Goal: Information Seeking & Learning: Compare options

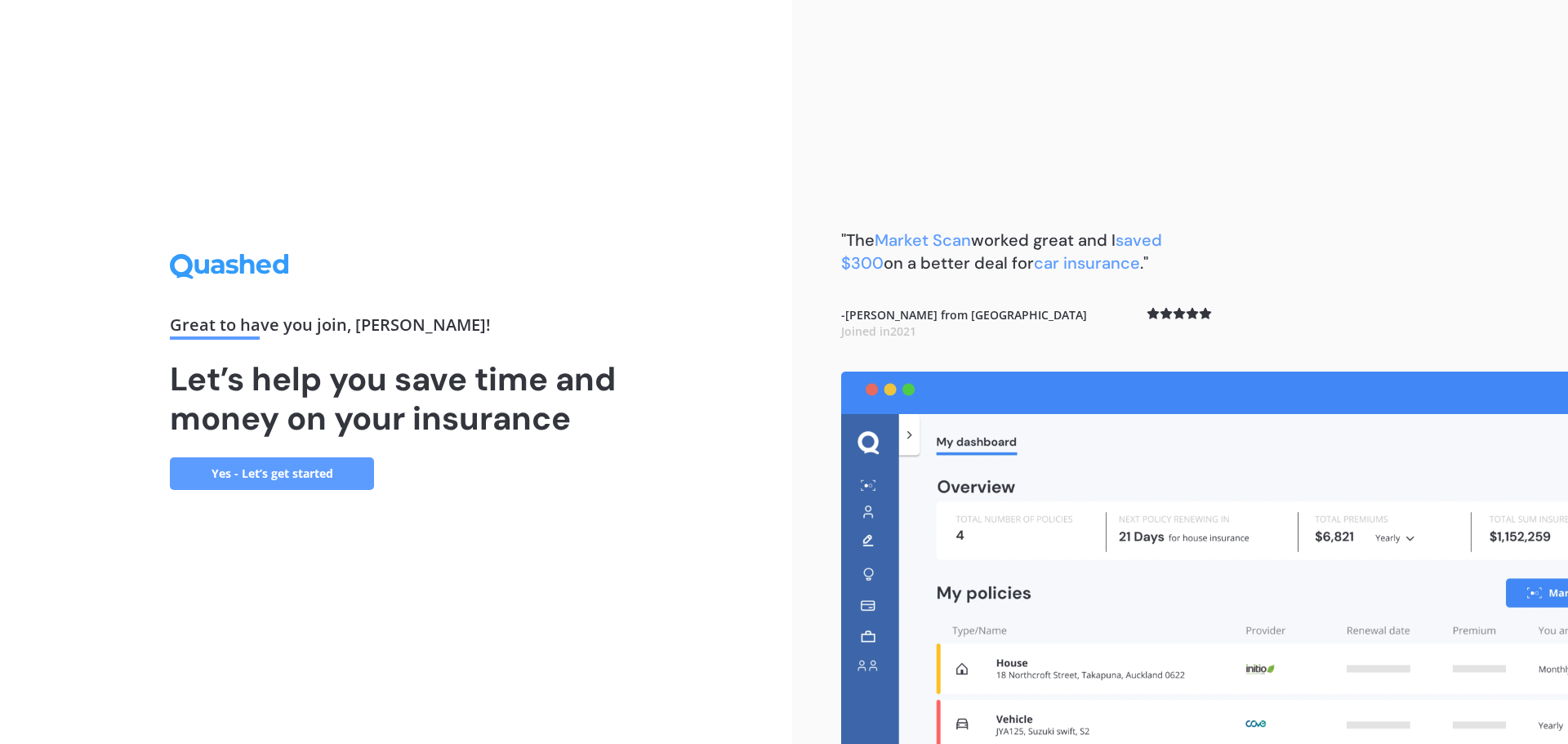
click at [319, 480] on link "Yes - Let’s get started" at bounding box center [272, 473] width 205 height 33
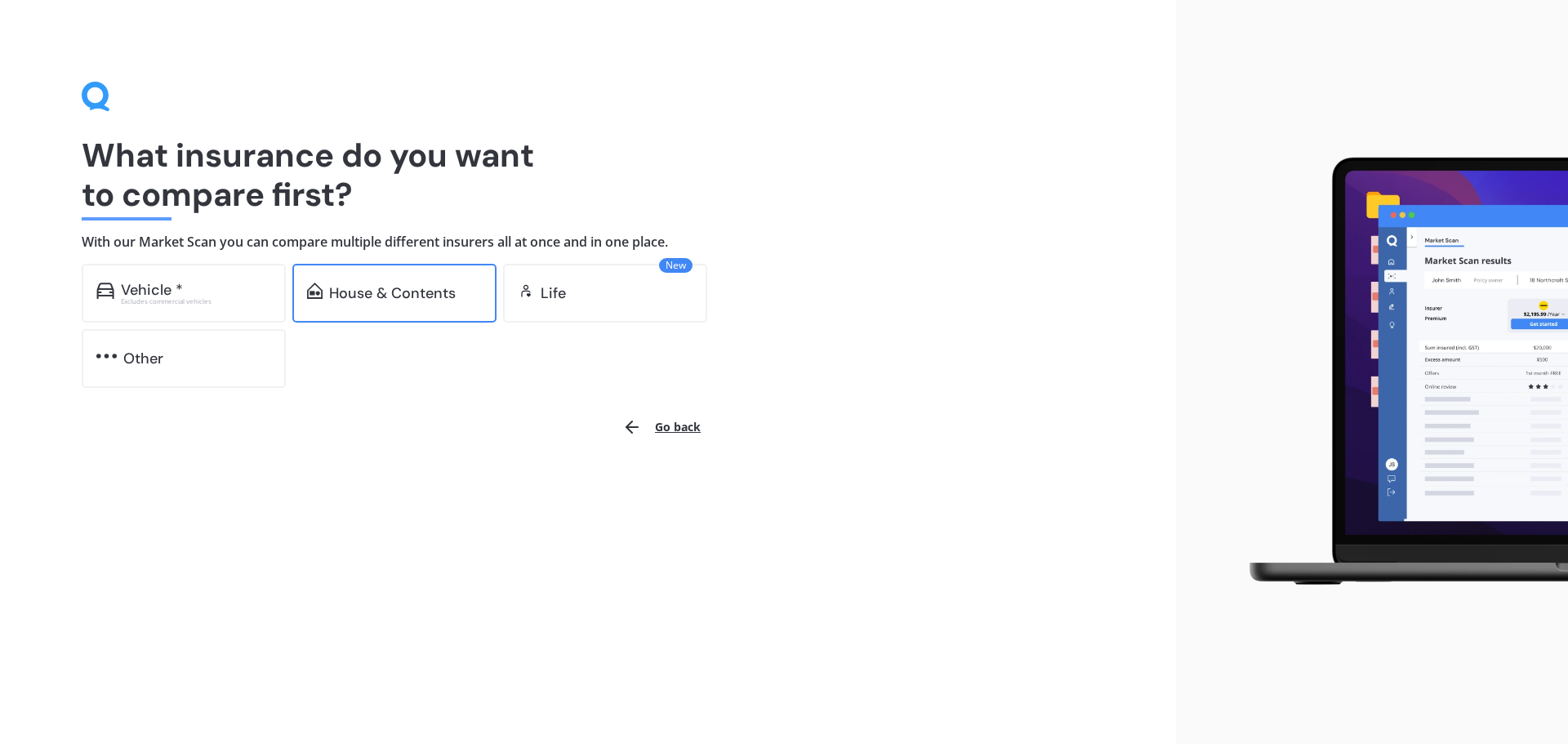
click at [394, 295] on div "House & Contents" at bounding box center [392, 292] width 127 height 16
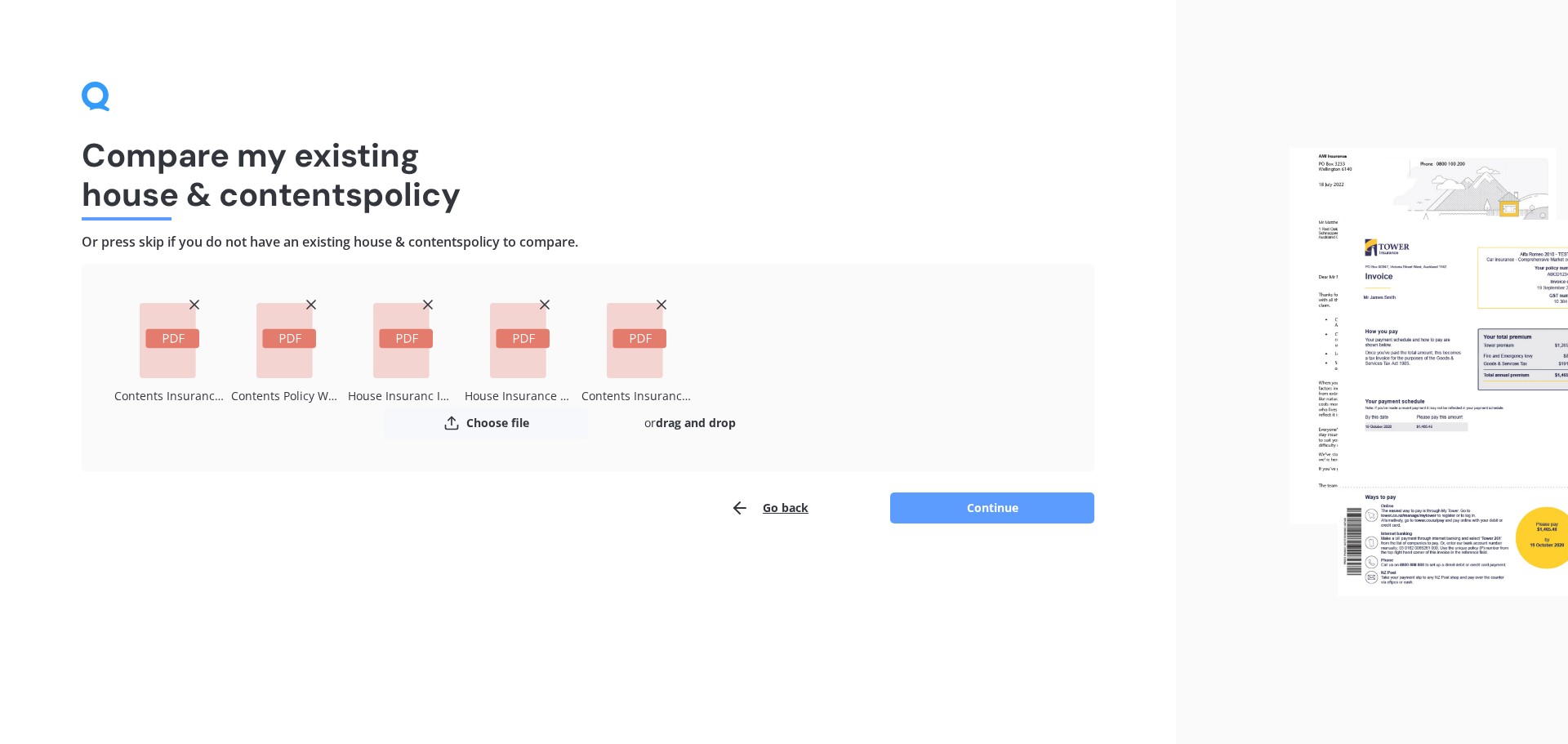
click at [659, 302] on icon at bounding box center [661, 303] width 16 height 16
click at [547, 302] on icon at bounding box center [544, 303] width 16 height 16
click at [426, 302] on line at bounding box center [428, 304] width 8 height 8
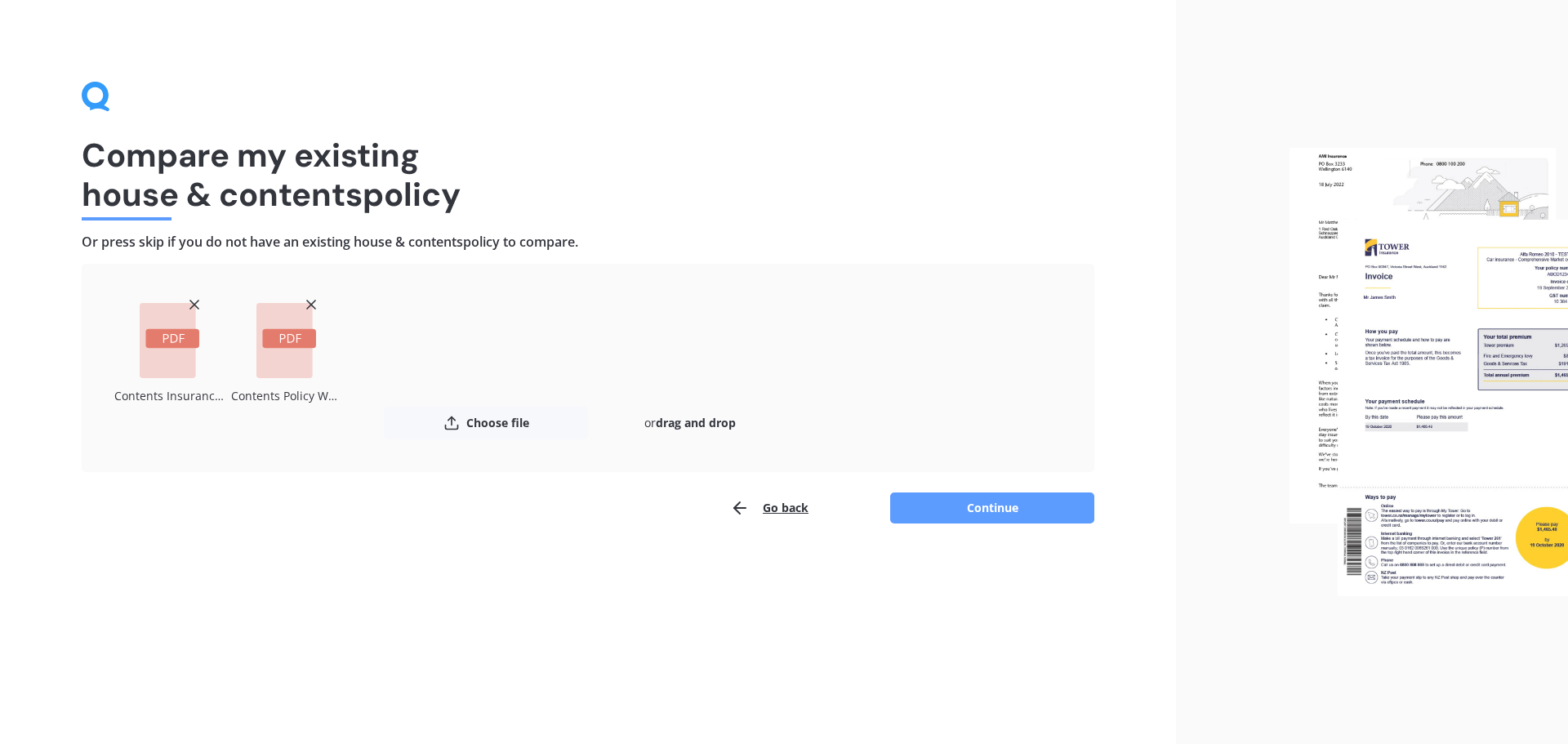
click at [307, 305] on icon at bounding box center [310, 303] width 16 height 16
click at [191, 302] on icon at bounding box center [193, 303] width 16 height 16
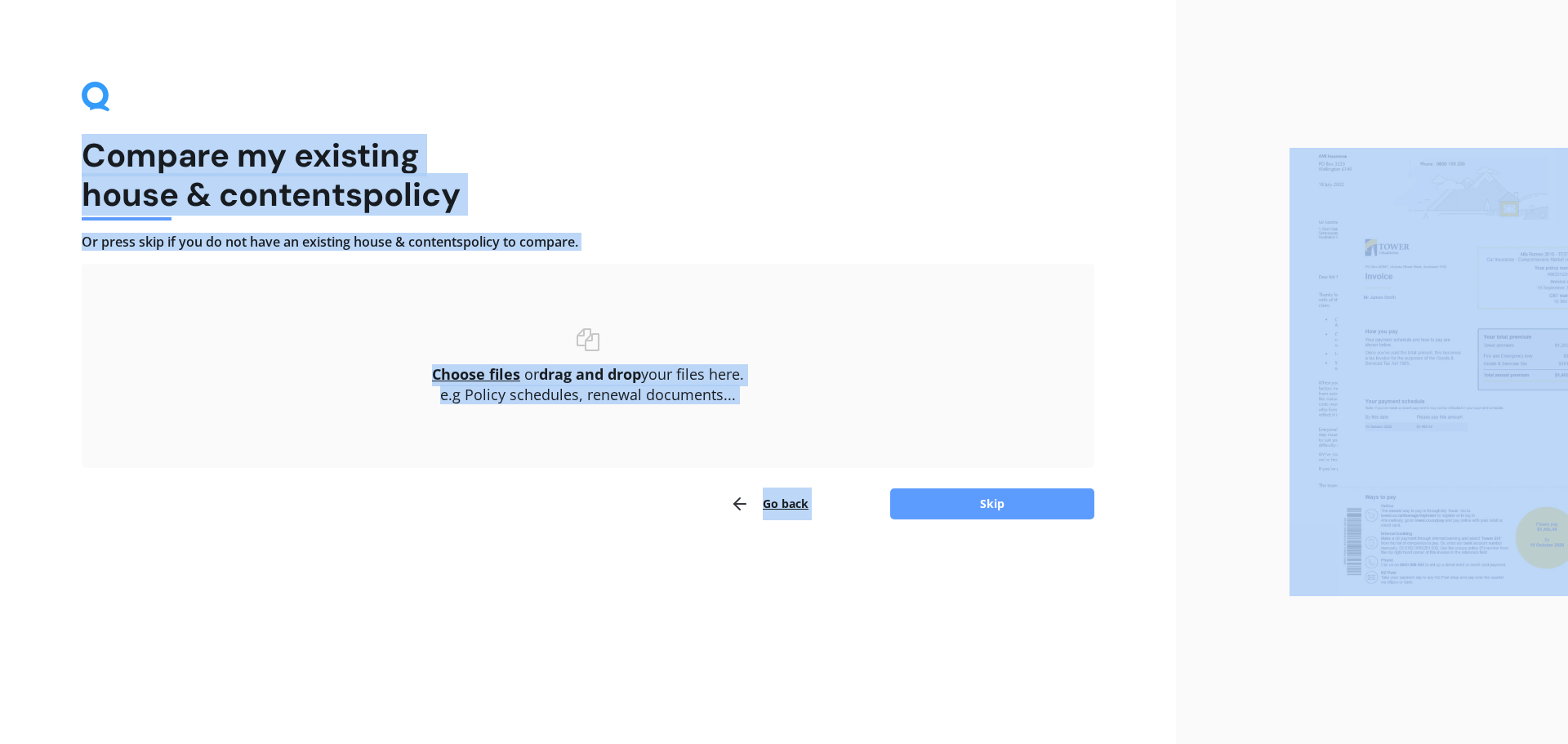
click at [947, 299] on div "Choose files or drag and drop your files here. Choose files or photos e.g Polic…" at bounding box center [587, 365] width 947 height 139
click at [1049, 291] on div "Uploading Choose files or drag and drop your files here. Choose files or photos…" at bounding box center [587, 365] width 1012 height 204
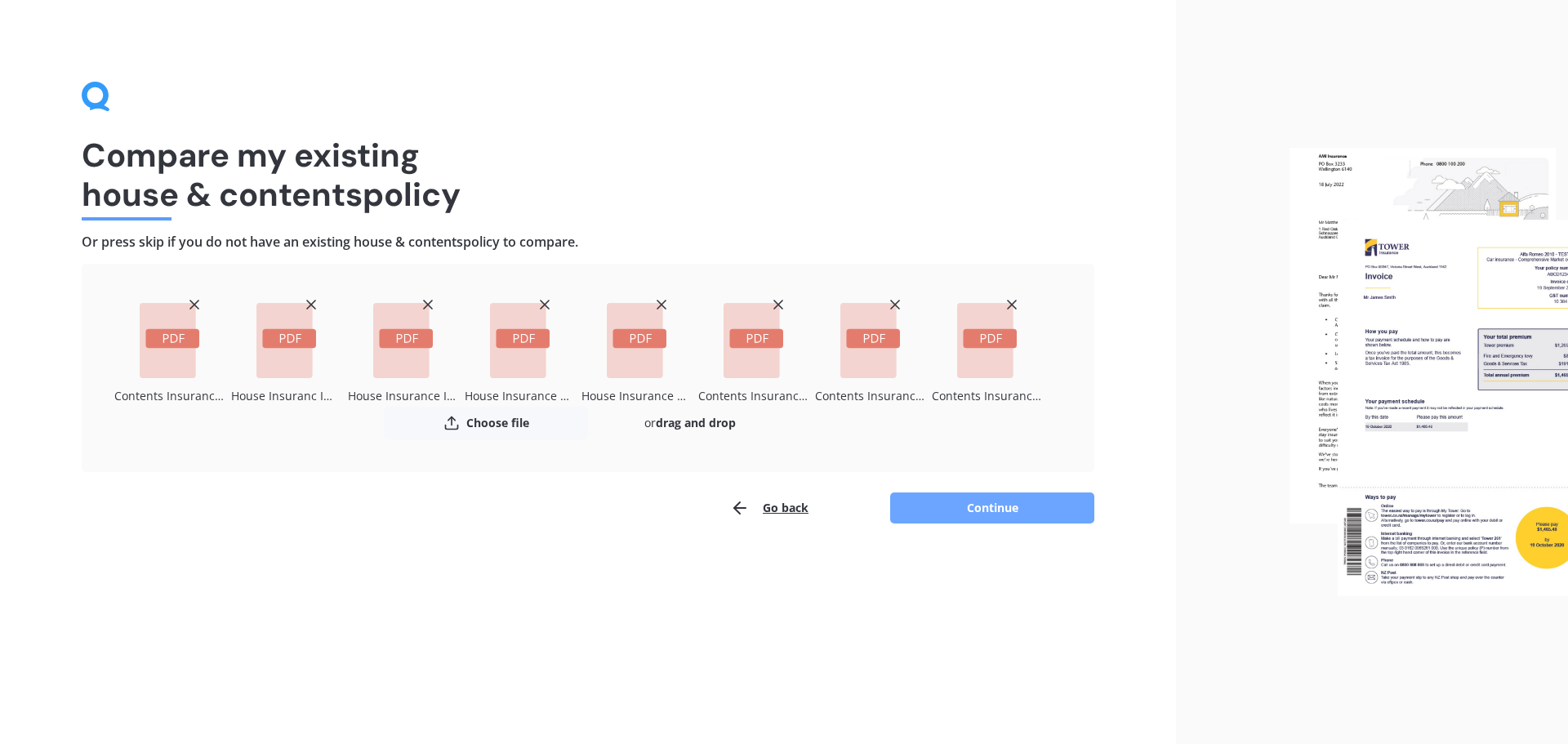
click at [1005, 506] on button "Continue" at bounding box center [992, 507] width 205 height 31
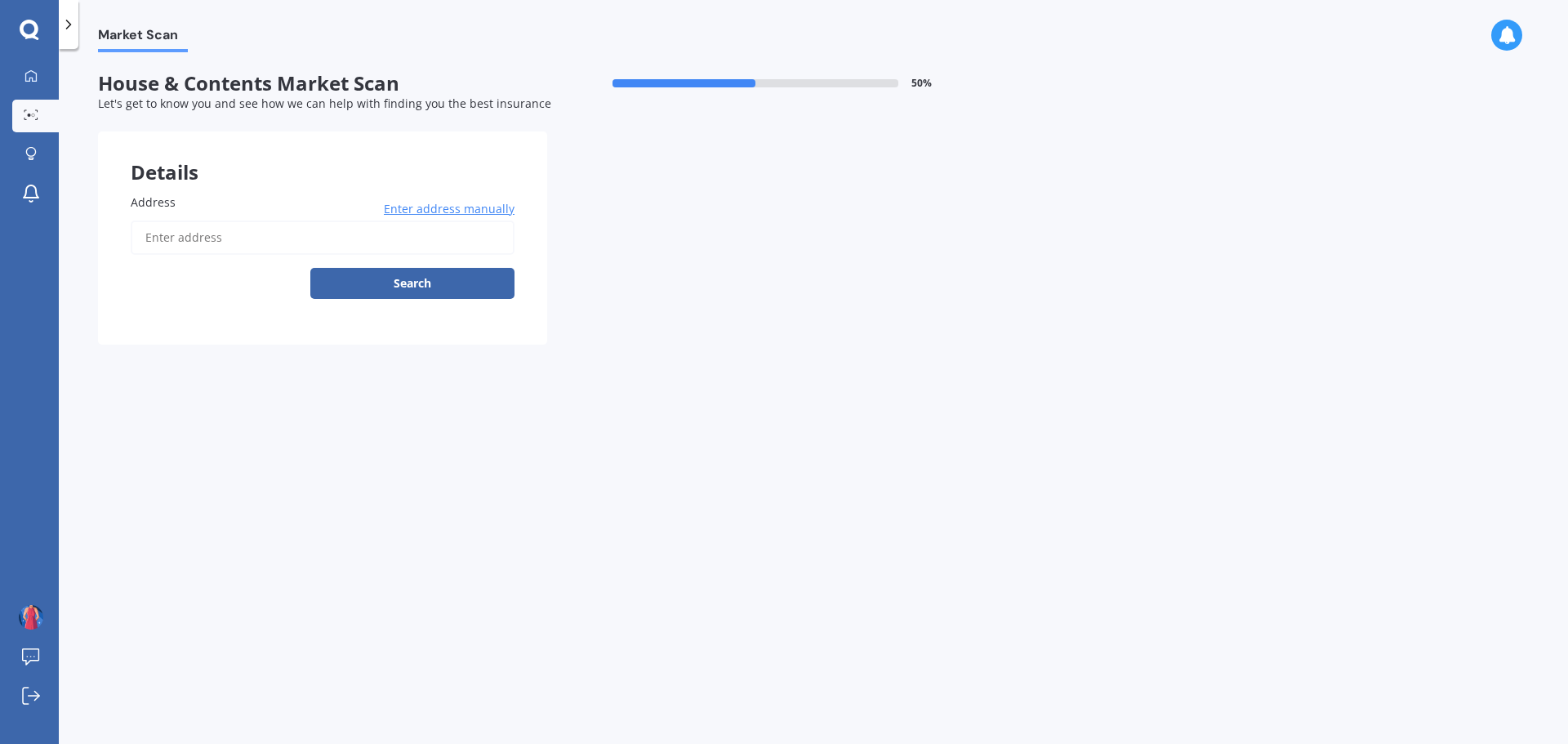
drag, startPoint x: 241, startPoint y: 192, endPoint x: 226, endPoint y: 212, distance: 25.0
click at [240, 193] on label "Address" at bounding box center [319, 202] width 377 height 17
click at [240, 220] on input "Address" at bounding box center [322, 237] width 384 height 35
click at [211, 243] on input "Address" at bounding box center [322, 237] width 384 height 35
type input "[STREET_ADDRESS]"
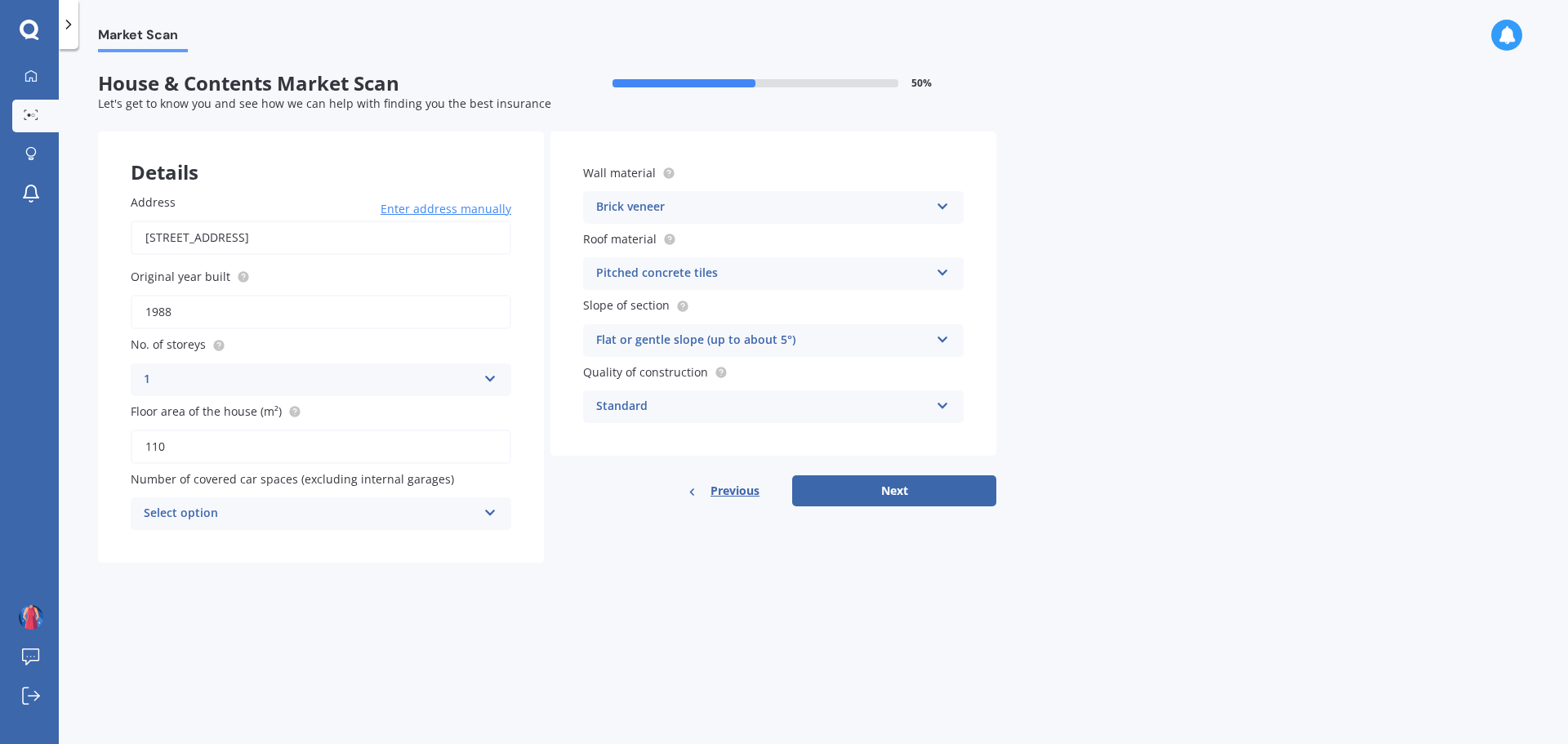
click at [368, 504] on div "Select option 0 1 2 3 4 5+" at bounding box center [321, 513] width 381 height 33
click at [163, 541] on div "0" at bounding box center [321, 544] width 379 height 29
click at [793, 199] on div "Brick veneer" at bounding box center [762, 207] width 333 height 20
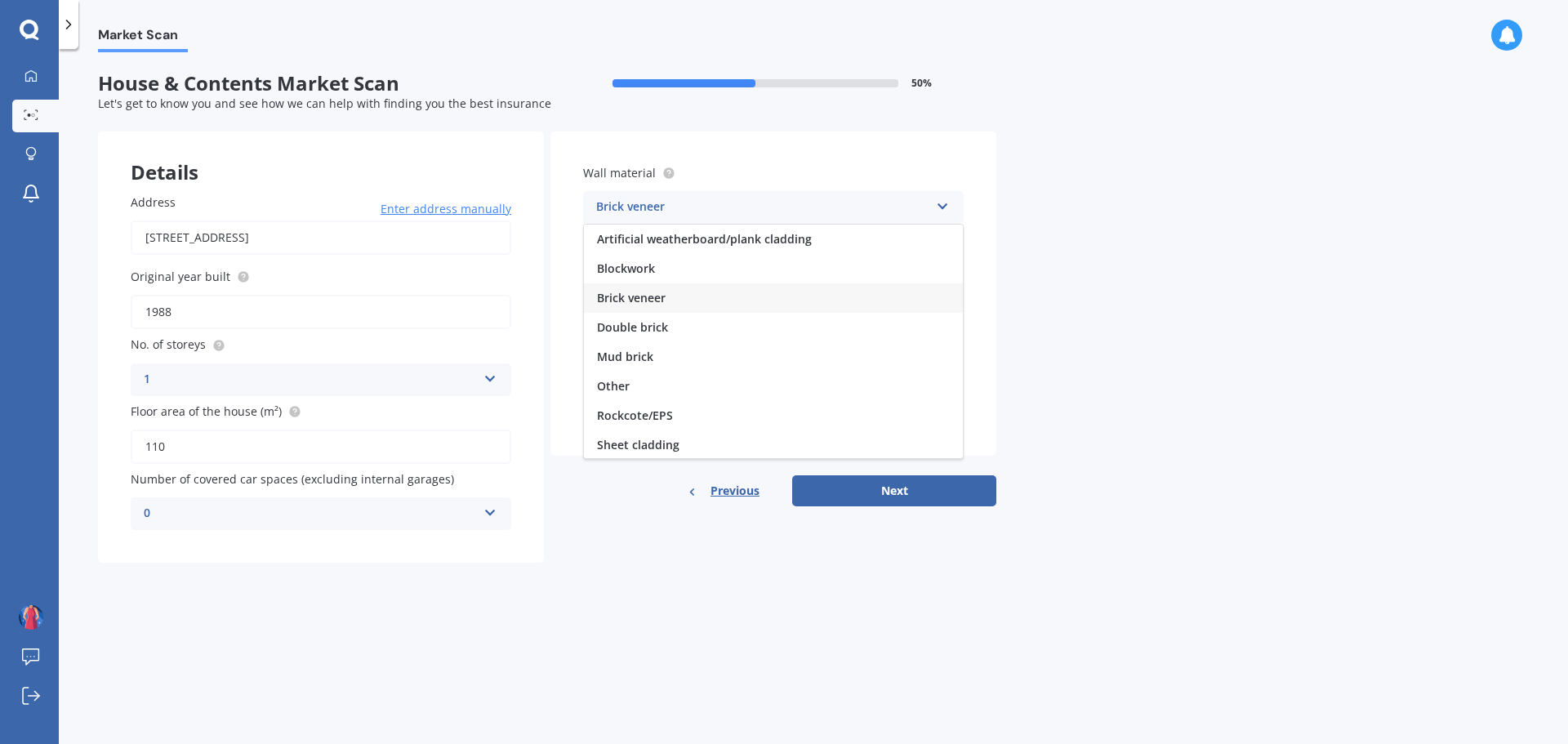
click at [793, 199] on div "Brick veneer" at bounding box center [762, 207] width 333 height 20
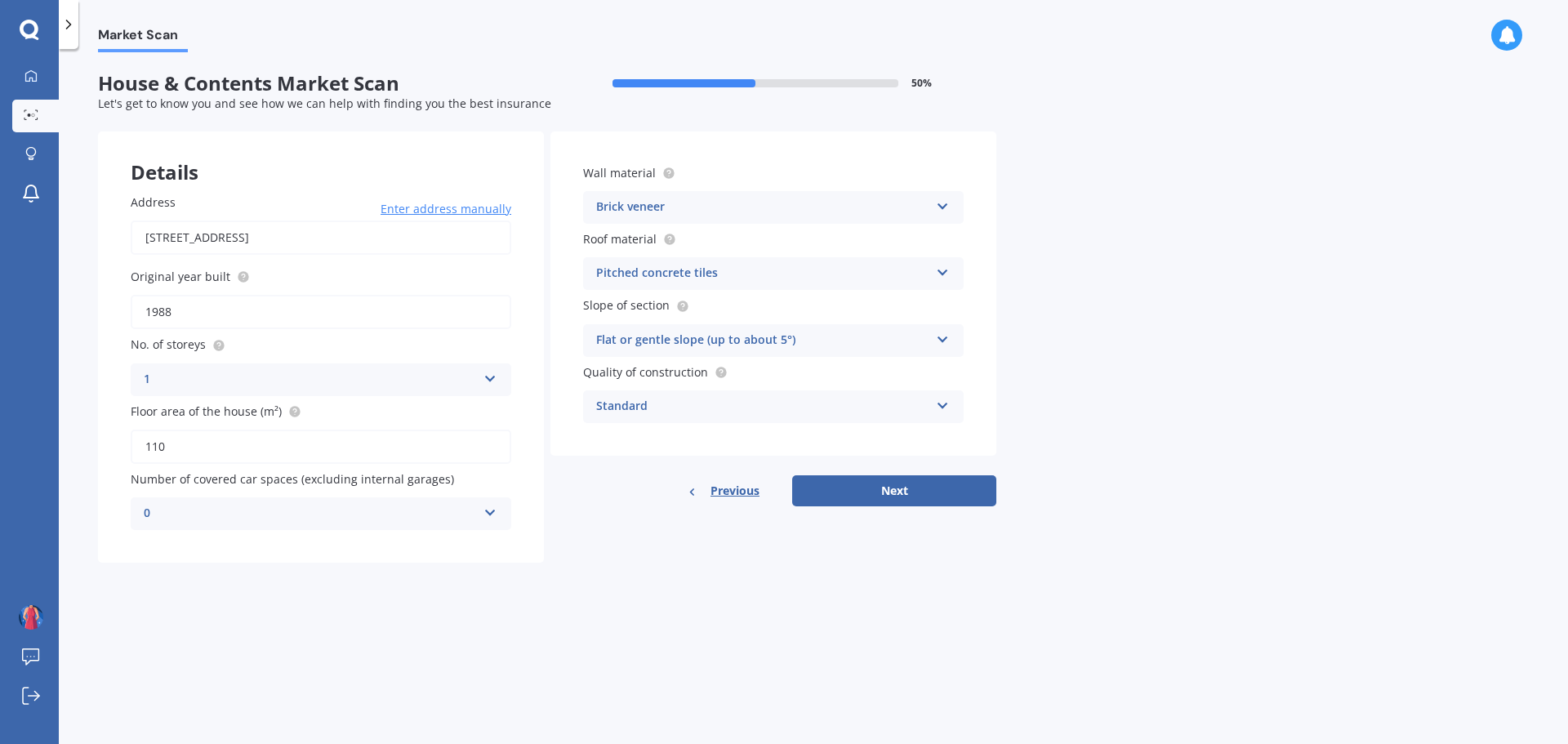
click at [798, 268] on div "Pitched concrete tiles" at bounding box center [762, 273] width 333 height 20
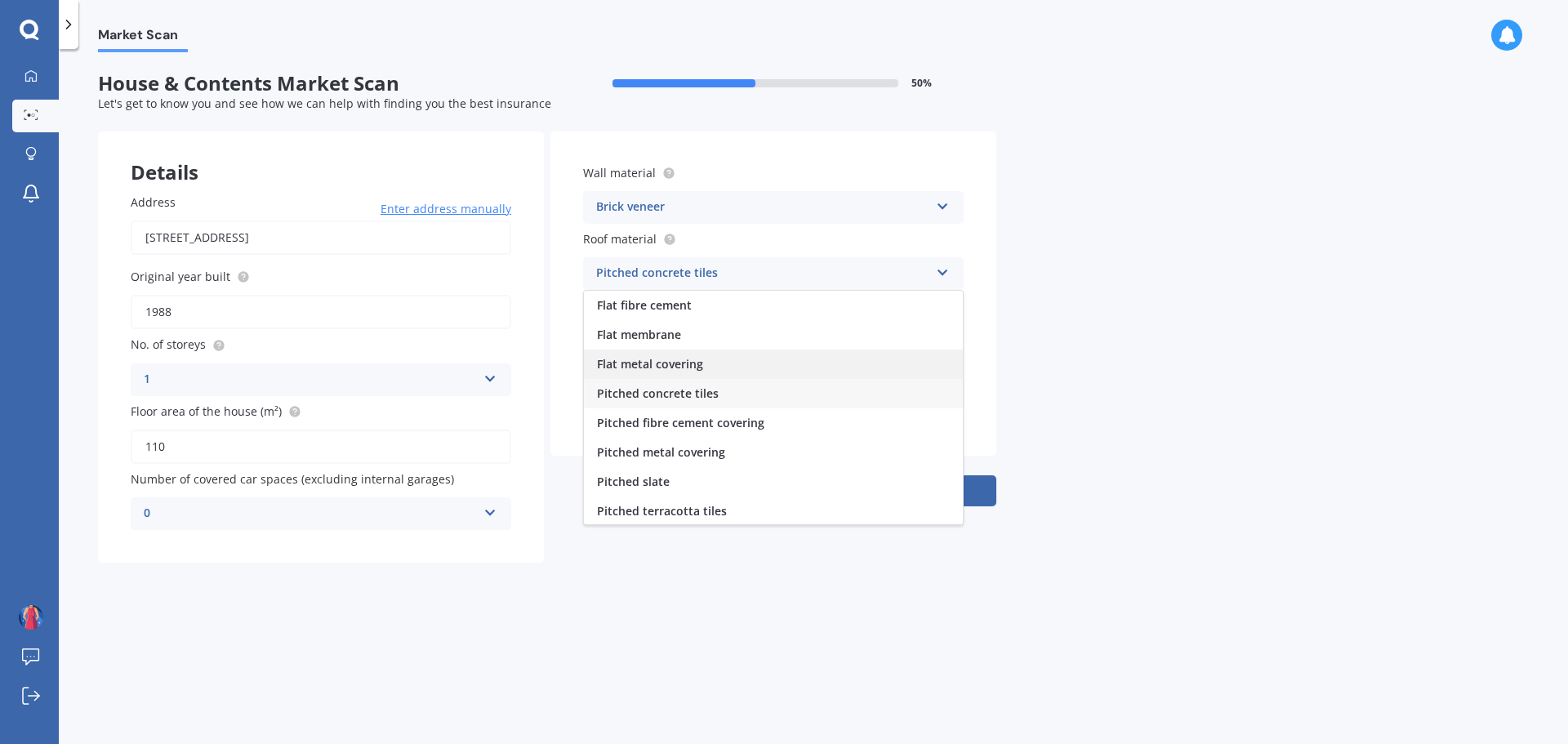
scroll to position [61, 0]
click at [680, 394] on span "Pitched metal covering" at bounding box center [660, 391] width 128 height 16
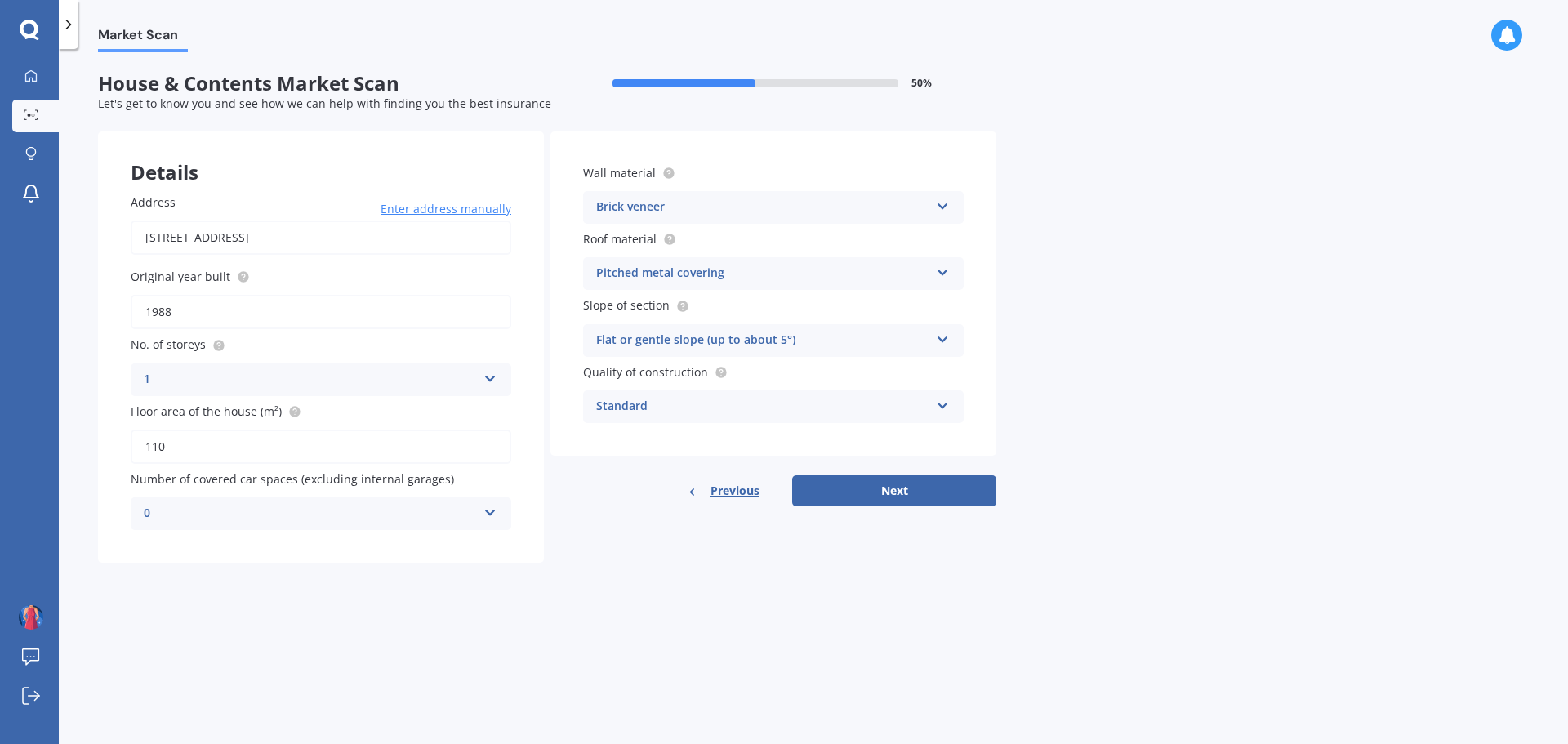
click at [925, 406] on div "Standard" at bounding box center [762, 406] width 333 height 20
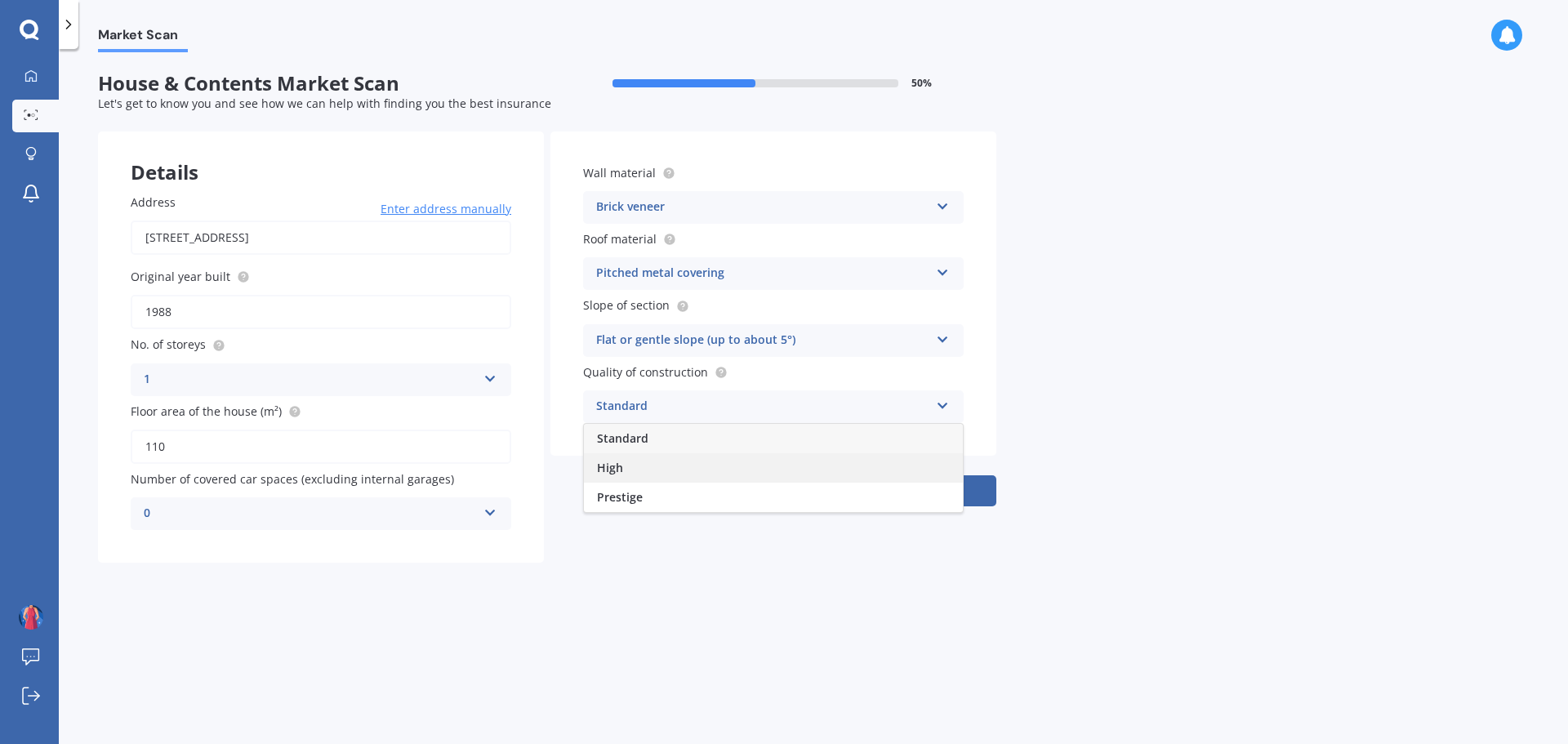
click at [624, 460] on div "High" at bounding box center [773, 467] width 379 height 29
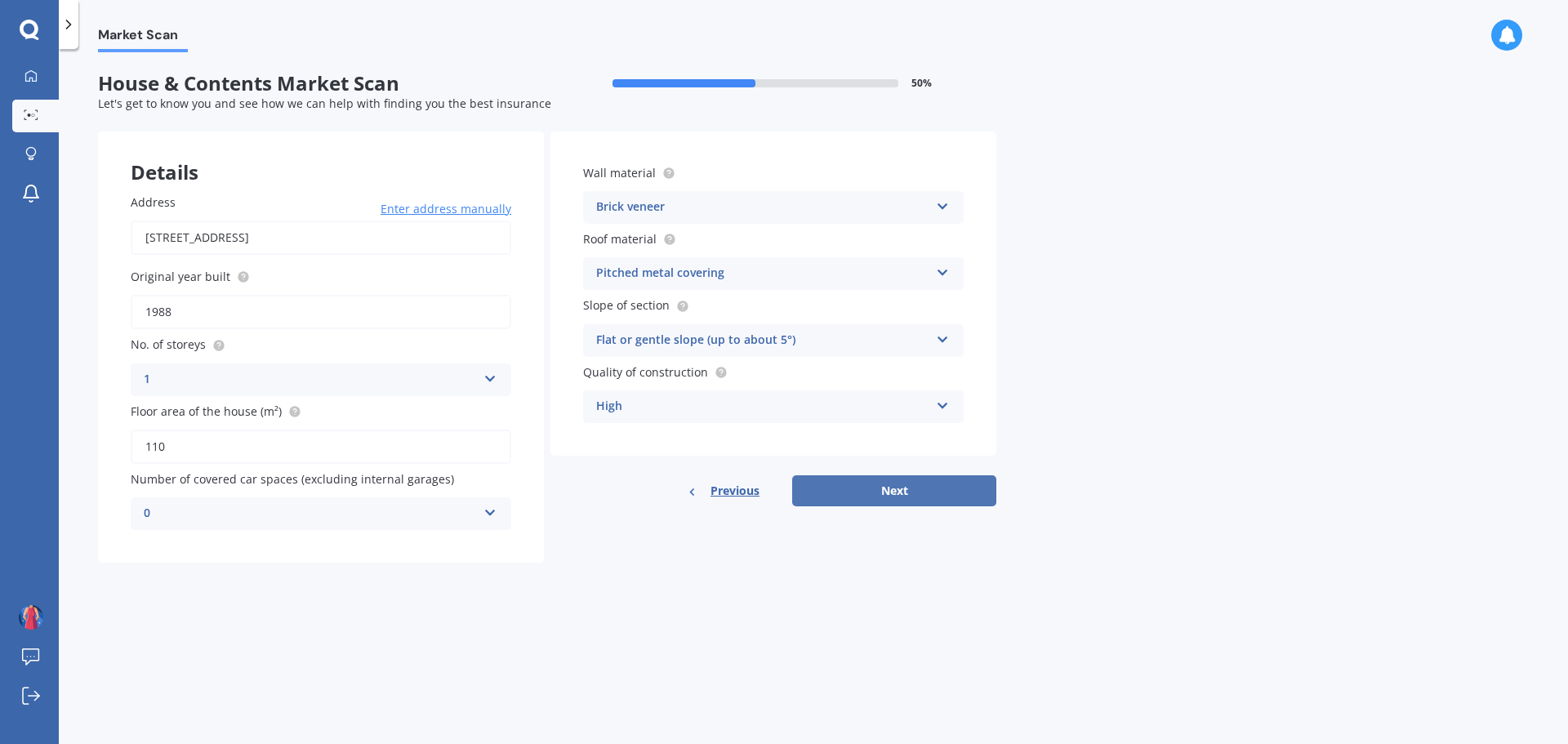
click at [908, 489] on button "Next" at bounding box center [894, 490] width 205 height 31
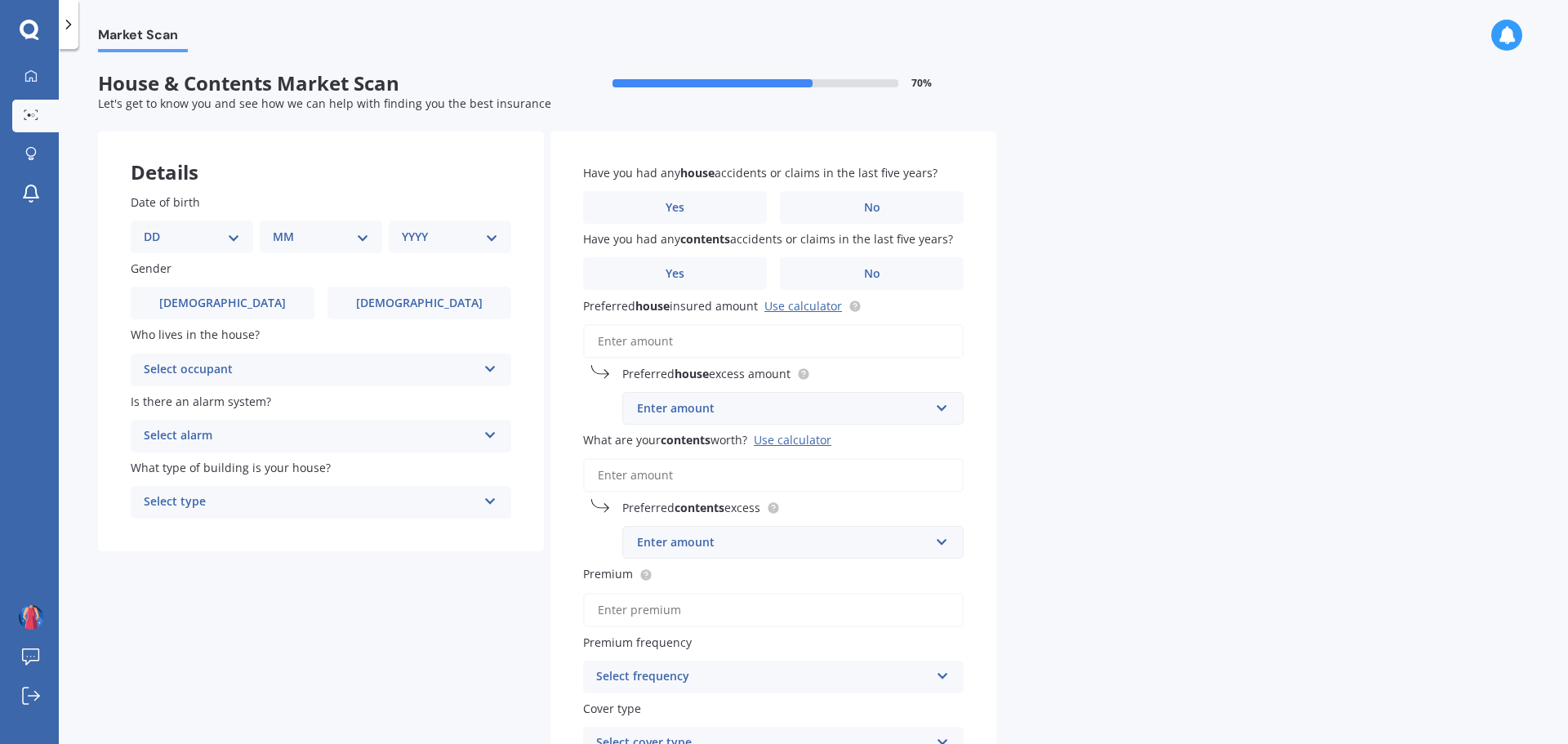
click at [220, 233] on select "DD 01 02 03 04 05 06 07 08 09 10 11 12 13 14 15 16 17 18 19 20 21 22 23 24 25 2…" at bounding box center [191, 236] width 96 height 18
select select "21"
click at [157, 228] on select "DD 01 02 03 04 05 06 07 08 09 10 11 12 13 14 15 16 17 18 19 20 21 22 23 24 25 2…" at bounding box center [191, 236] width 96 height 18
click at [318, 235] on select "MM 01 02 03 04 05 06 07 08 09 10 11 12" at bounding box center [324, 236] width 90 height 18
select select "07"
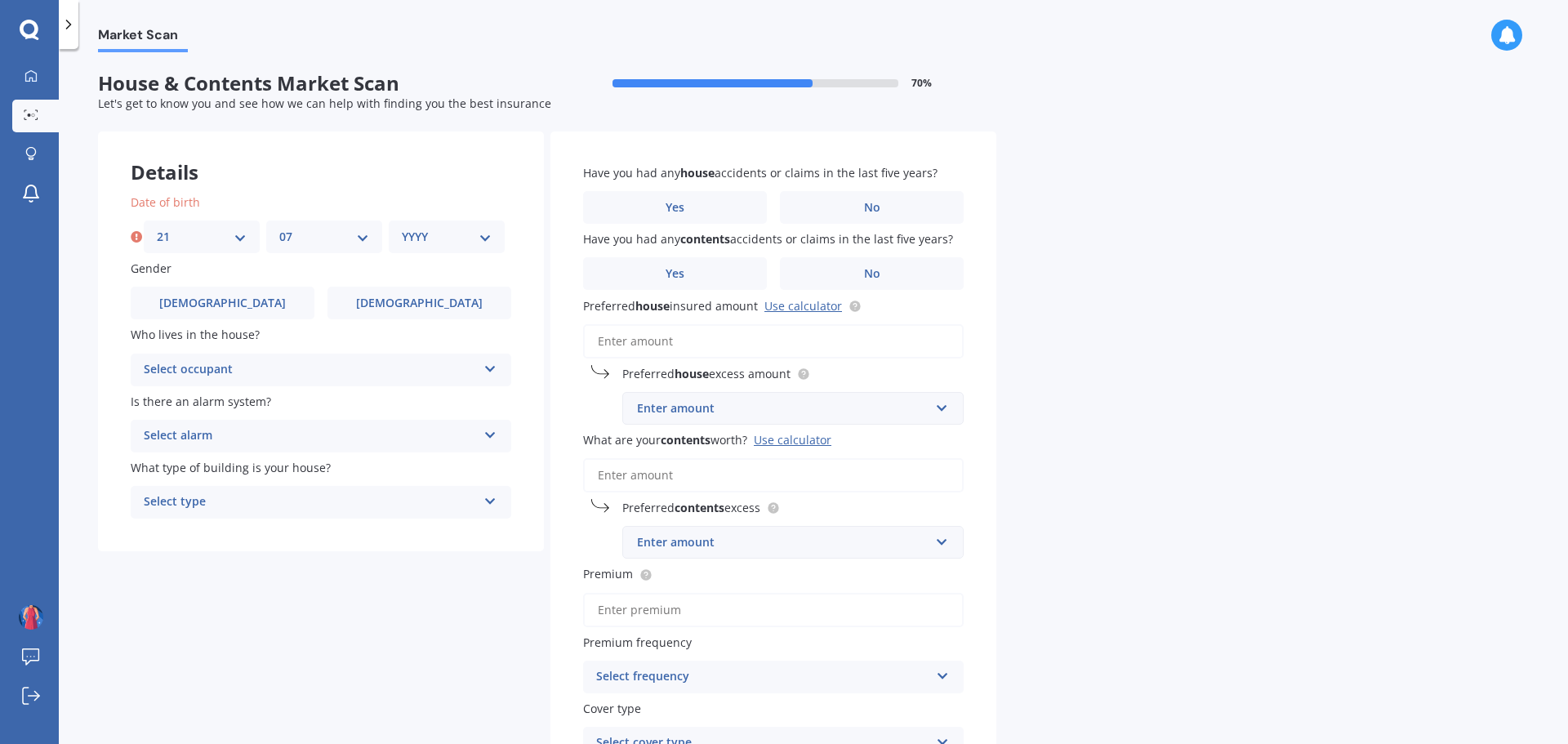
click at [279, 228] on select "MM 01 02 03 04 05 06 07 08 09 10 11 12" at bounding box center [324, 236] width 90 height 18
click at [436, 237] on select "YYYY 2009 2008 2007 2006 2005 2004 2003 2002 2001 2000 1999 1998 1997 1996 1995…" at bounding box center [446, 236] width 90 height 18
select select "1980"
click at [402, 228] on select "YYYY 2009 2008 2007 2006 2005 2004 2003 2002 2001 2000 1999 1998 1997 1996 1995…" at bounding box center [446, 236] width 90 height 18
click at [365, 304] on label "[DEMOGRAPHIC_DATA]" at bounding box center [419, 302] width 184 height 33
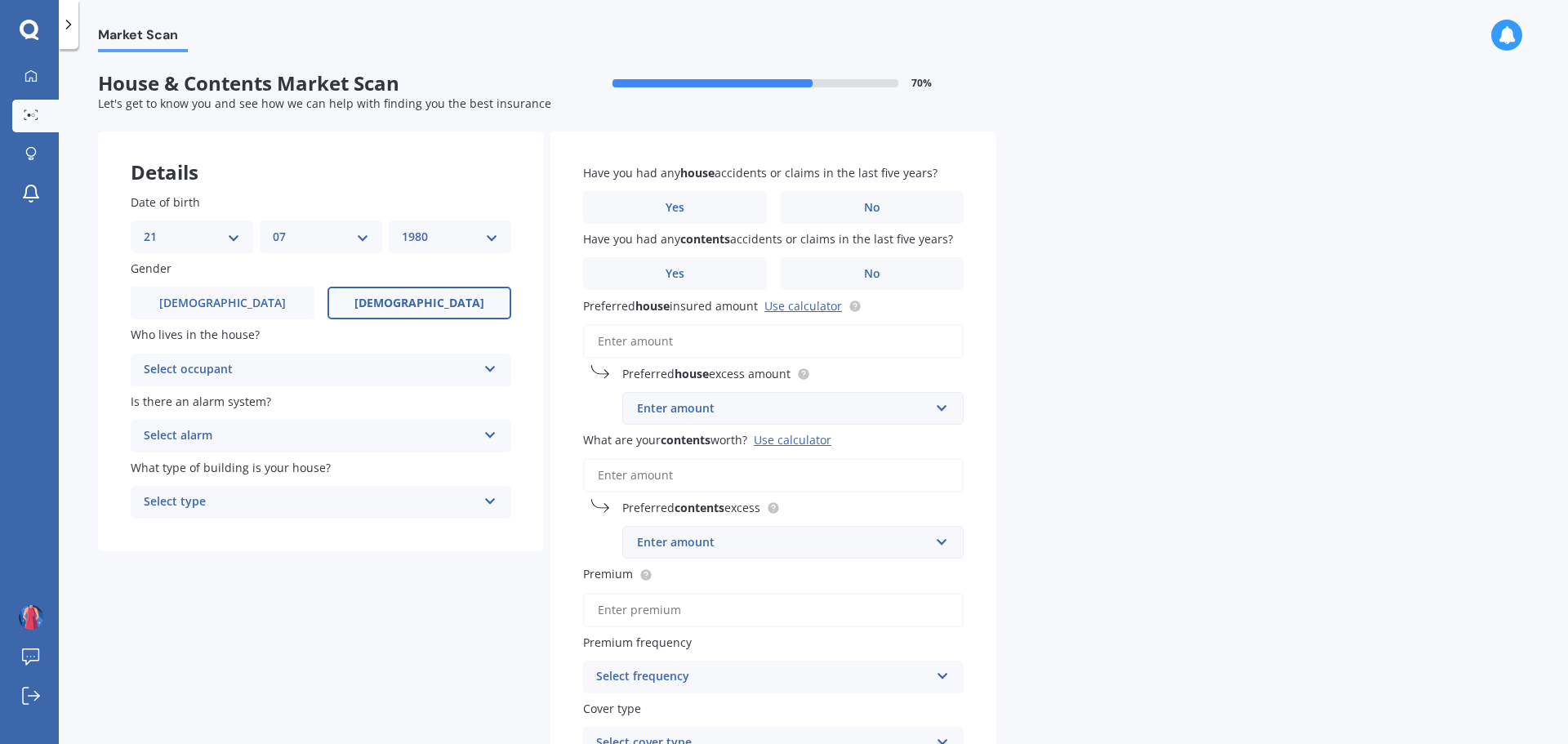
click at [0, 0] on input "[DEMOGRAPHIC_DATA]" at bounding box center [0, 0] width 0 height 0
click at [275, 368] on div "Select occupant" at bounding box center [310, 370] width 333 height 20
click at [192, 399] on div "Owner" at bounding box center [321, 401] width 379 height 29
click at [284, 433] on div "Select alarm" at bounding box center [310, 436] width 333 height 20
click at [211, 494] on span "Yes, not monitored" at bounding box center [198, 497] width 107 height 16
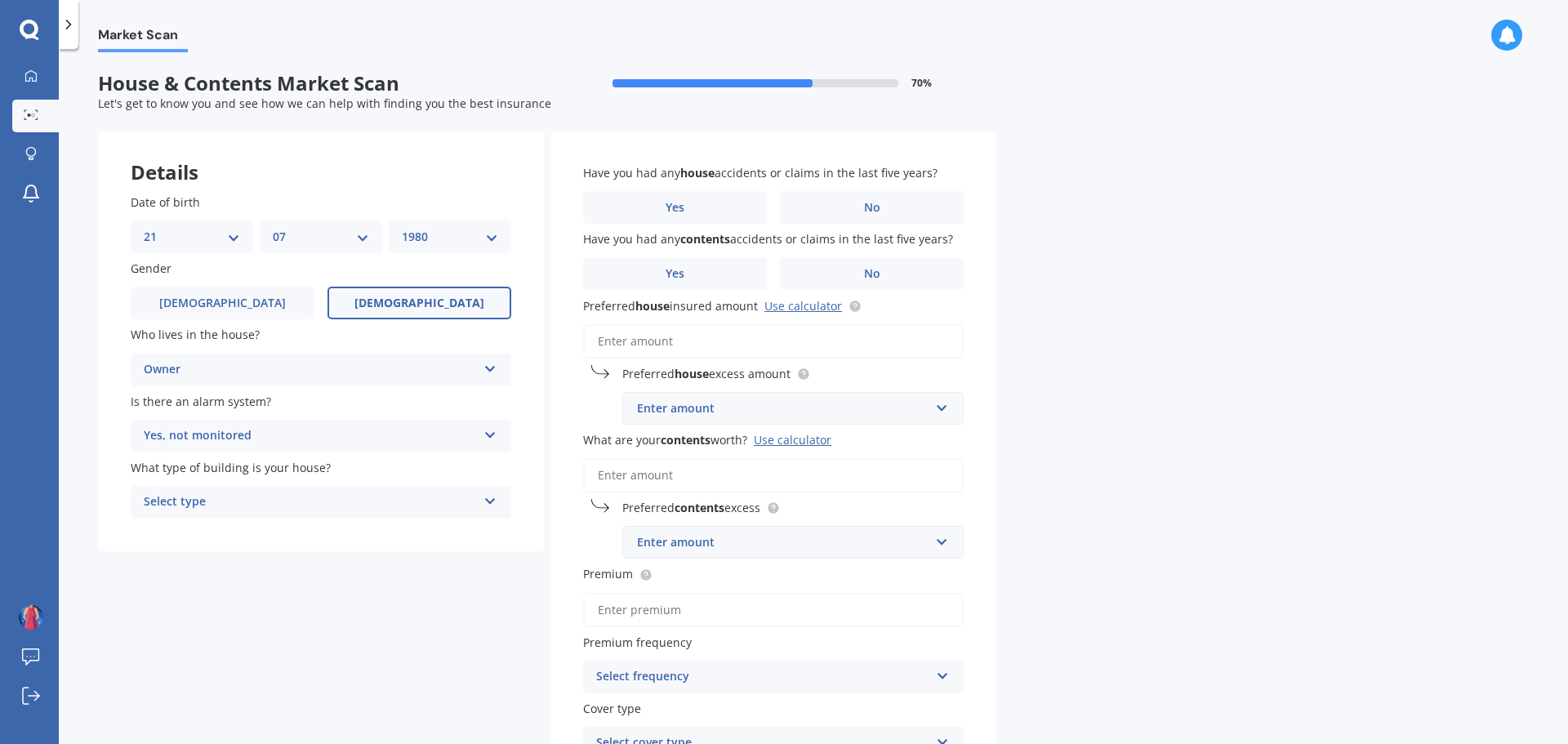
click at [306, 495] on div "Select type" at bounding box center [310, 501] width 333 height 20
click at [205, 528] on span "Freestanding" at bounding box center [181, 533] width 73 height 16
click at [178, 496] on div "Freestanding" at bounding box center [310, 501] width 333 height 20
click at [179, 496] on div "Freestanding" at bounding box center [310, 501] width 333 height 20
click at [870, 196] on label "No" at bounding box center [871, 207] width 184 height 33
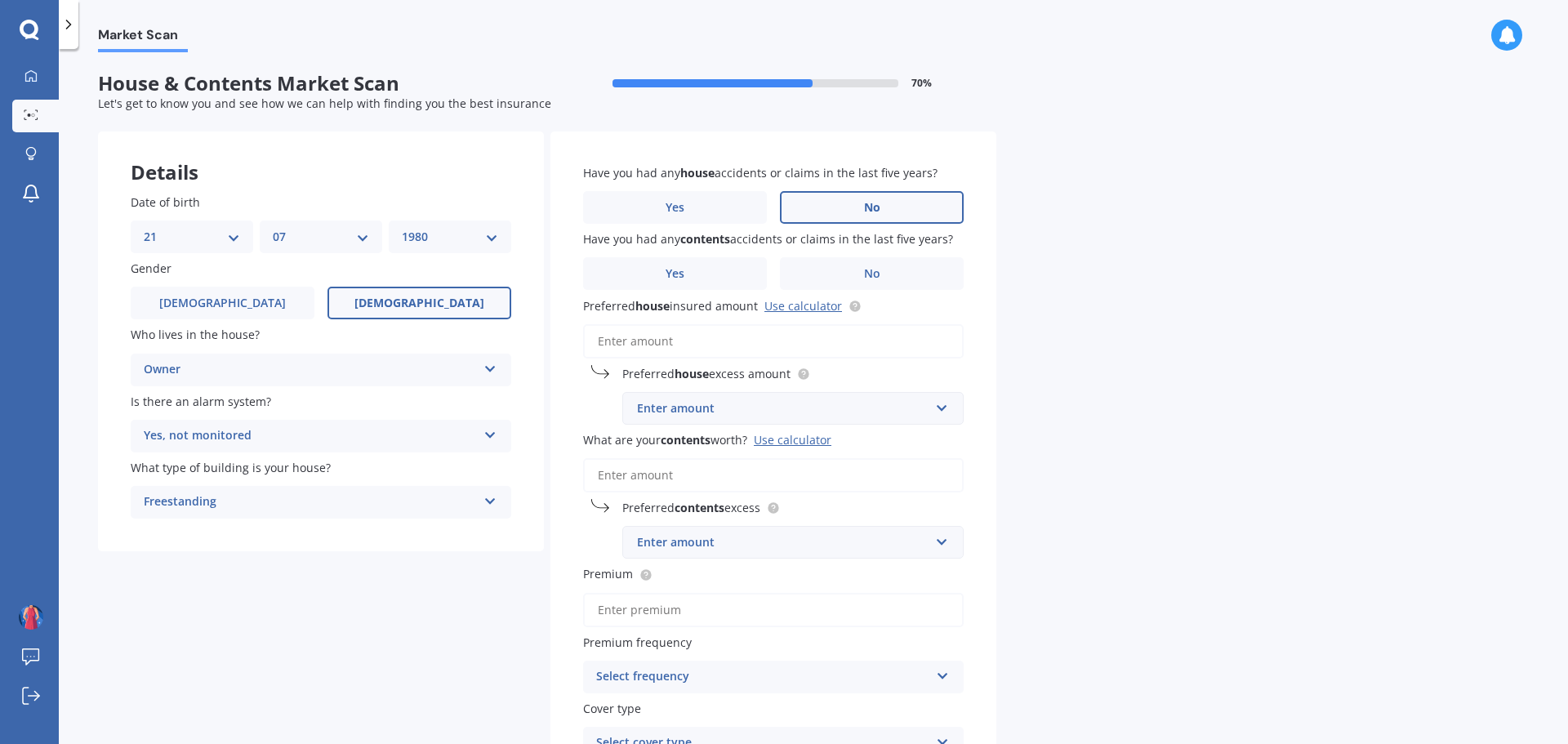
click at [0, 0] on input "No" at bounding box center [0, 0] width 0 height 0
click at [915, 269] on label "No" at bounding box center [871, 273] width 184 height 33
click at [0, 0] on input "No" at bounding box center [0, 0] width 0 height 0
click at [701, 269] on label "Yes" at bounding box center [674, 273] width 184 height 33
click at [0, 0] on input "Yes" at bounding box center [0, 0] width 0 height 0
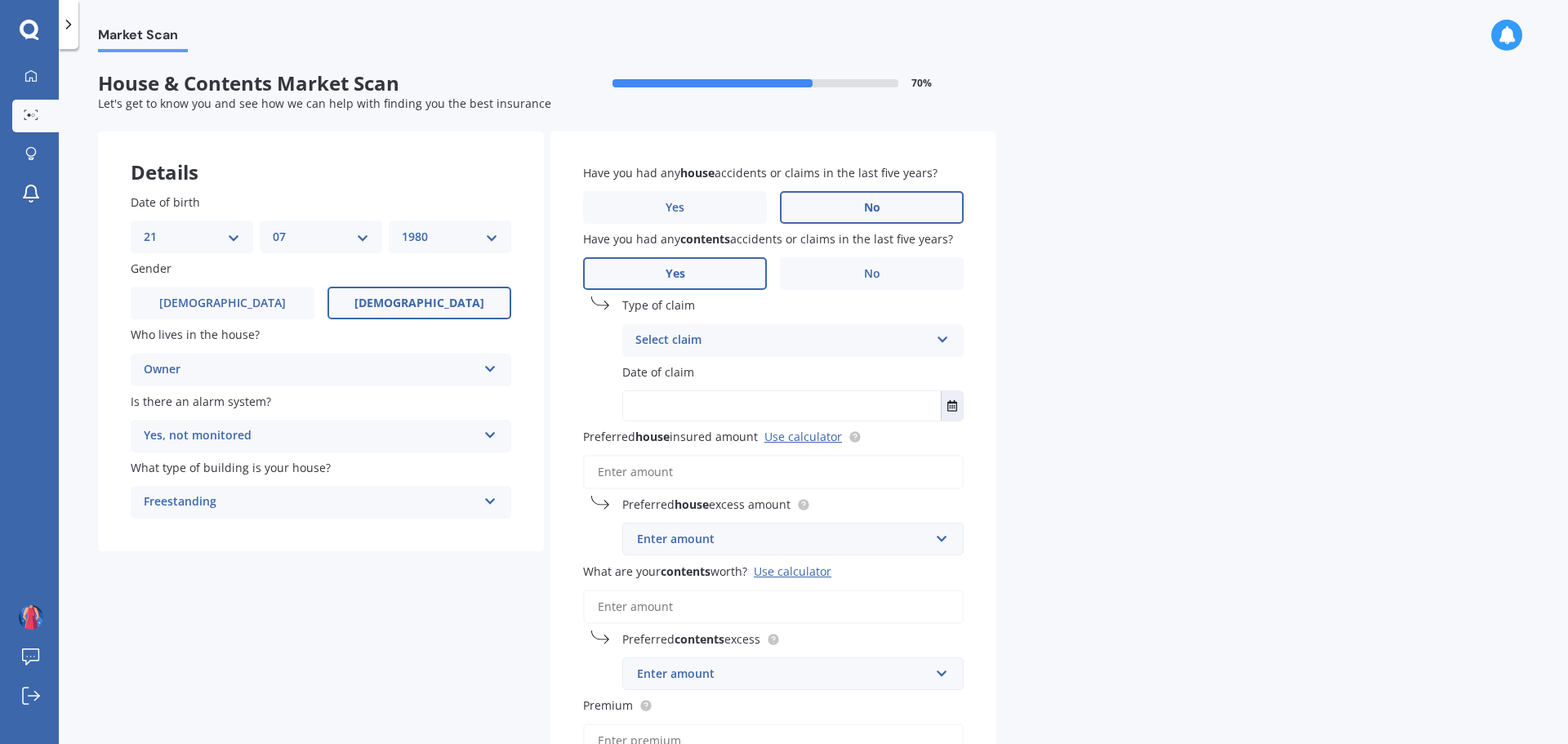
click at [816, 338] on div "Select claim" at bounding box center [782, 340] width 294 height 20
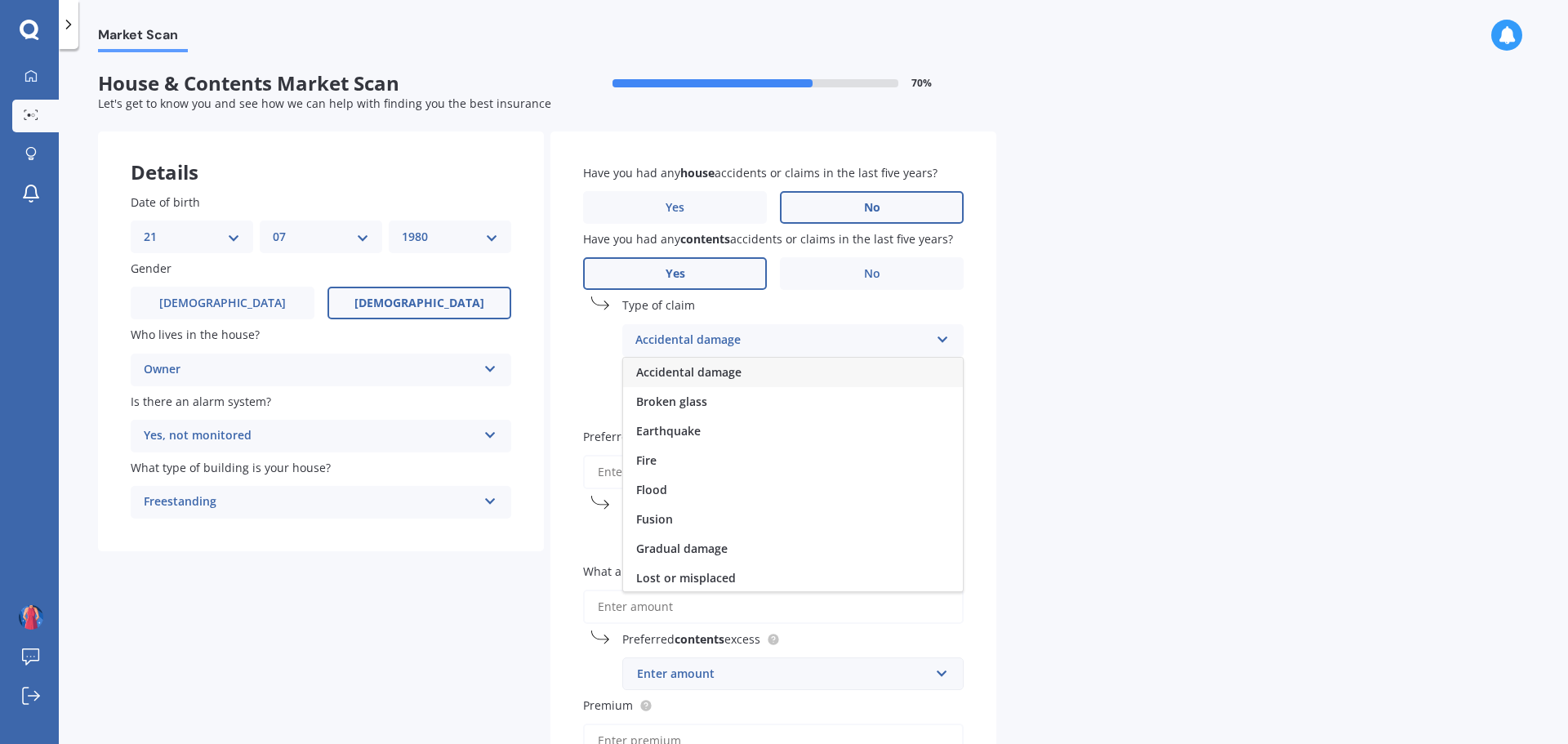
click at [780, 369] on div "Accidental damage" at bounding box center [793, 372] width 340 height 29
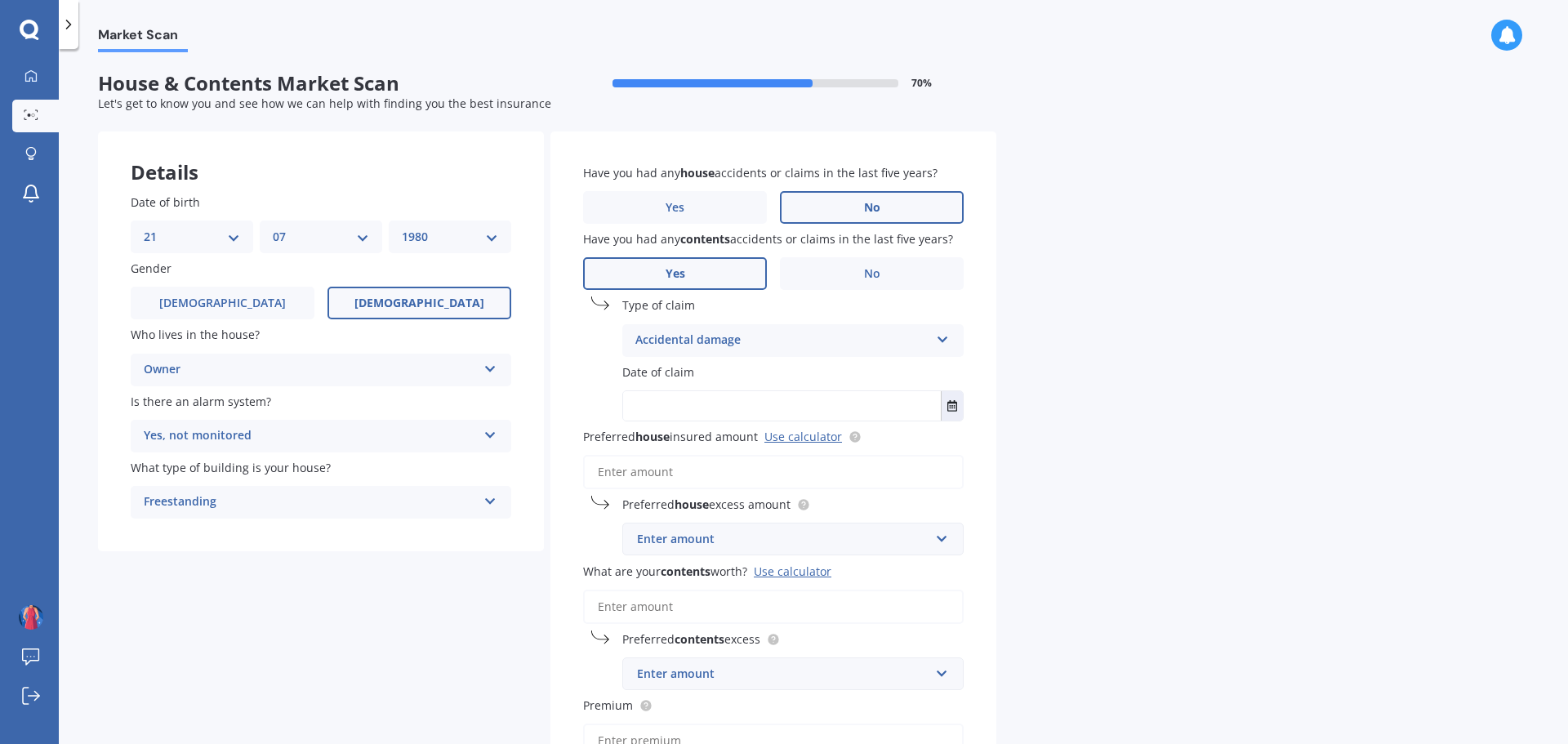
click at [788, 399] on input "text" at bounding box center [782, 405] width 318 height 29
click at [955, 401] on icon "Select date" at bounding box center [952, 406] width 9 height 11
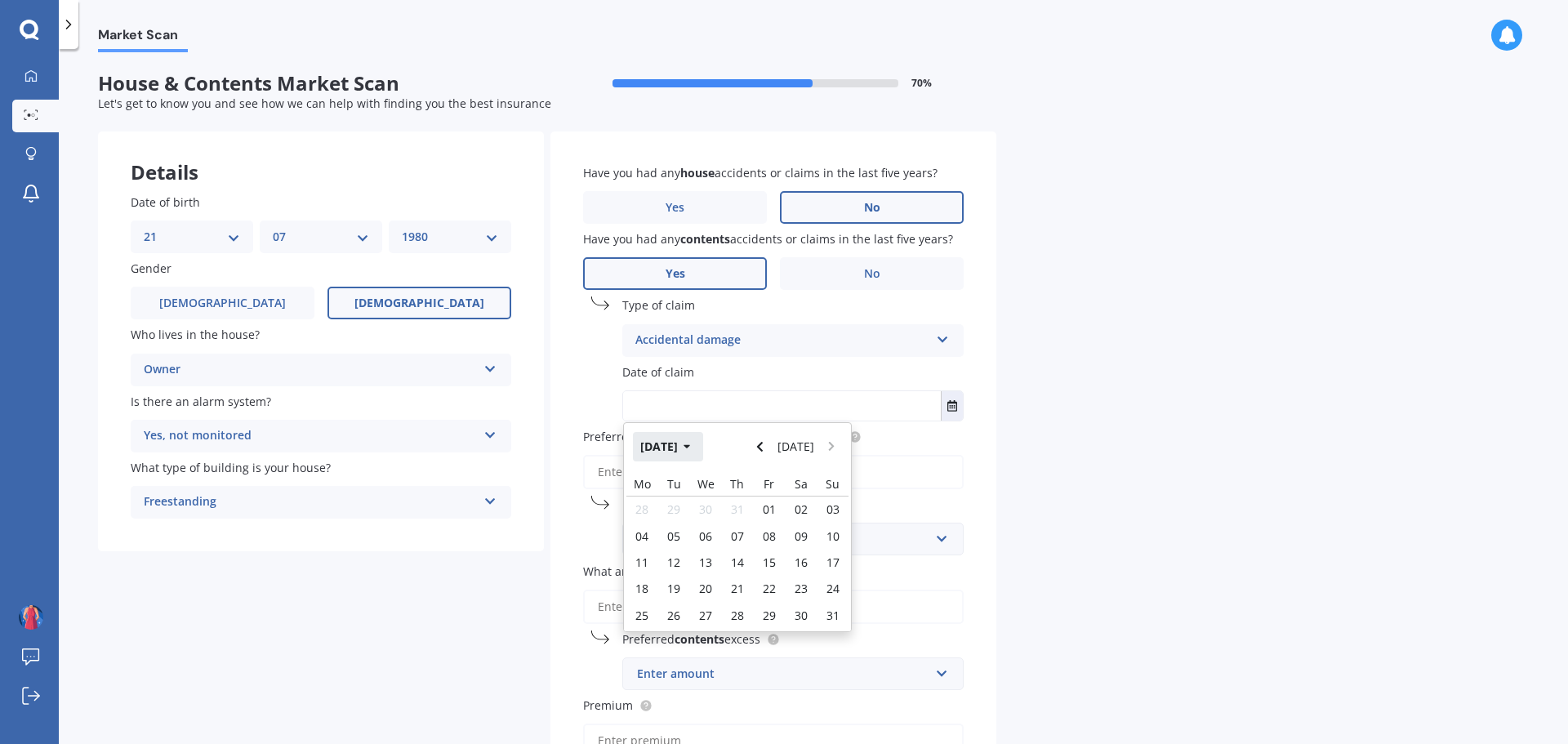
click at [685, 446] on button "[DATE]" at bounding box center [668, 446] width 70 height 29
click at [672, 444] on icon "button" at bounding box center [676, 446] width 7 height 11
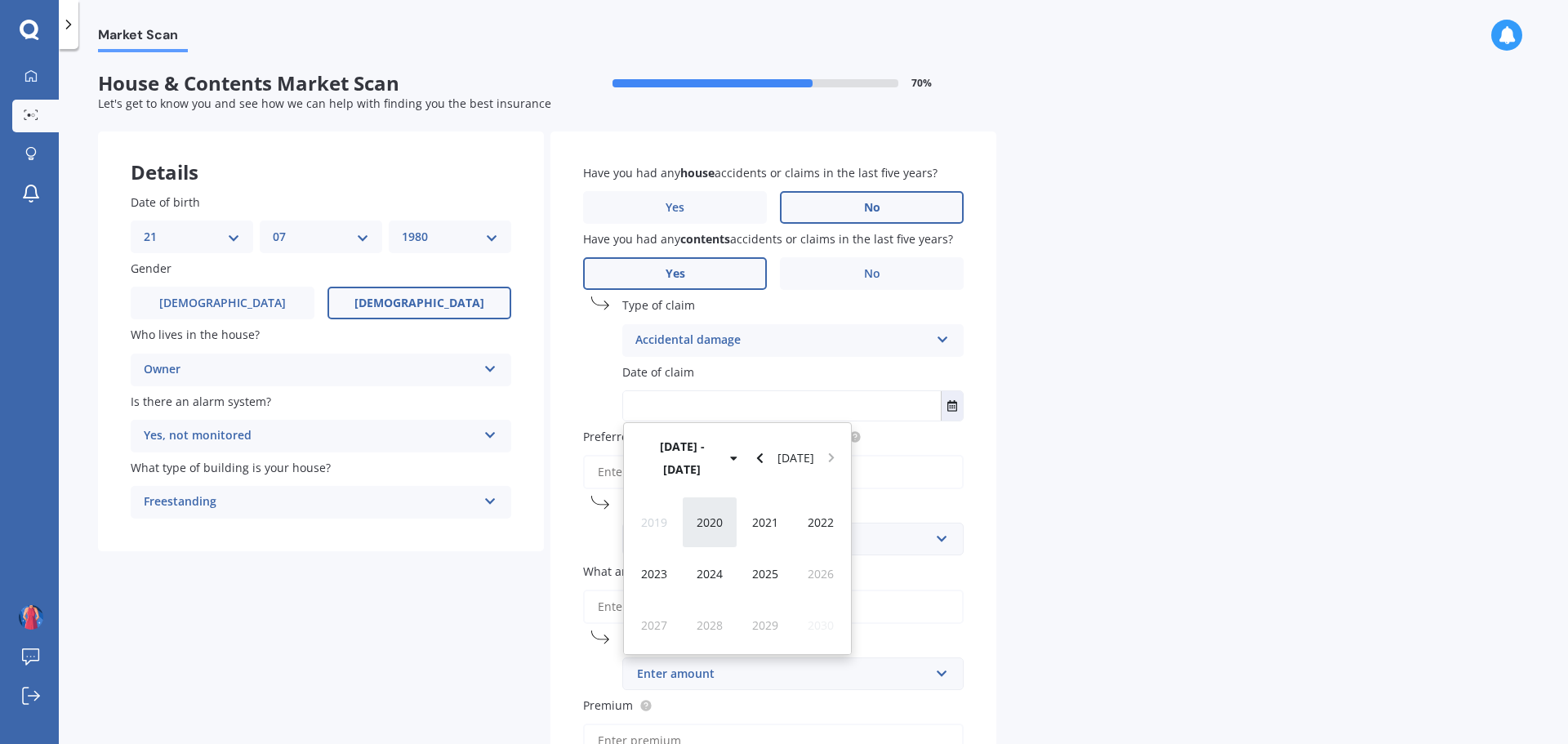
click at [715, 514] on span "2020" at bounding box center [710, 522] width 26 height 16
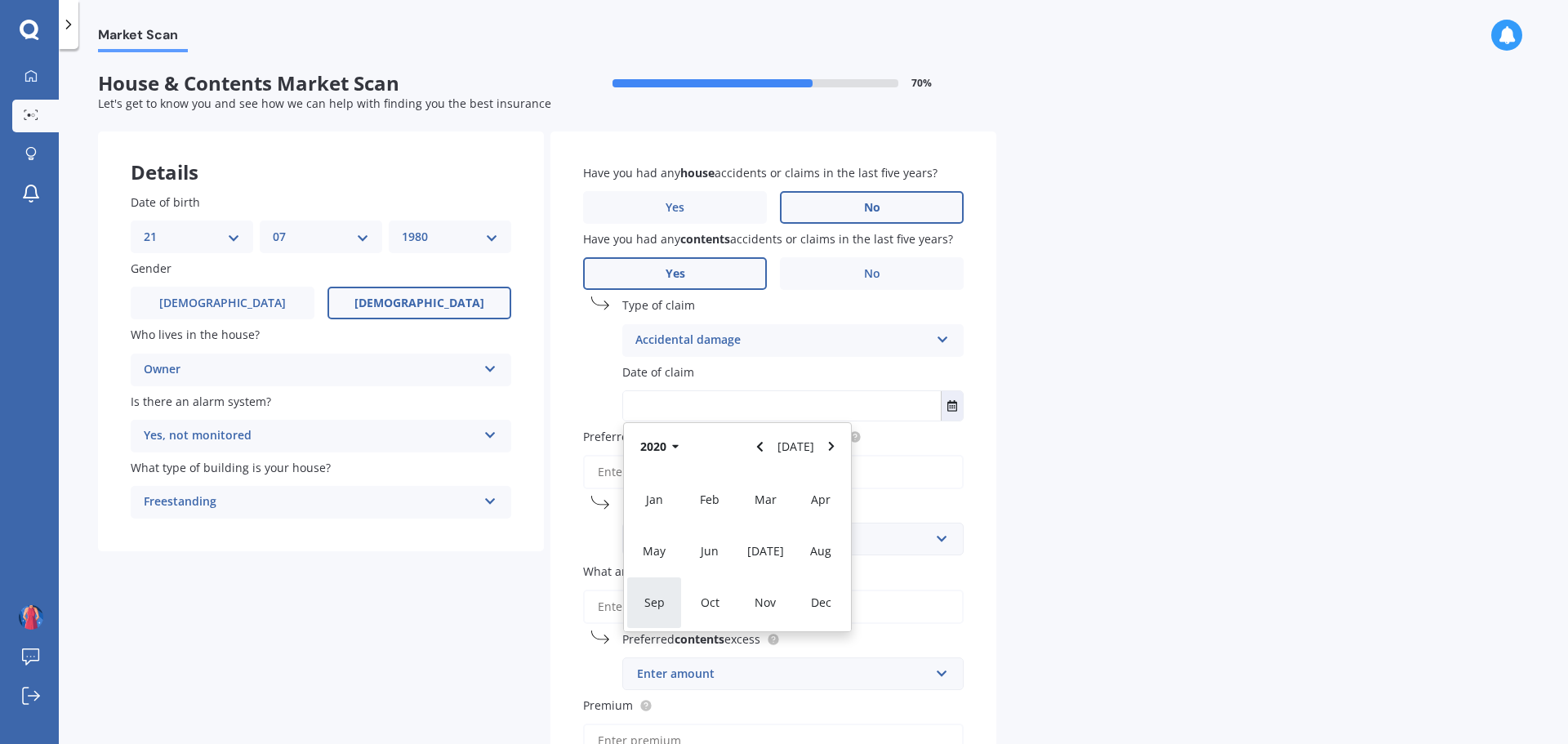
click at [652, 599] on span "Sep" at bounding box center [655, 602] width 21 height 16
click at [674, 615] on span "29" at bounding box center [674, 615] width 13 height 16
type input "[DATE]"
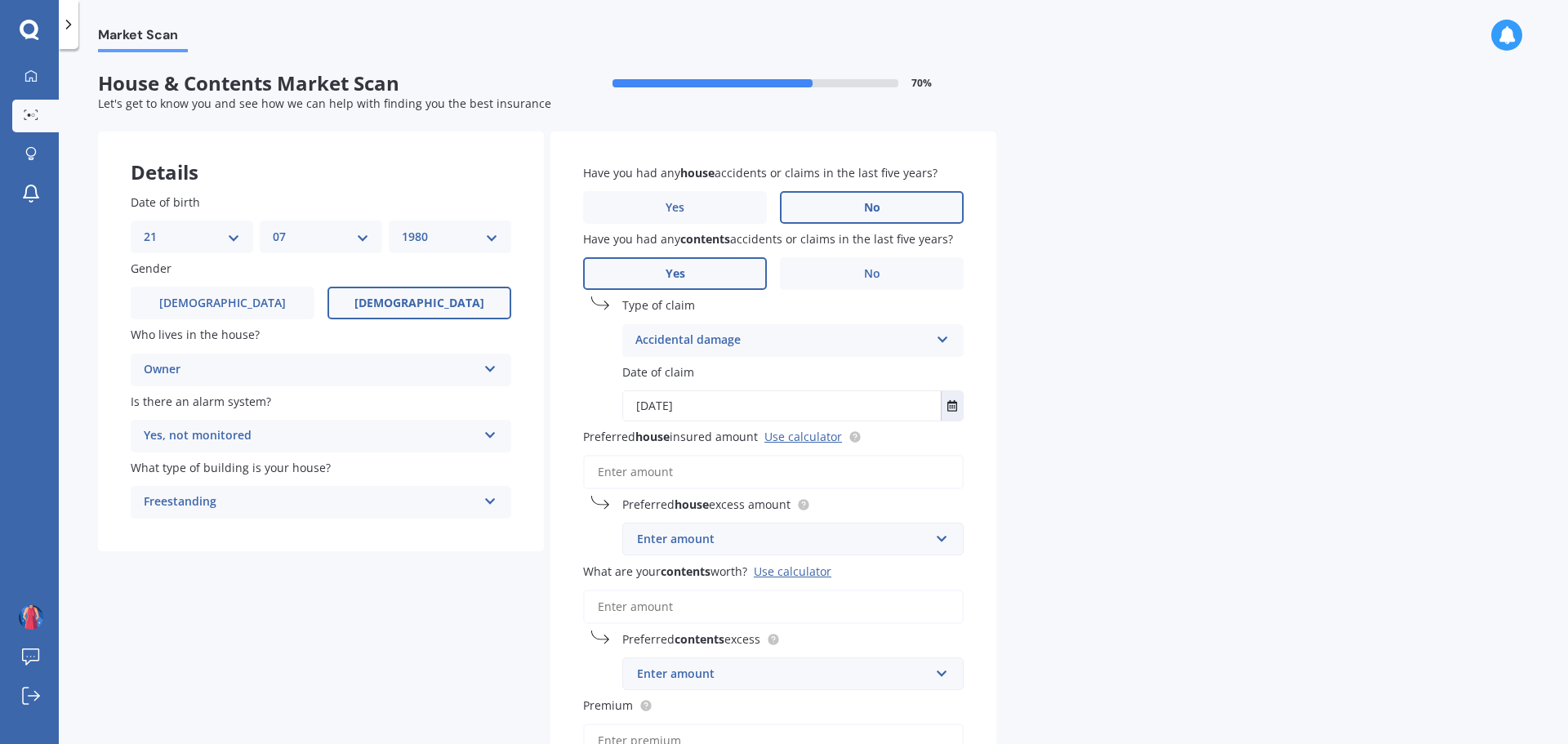
click at [717, 534] on div "Enter amount" at bounding box center [783, 539] width 292 height 18
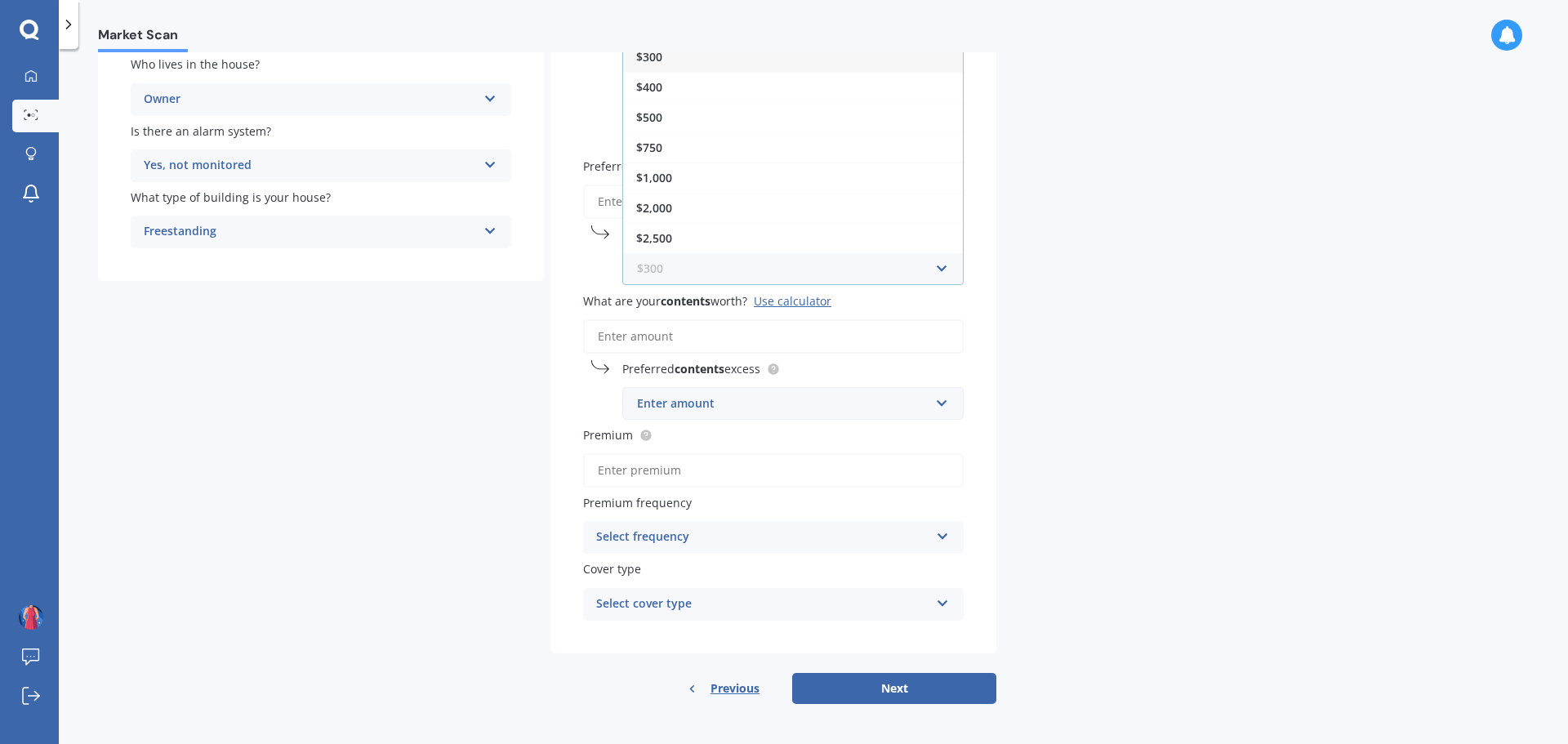
scroll to position [273, 0]
click at [695, 83] on div "$400" at bounding box center [793, 84] width 340 height 30
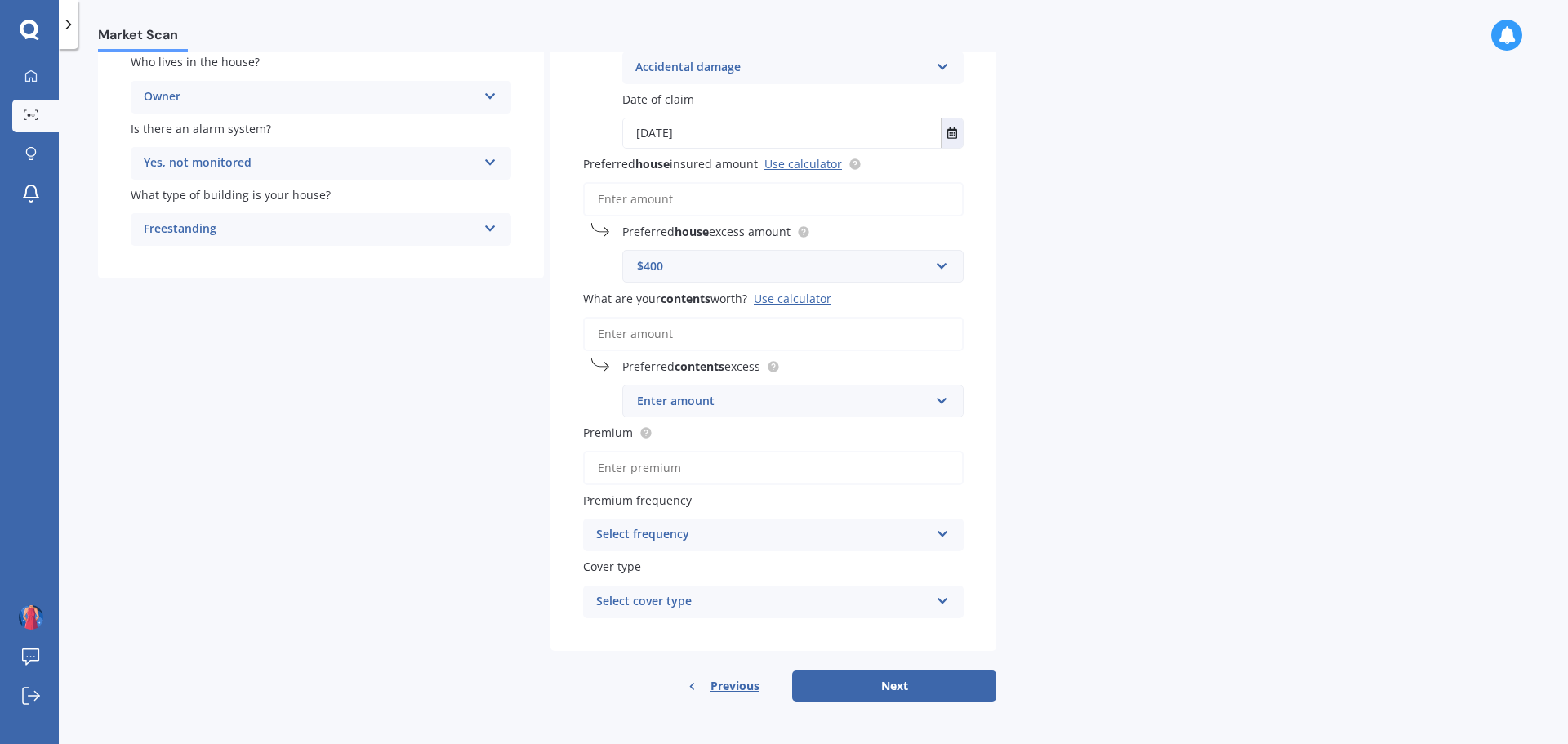
click at [806, 297] on div "Use calculator" at bounding box center [792, 298] width 78 height 16
click at [806, 316] on input "What are your contents worth? Use calculator" at bounding box center [773, 333] width 381 height 35
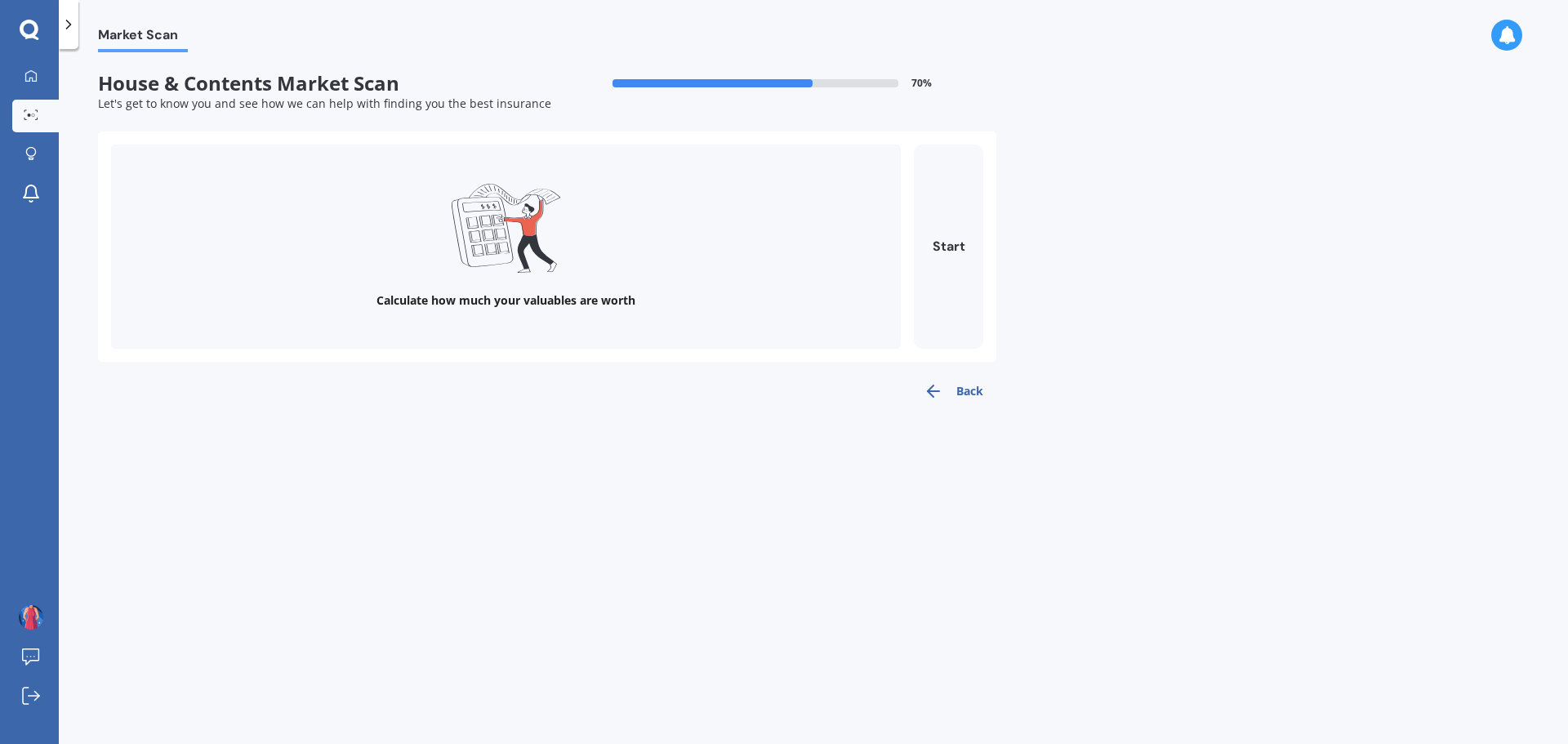
click at [71, 29] on icon at bounding box center [68, 23] width 16 height 16
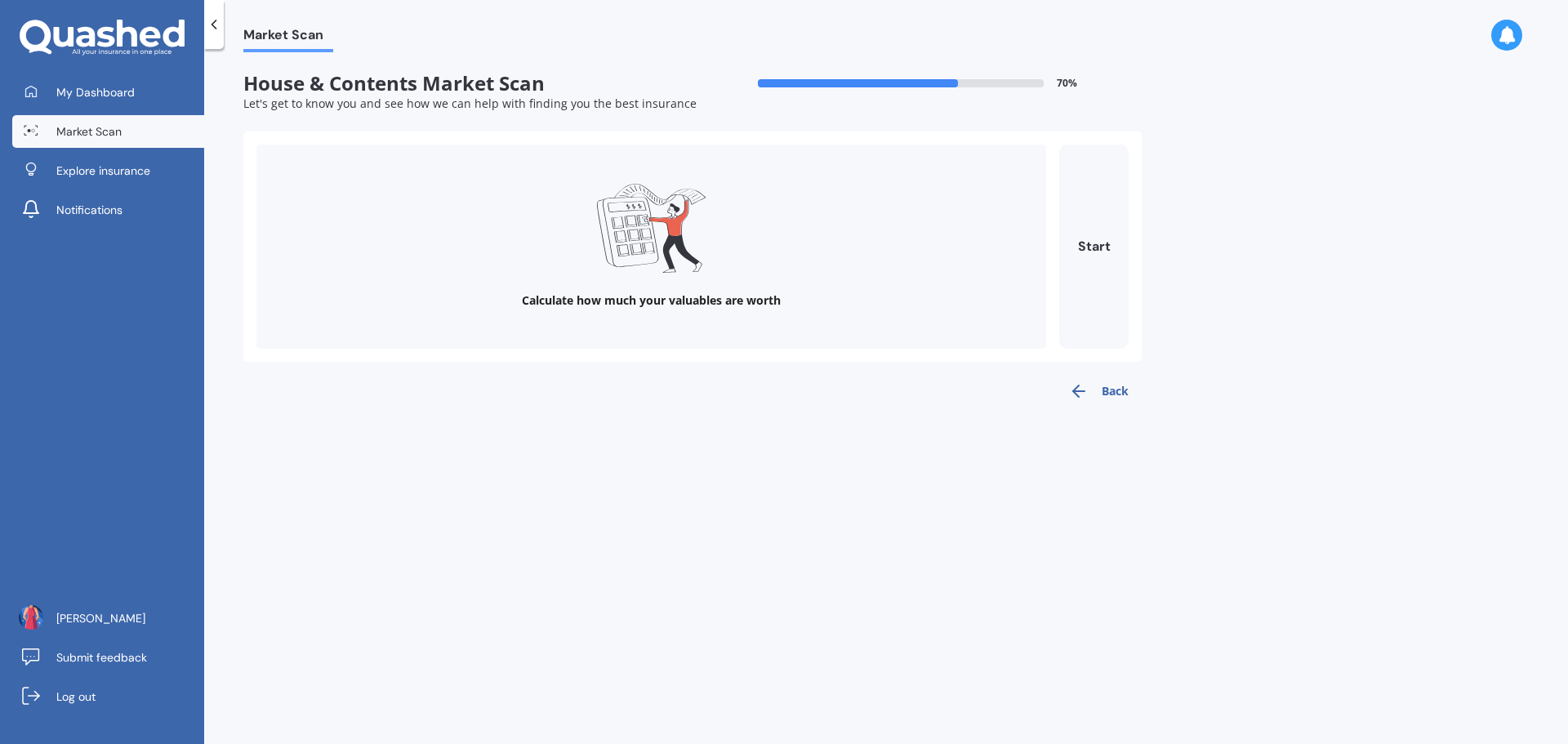
click at [213, 27] on icon at bounding box center [213, 23] width 16 height 16
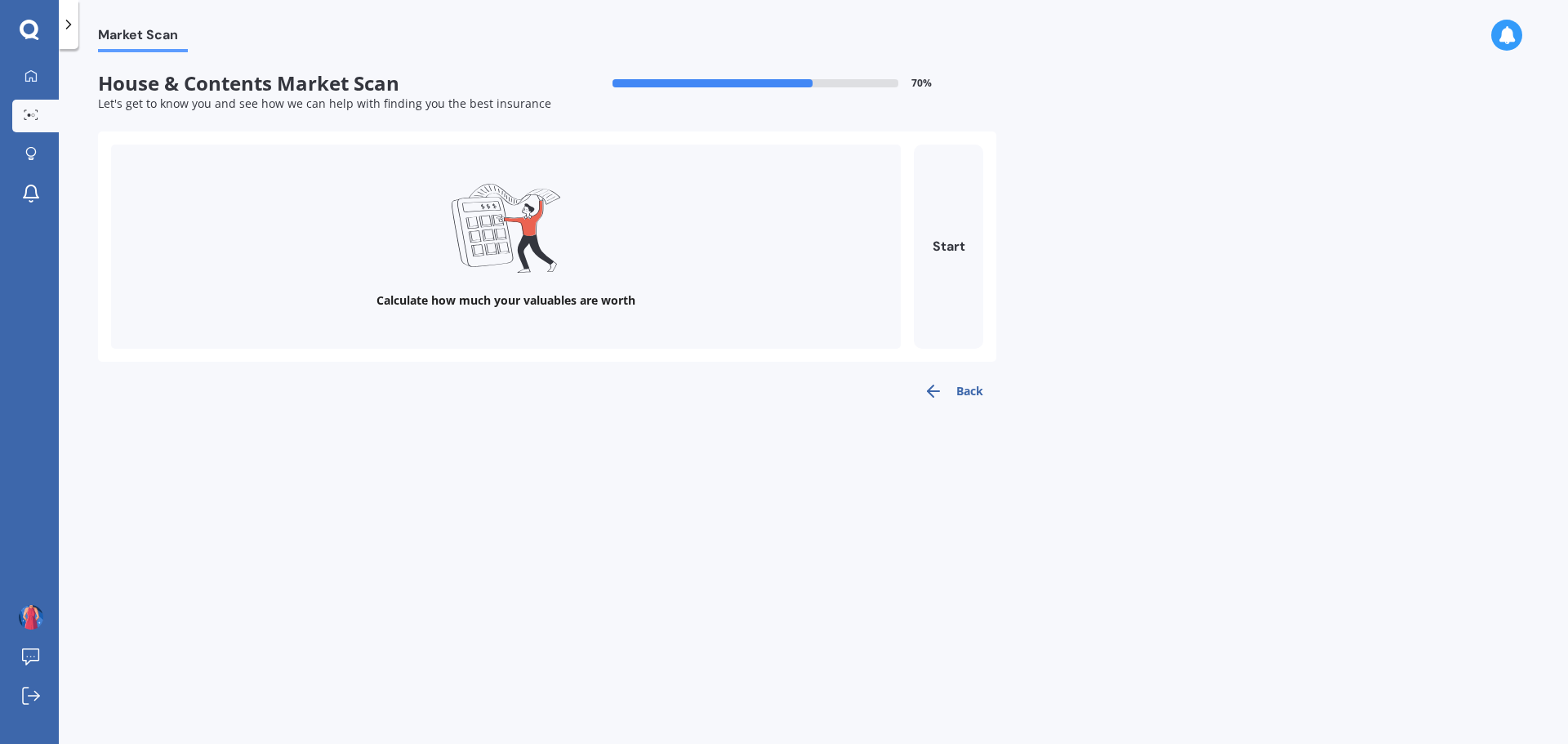
click at [934, 381] on icon "button" at bounding box center [933, 390] width 20 height 20
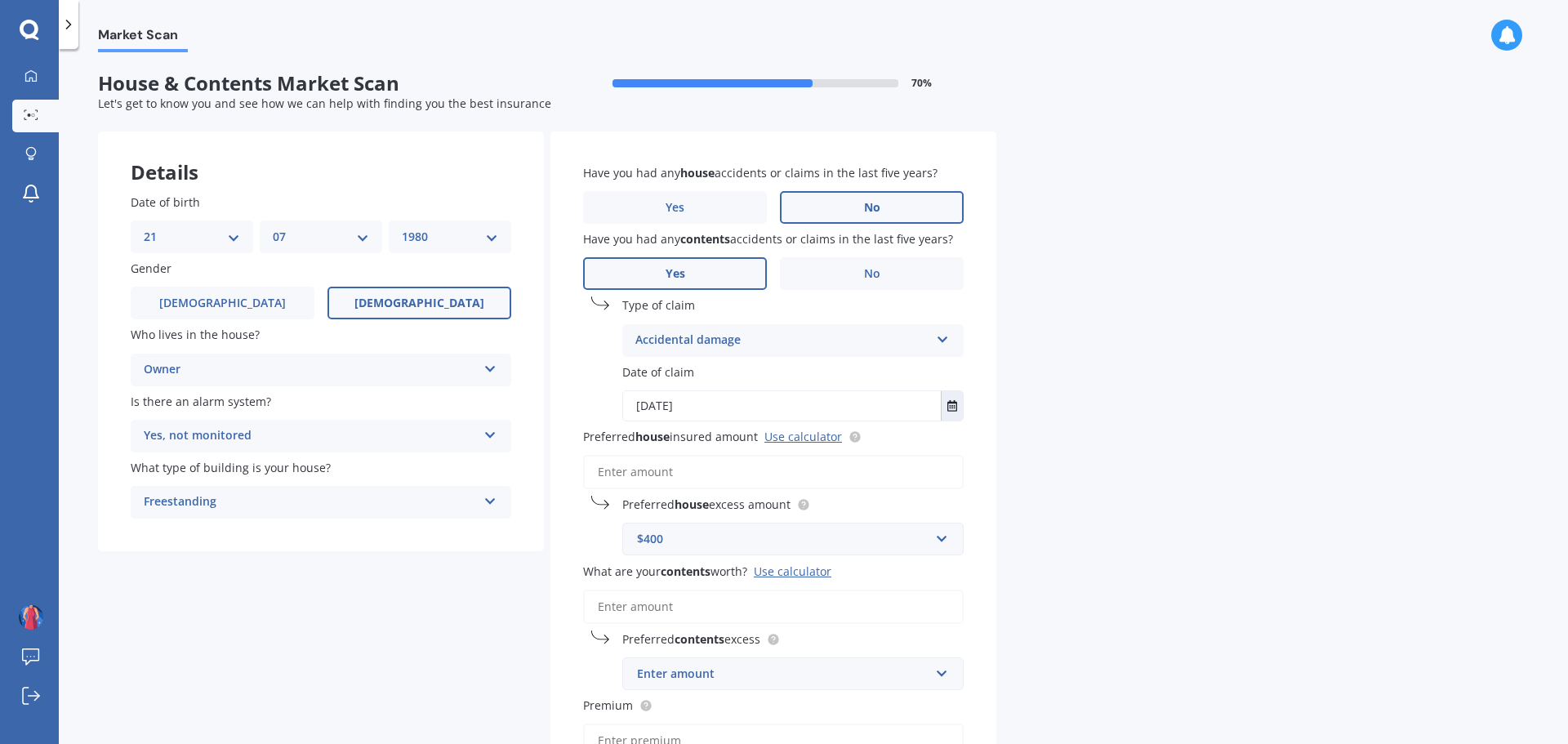
click at [698, 611] on input "What are your contents worth? Use calculator" at bounding box center [773, 606] width 381 height 35
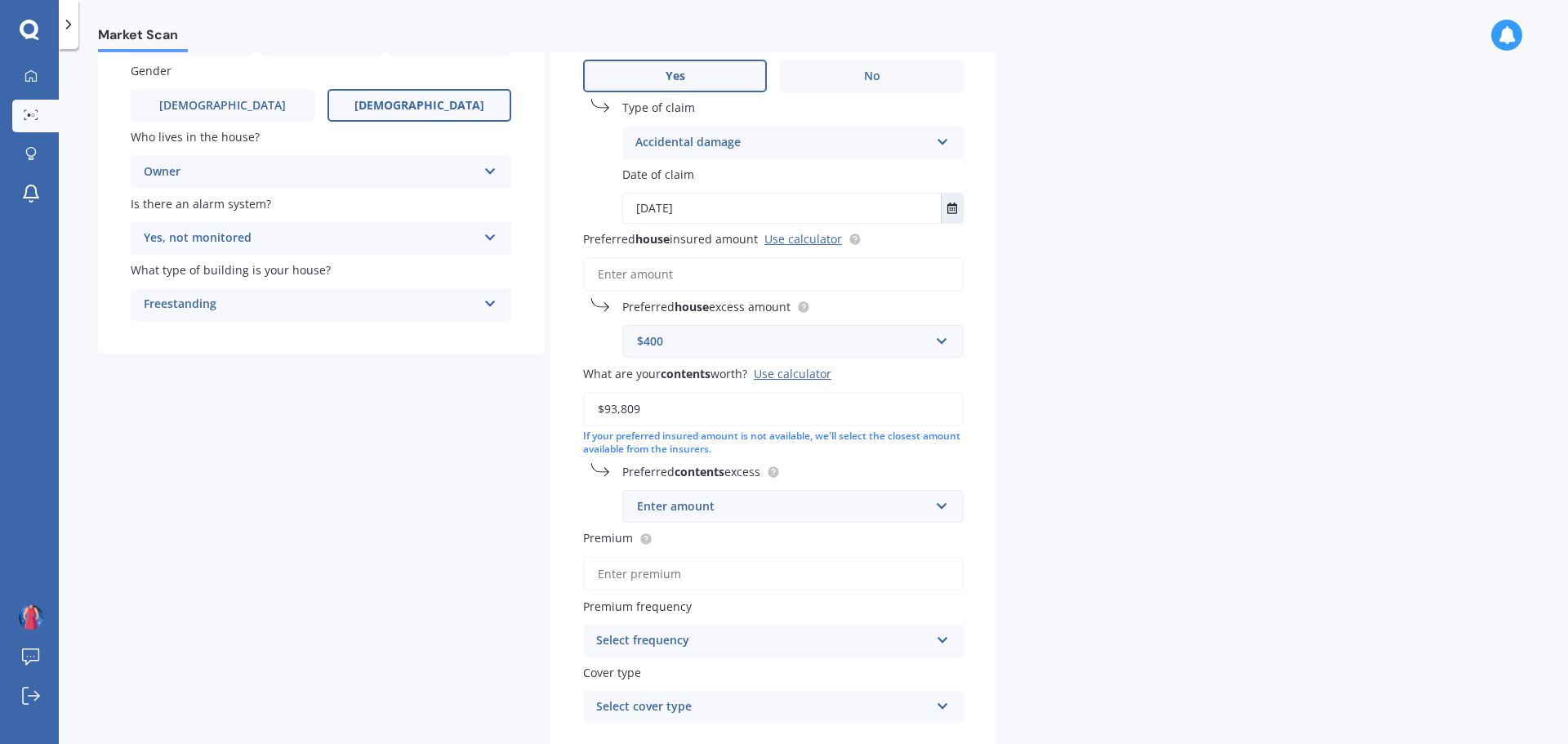
scroll to position [199, 0]
type input "$93,809"
click at [715, 504] on div "Enter amount" at bounding box center [783, 505] width 292 height 18
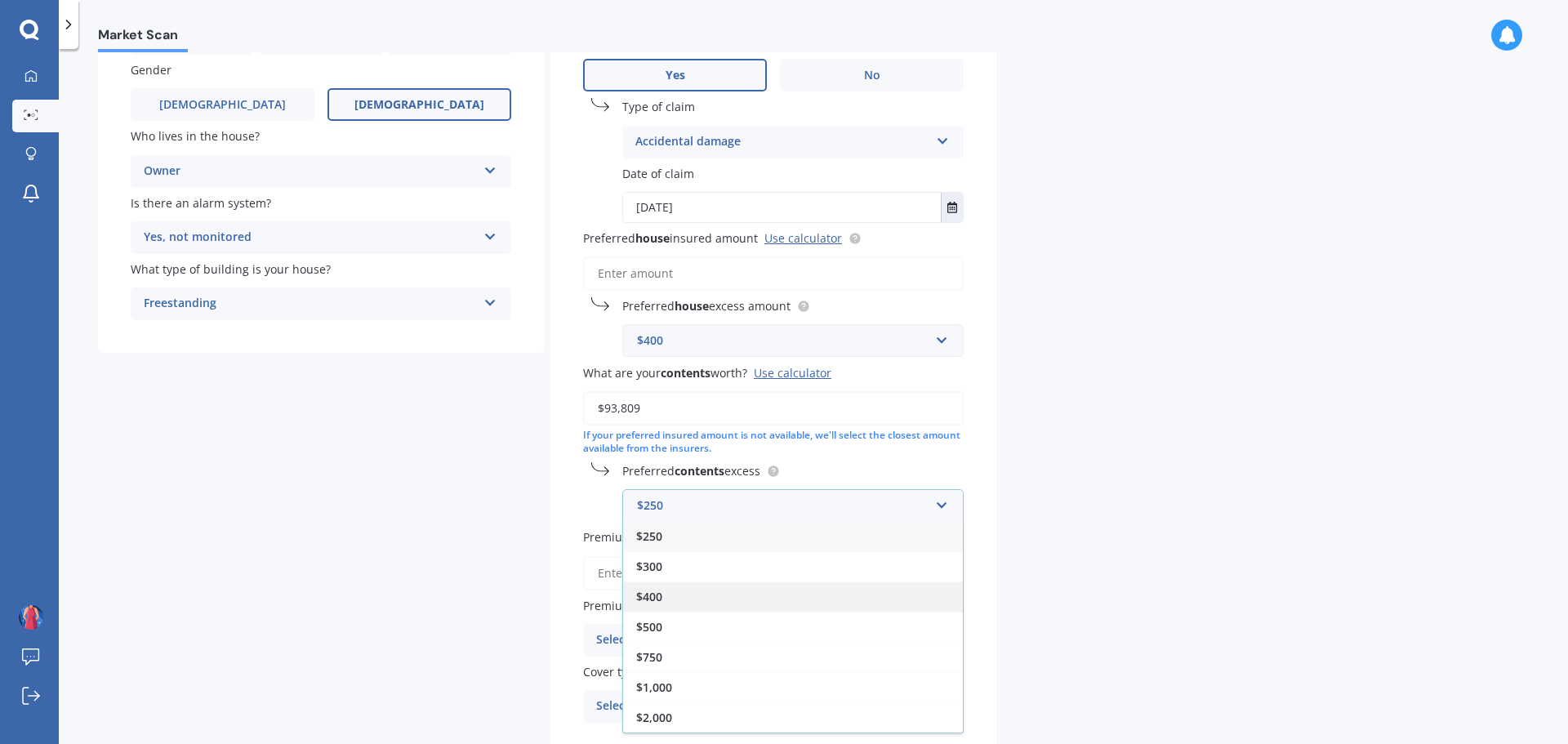
click at [664, 599] on div "$400" at bounding box center [793, 597] width 340 height 30
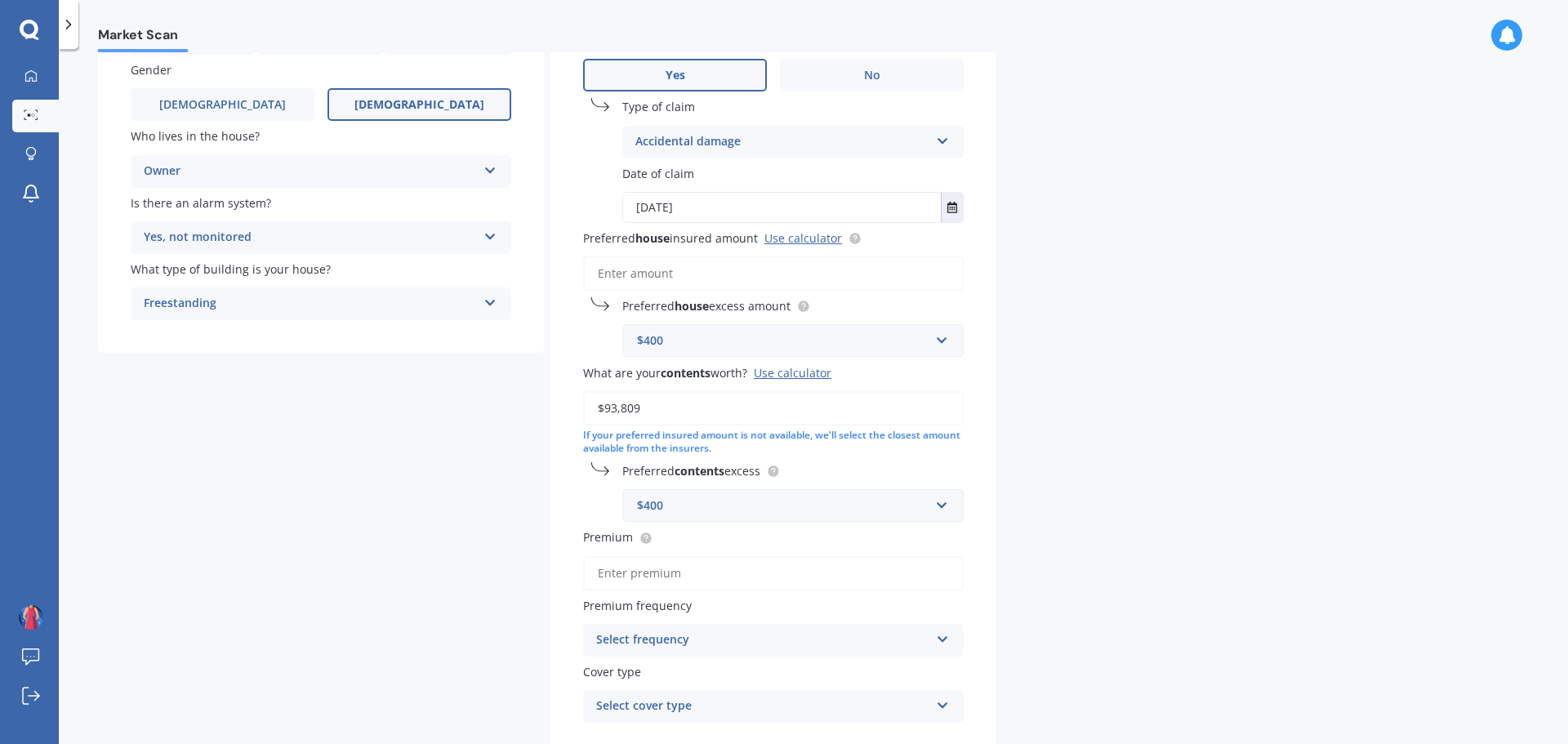
click at [699, 572] on input "Premium" at bounding box center [773, 573] width 381 height 35
click at [644, 536] on icon at bounding box center [645, 536] width 3 height 3
click at [669, 575] on input "Premium" at bounding box center [773, 573] width 381 height 35
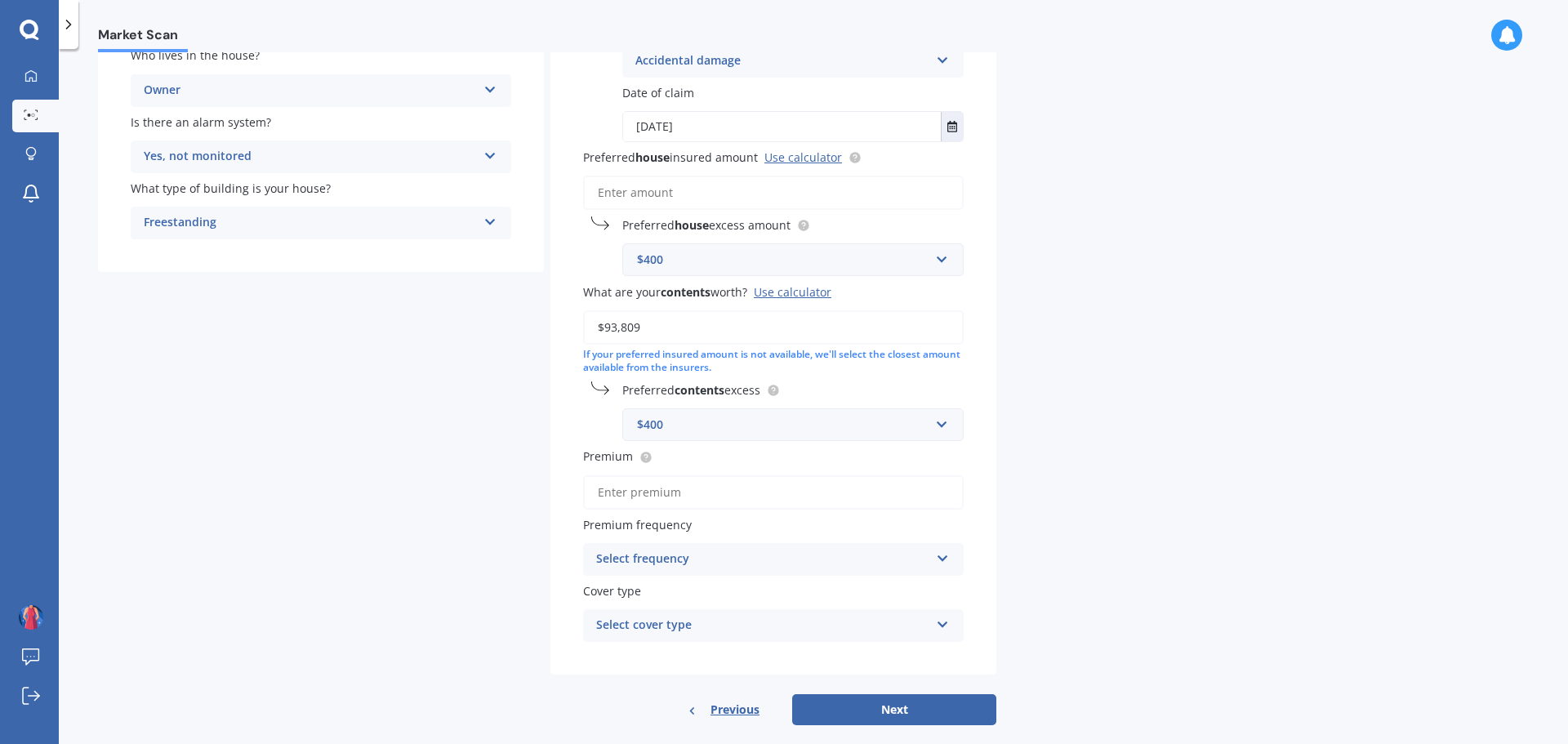
scroll to position [283, 0]
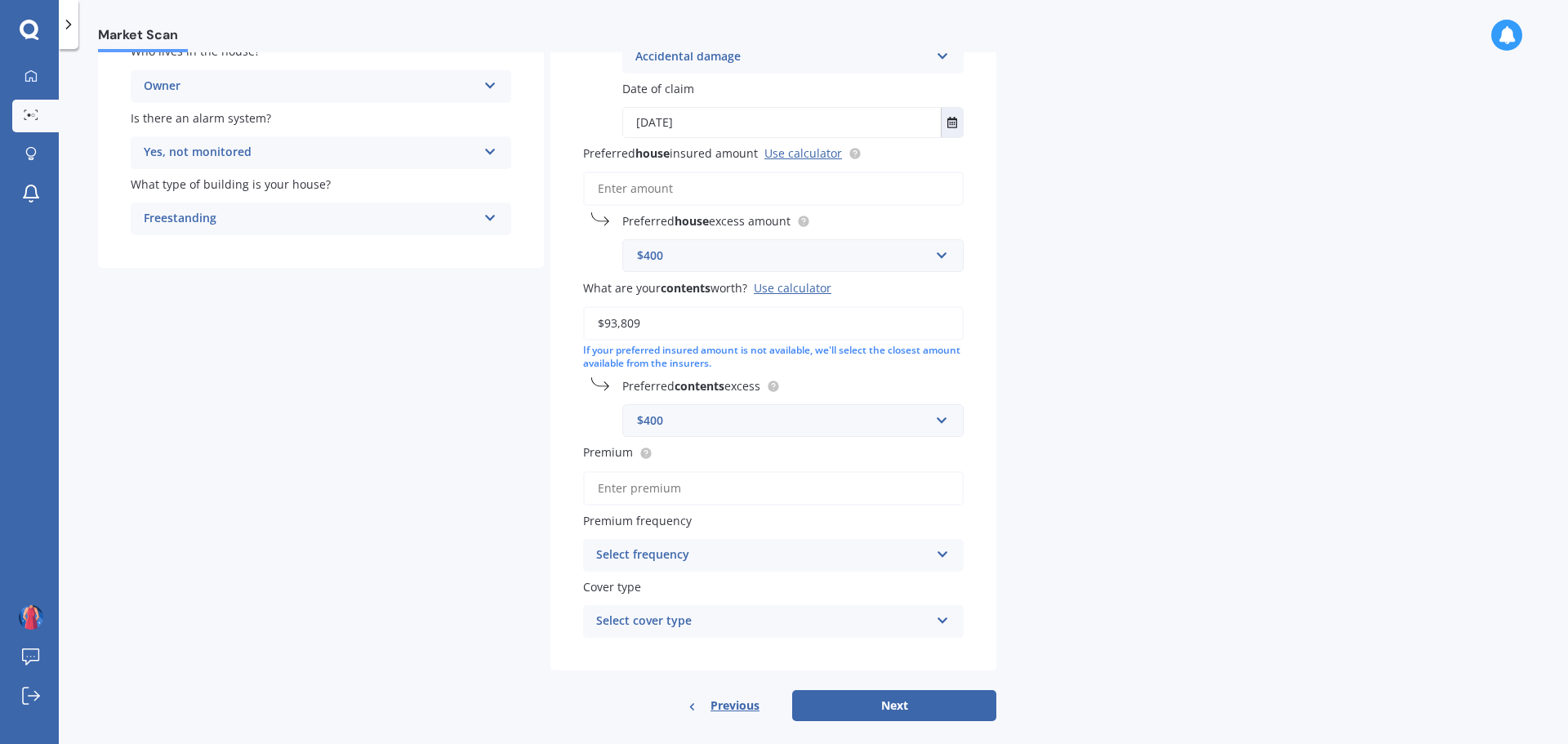
click at [655, 481] on input "Premium" at bounding box center [773, 488] width 381 height 35
type input "$389.22"
click at [671, 553] on div "Select frequency" at bounding box center [762, 554] width 333 height 20
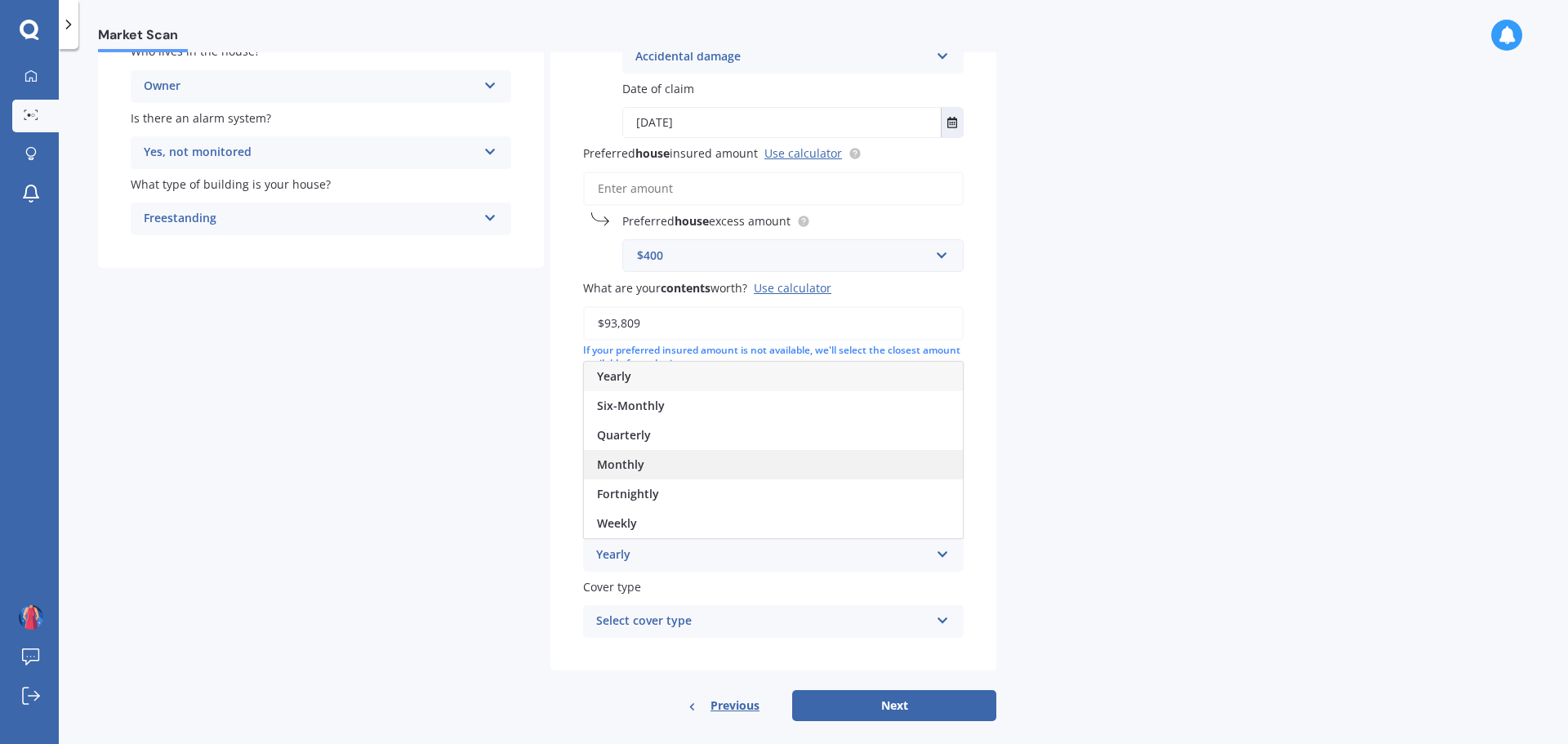
click at [645, 465] on div "Monthly" at bounding box center [773, 464] width 379 height 29
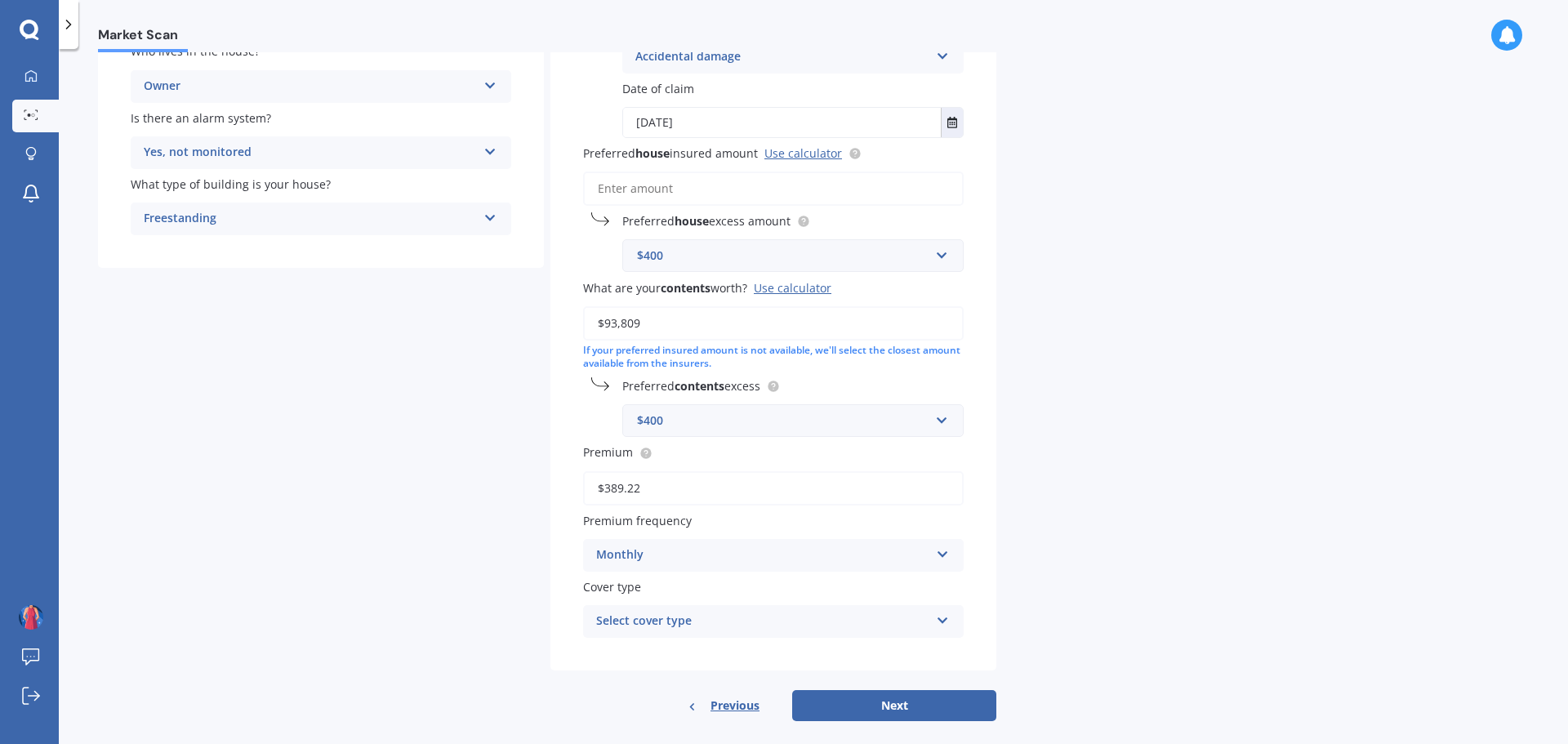
click at [686, 615] on div "Select cover type" at bounding box center [762, 621] width 333 height 20
click at [656, 647] on div "High" at bounding box center [773, 653] width 379 height 29
click at [707, 615] on div "High" at bounding box center [762, 621] width 333 height 20
click at [904, 706] on button "Next" at bounding box center [894, 705] width 205 height 31
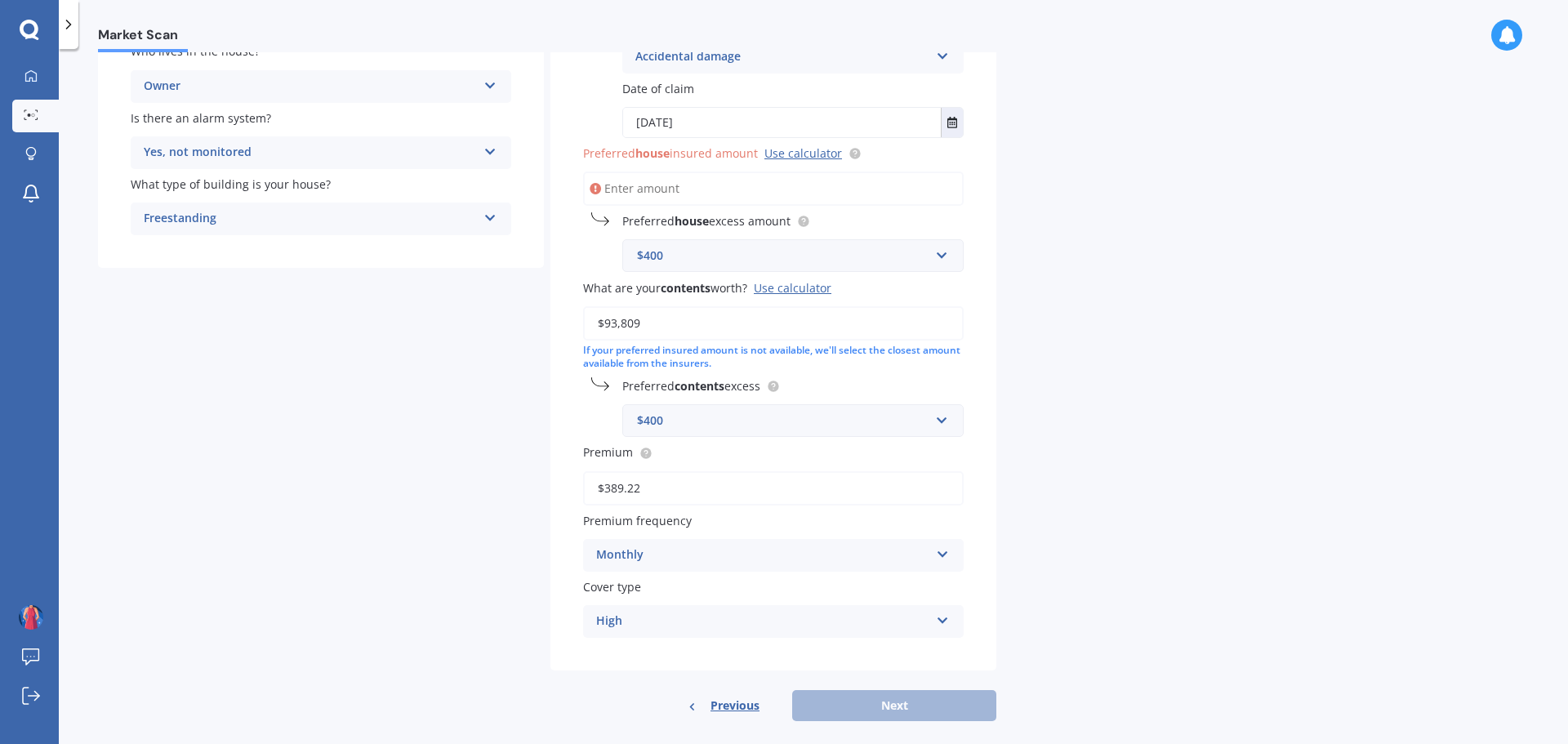
click at [659, 184] on input "Preferred house insured amount Use calculator" at bounding box center [773, 189] width 381 height 35
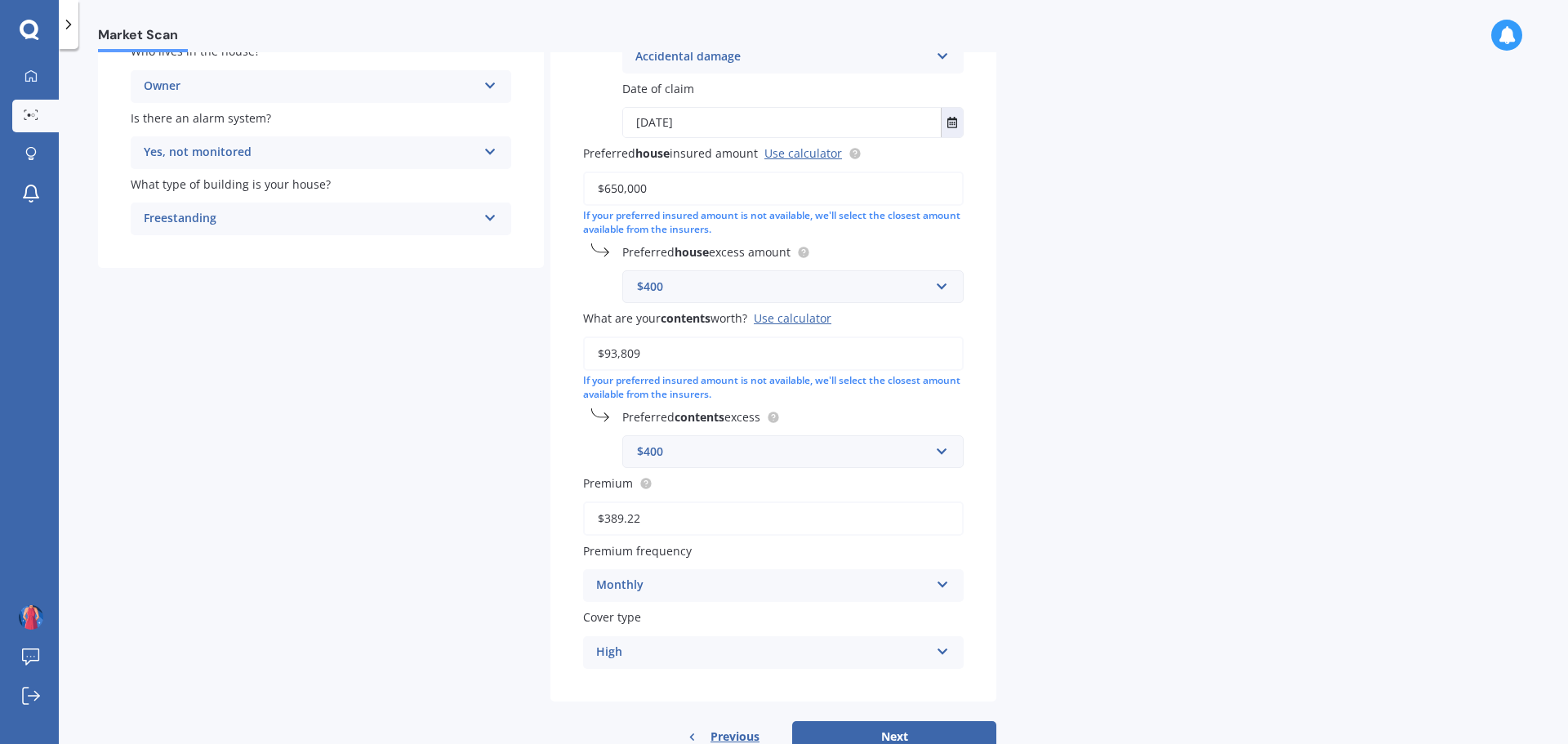
type input "$650,000"
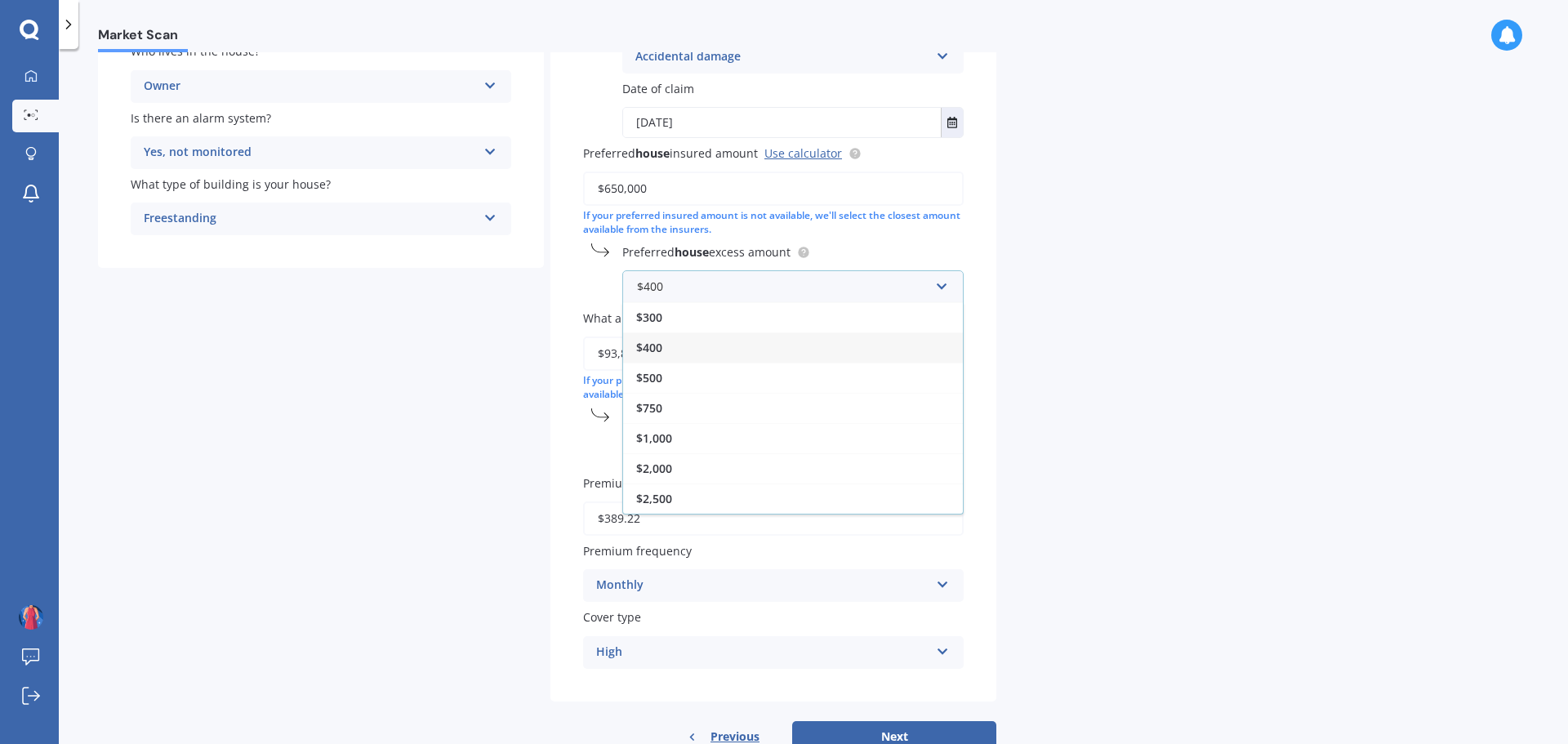
click at [713, 344] on div "$400" at bounding box center [793, 347] width 340 height 30
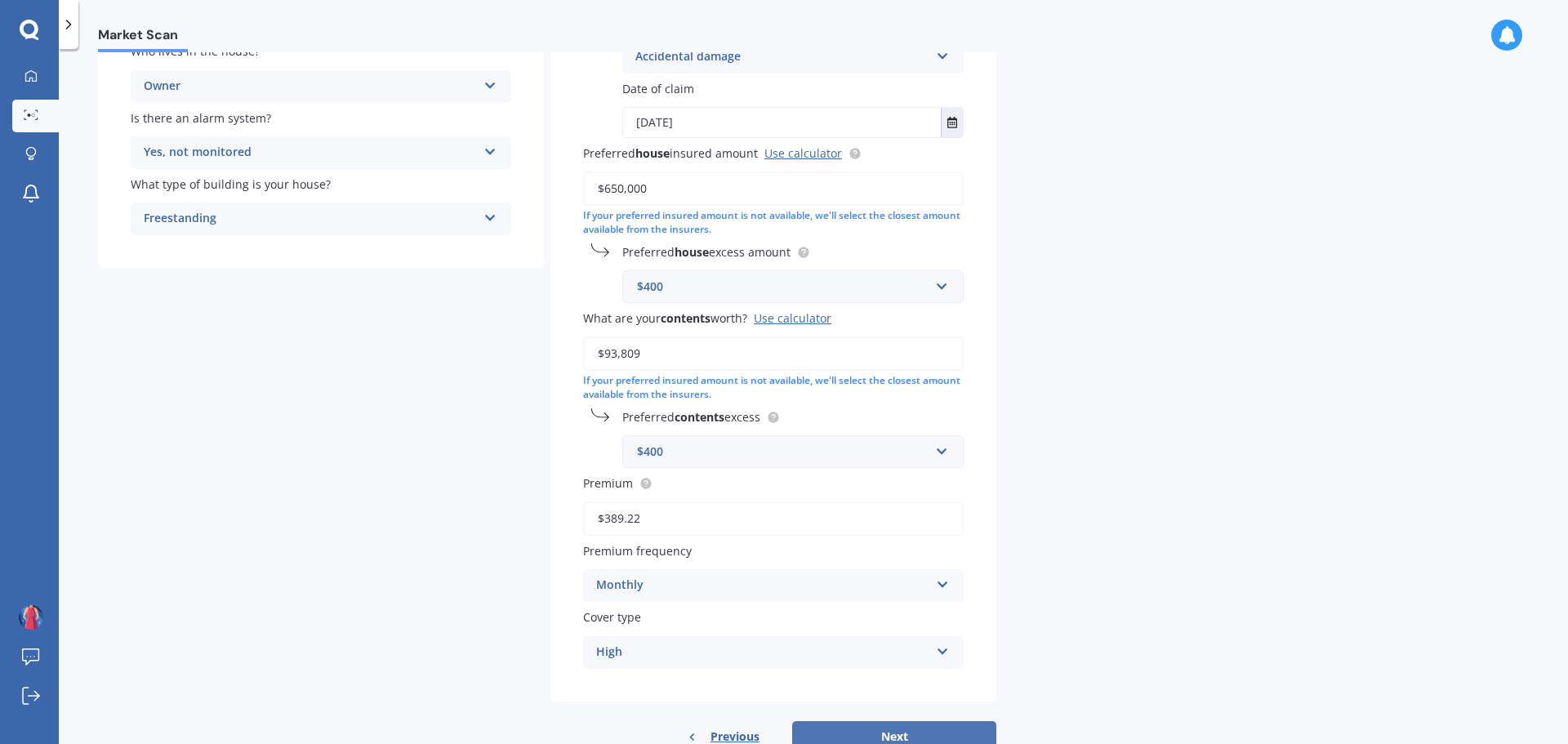
click at [883, 726] on button "Next" at bounding box center [894, 736] width 205 height 31
select select "21"
select select "07"
select select "1980"
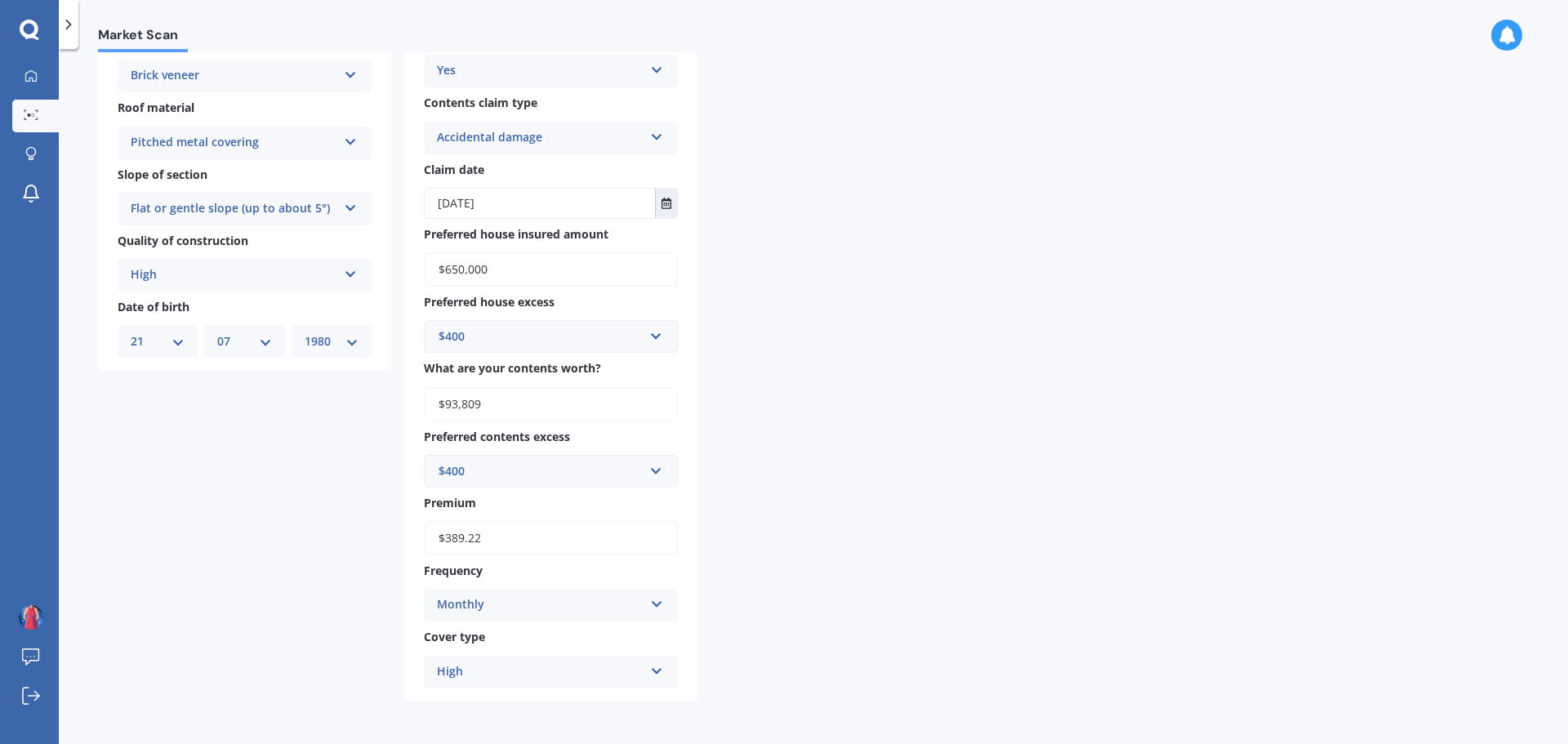
scroll to position [0, 0]
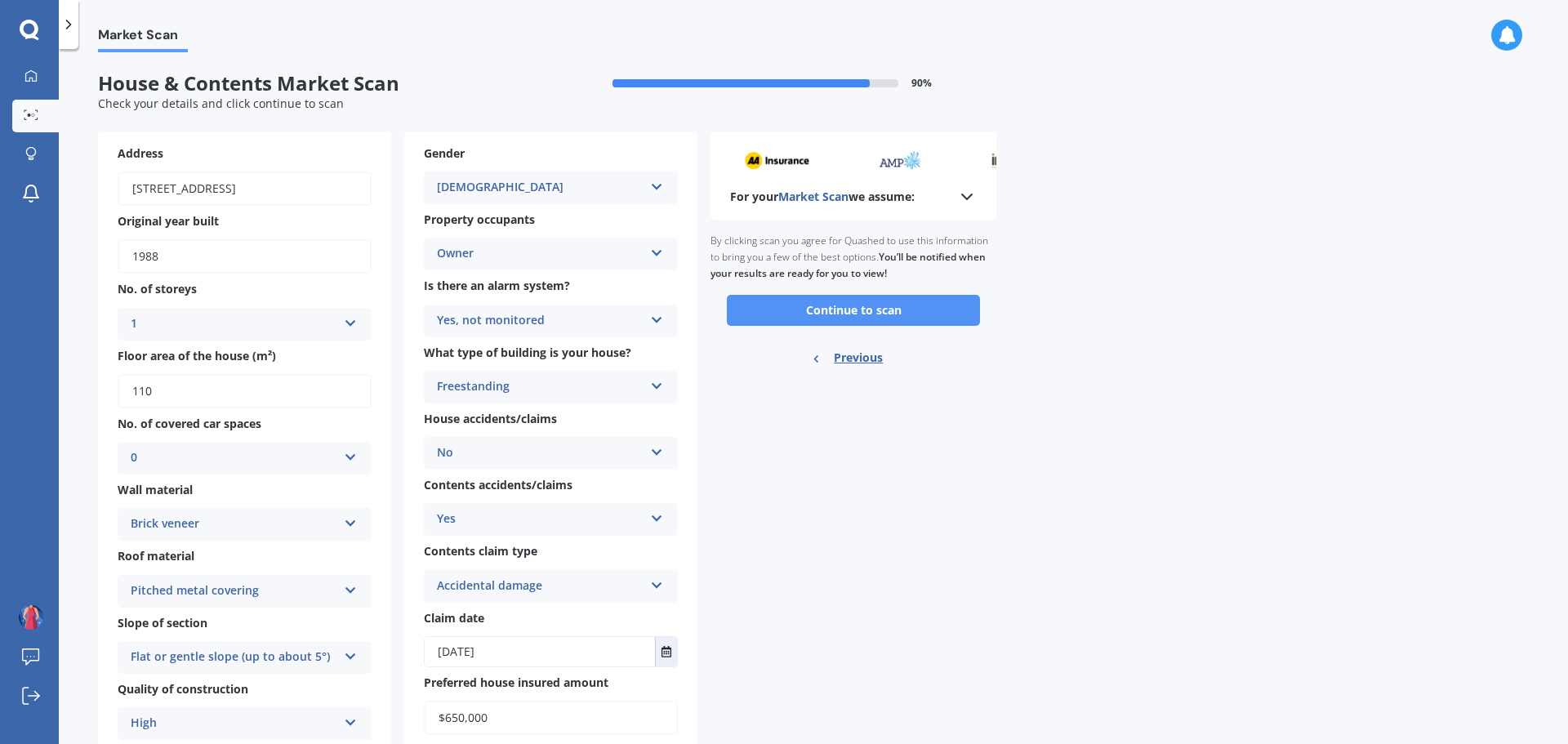
click at [885, 304] on button "Continue to scan" at bounding box center [853, 310] width 253 height 31
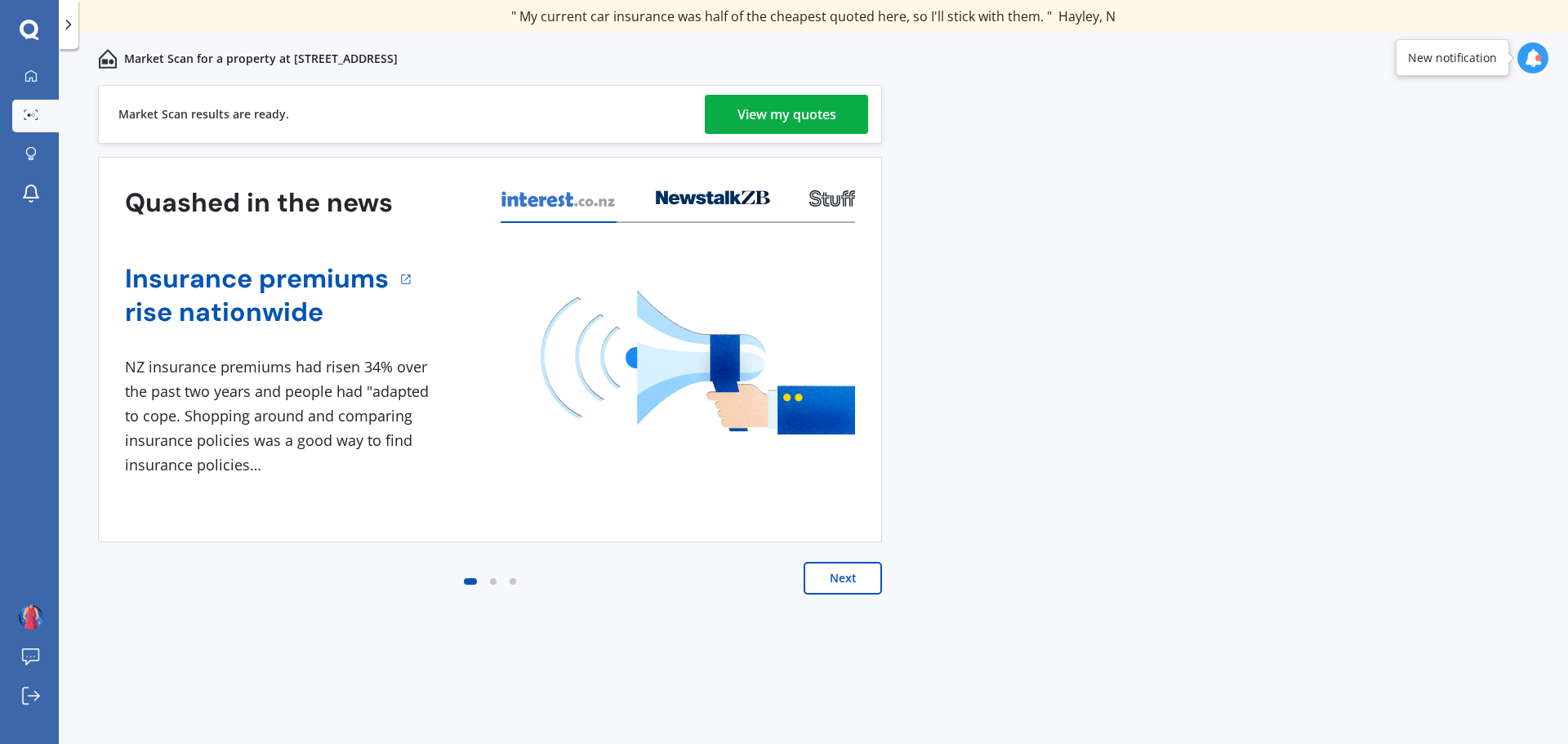
click at [763, 112] on div "View my quotes" at bounding box center [787, 114] width 99 height 39
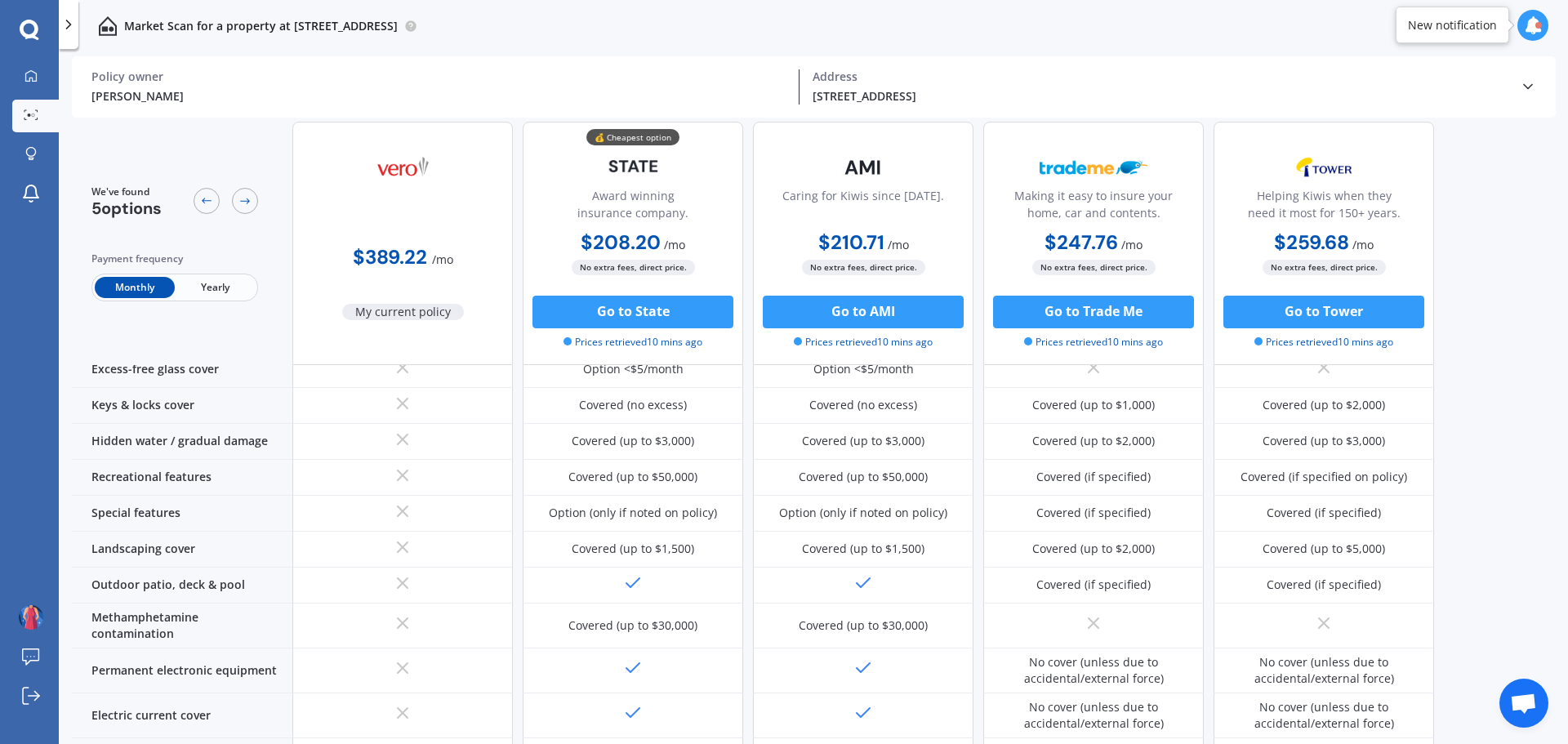
scroll to position [316, 0]
click at [240, 202] on icon at bounding box center [245, 201] width 13 height 13
click at [250, 200] on icon at bounding box center [245, 201] width 13 height 13
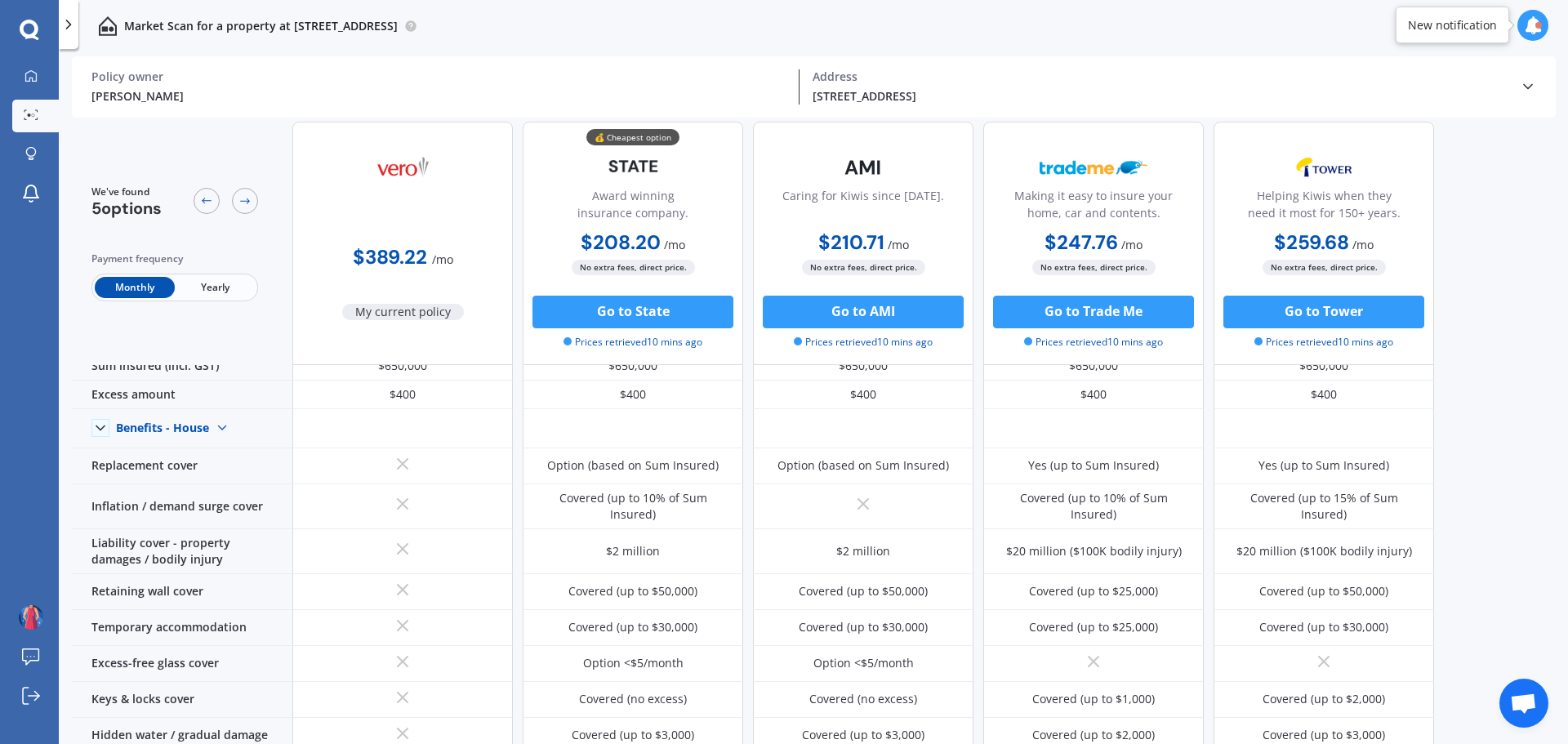
scroll to position [0, 0]
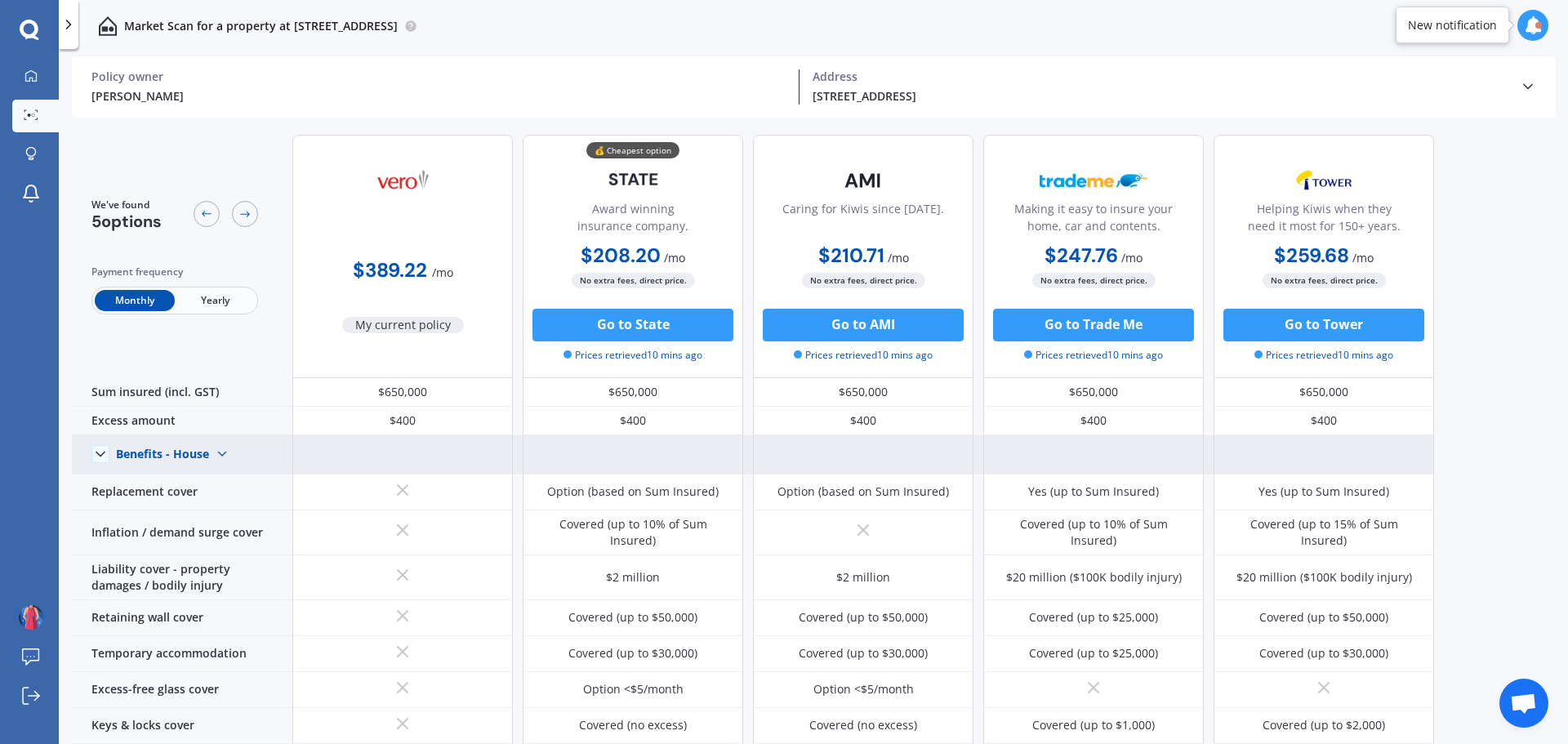
click at [218, 450] on img at bounding box center [222, 454] width 26 height 26
click at [202, 506] on span "Benefits - Contents" at bounding box center [181, 512] width 104 height 16
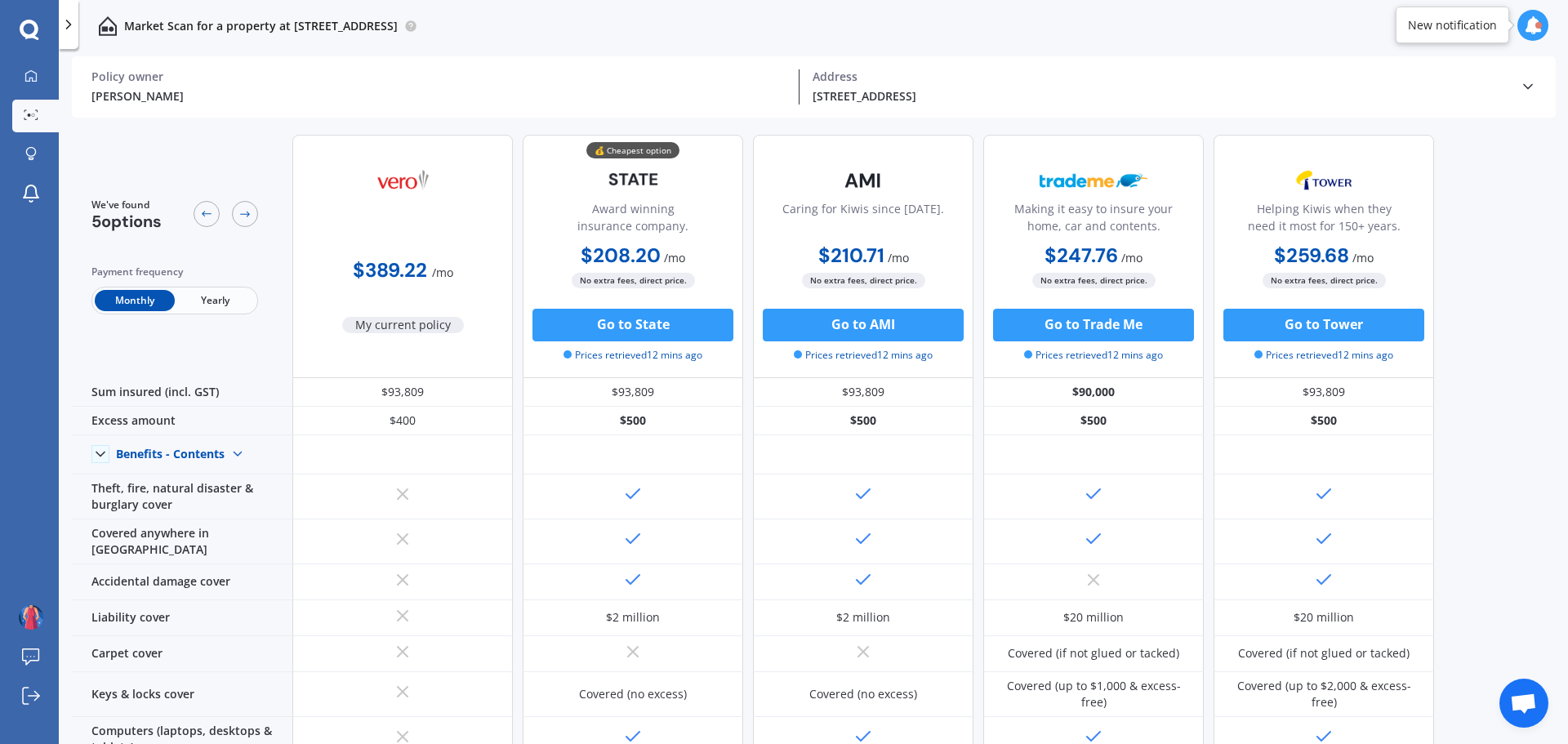
click at [1531, 81] on icon at bounding box center [1528, 86] width 16 height 16
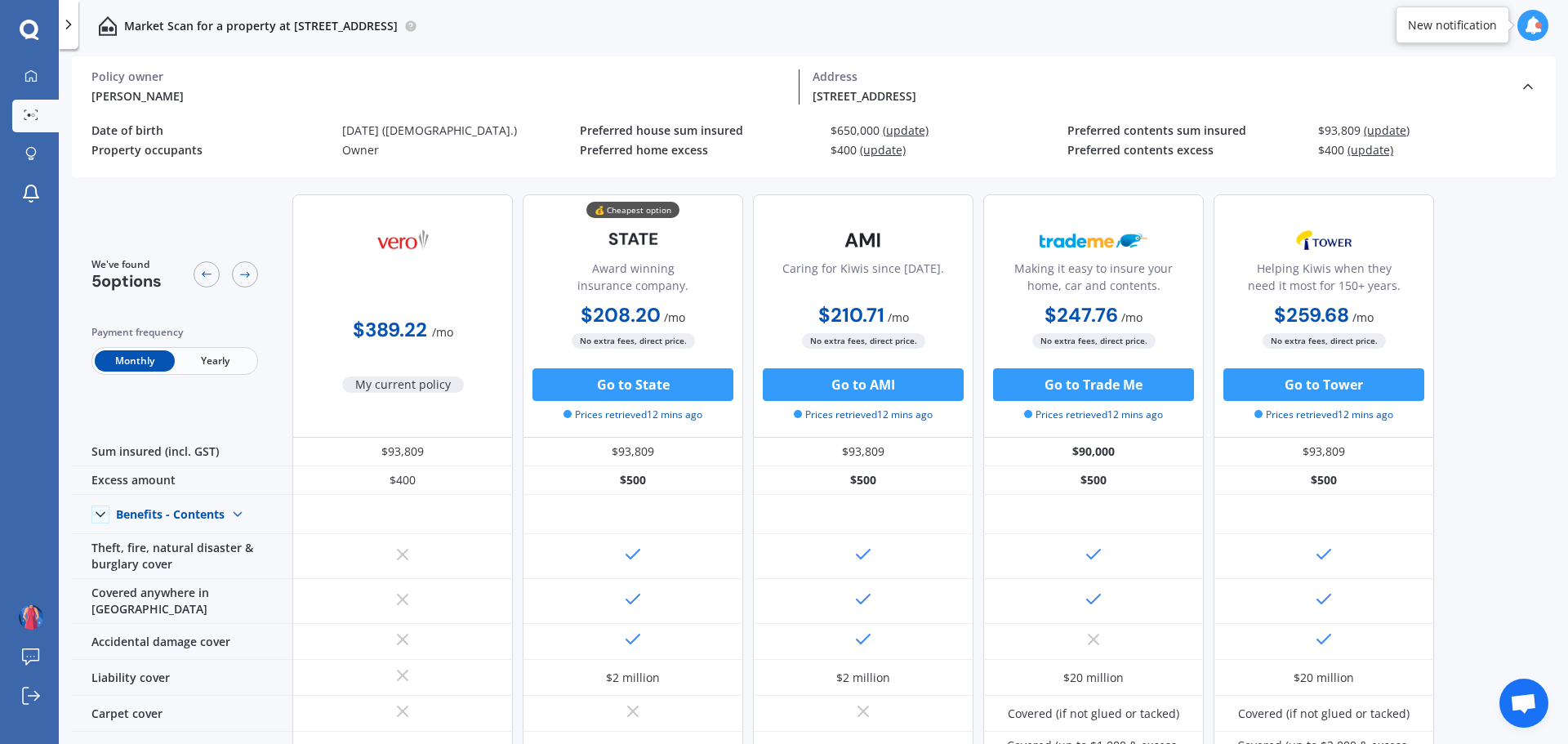
click at [1531, 81] on icon at bounding box center [1528, 86] width 16 height 16
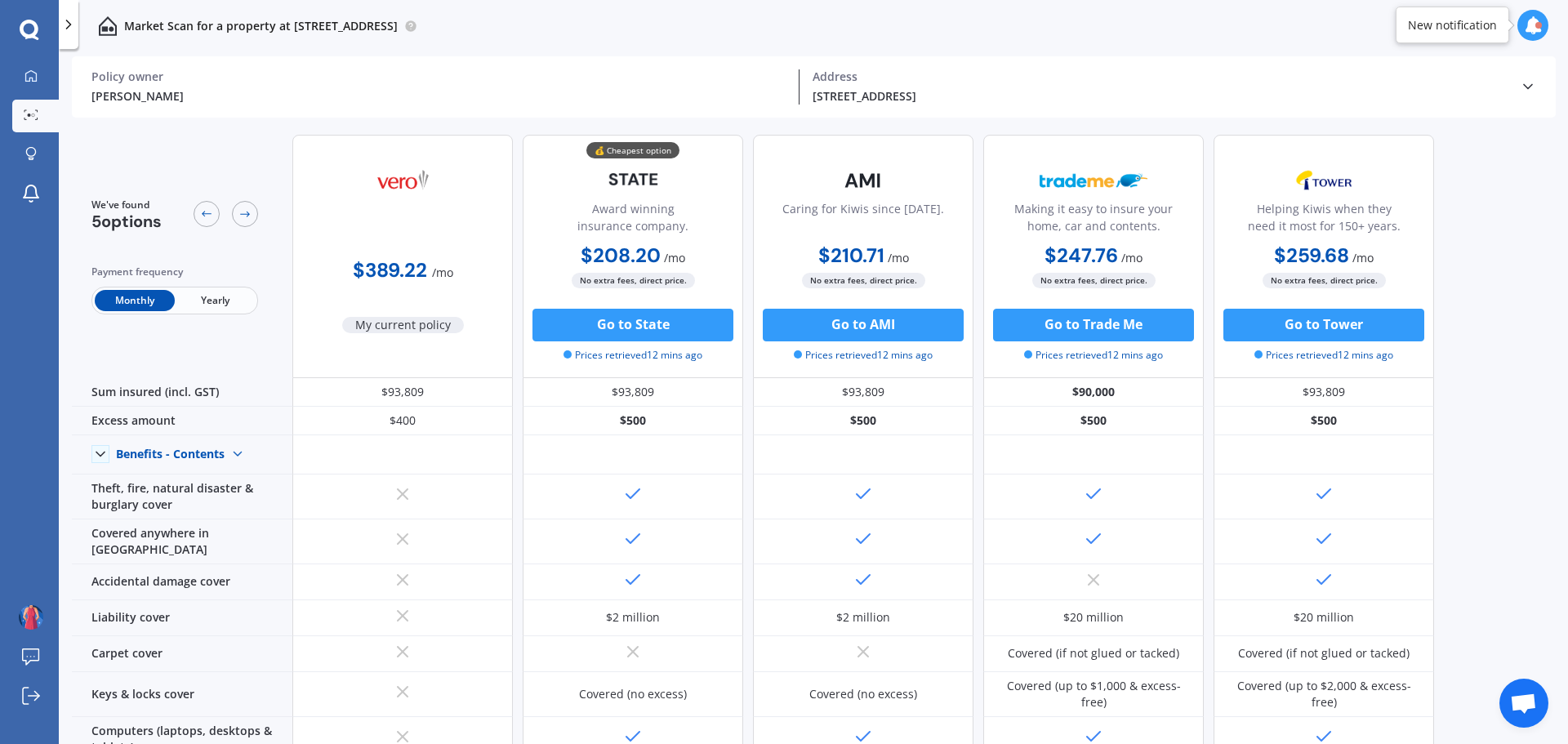
click at [1537, 24] on div at bounding box center [1538, 25] width 7 height 7
click at [1080, 34] on div "Market Scan for a property at [STREET_ADDRESS]" at bounding box center [813, 26] width 1509 height 52
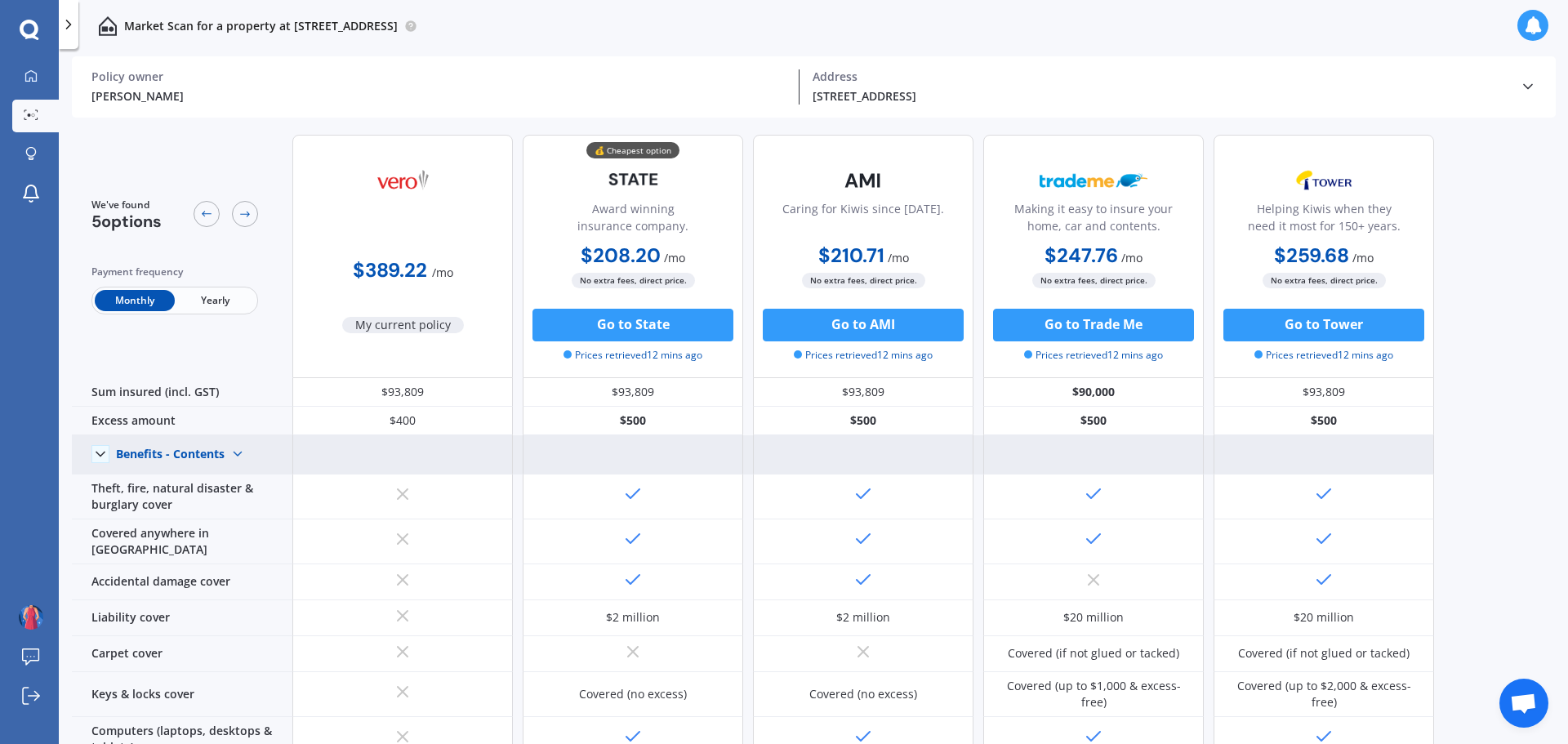
click at [104, 453] on polyline at bounding box center [100, 455] width 8 height 4
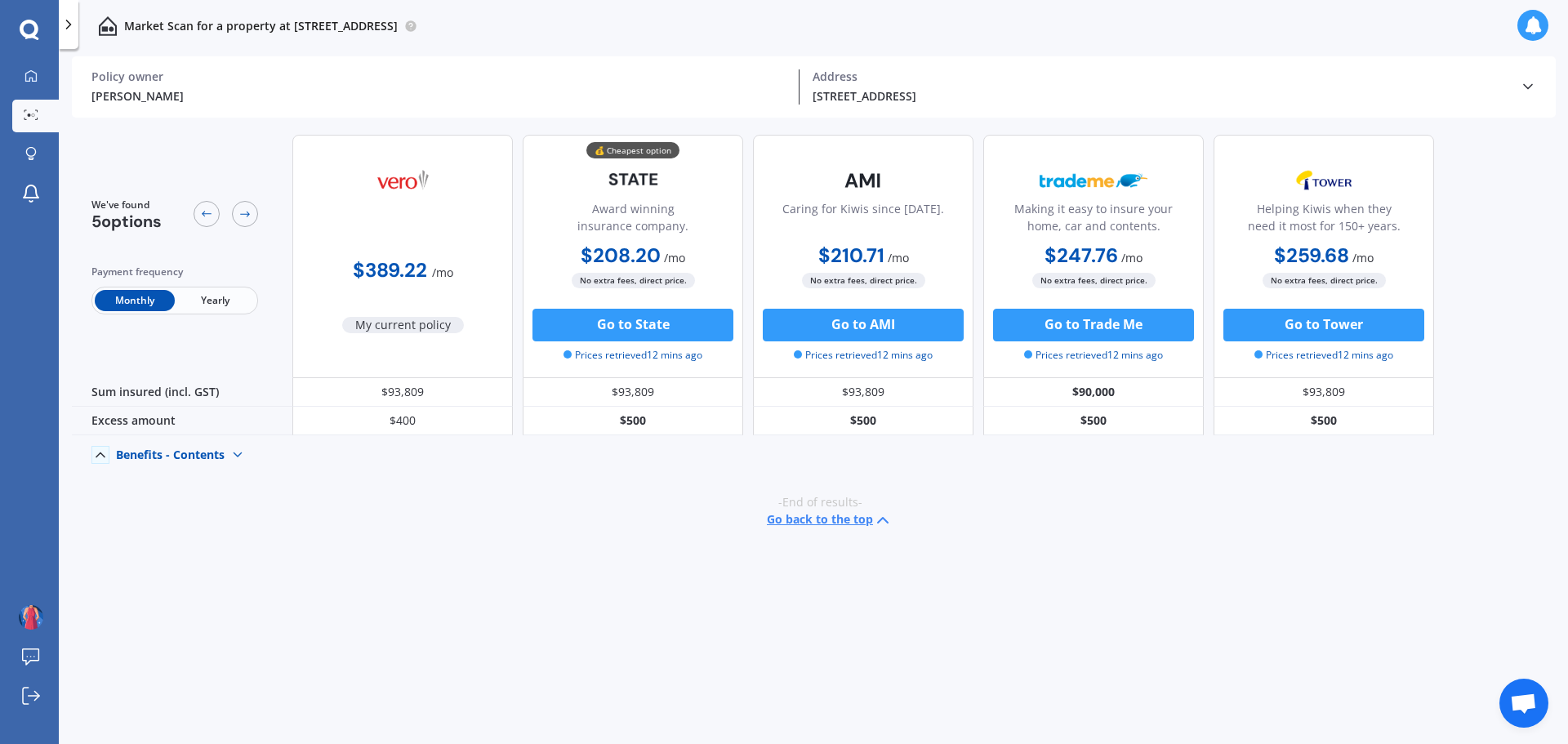
click at [199, 453] on div "Benefits - Contents" at bounding box center [170, 455] width 108 height 15
click at [203, 480] on span "Benefits - House" at bounding box center [174, 483] width 89 height 16
click at [196, 454] on div "Benefits - House" at bounding box center [162, 455] width 93 height 15
click at [188, 477] on span "Benefits - House" at bounding box center [177, 483] width 93 height 16
click at [104, 452] on icon at bounding box center [100, 454] width 16 height 16
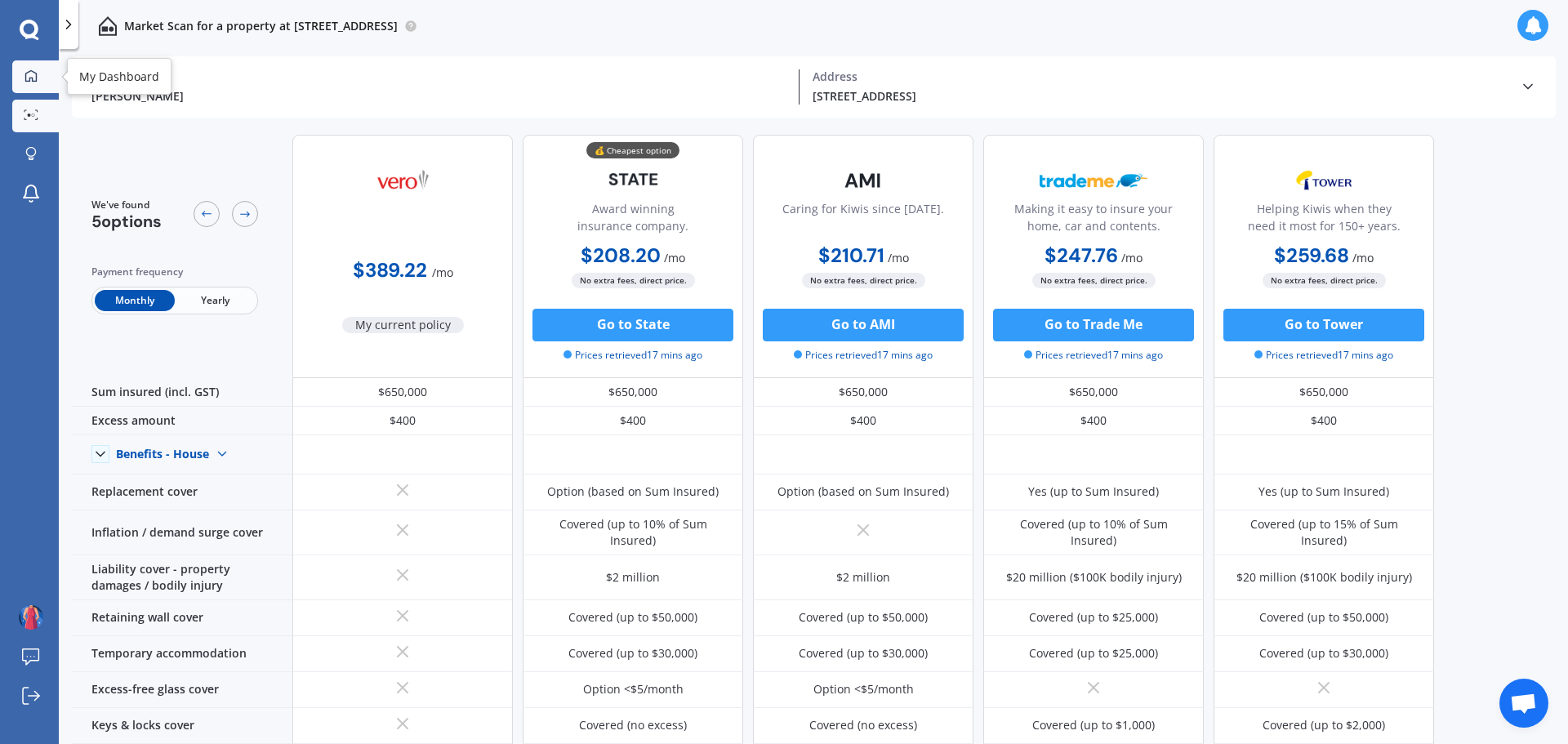
click at [33, 76] on icon at bounding box center [31, 76] width 13 height 13
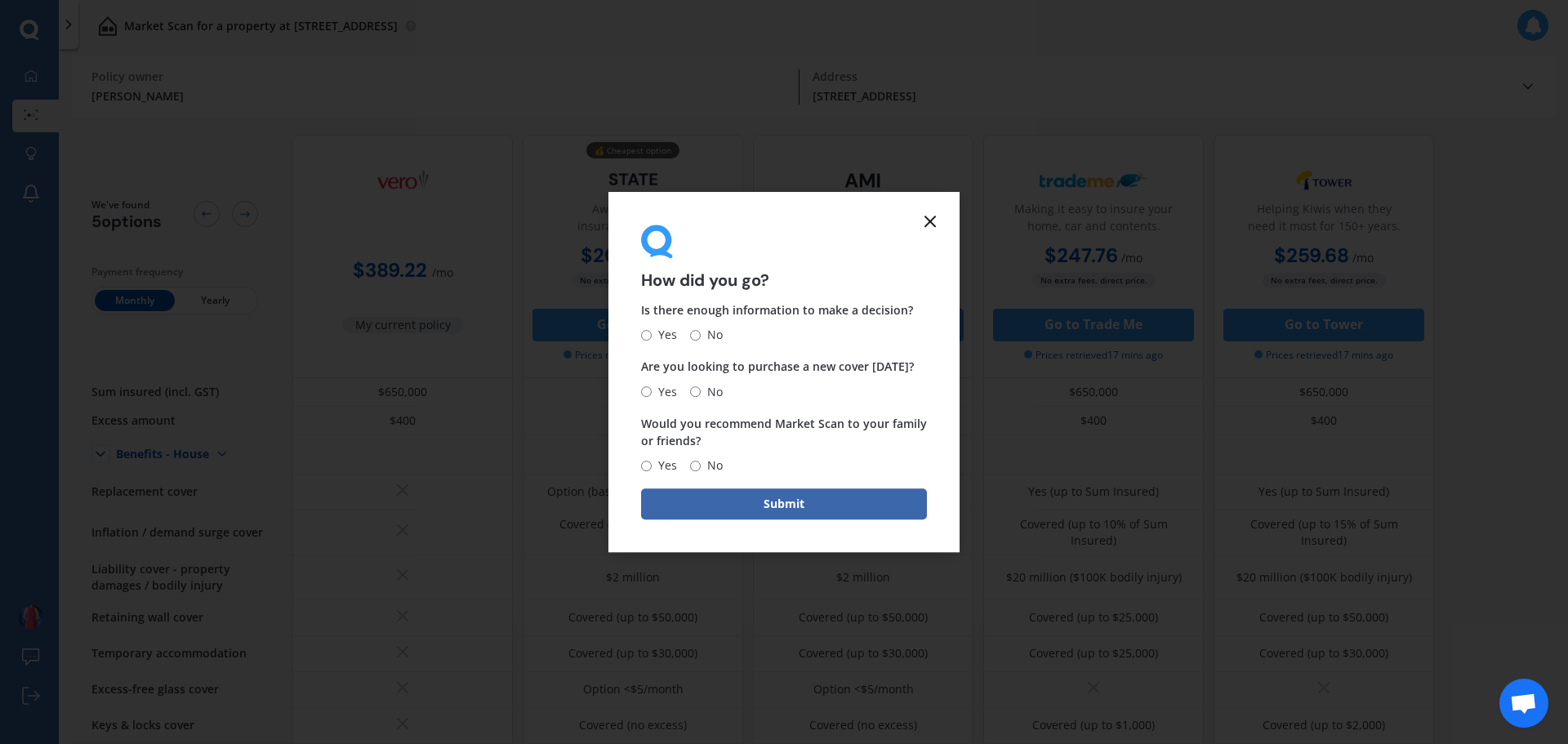
click at [703, 332] on span "No" at bounding box center [712, 335] width 22 height 20
click at [700, 332] on input "No" at bounding box center [695, 334] width 10 height 10
radio input "true"
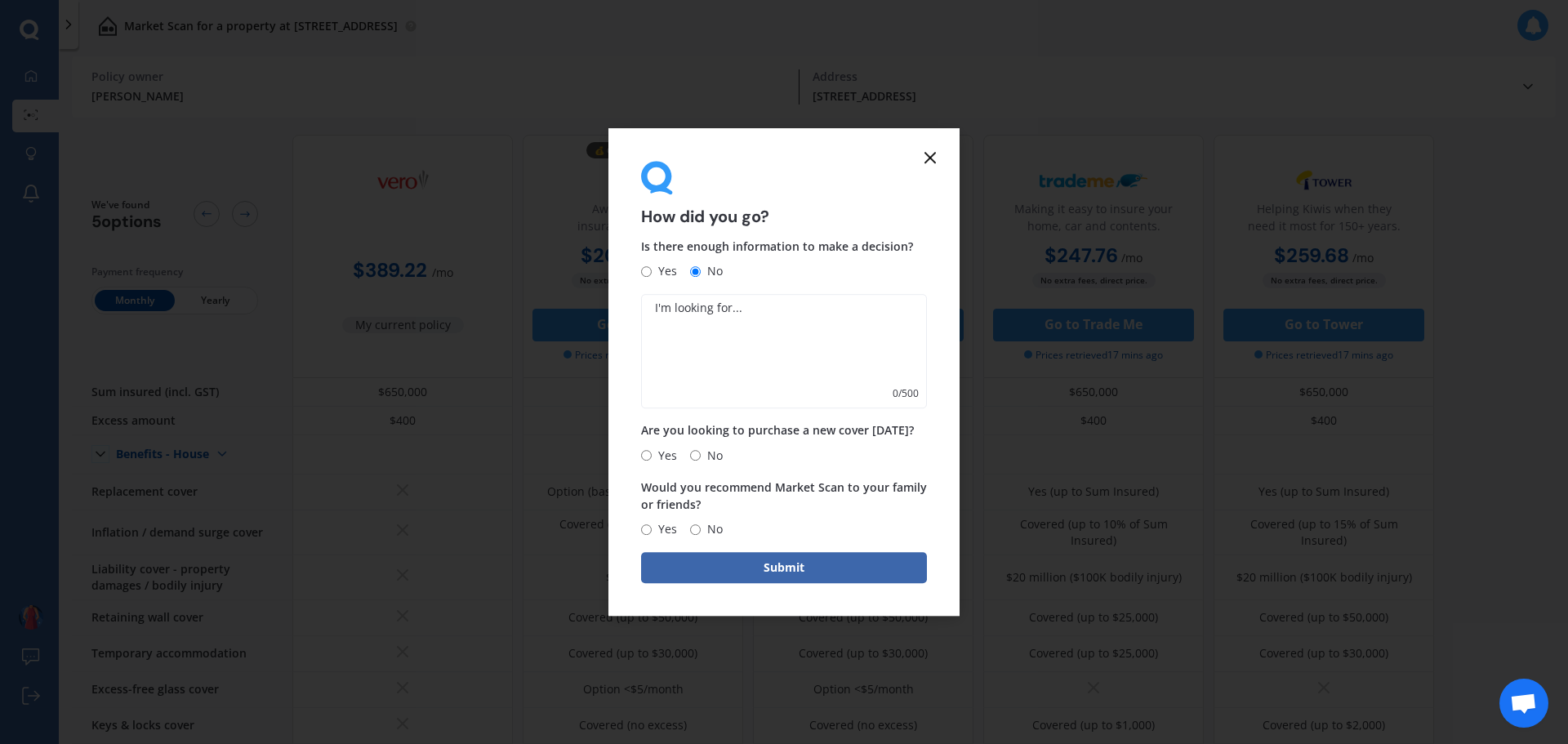
click at [758, 313] on textarea at bounding box center [784, 352] width 286 height 114
type textarea "My current policy for comparison doesn't show the benefits of the policy to com…"
click at [648, 451] on input "Yes" at bounding box center [646, 455] width 10 height 10
radio input "true"
click at [693, 454] on input "No" at bounding box center [695, 455] width 10 height 10
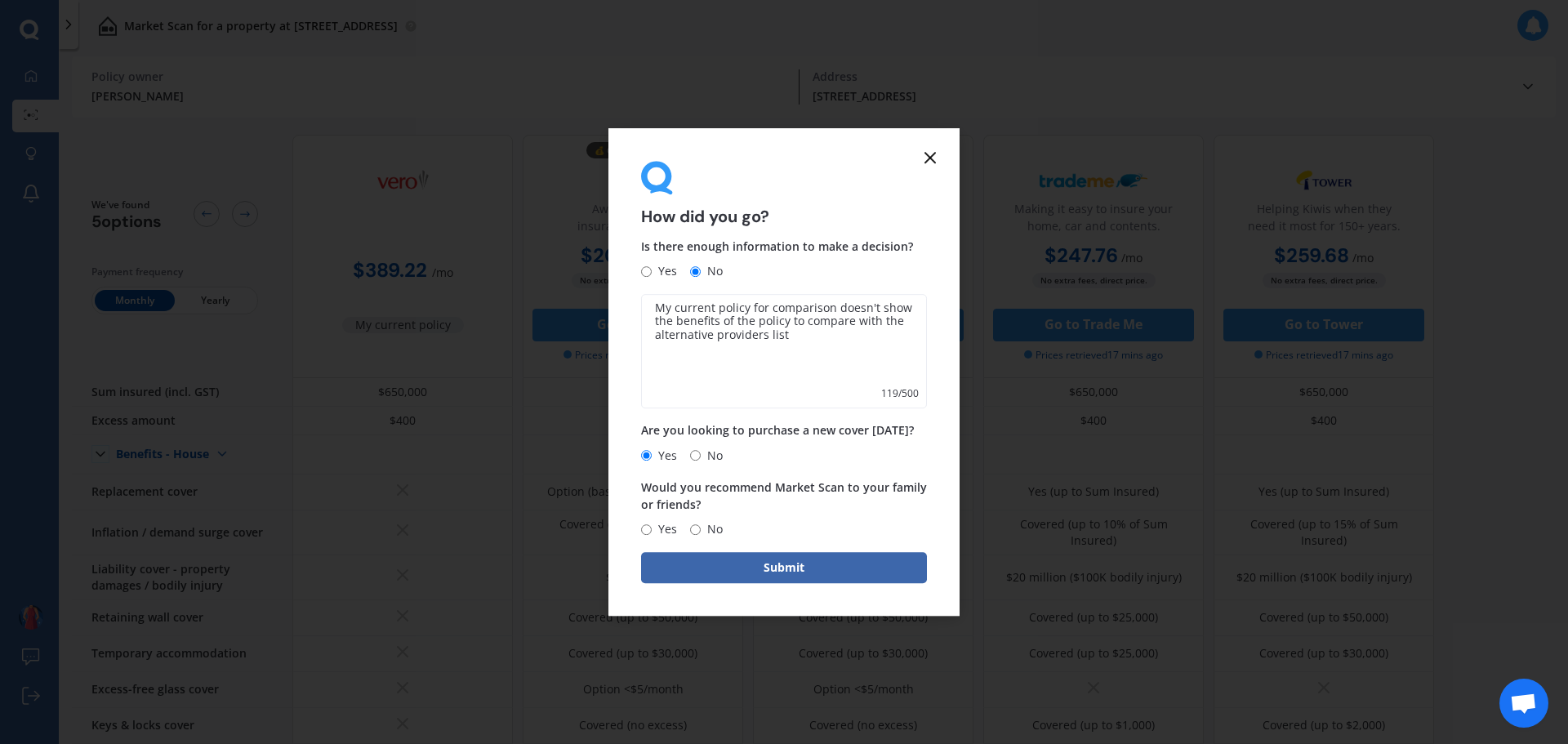
radio input "true"
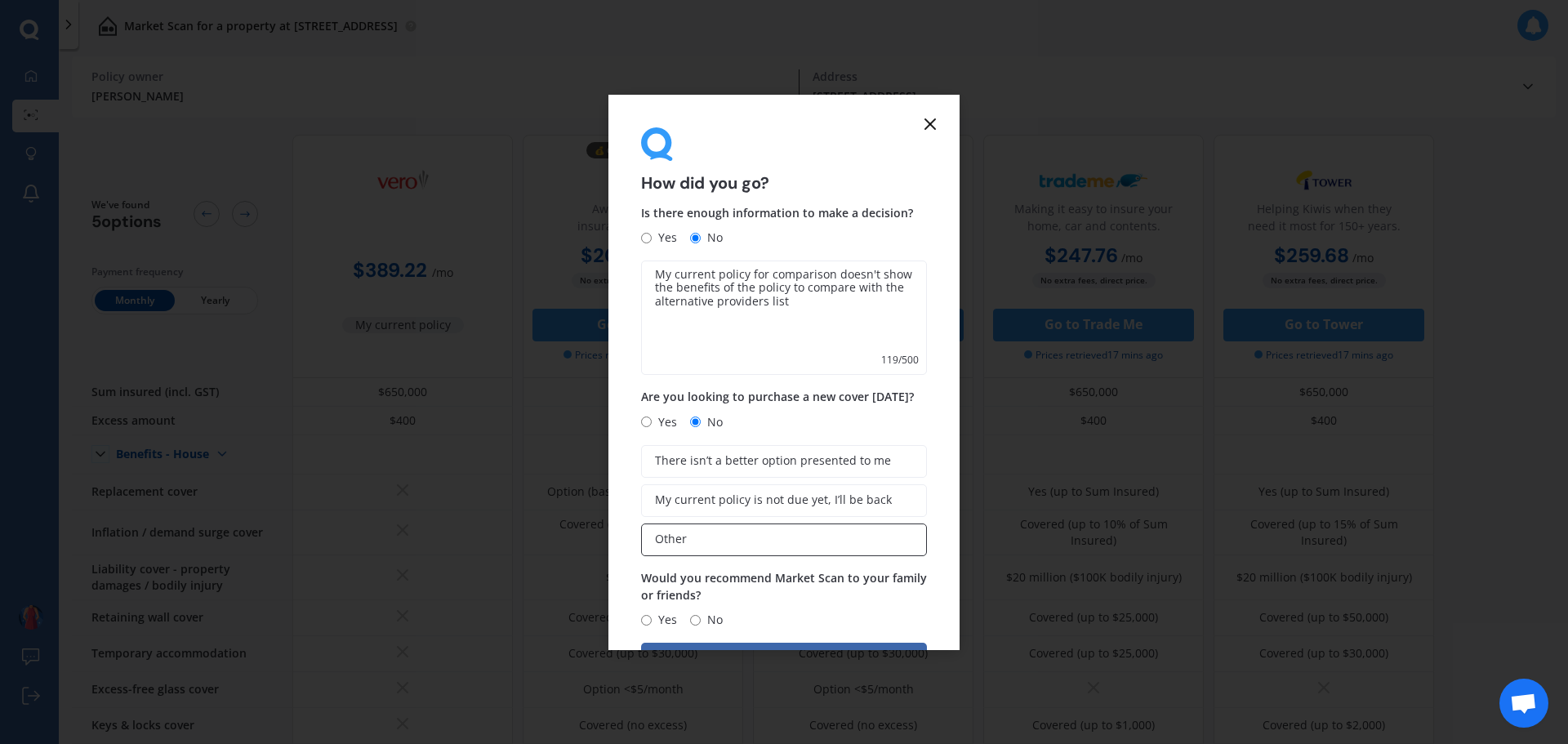
click at [754, 539] on label "Other" at bounding box center [784, 540] width 286 height 33
click at [0, 0] on input "Other" at bounding box center [0, 0] width 0 height 0
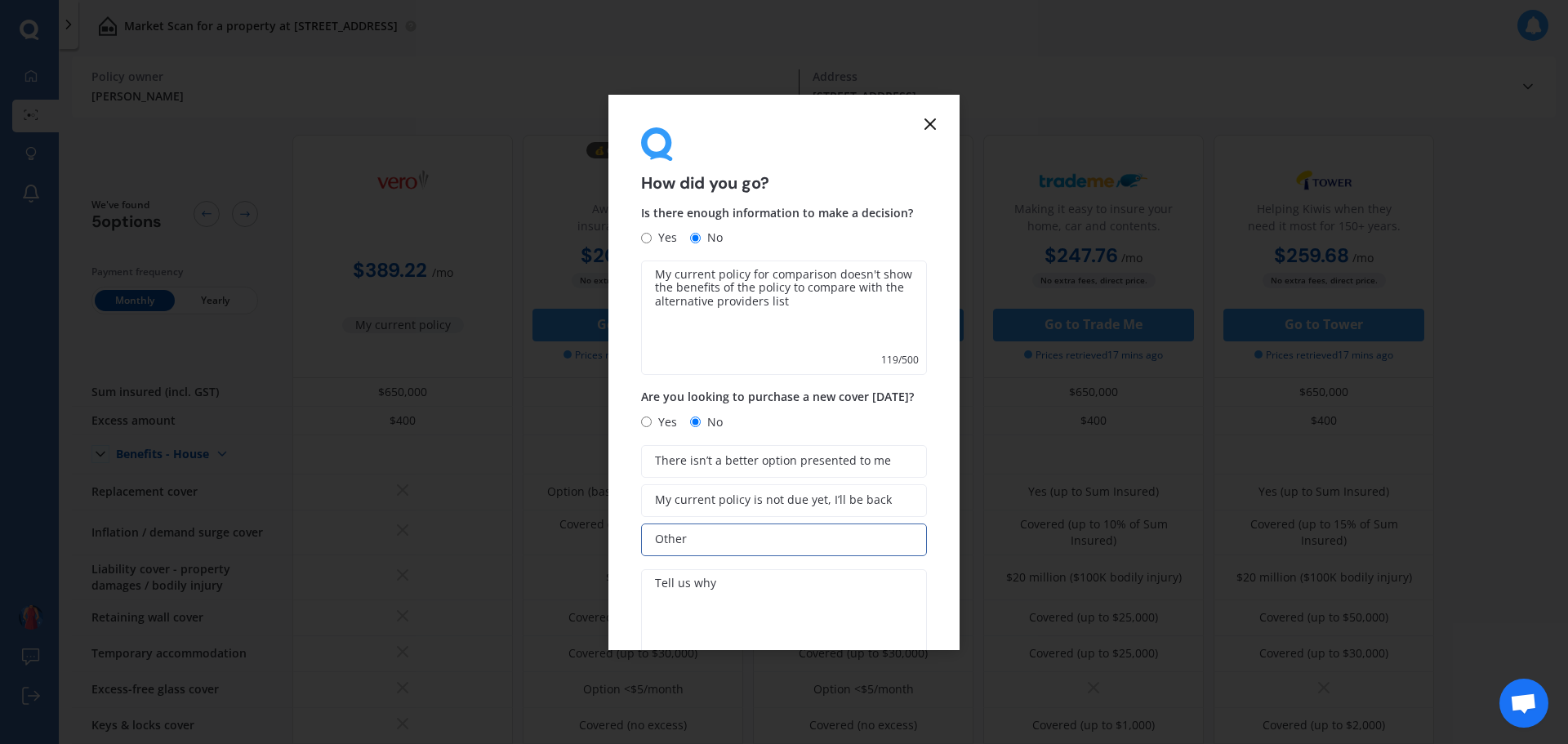
click at [714, 583] on textarea at bounding box center [784, 626] width 286 height 114
type textarea "S"
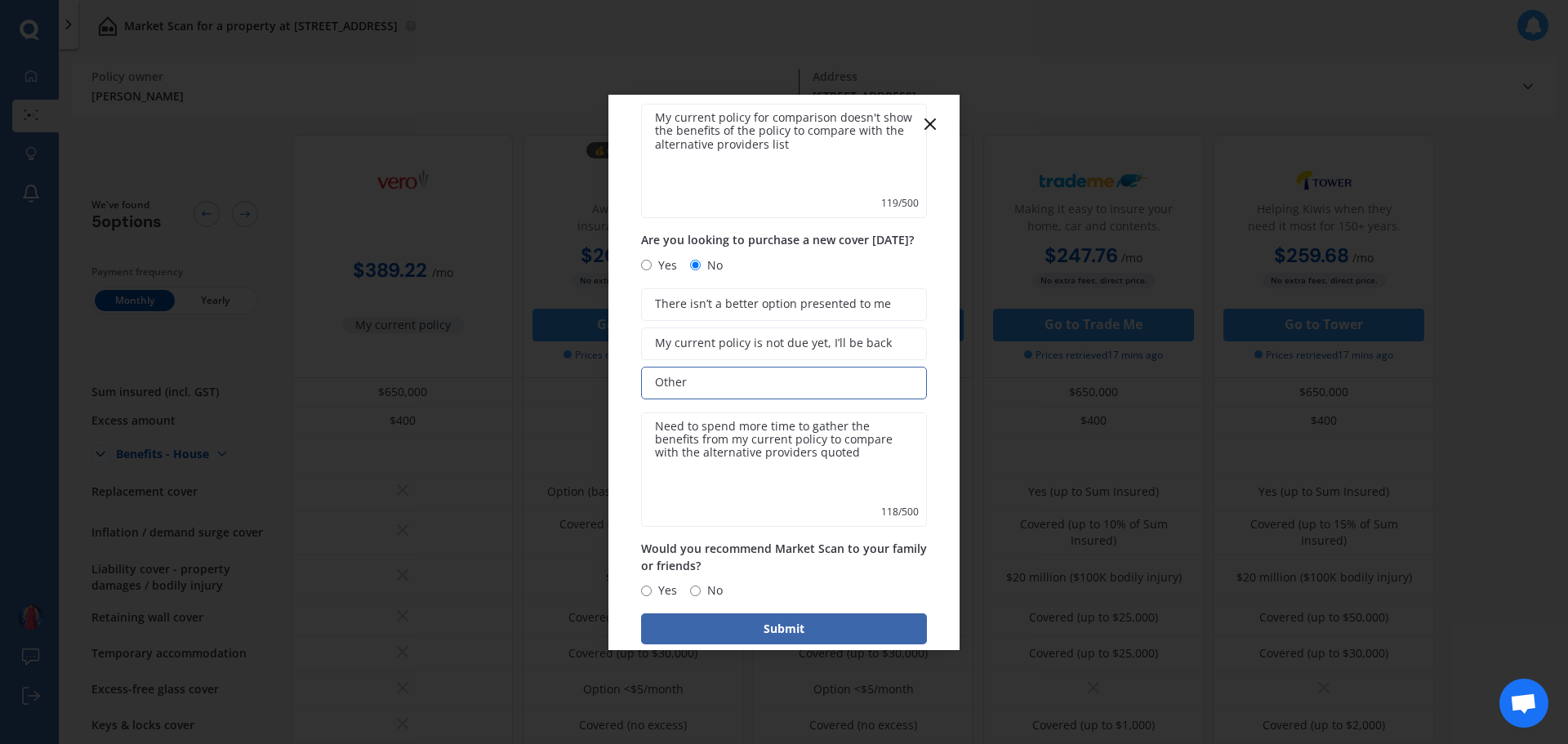
scroll to position [184, 0]
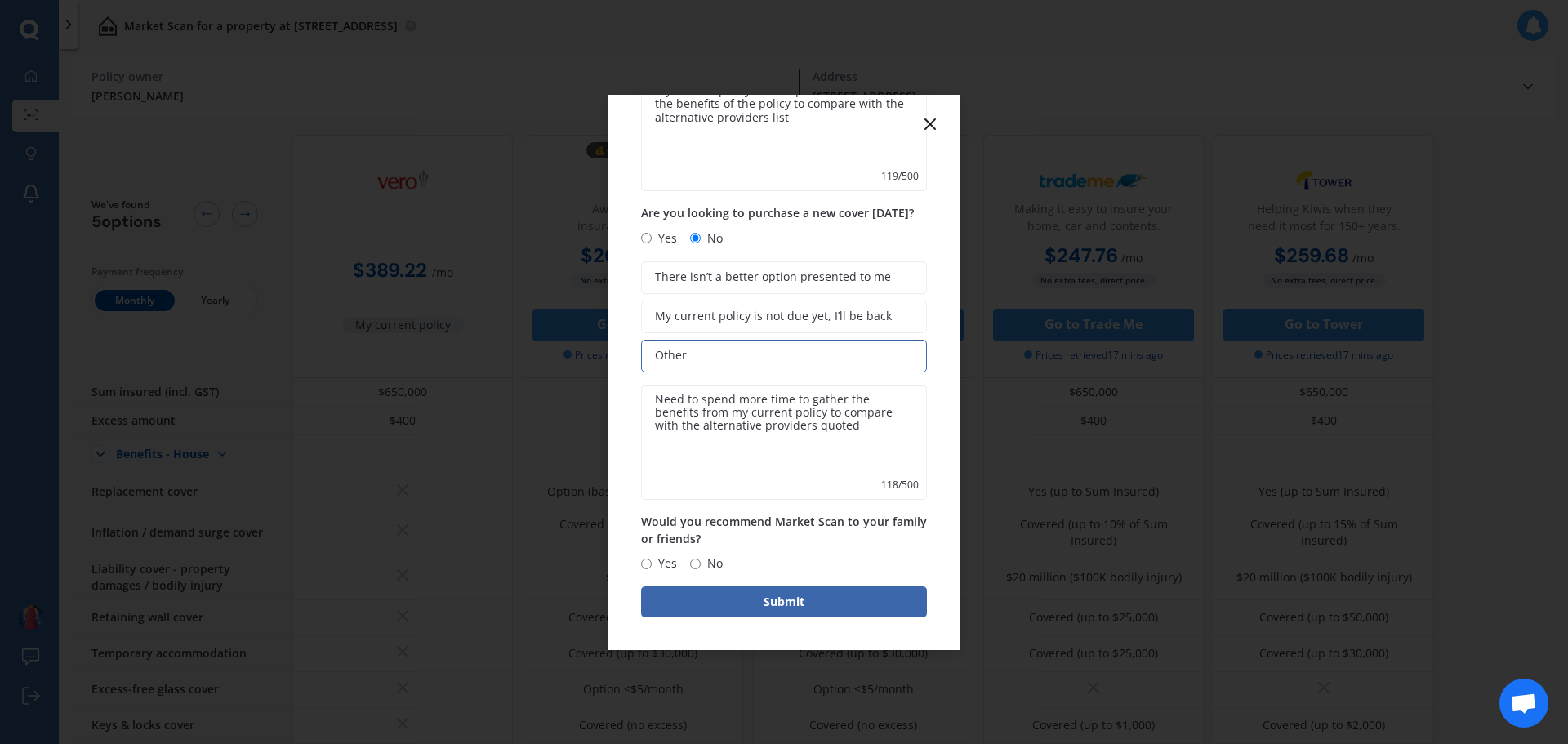
type textarea "Need to spend more time to gather the benefits from my current policy to compar…"
click at [644, 563] on input "Yes" at bounding box center [646, 563] width 10 height 10
radio input "true"
click at [787, 600] on button "Submit" at bounding box center [784, 601] width 286 height 31
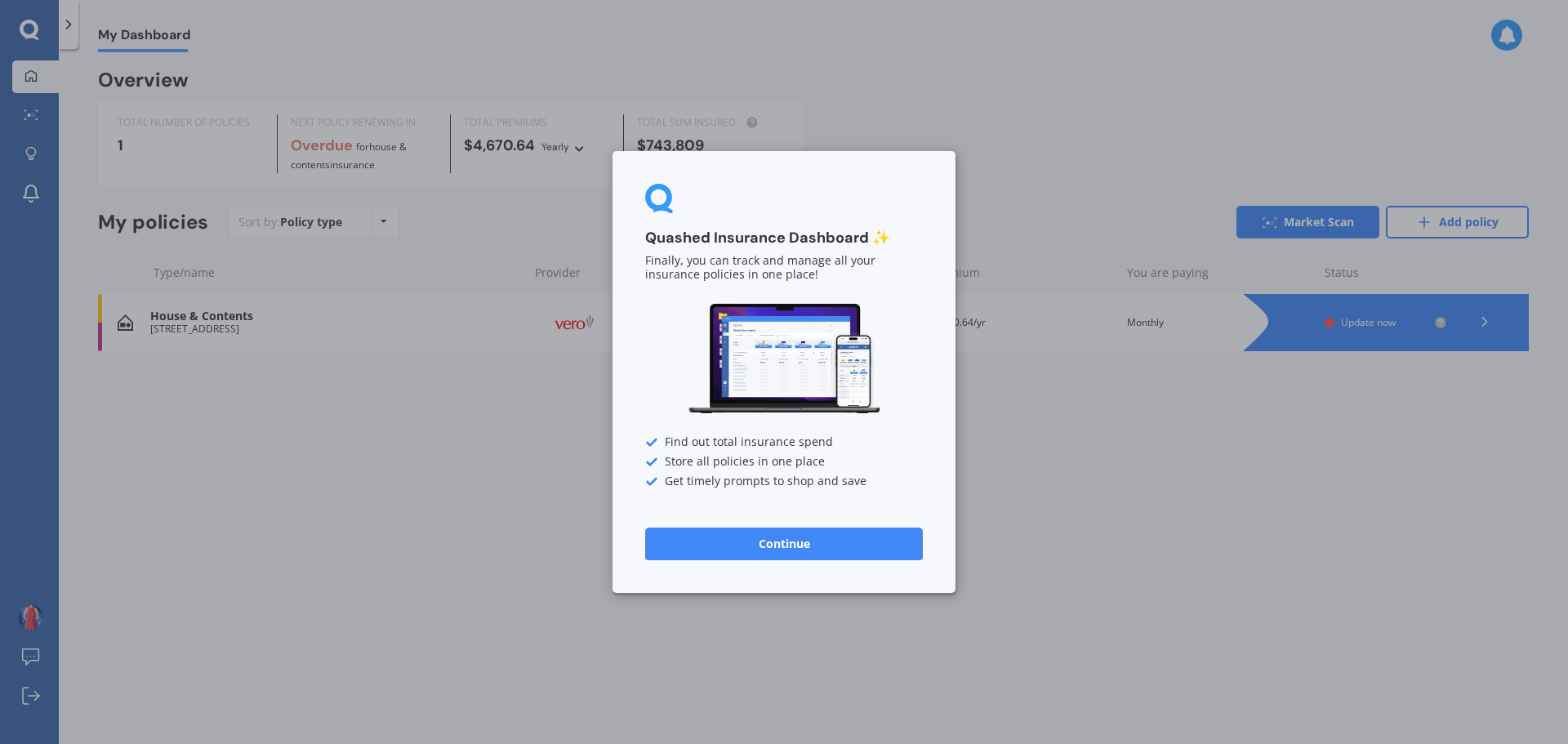
click at [798, 537] on button "Continue" at bounding box center [784, 543] width 277 height 33
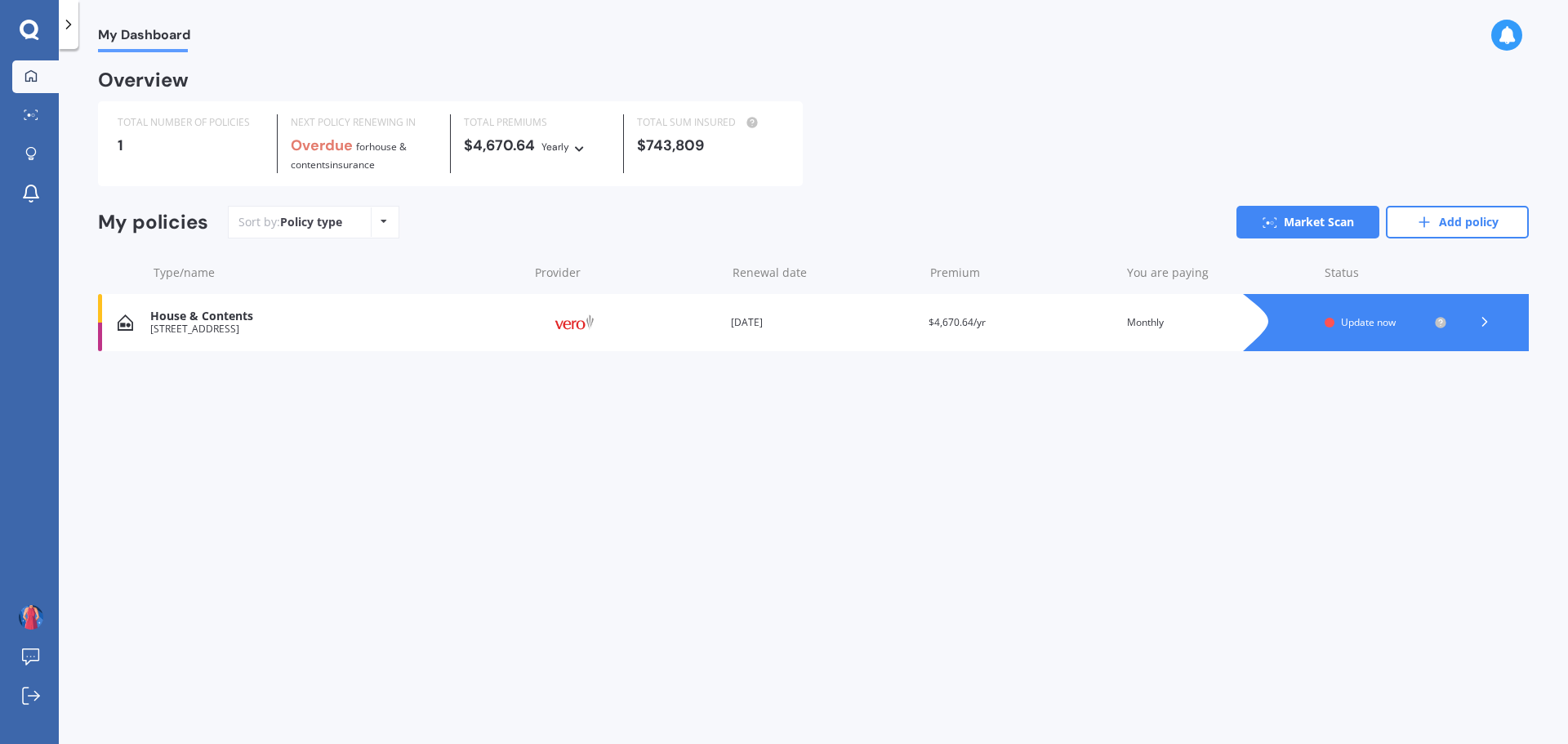
click at [1170, 514] on div "My Dashboard Overview TOTAL NUMBER OF POLICIES 1 NEXT POLICY RENEWING IN Overdu…" at bounding box center [813, 400] width 1509 height 695
click at [1492, 315] on icon at bounding box center [1484, 321] width 16 height 16
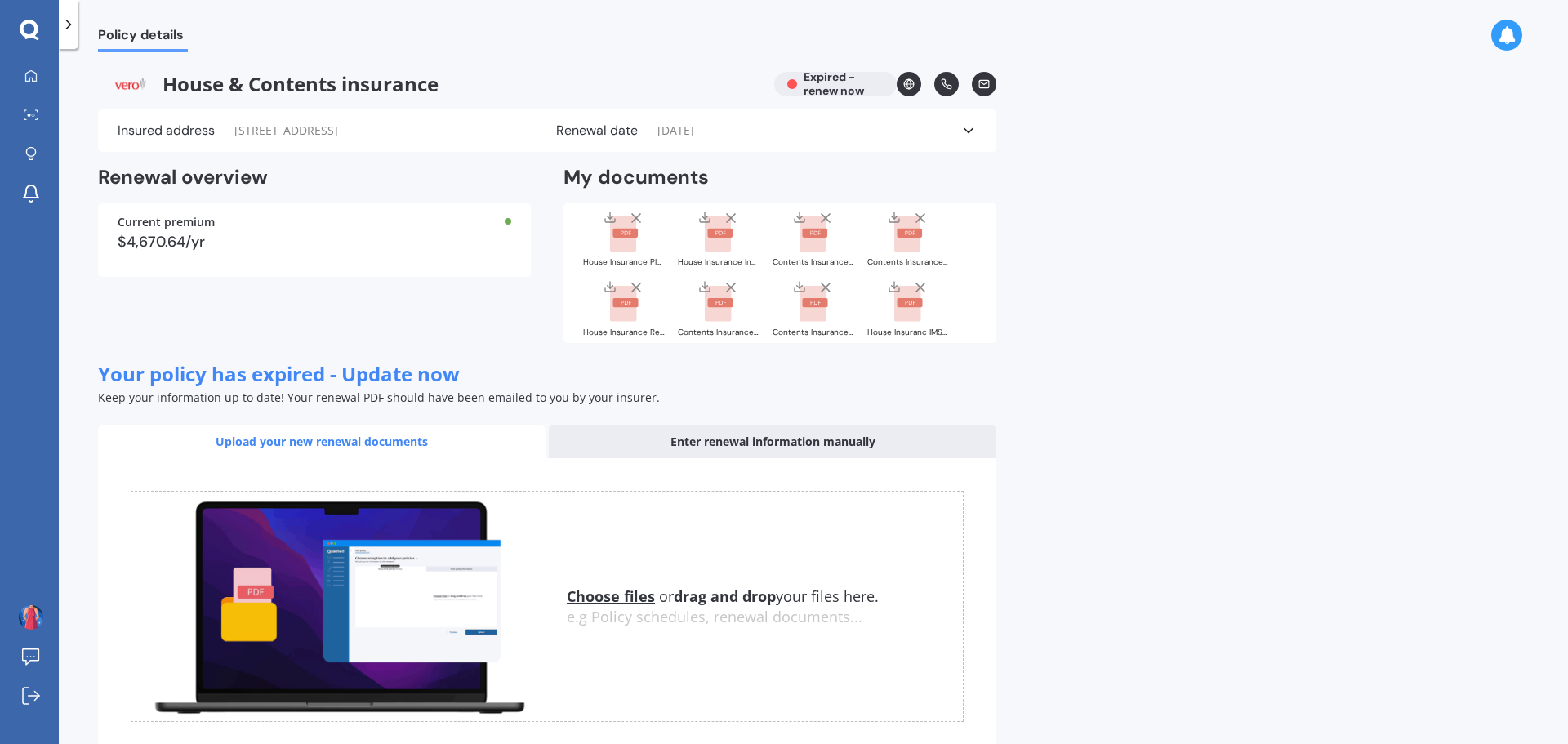
click at [804, 457] on div "Enter renewal information manually" at bounding box center [772, 442] width 447 height 33
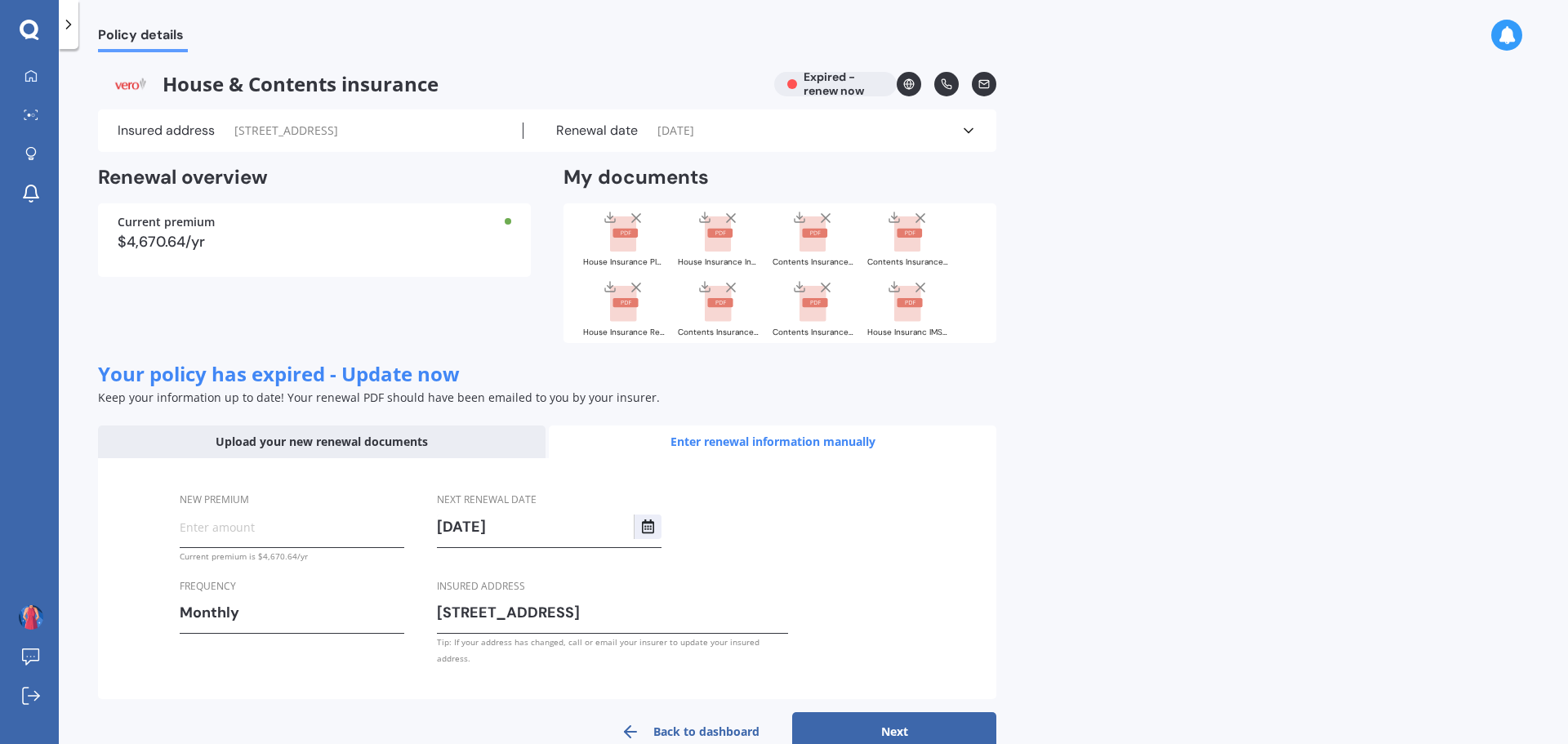
click at [227, 448] on div "Upload your new renewal documents" at bounding box center [321, 442] width 447 height 33
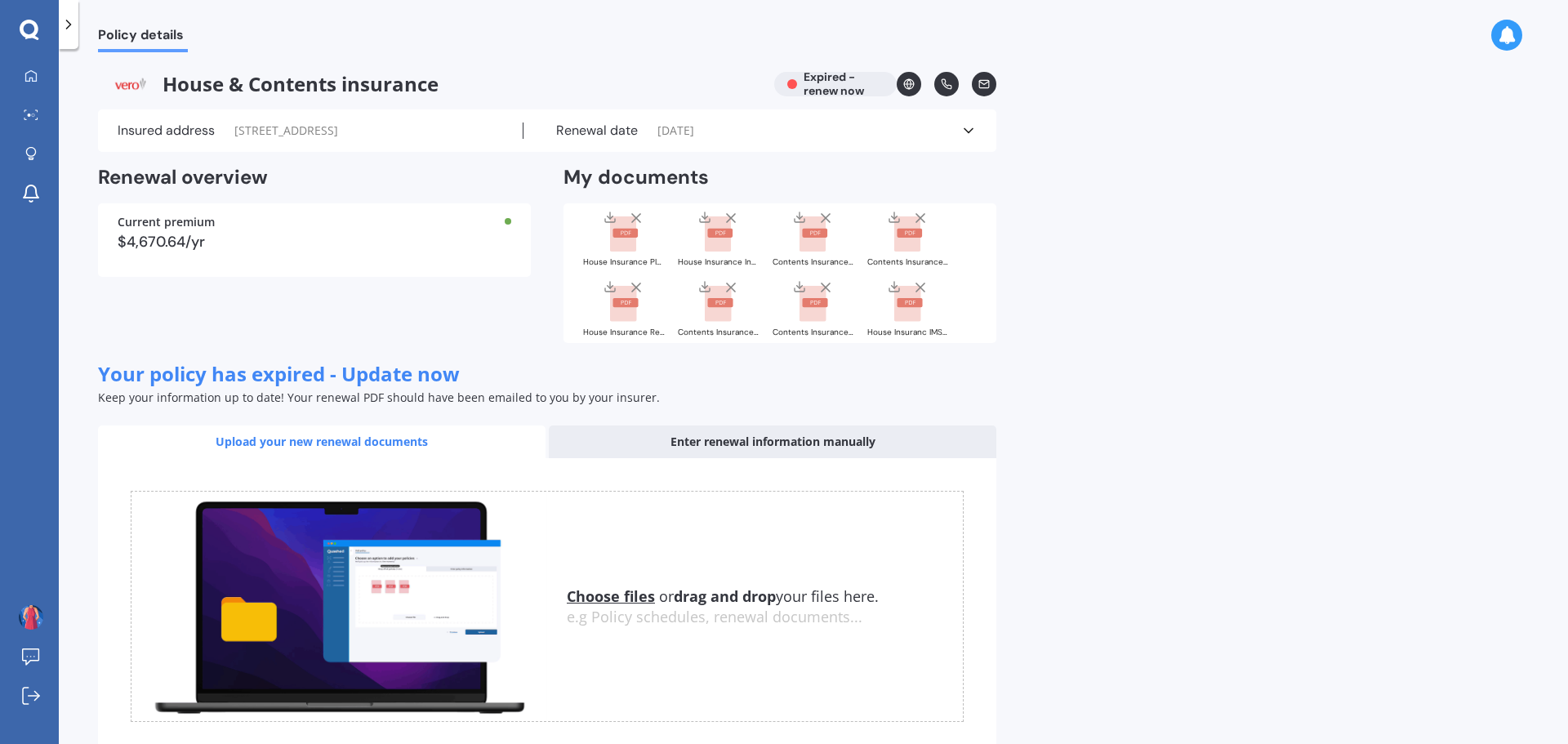
click at [968, 134] on icon at bounding box center [968, 130] width 16 height 16
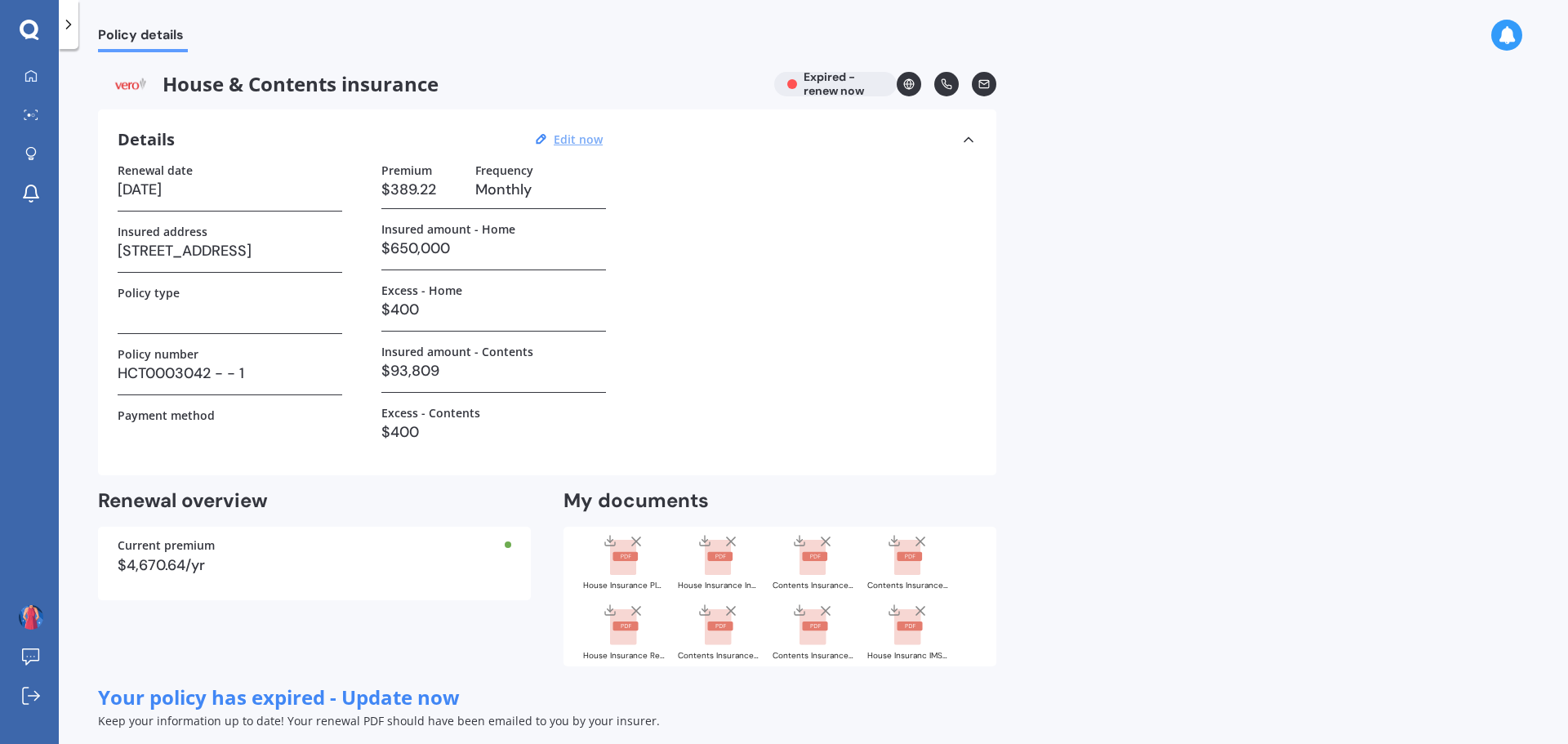
click at [576, 139] on u "Edit now" at bounding box center [578, 139] width 49 height 16
select select "28"
select select "06"
select select "2025"
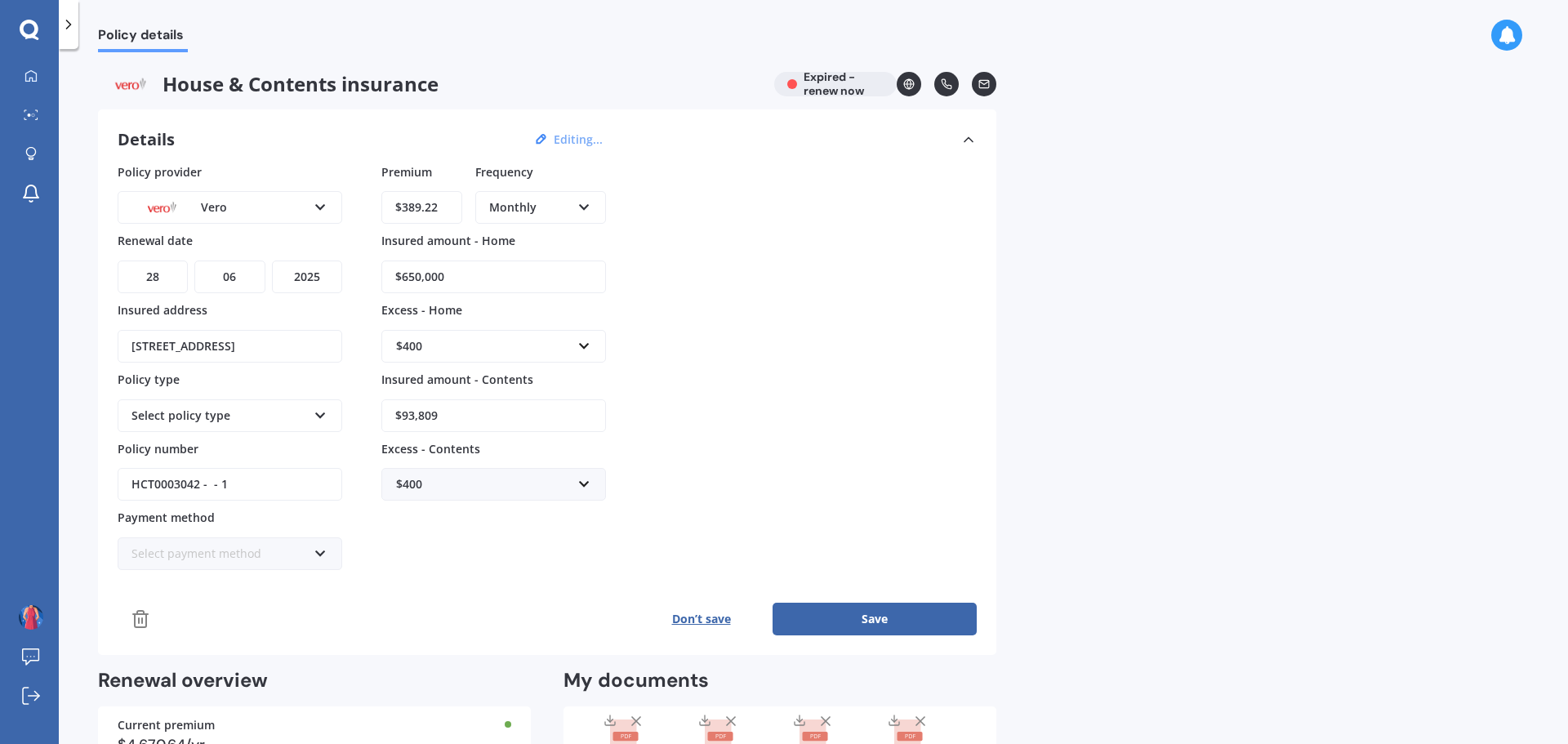
click at [296, 203] on div "Vero" at bounding box center [219, 207] width 176 height 18
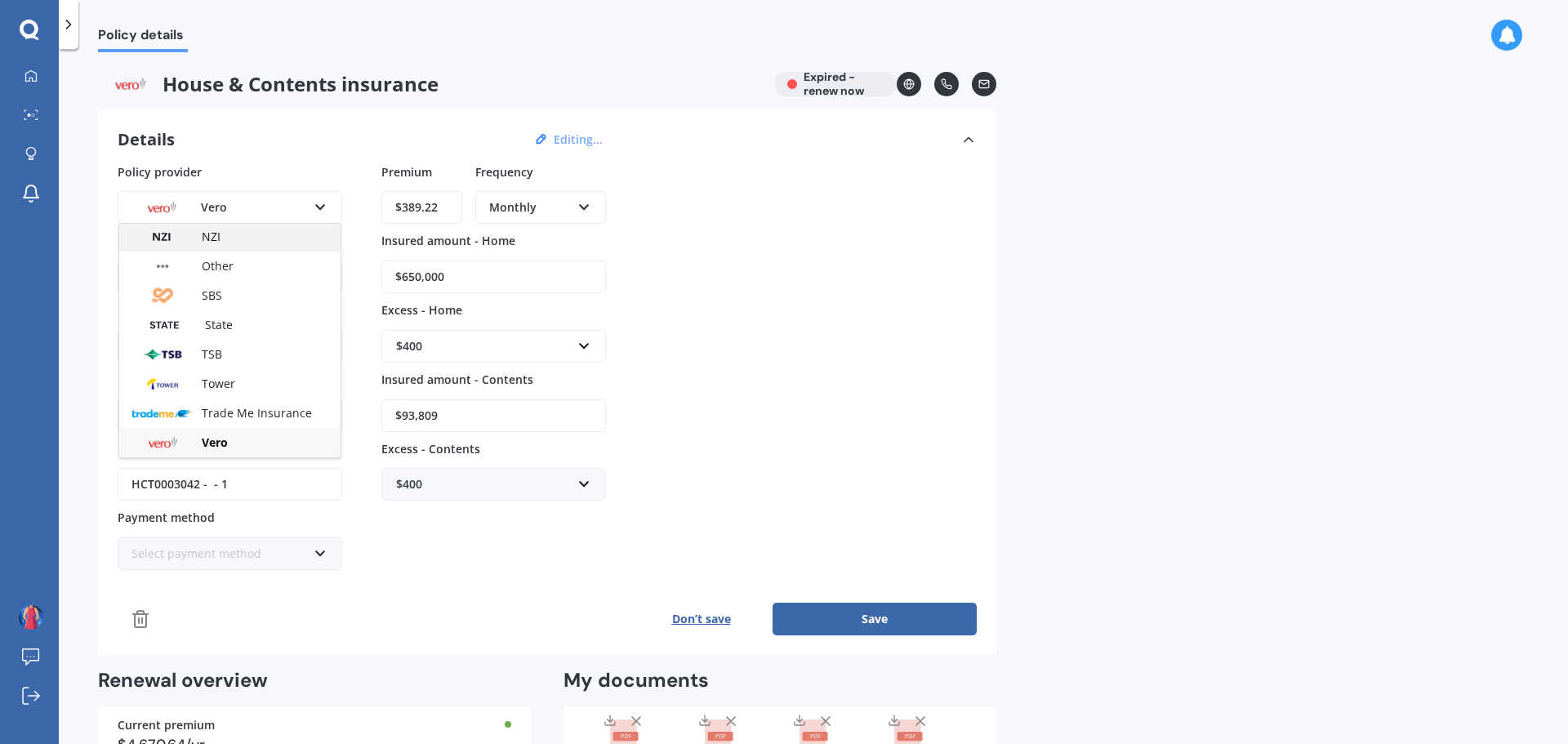
click at [238, 226] on div "NZI" at bounding box center [230, 236] width 221 height 29
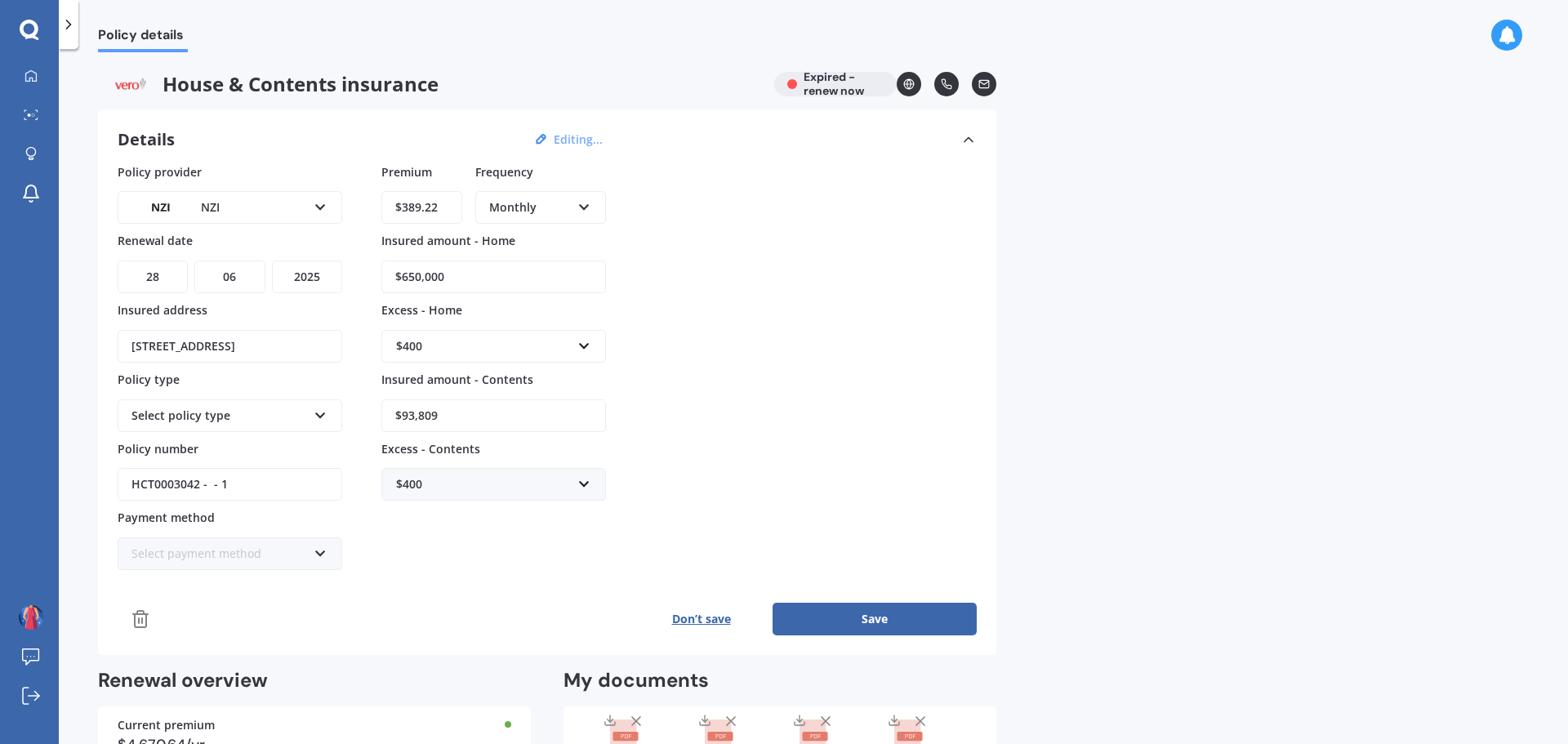
drag, startPoint x: 159, startPoint y: 278, endPoint x: 173, endPoint y: 279, distance: 14.0
click at [159, 278] on select "DD 01 02 03 04 05 06 07 08 09 10 11 12 13 14 15 16 17 18 19 20 21 22 23 24 25 2…" at bounding box center [152, 276] width 70 height 33
click at [118, 260] on select "DD 01 02 03 04 05 06 07 08 09 10 11 12 13 14 15 16 17 18 19 20 21 22 23 24 25 2…" at bounding box center [152, 276] width 70 height 33
click at [245, 267] on select "MM 01 02 03 04 05 06 07 08 09 10 11 12" at bounding box center [229, 276] width 70 height 33
select select "04"
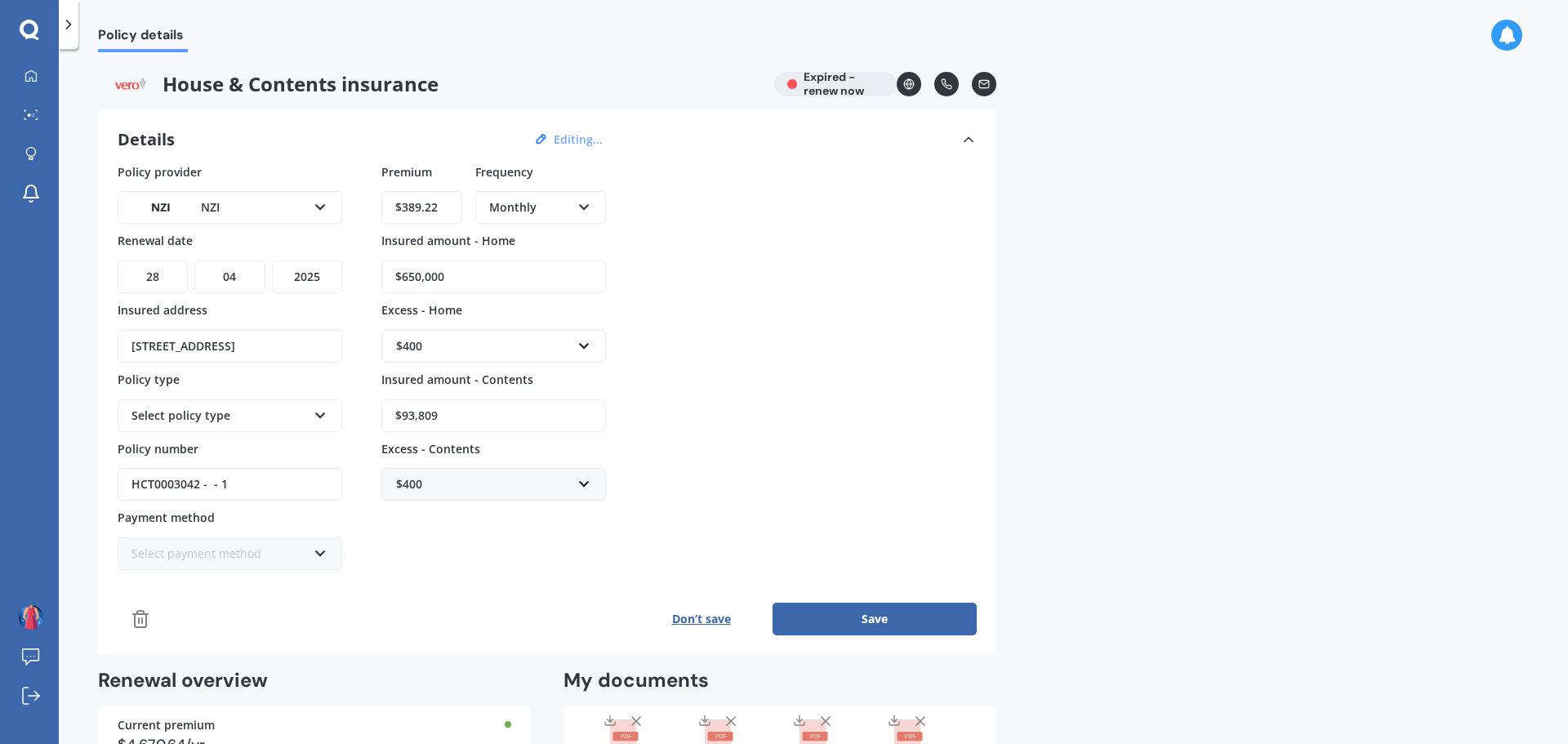
click at [194, 260] on select "MM 01 02 03 04 05 06 07 08 09 10 11 12" at bounding box center [229, 276] width 70 height 33
click at [316, 279] on select "YYYY 2027 2026 2025 2024 2023 2022 2021 2020 2019 2018 2017 2016 2015 2014 2013…" at bounding box center [306, 276] width 70 height 33
select select "2026"
click at [272, 260] on select "YYYY 2027 2026 2025 2024 2023 2022 2021 2020 2019 2018 2017 2016 2015 2014 2013…" at bounding box center [306, 276] width 70 height 33
click at [257, 410] on div "Select policy type" at bounding box center [219, 415] width 176 height 18
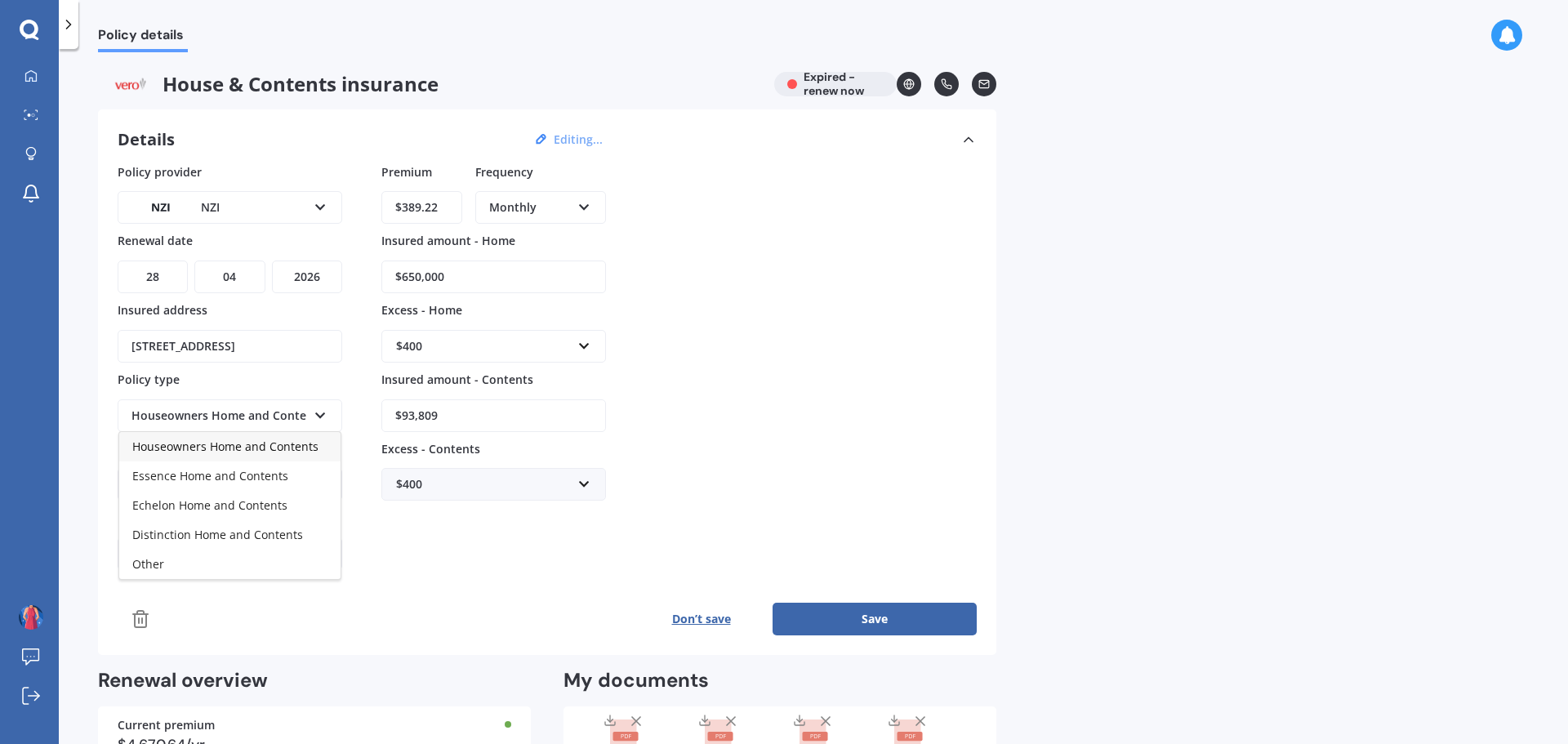
click at [986, 400] on div "Details Editing... Policy provider NZI AA AMI AMP ANZ ASB Ando BNZ Co-Operative…" at bounding box center [547, 382] width 898 height 545
drag, startPoint x: 684, startPoint y: 622, endPoint x: 706, endPoint y: 609, distance: 25.6
click at [685, 622] on button "Don’t save" at bounding box center [700, 618] width 143 height 33
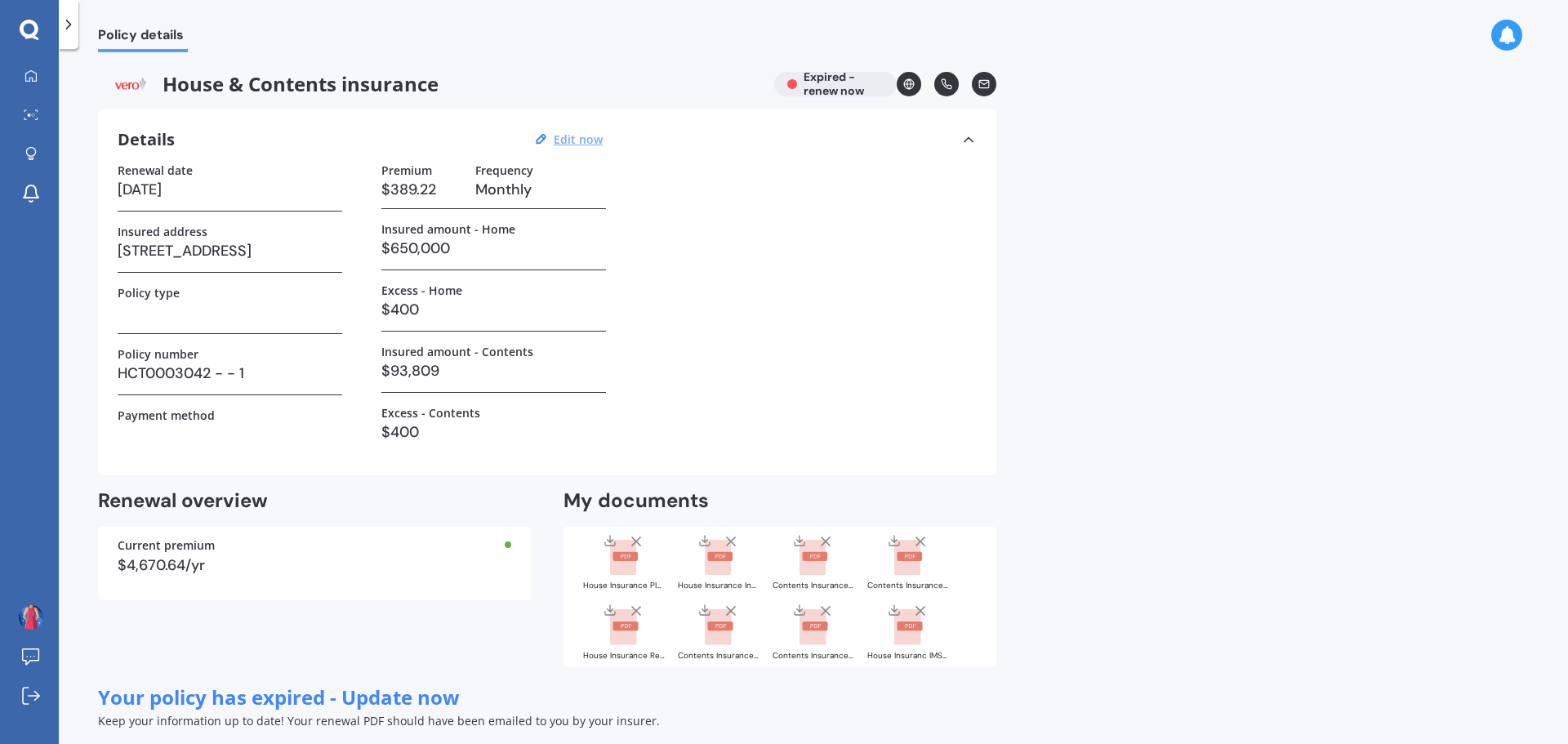
click at [576, 134] on u "Edit now" at bounding box center [578, 139] width 49 height 16
select select "28"
select select "06"
select select "2025"
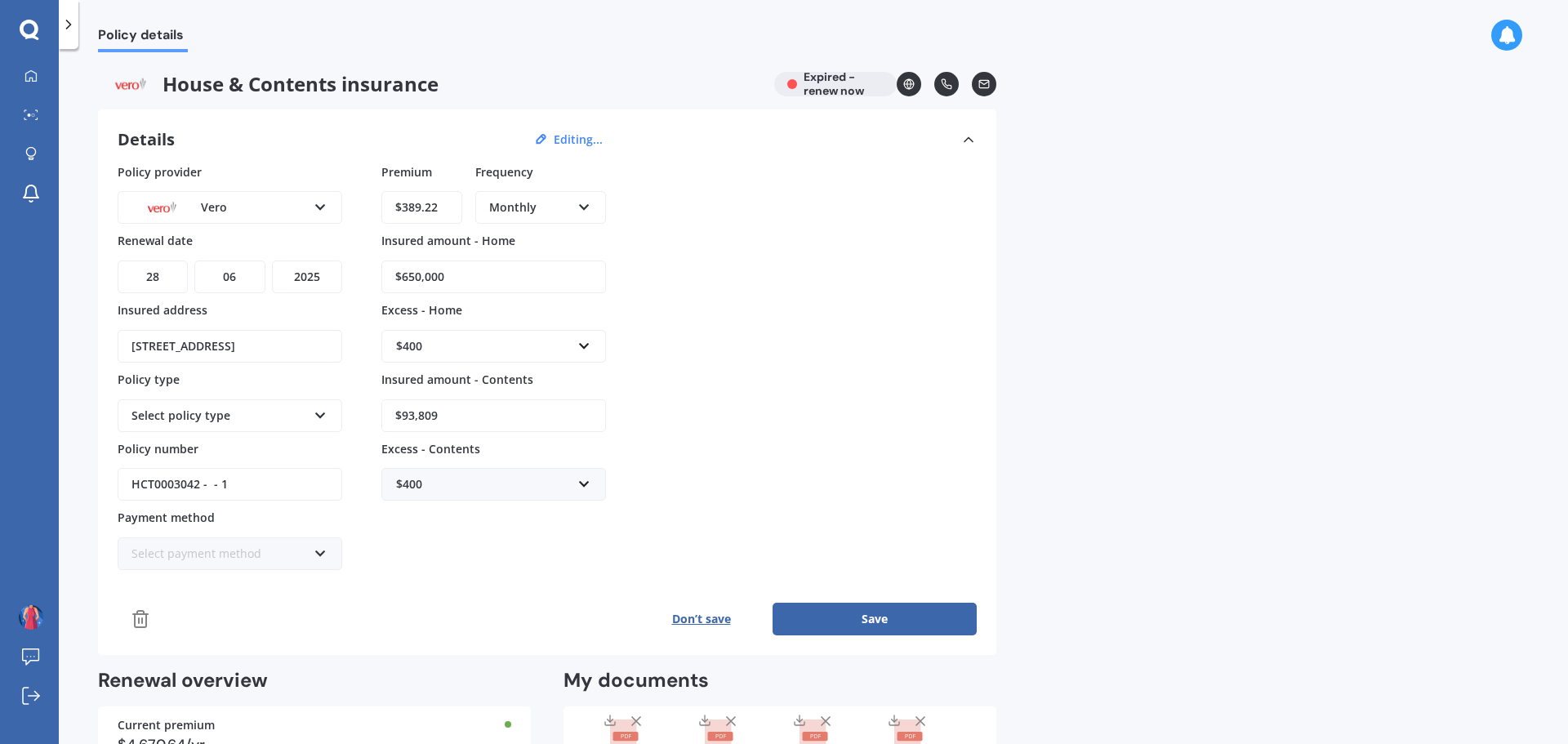
click at [133, 614] on icon at bounding box center [140, 618] width 20 height 20
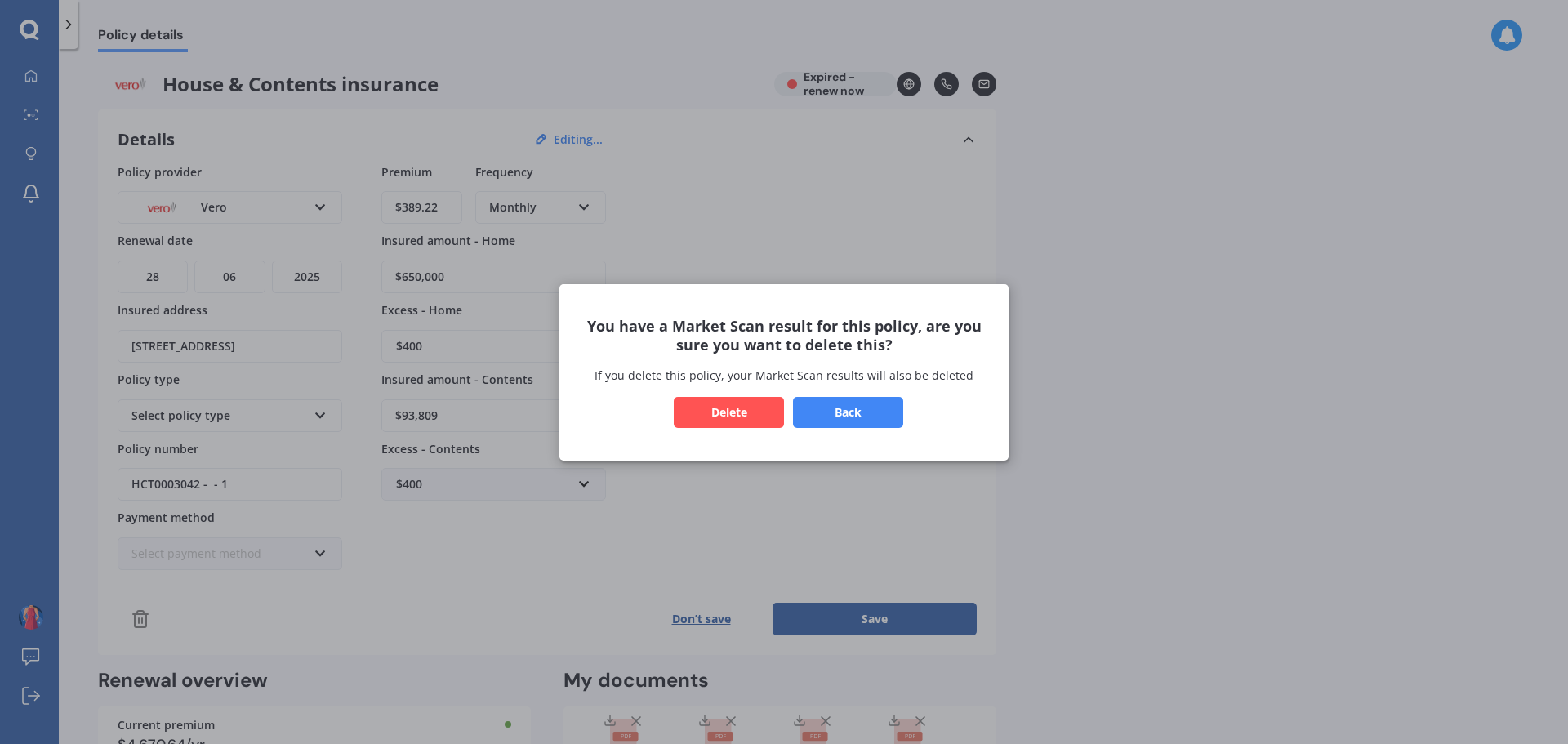
click at [713, 414] on button "Delete" at bounding box center [729, 411] width 110 height 31
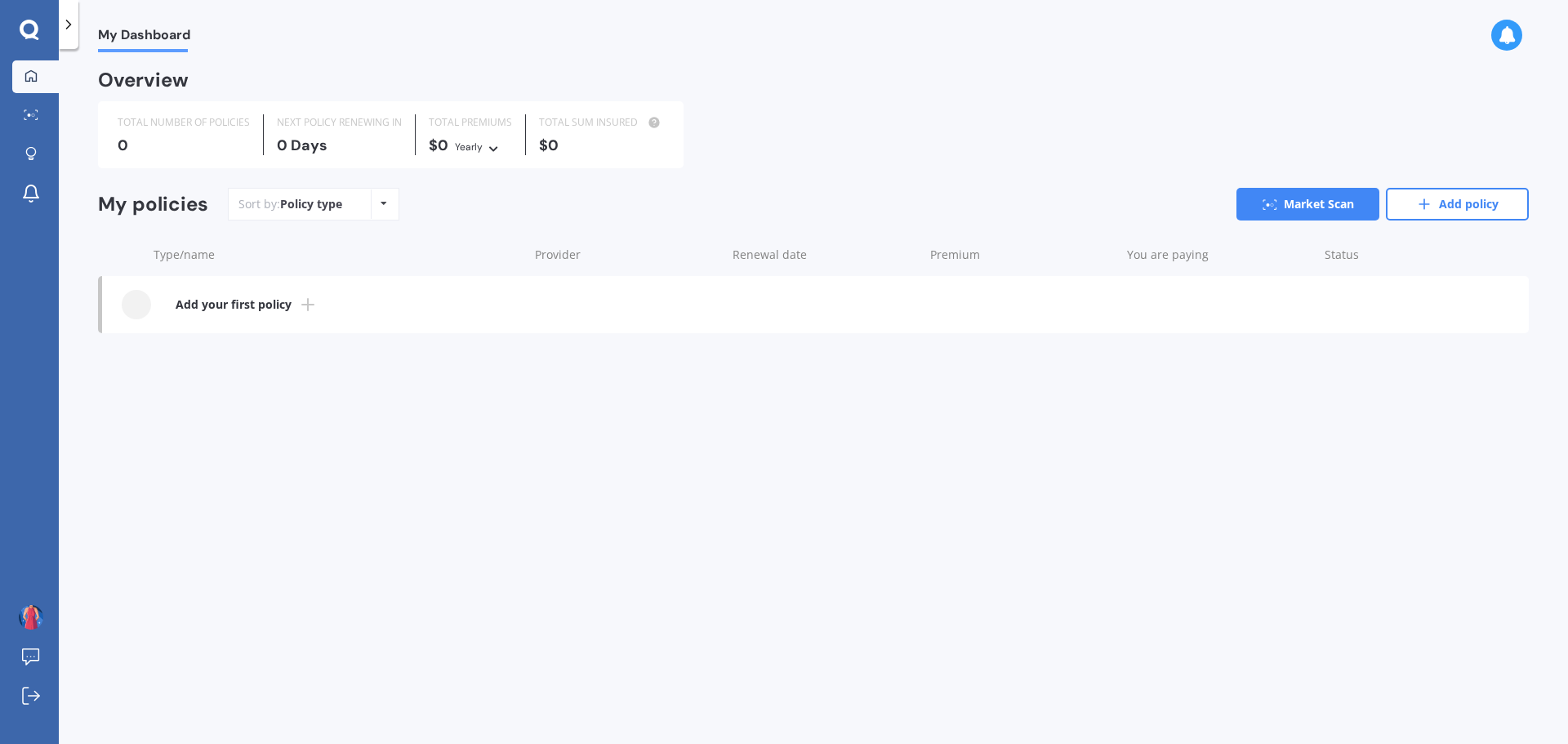
click at [273, 302] on b "Add your first policy" at bounding box center [233, 303] width 116 height 16
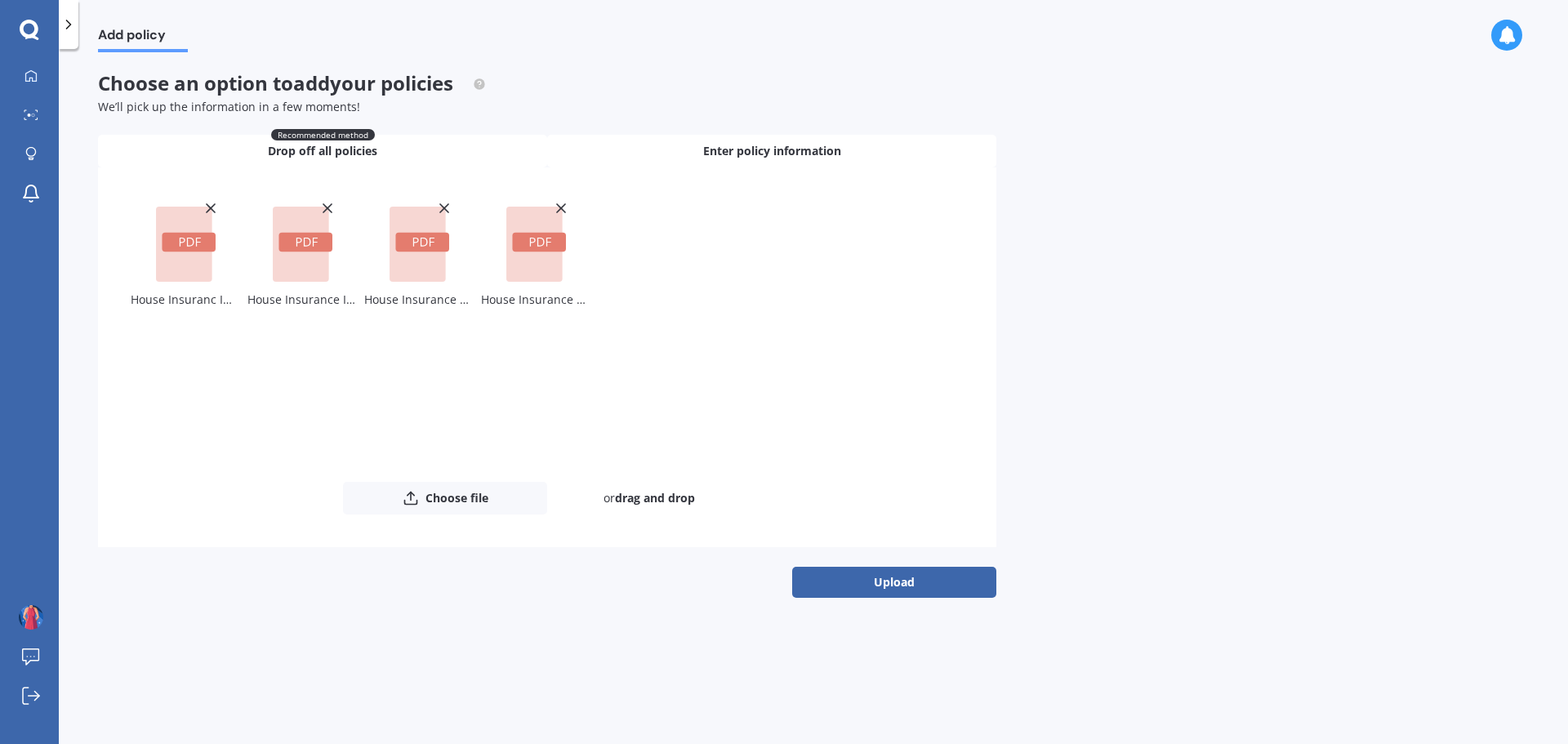
click at [750, 151] on span "Enter policy information" at bounding box center [772, 150] width 138 height 16
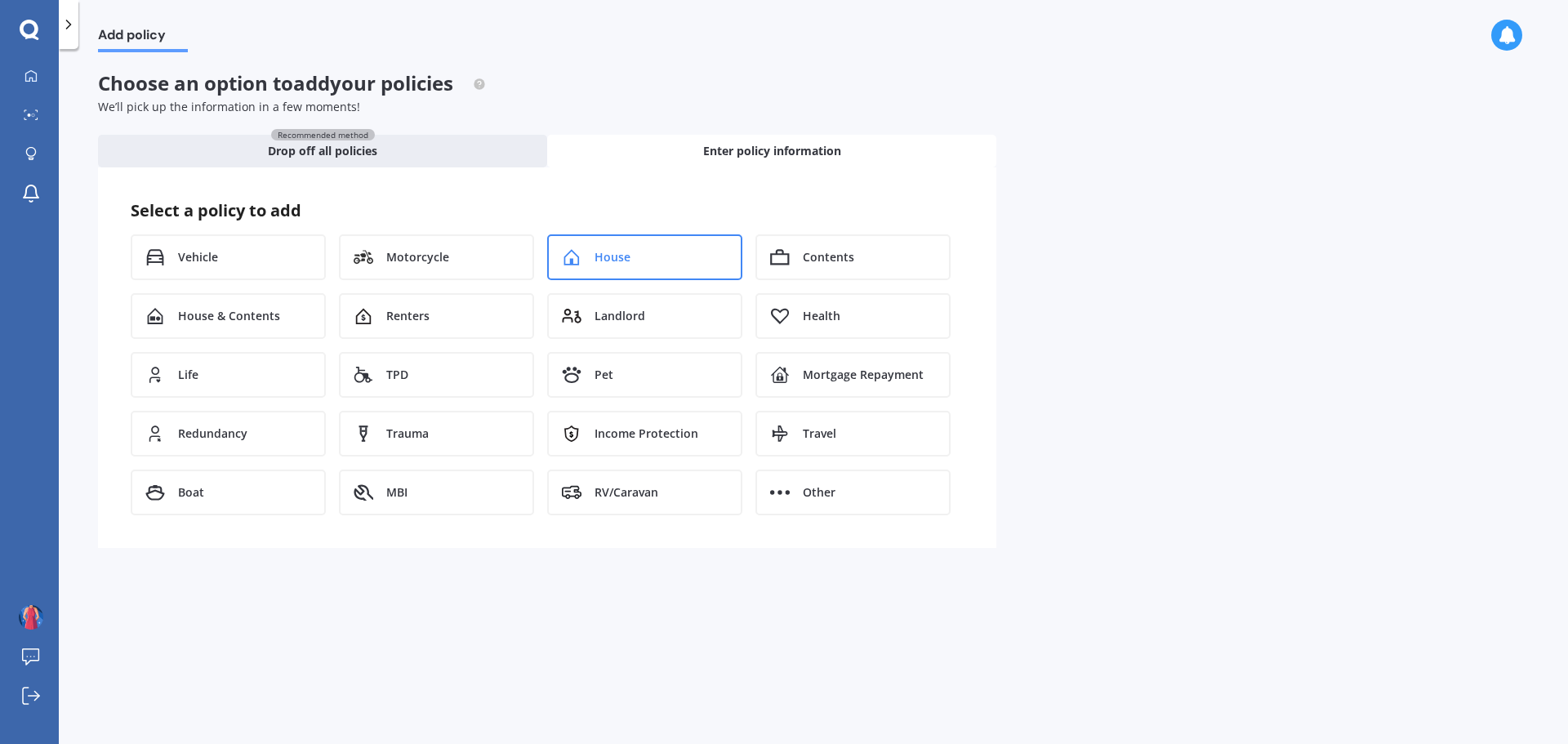
click at [671, 251] on div "House" at bounding box center [644, 257] width 195 height 46
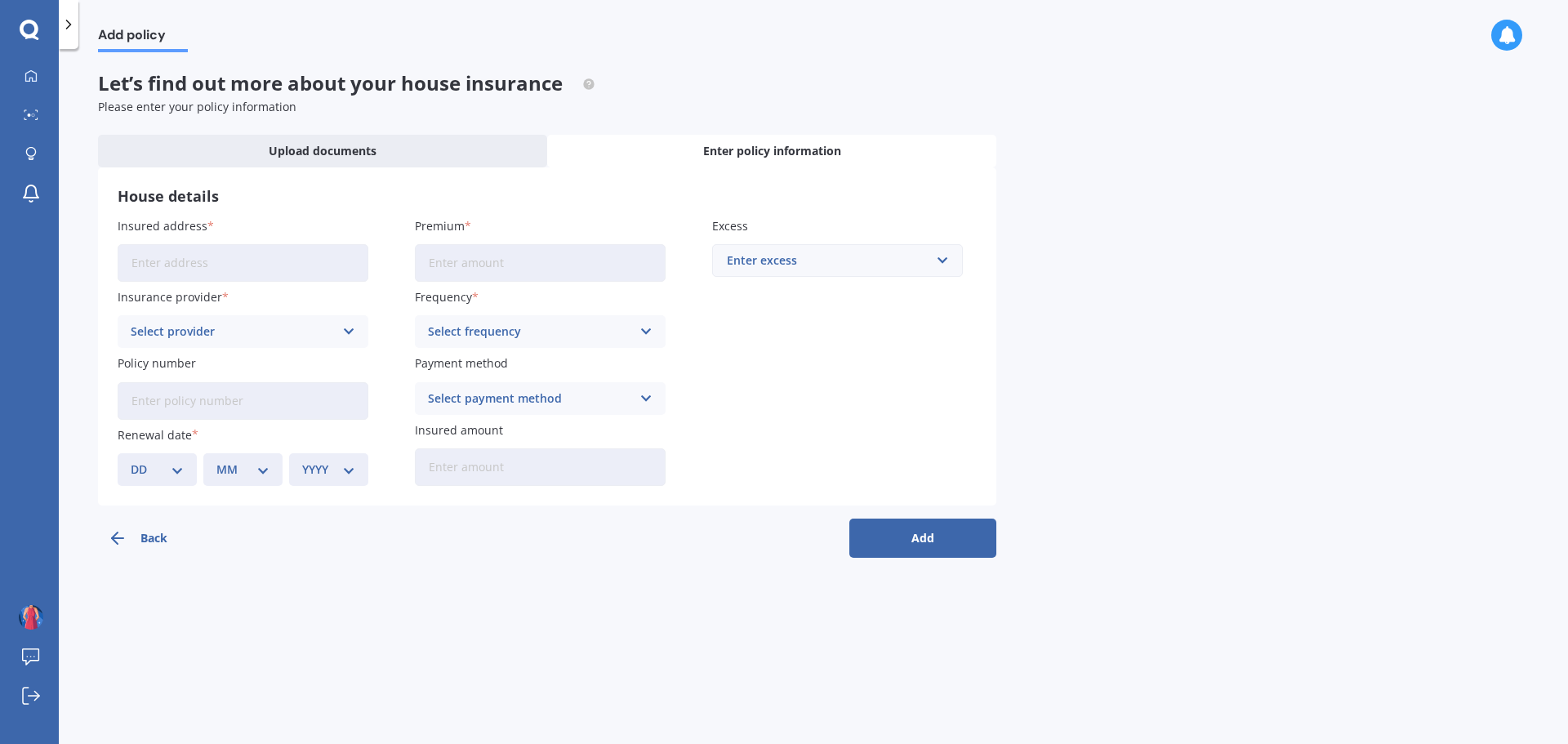
click at [244, 258] on input "Insured address" at bounding box center [243, 262] width 250 height 37
click at [277, 266] on input "[STREET_ADDRESS]" at bounding box center [243, 262] width 250 height 37
drag, startPoint x: 316, startPoint y: 263, endPoint x: 533, endPoint y: 287, distance: 218.3
click at [533, 287] on div "Insured address [STREET_ADDRESS] Insurance provider Select provider AA AMI AMP …" at bounding box center [547, 352] width 859 height 269
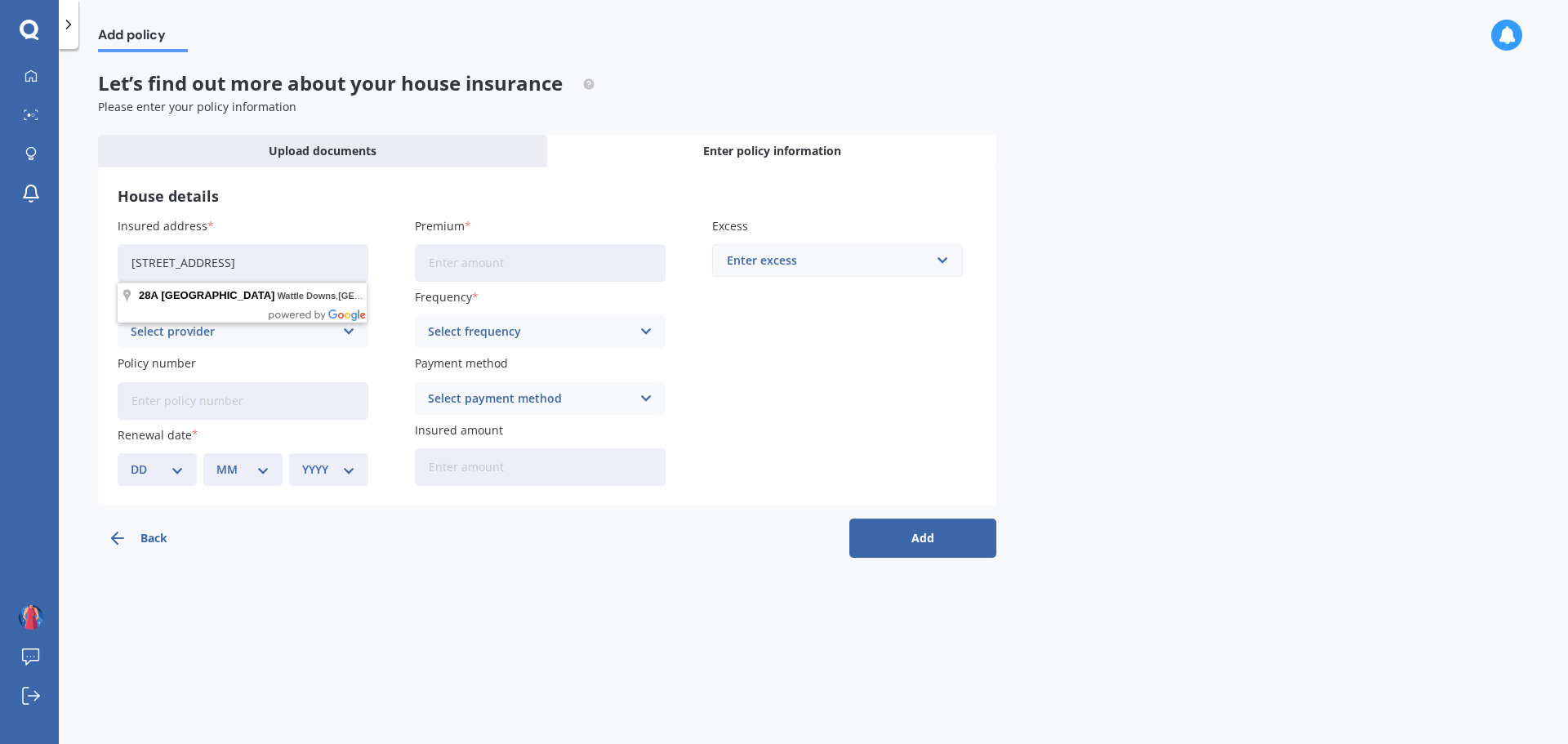
scroll to position [0, 0]
type input "[STREET_ADDRESS]"
click at [290, 329] on div "Select provider" at bounding box center [233, 330] width 204 height 18
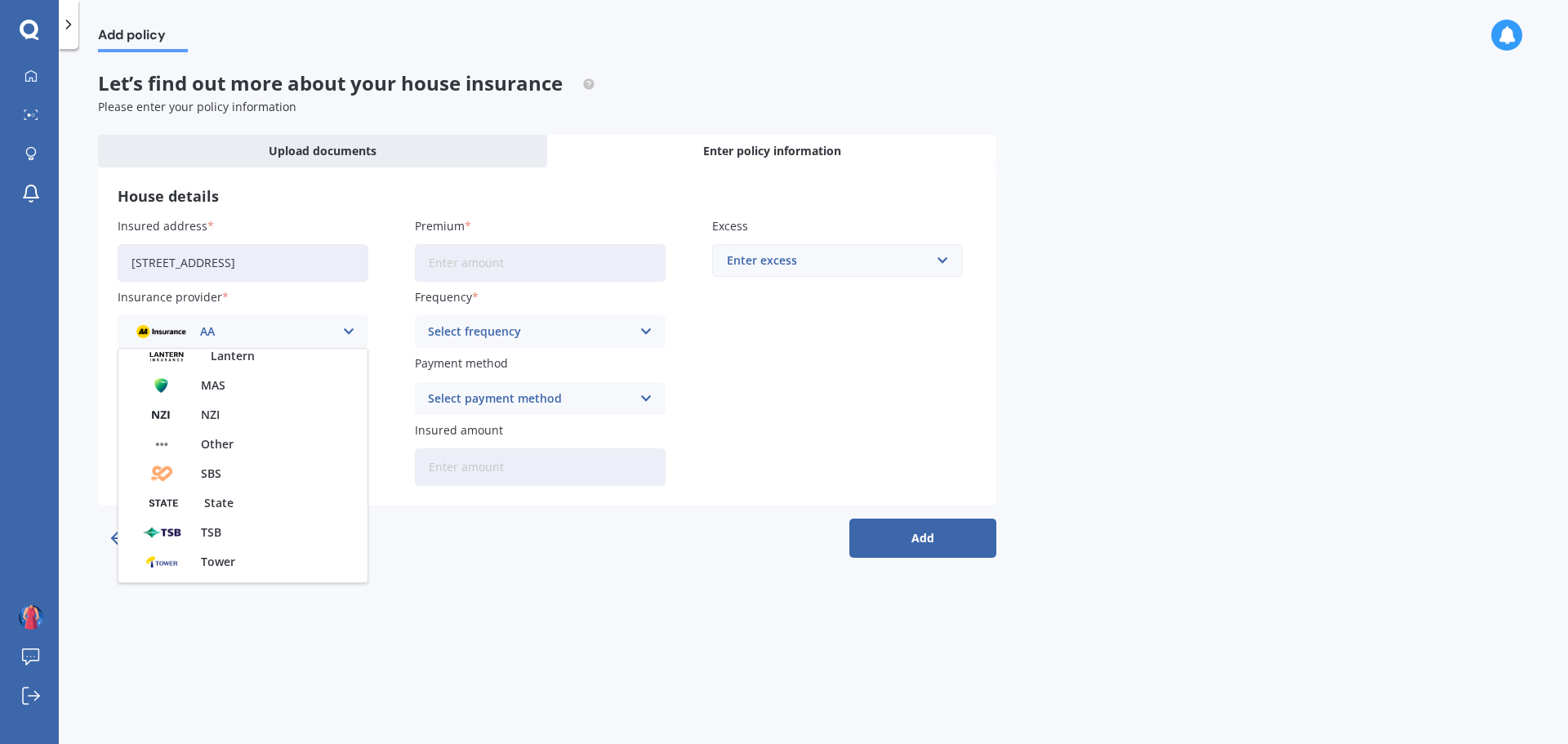
scroll to position [324, 0]
click at [216, 446] on span "Other" at bounding box center [217, 451] width 33 height 11
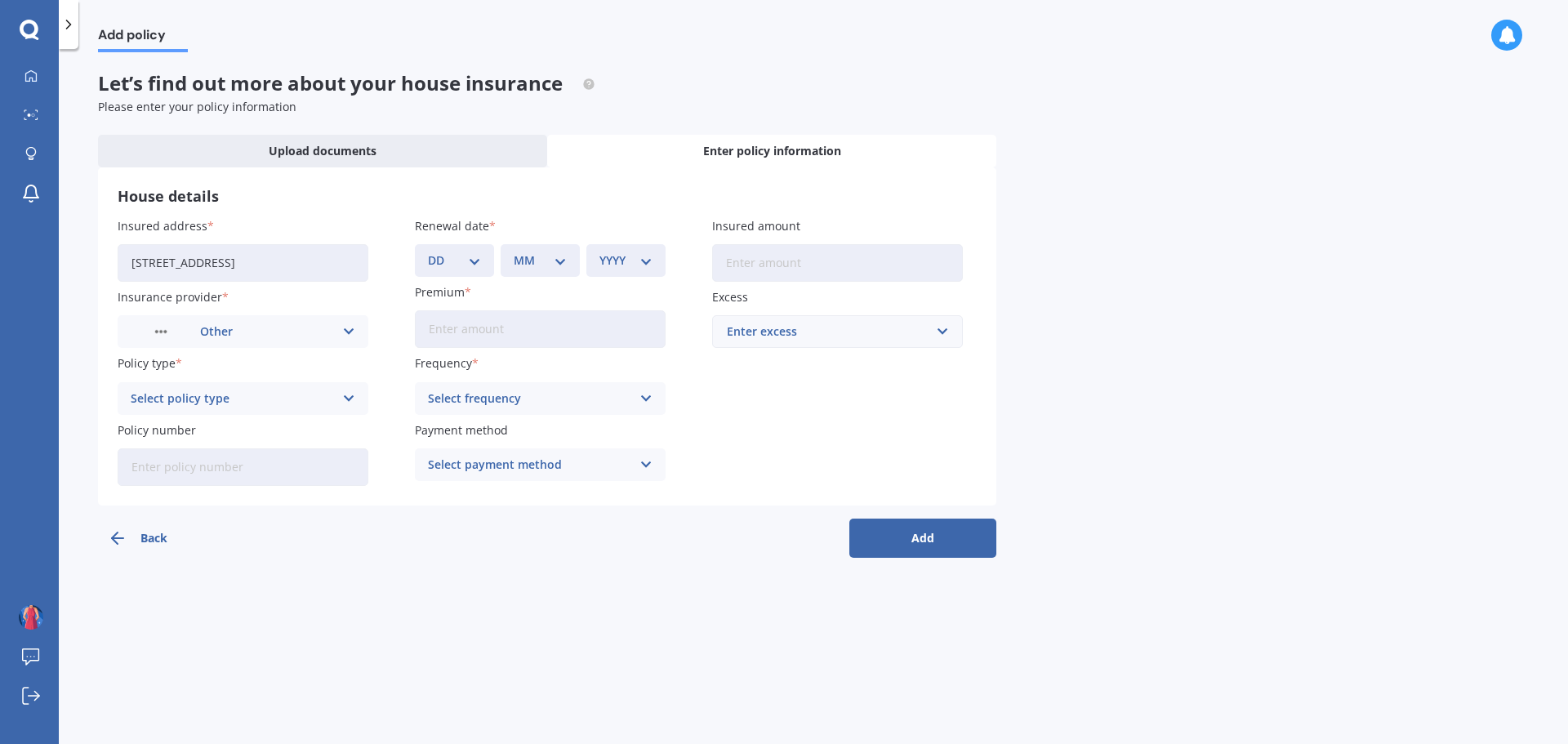
click at [310, 397] on div "Select policy type" at bounding box center [233, 398] width 204 height 18
click at [239, 433] on div "Comprehensive" at bounding box center [243, 429] width 249 height 29
click at [464, 260] on select "DD 01 02 03 04 05 06 07 08 09 10 11 12 13 14 15 16 17 18 19 20 21 22 23 24 25 2…" at bounding box center [454, 260] width 53 height 18
click at [479, 254] on select "DD 01 02 03 04 05 06 07 08 09 10 11 12 13 14 15 16 17 18 19 20 21 22 23 24 25 2…" at bounding box center [454, 260] width 53 height 18
select select "28"
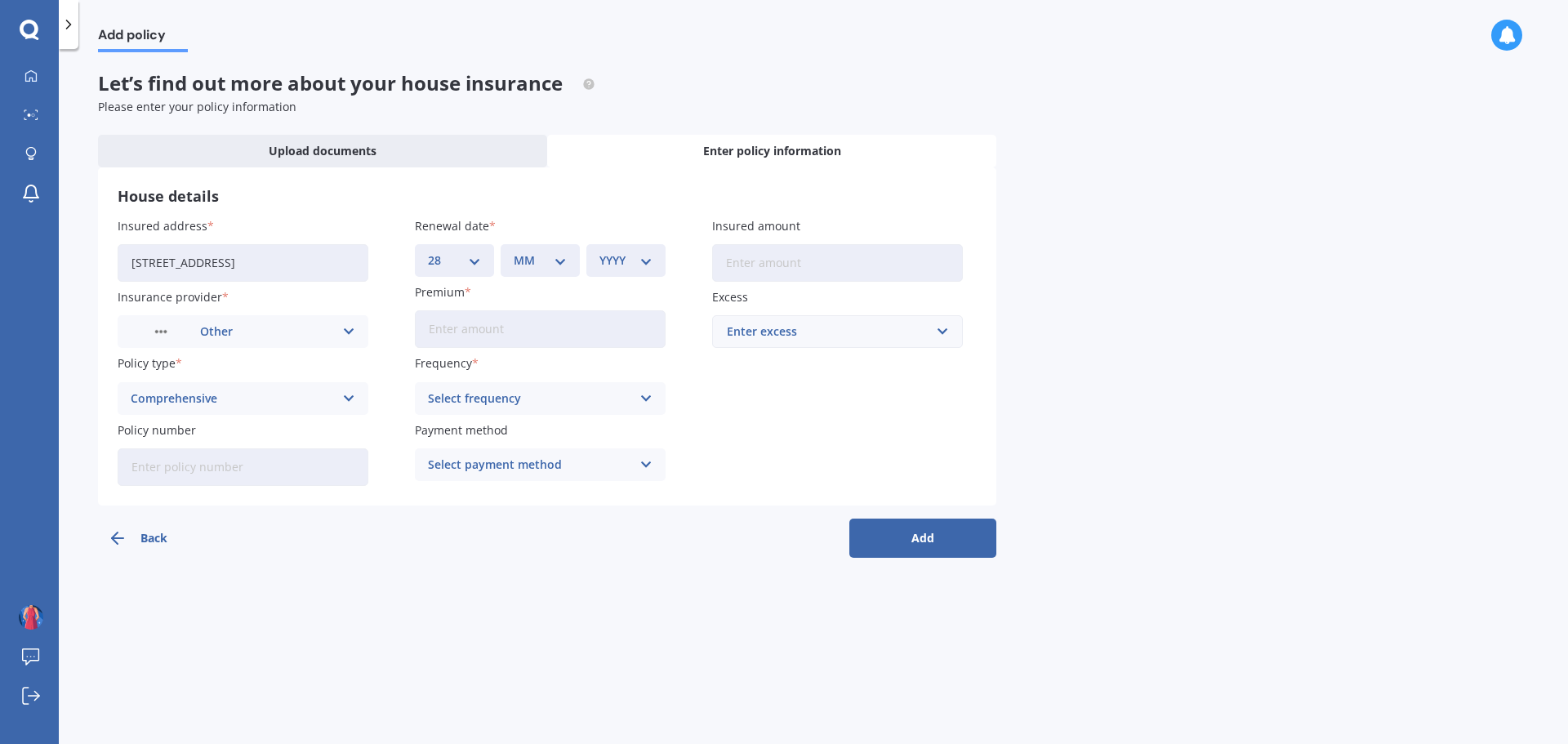
click at [428, 251] on select "DD 01 02 03 04 05 06 07 08 09 10 11 12 13 14 15 16 17 18 19 20 21 22 23 24 25 2…" at bounding box center [454, 260] width 53 height 18
click at [560, 254] on select "MM 01 02 03 04 05 06 07 08 09 10 11 12" at bounding box center [540, 260] width 53 height 18
select select "04"
click at [514, 251] on select "MM 01 02 03 04 05 06 07 08 09 10 11 12" at bounding box center [540, 260] width 53 height 18
click at [622, 263] on select "YYYY 2027 2026 2025 2024 2023 2022 2021 2020 2019 2018 2017 2016 2015 2014 2013…" at bounding box center [626, 260] width 53 height 18
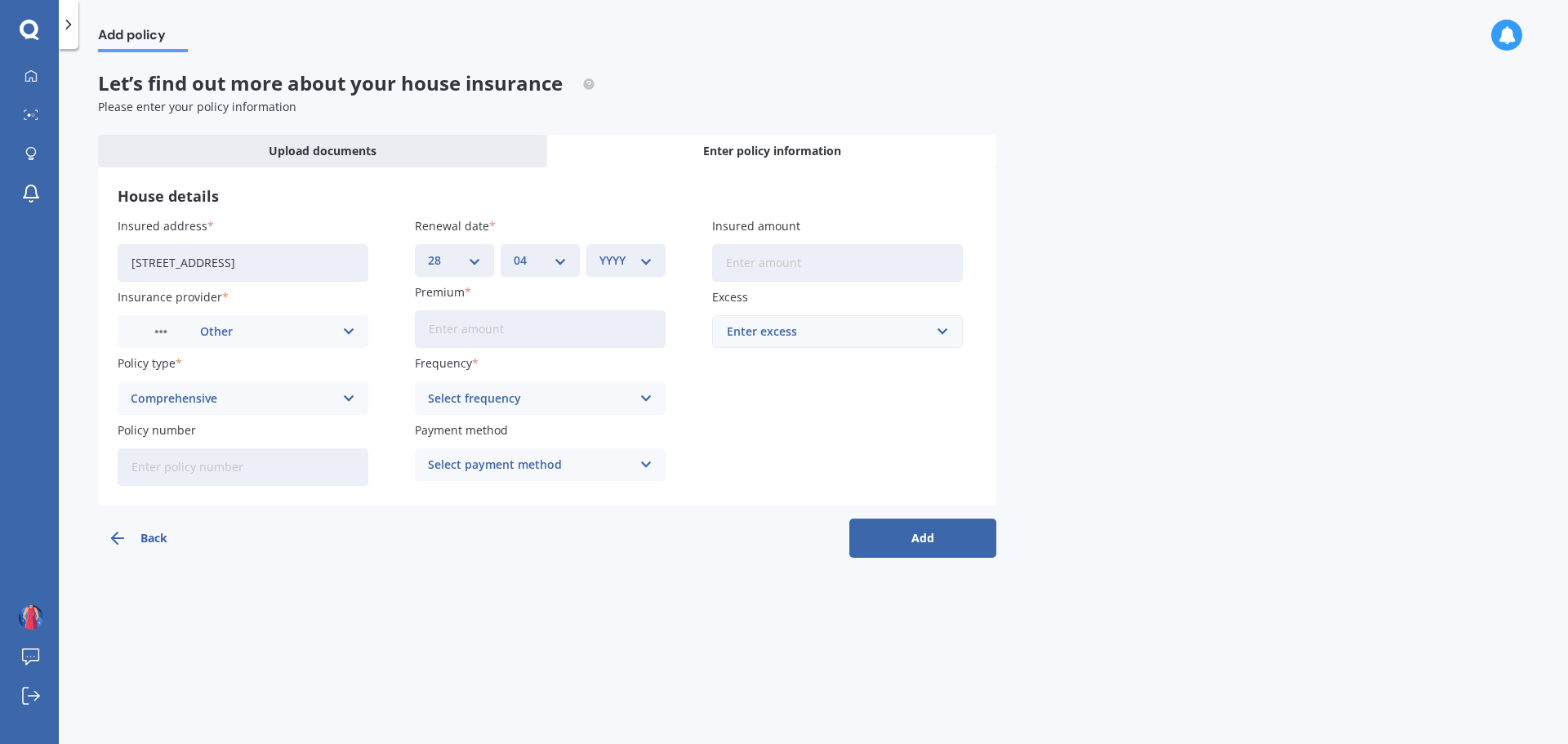
select select "2026"
click at [600, 251] on select "YYYY 2027 2026 2025 2024 2023 2022 2021 2020 2019 2018 2017 2016 2015 2014 2013…" at bounding box center [626, 260] width 53 height 18
click at [512, 328] on input "Premium" at bounding box center [540, 329] width 250 height 37
click at [565, 327] on input "Premium" at bounding box center [540, 329] width 250 height 37
type input "$276.26"
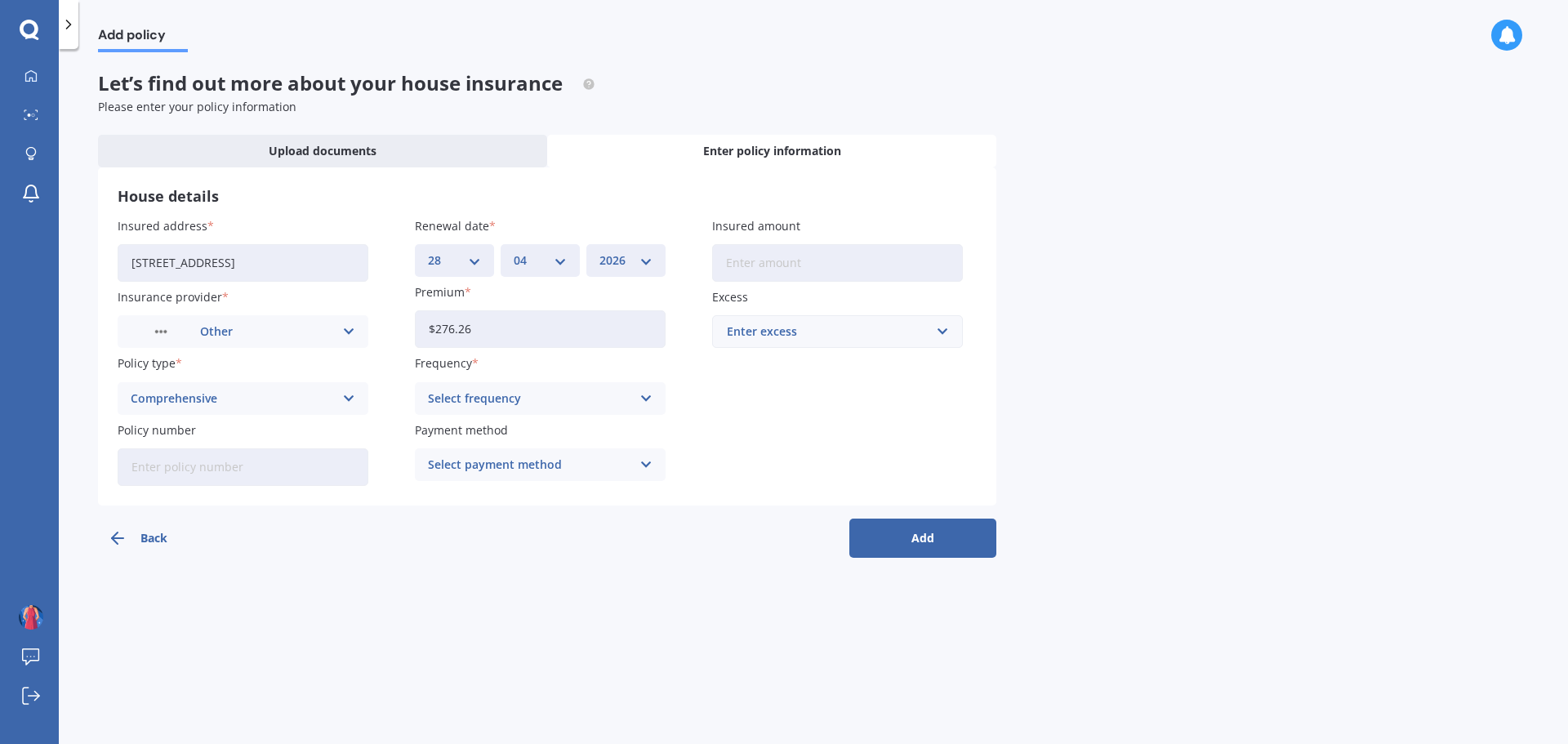
click at [543, 391] on div "Select frequency" at bounding box center [530, 398] width 204 height 18
click at [467, 519] on span "Monthly" at bounding box center [452, 518] width 48 height 11
click at [770, 267] on input "Insured amount" at bounding box center [838, 262] width 250 height 37
type input "$650,000"
click at [776, 329] on div "Enter excess" at bounding box center [827, 330] width 202 height 18
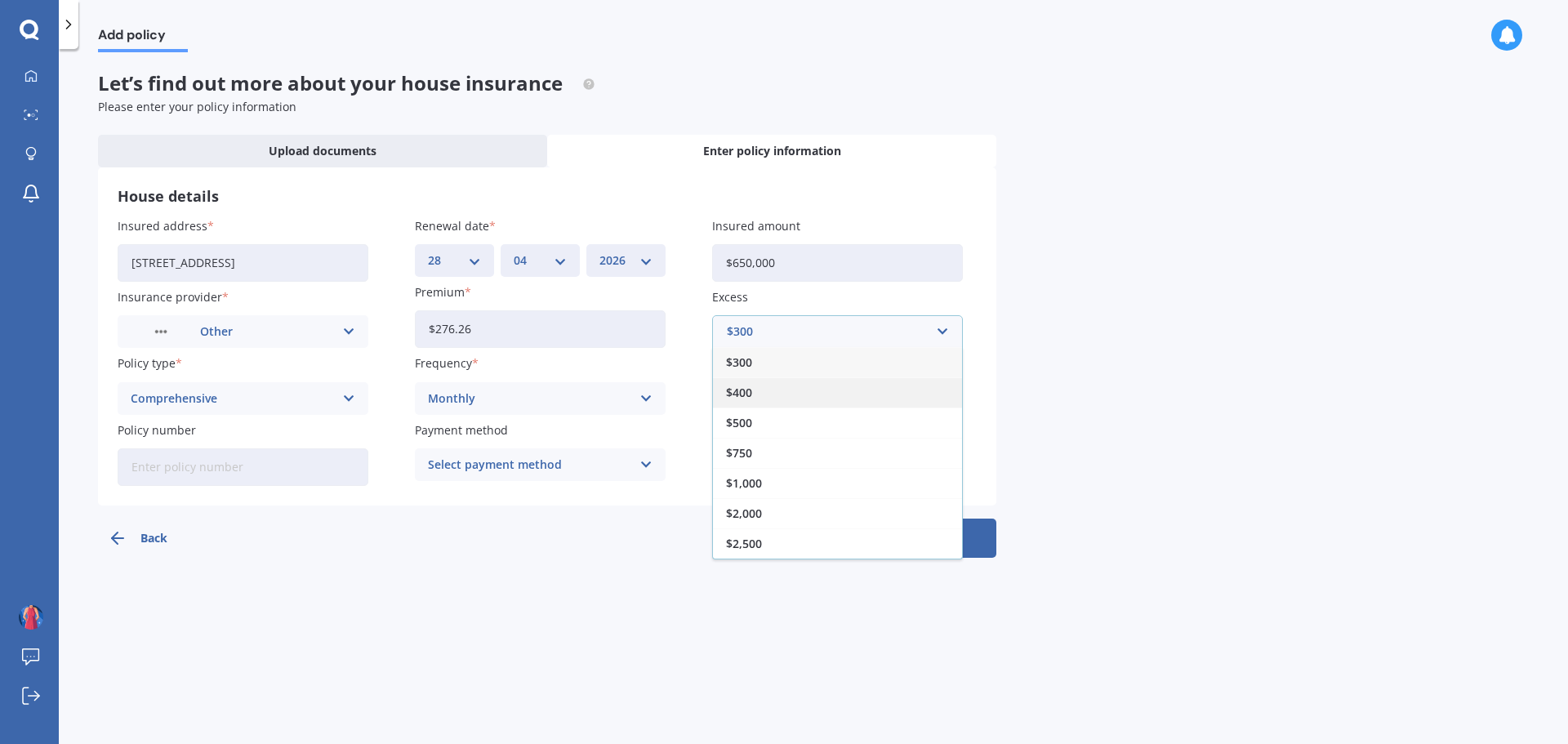
click at [745, 383] on div "$400" at bounding box center [837, 392] width 249 height 30
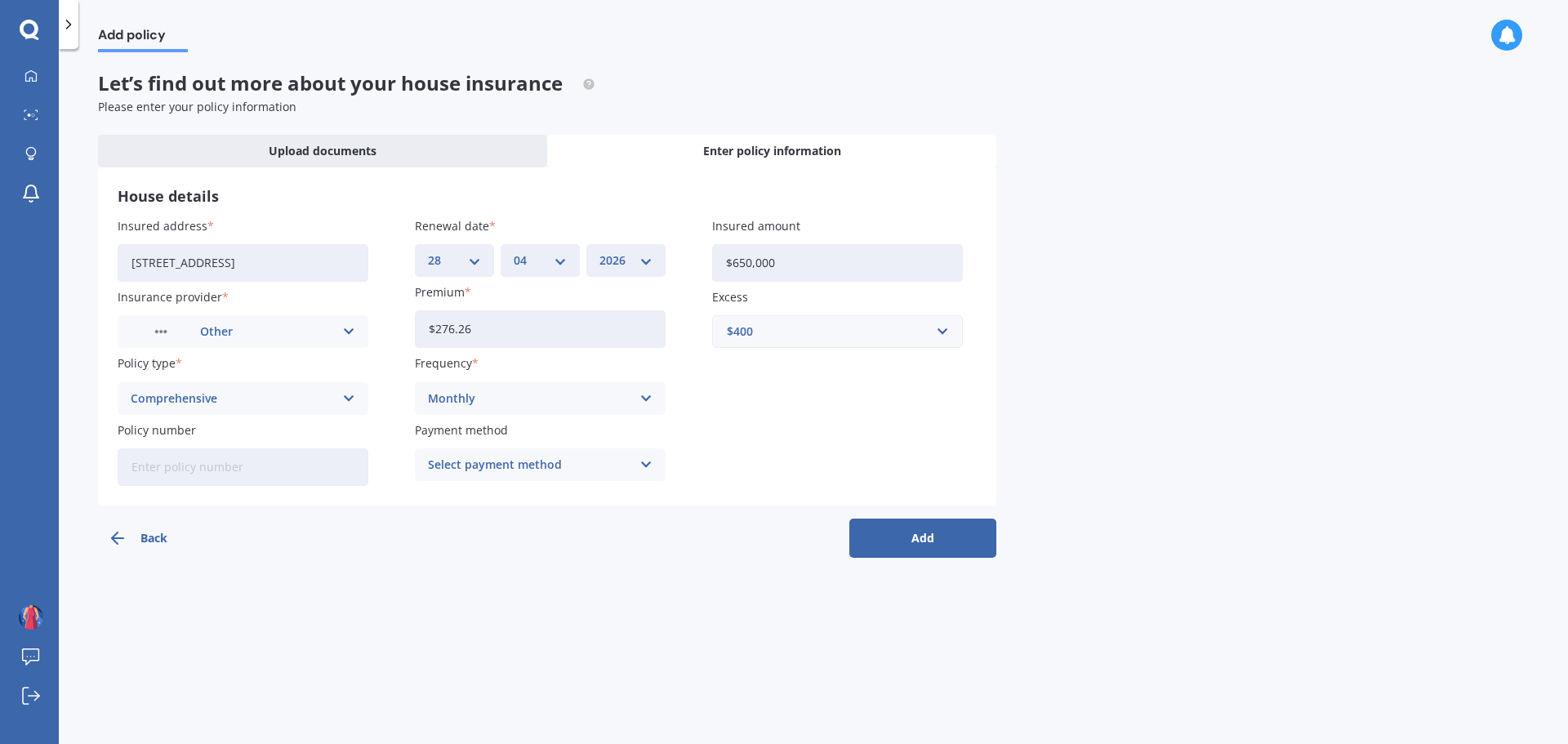
click at [596, 470] on div "Select payment method" at bounding box center [530, 464] width 204 height 18
click at [557, 492] on span "Direct debit - bank account" at bounding box center [505, 497] width 153 height 11
drag, startPoint x: 273, startPoint y: 470, endPoint x: 283, endPoint y: 476, distance: 11.7
click at [273, 470] on input "Policy number" at bounding box center [243, 467] width 250 height 37
paste input "HRT0007934"
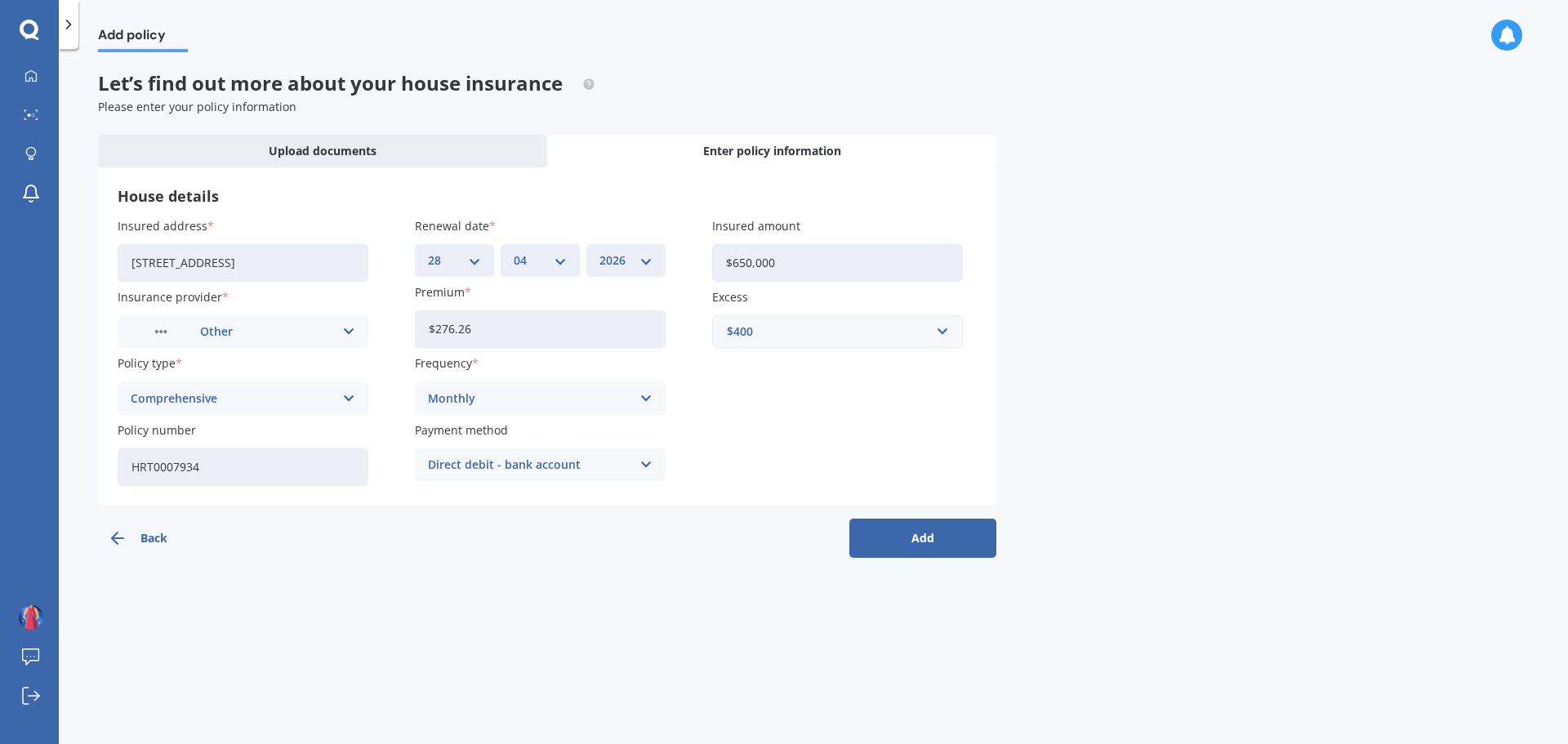
type input "HRT0007934"
click at [925, 539] on button "Add" at bounding box center [923, 538] width 147 height 39
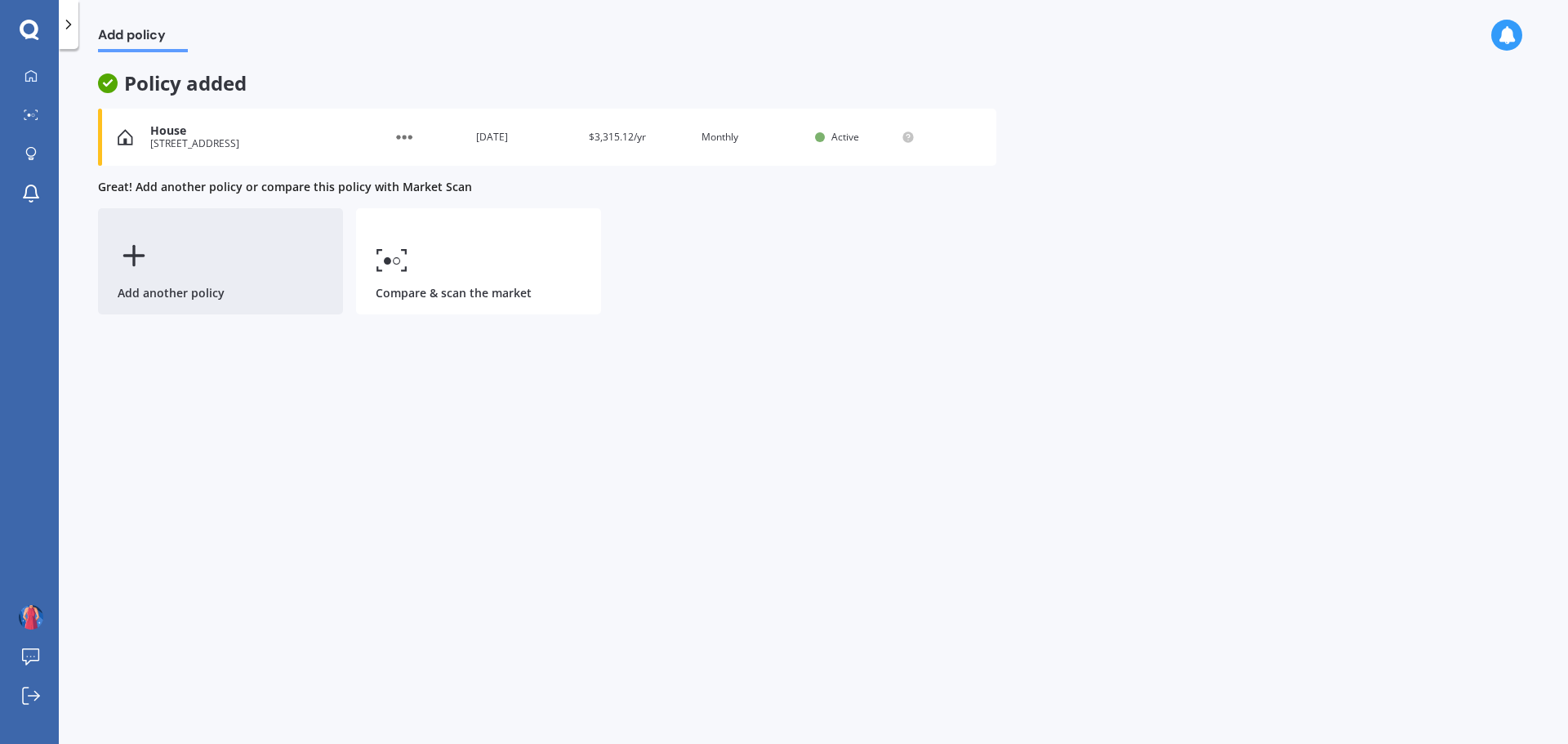
click at [162, 243] on div "Add another policy" at bounding box center [220, 261] width 245 height 106
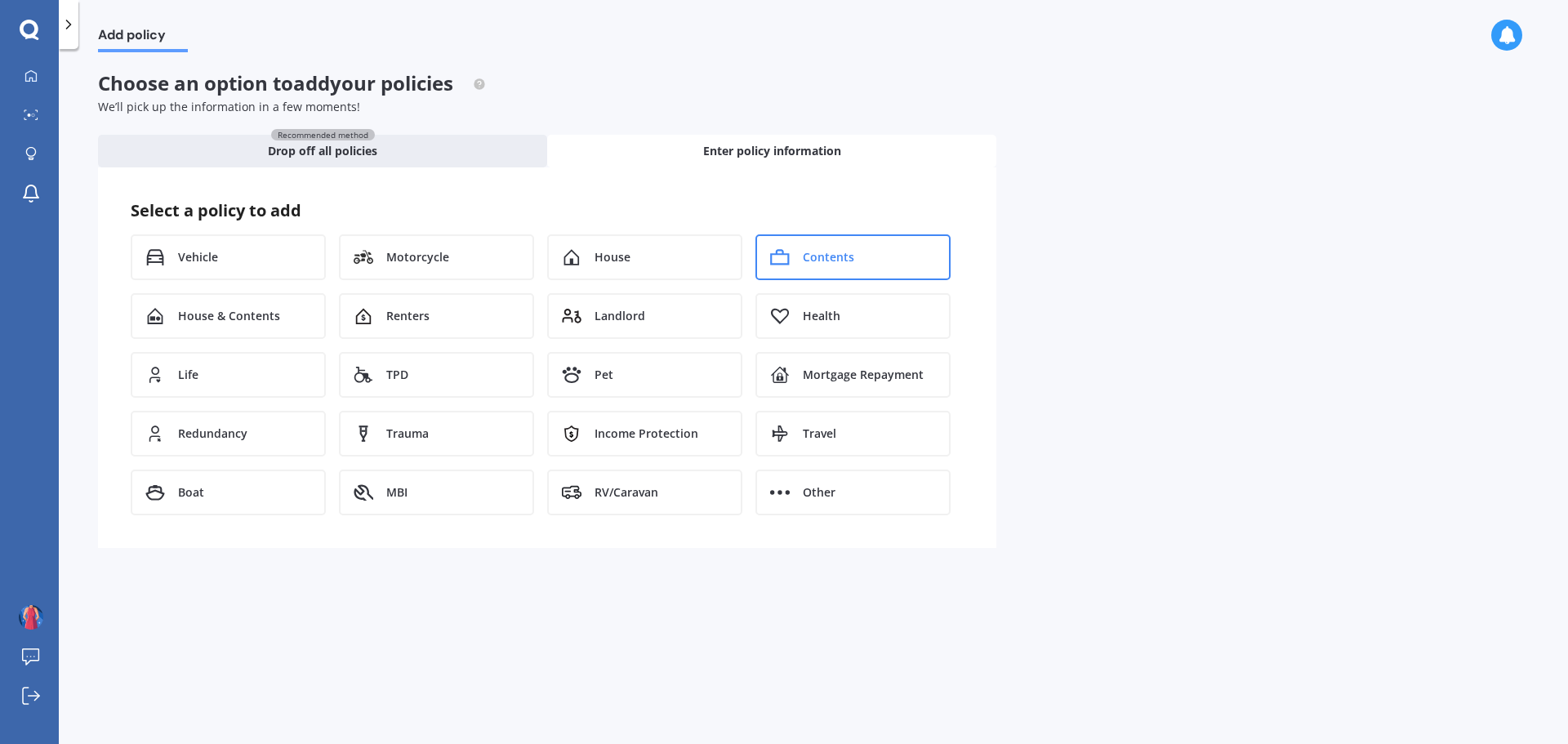
click at [837, 255] on span "Contents" at bounding box center [828, 257] width 51 height 16
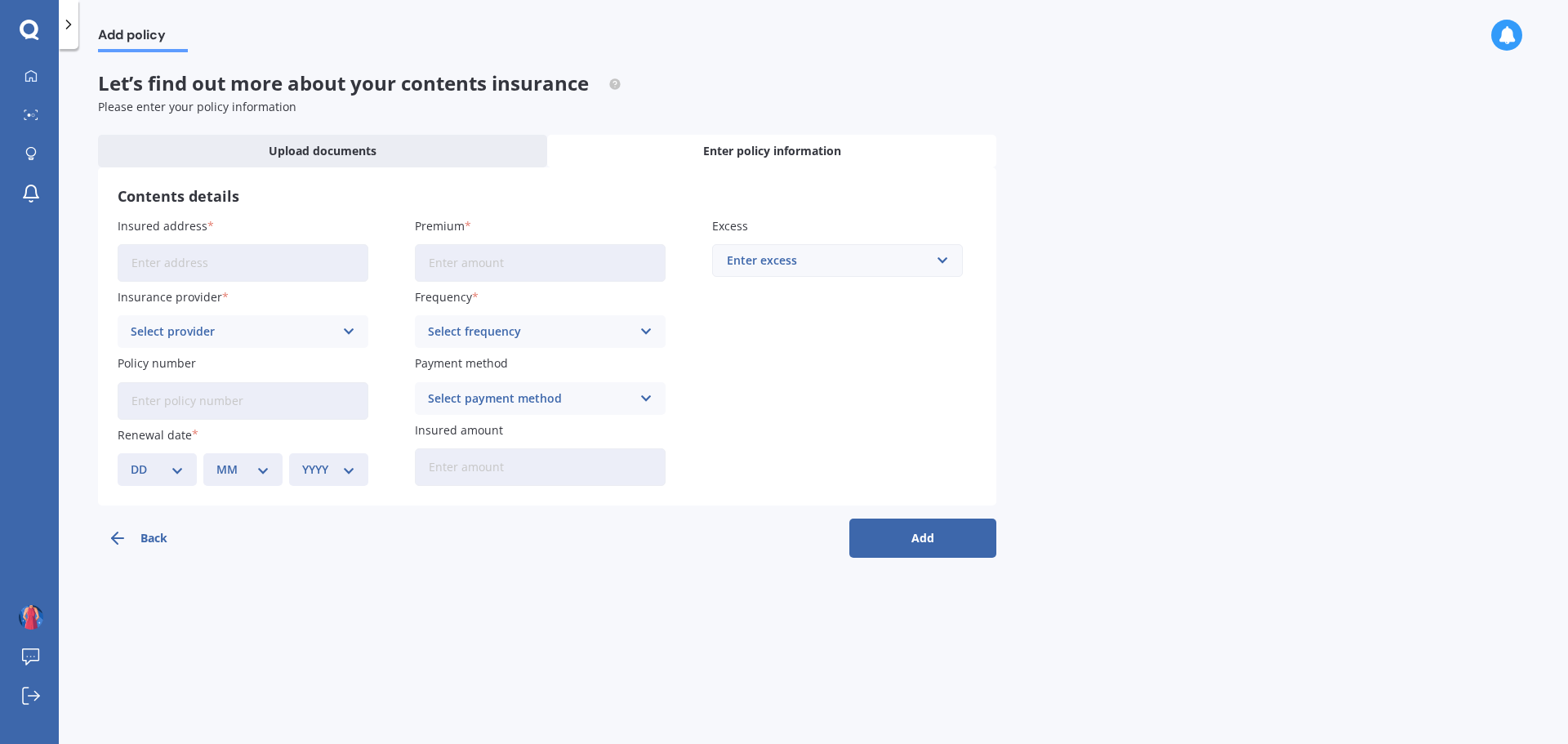
click at [219, 267] on input "Insured address" at bounding box center [243, 262] width 250 height 37
type input "[STREET_ADDRESS]"
click at [464, 263] on input "Premium" at bounding box center [540, 262] width 250 height 37
click at [497, 270] on input "Premium" at bounding box center [540, 262] width 250 height 37
type input "$112.96"
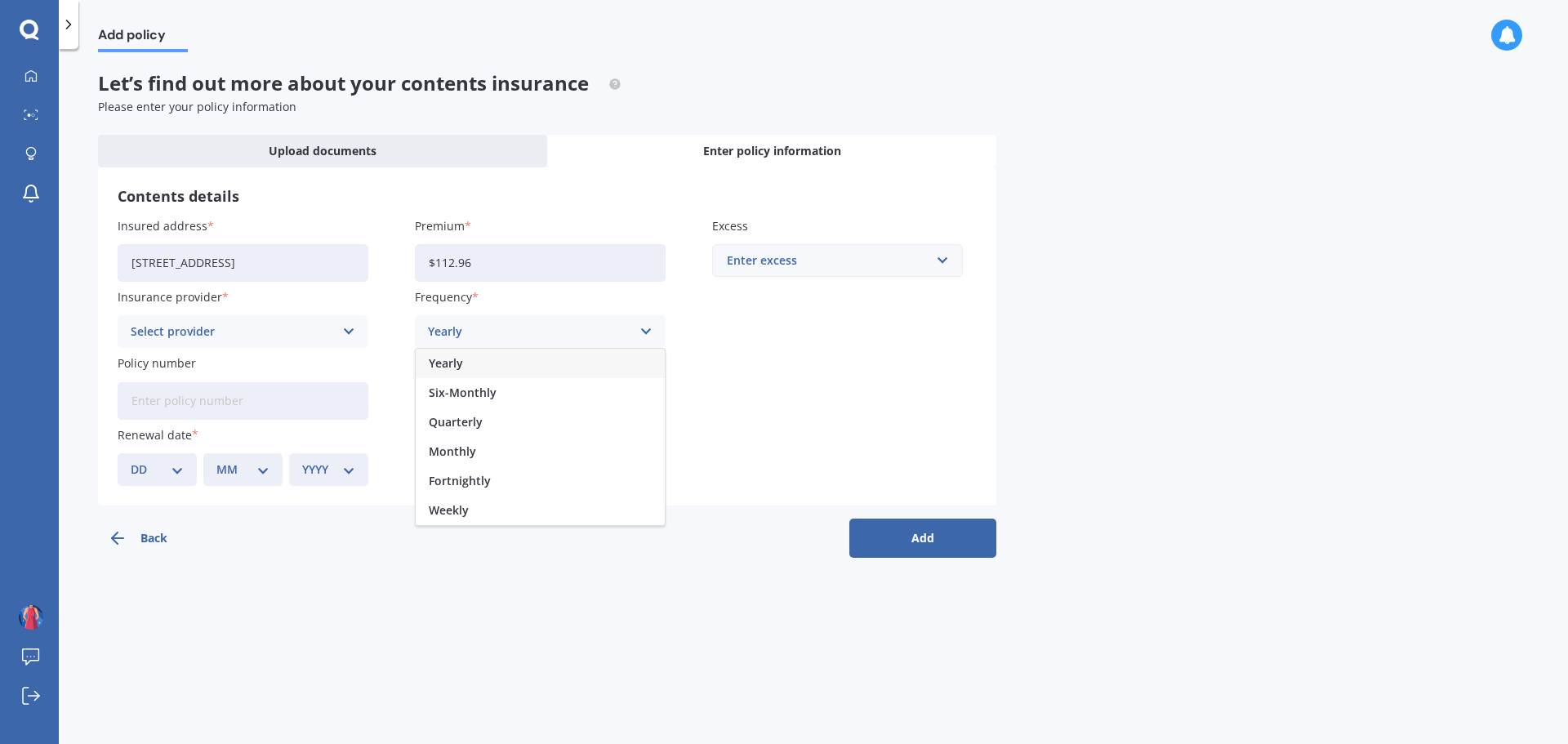
click at [778, 269] on div "Enter excess" at bounding box center [827, 260] width 202 height 18
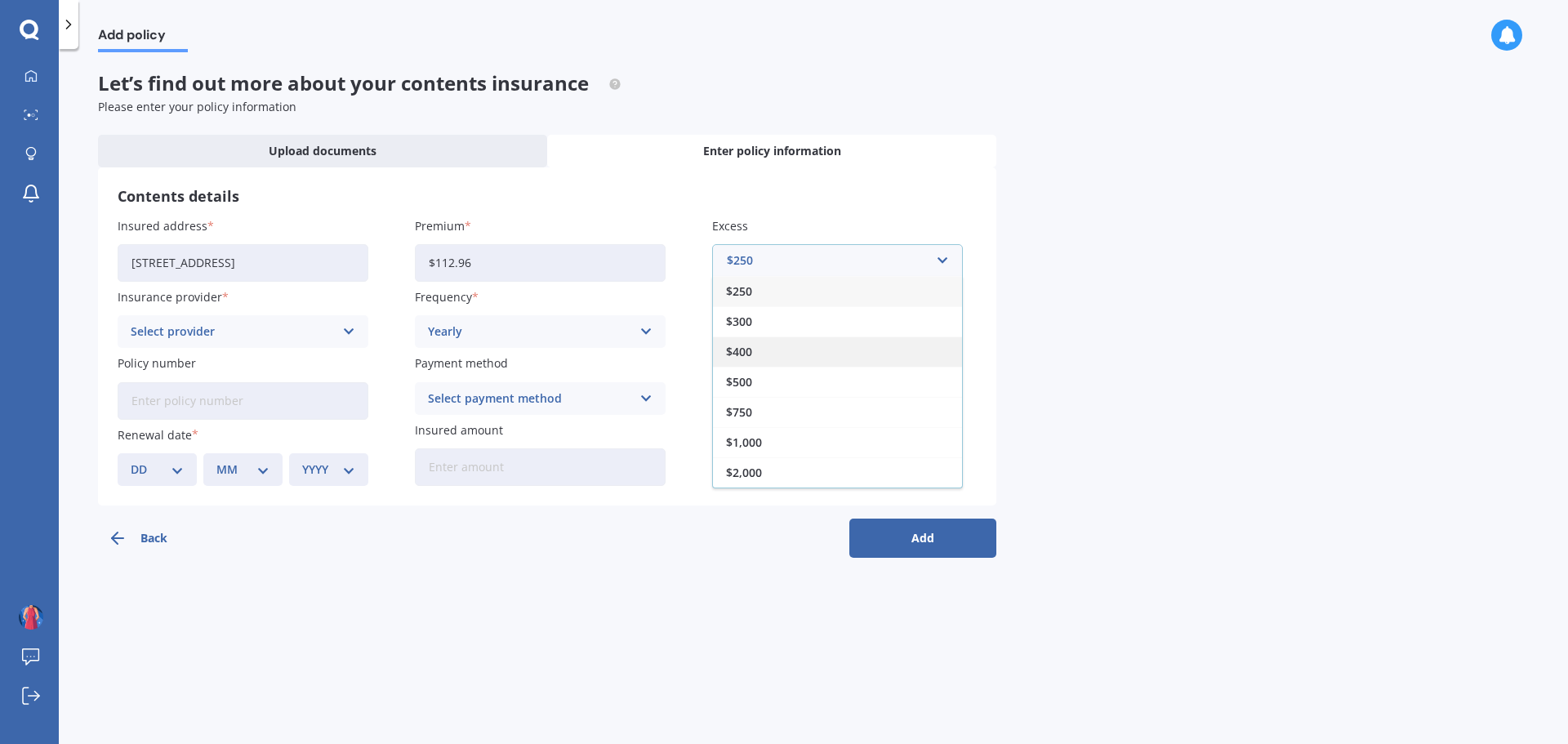
click at [753, 346] on div "$400" at bounding box center [837, 351] width 249 height 30
click at [191, 323] on div "Select provider" at bounding box center [233, 330] width 204 height 18
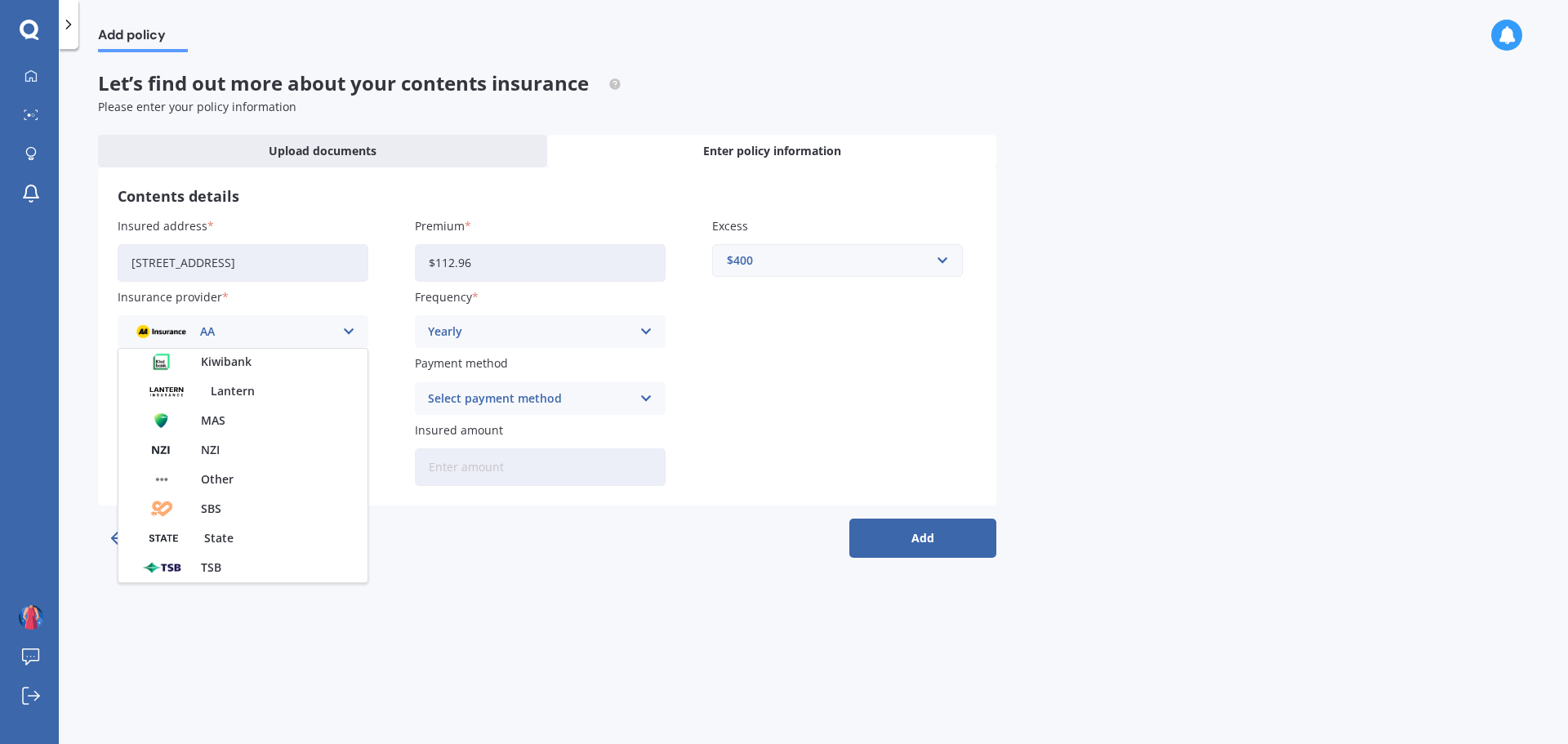
scroll to position [291, 0]
click at [216, 455] on span "NZI" at bounding box center [210, 454] width 19 height 11
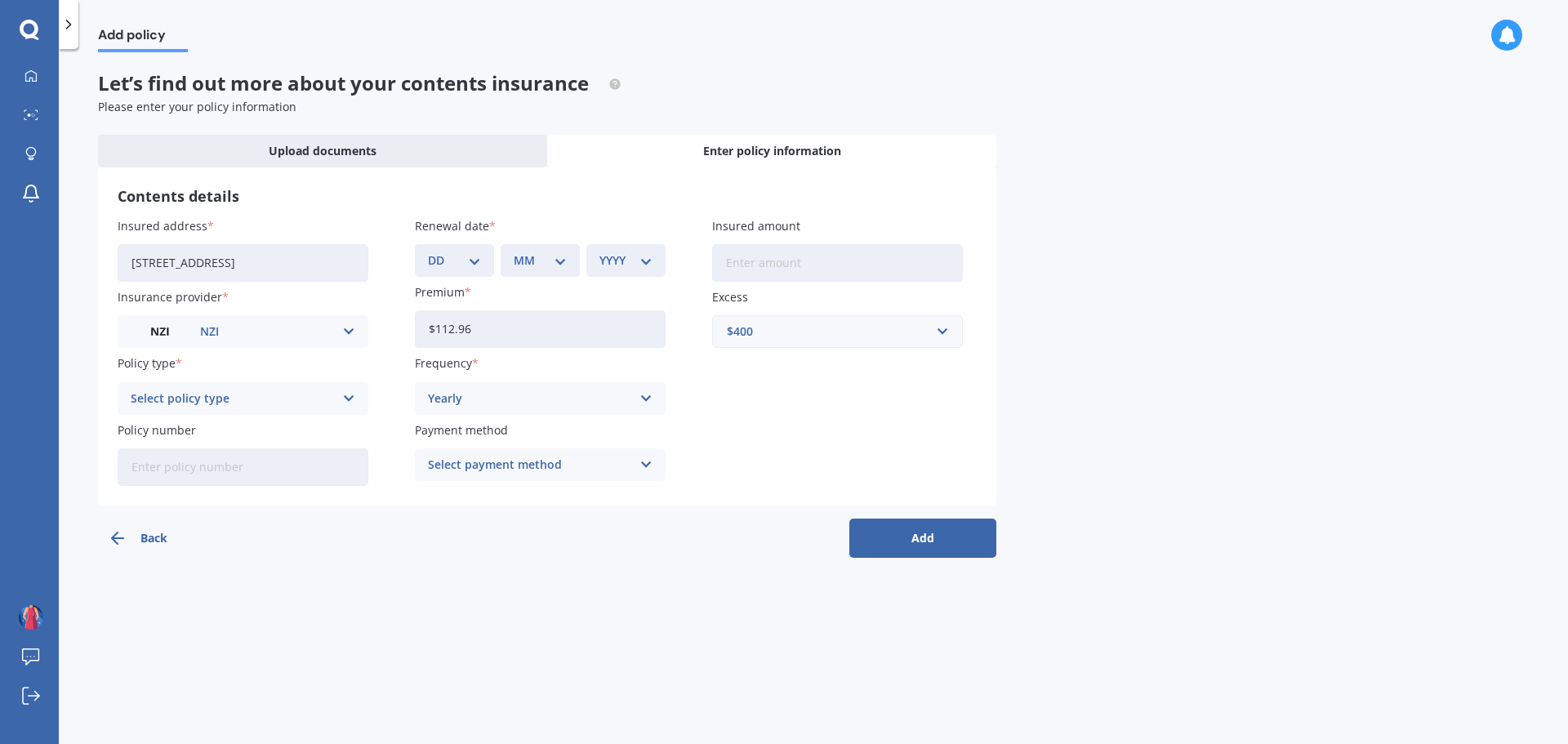
click at [320, 400] on div "Select policy type" at bounding box center [233, 398] width 204 height 18
click at [323, 396] on div "Other" at bounding box center [233, 398] width 204 height 18
click at [334, 396] on div "Select policy type" at bounding box center [233, 398] width 204 height 18
click at [310, 335] on div "NZI" at bounding box center [233, 330] width 204 height 18
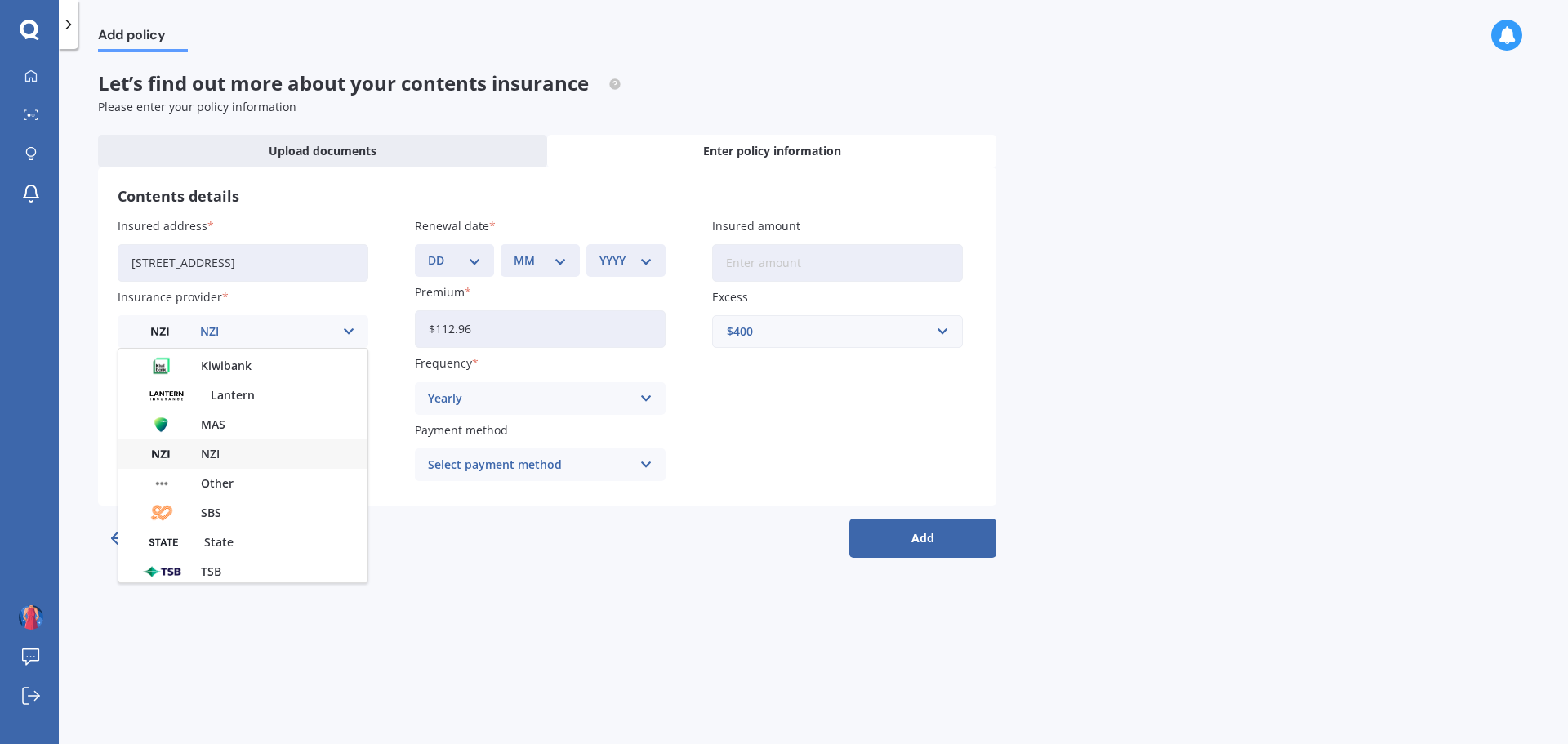
click at [239, 478] on div "Other" at bounding box center [243, 483] width 249 height 29
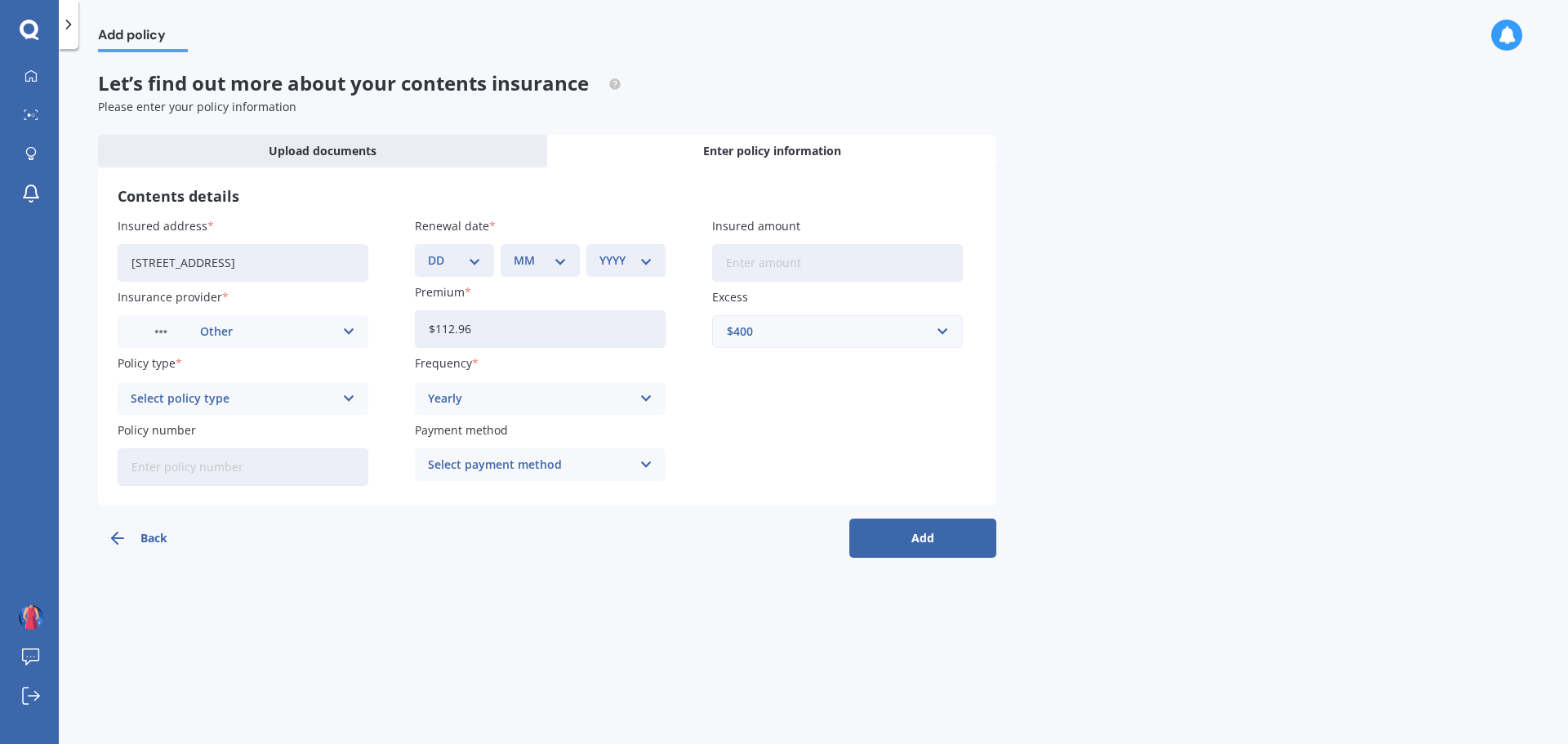
click at [309, 394] on div "Select policy type" at bounding box center [233, 398] width 204 height 18
click at [192, 485] on div "High" at bounding box center [243, 488] width 249 height 29
click at [263, 465] on input "Policy number" at bounding box center [243, 467] width 250 height 37
click at [267, 469] on input "Policy number" at bounding box center [243, 467] width 250 height 37
paste input "HCT0003042"
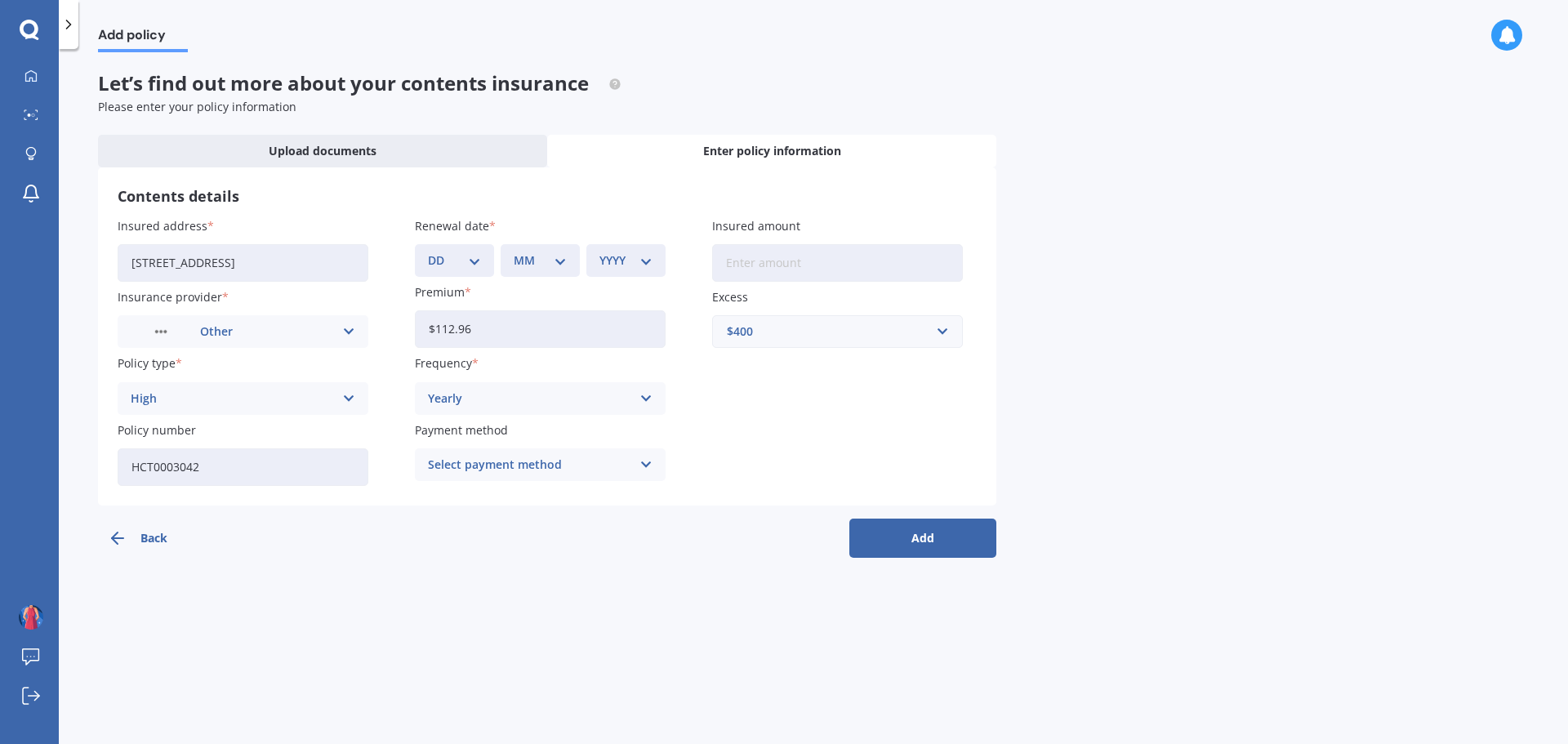
type input "HCT0003042"
click at [506, 398] on div "Yearly" at bounding box center [530, 398] width 204 height 18
click at [473, 519] on span "Monthly" at bounding box center [452, 518] width 48 height 11
click at [544, 466] on div "Select payment method" at bounding box center [530, 464] width 204 height 18
click at [529, 494] on span "Direct debit - bank account" at bounding box center [505, 497] width 153 height 11
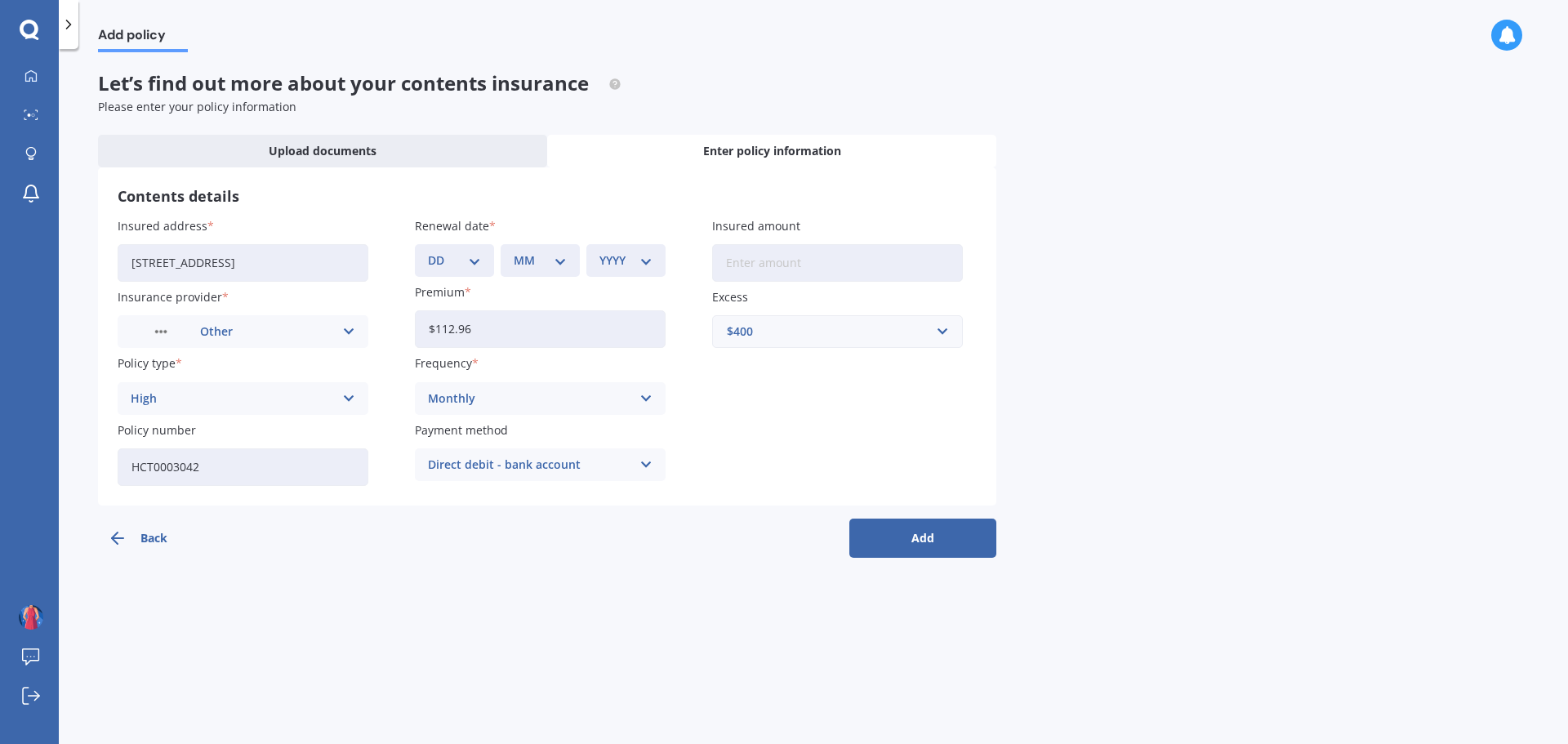
click at [800, 263] on input "Insured amount" at bounding box center [838, 262] width 250 height 37
click at [798, 257] on input "Insured amount" at bounding box center [838, 262] width 250 height 37
type input "$93,809"
click at [934, 544] on button "Add" at bounding box center [923, 538] width 147 height 39
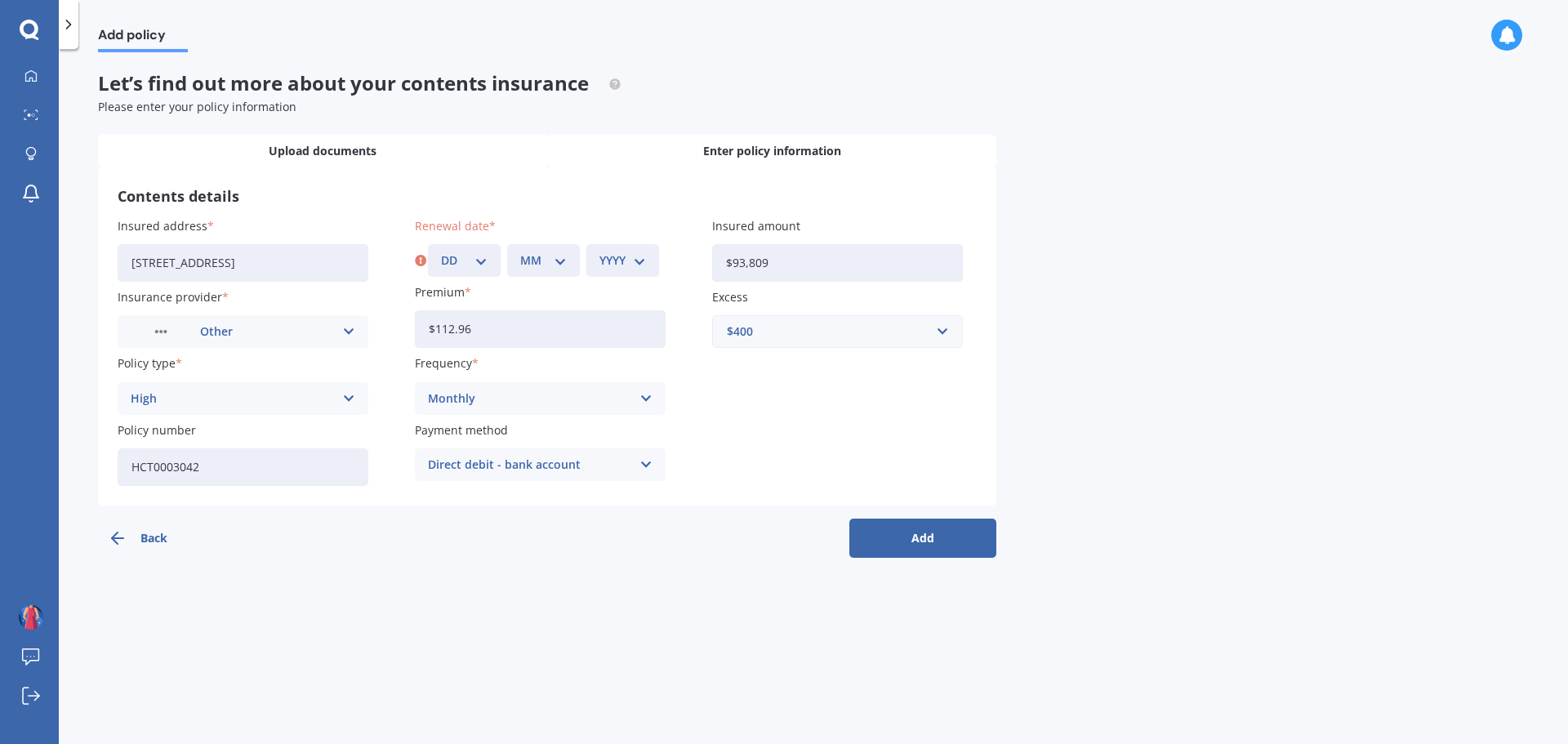
click at [407, 146] on div "Upload documents" at bounding box center [322, 150] width 449 height 33
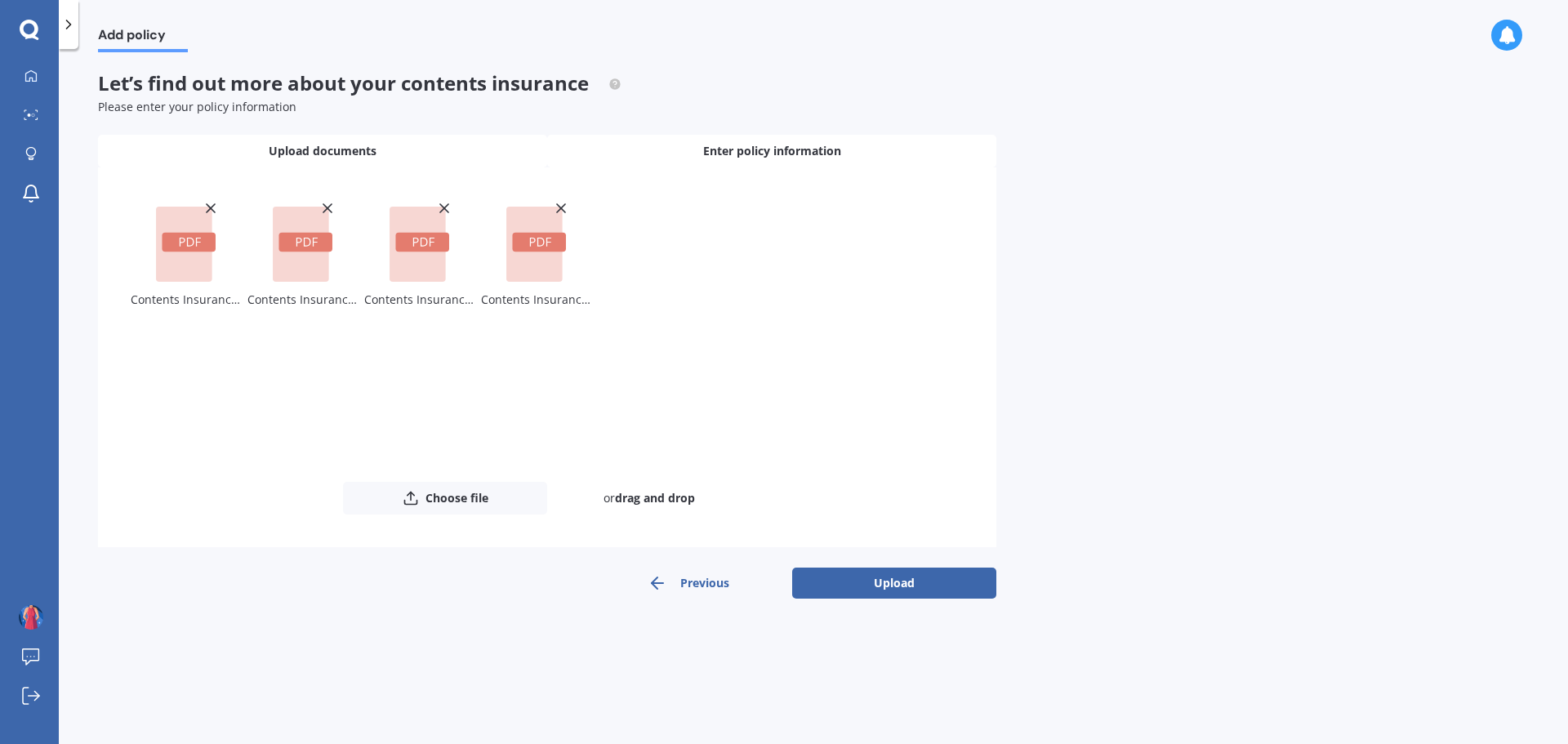
click at [760, 154] on span "Enter policy information" at bounding box center [772, 150] width 138 height 16
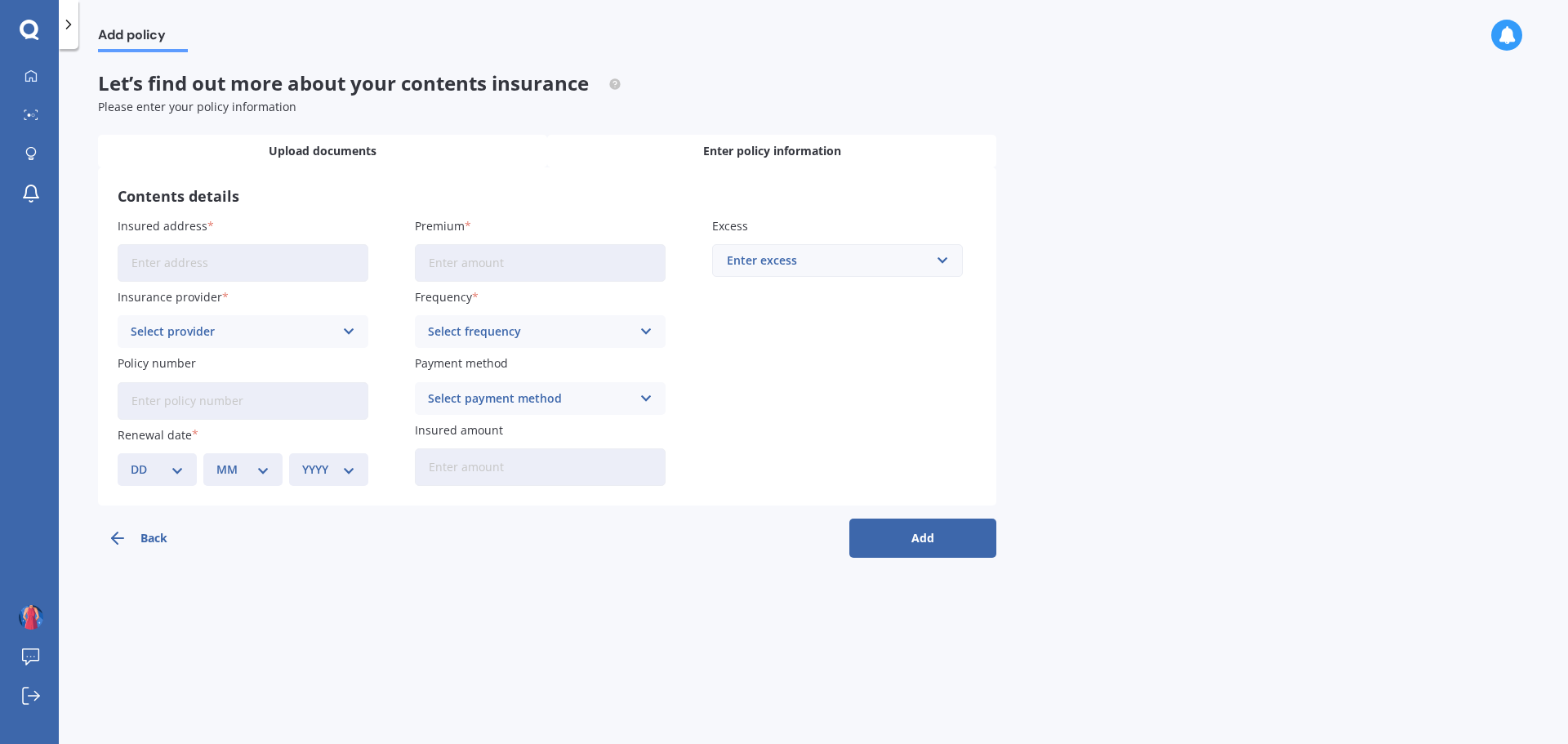
click at [394, 146] on div "Upload documents" at bounding box center [322, 150] width 449 height 33
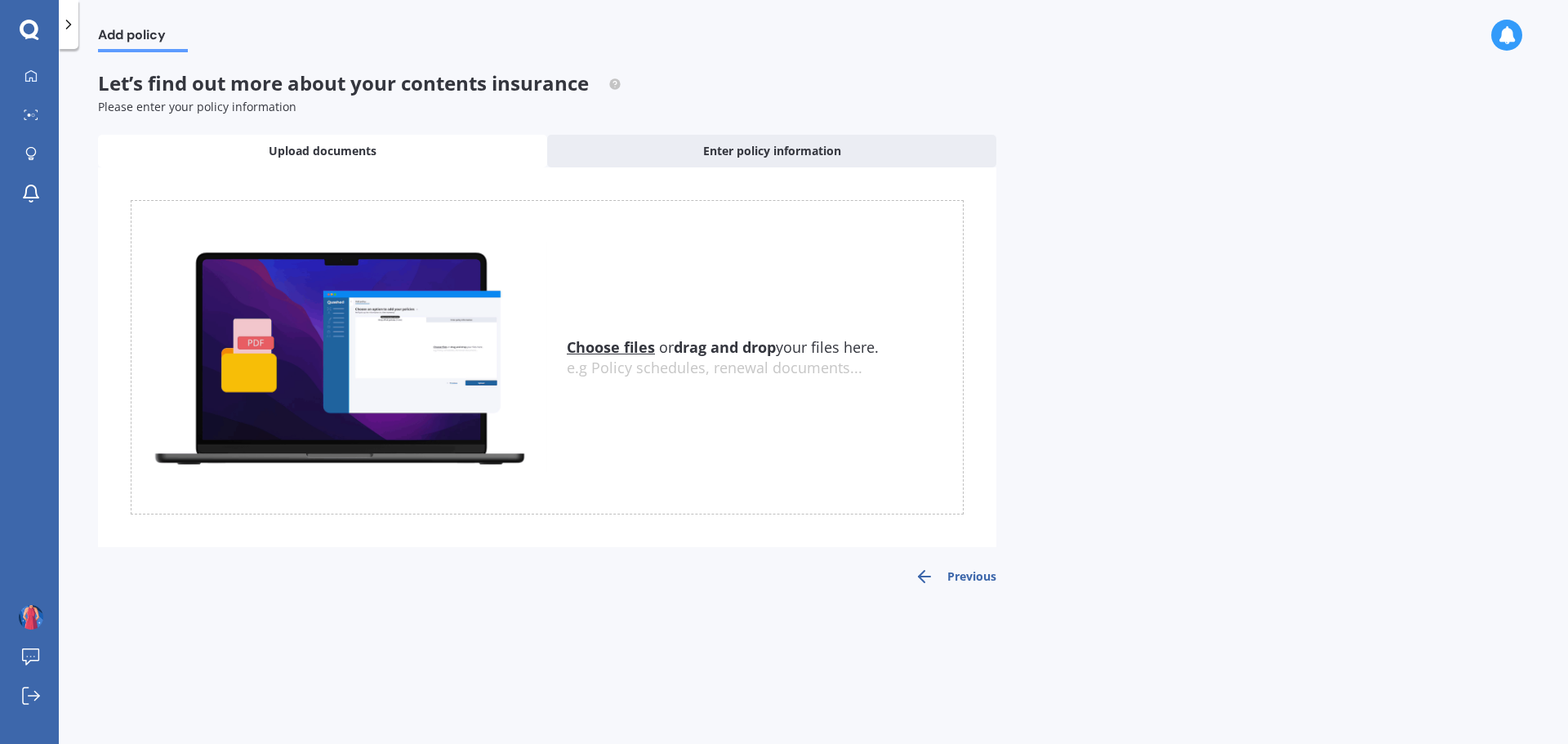
click at [969, 580] on button "Previous" at bounding box center [954, 576] width 81 height 20
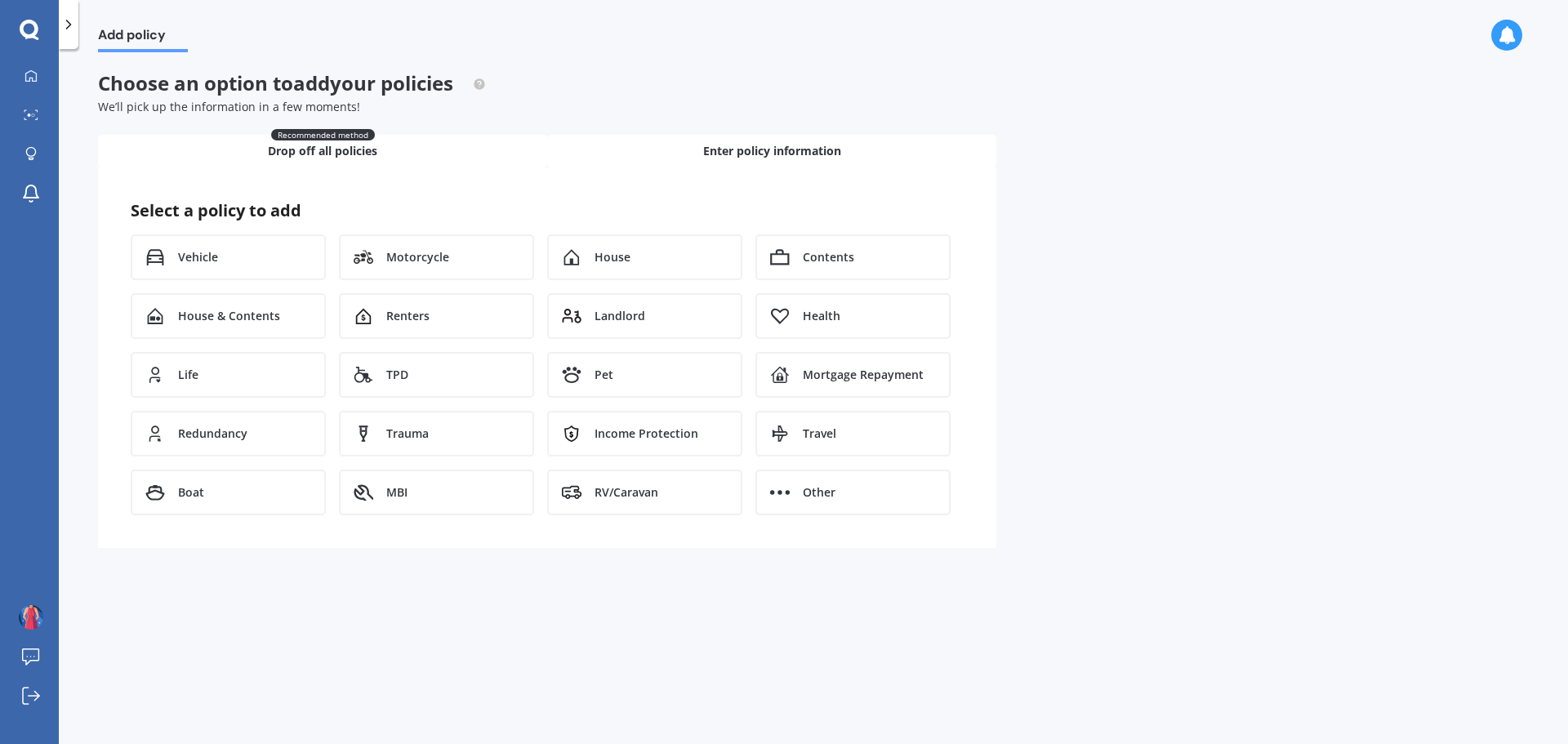
click at [425, 140] on div "Recommended method Drop off all policies" at bounding box center [322, 150] width 449 height 33
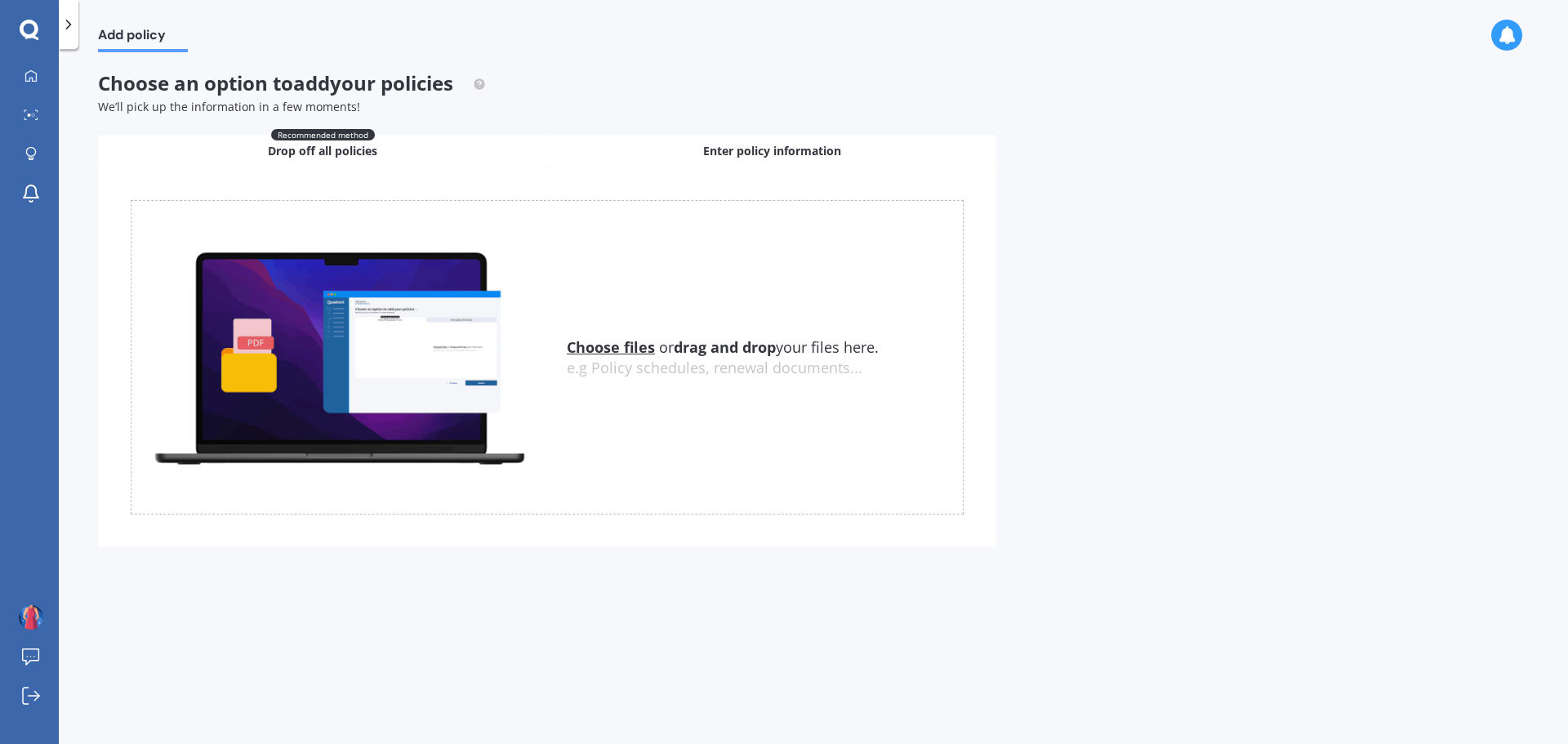
click at [737, 147] on span "Enter policy information" at bounding box center [772, 150] width 138 height 16
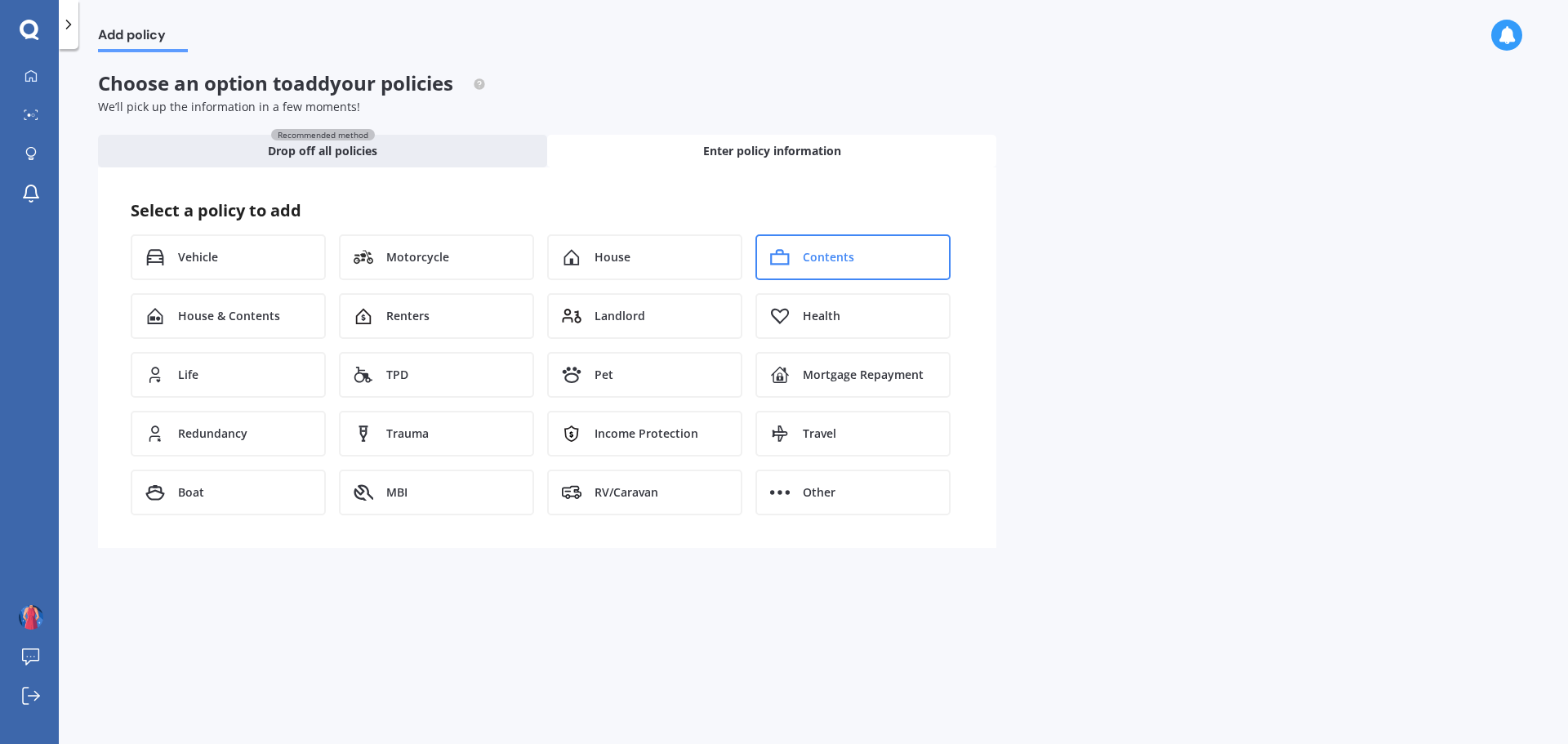
click at [860, 254] on div "Contents" at bounding box center [853, 257] width 195 height 46
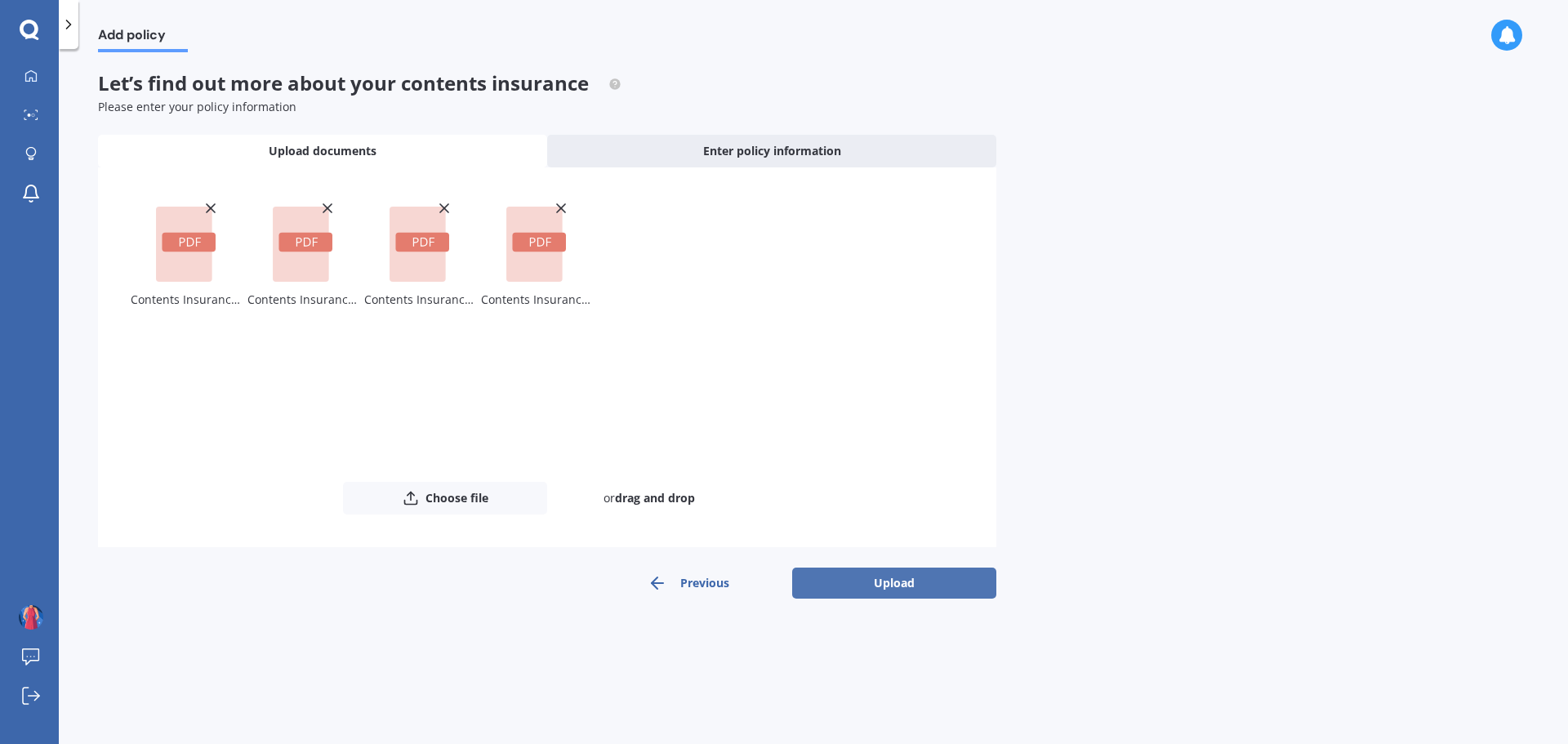
click at [902, 573] on button "Upload" at bounding box center [894, 583] width 205 height 31
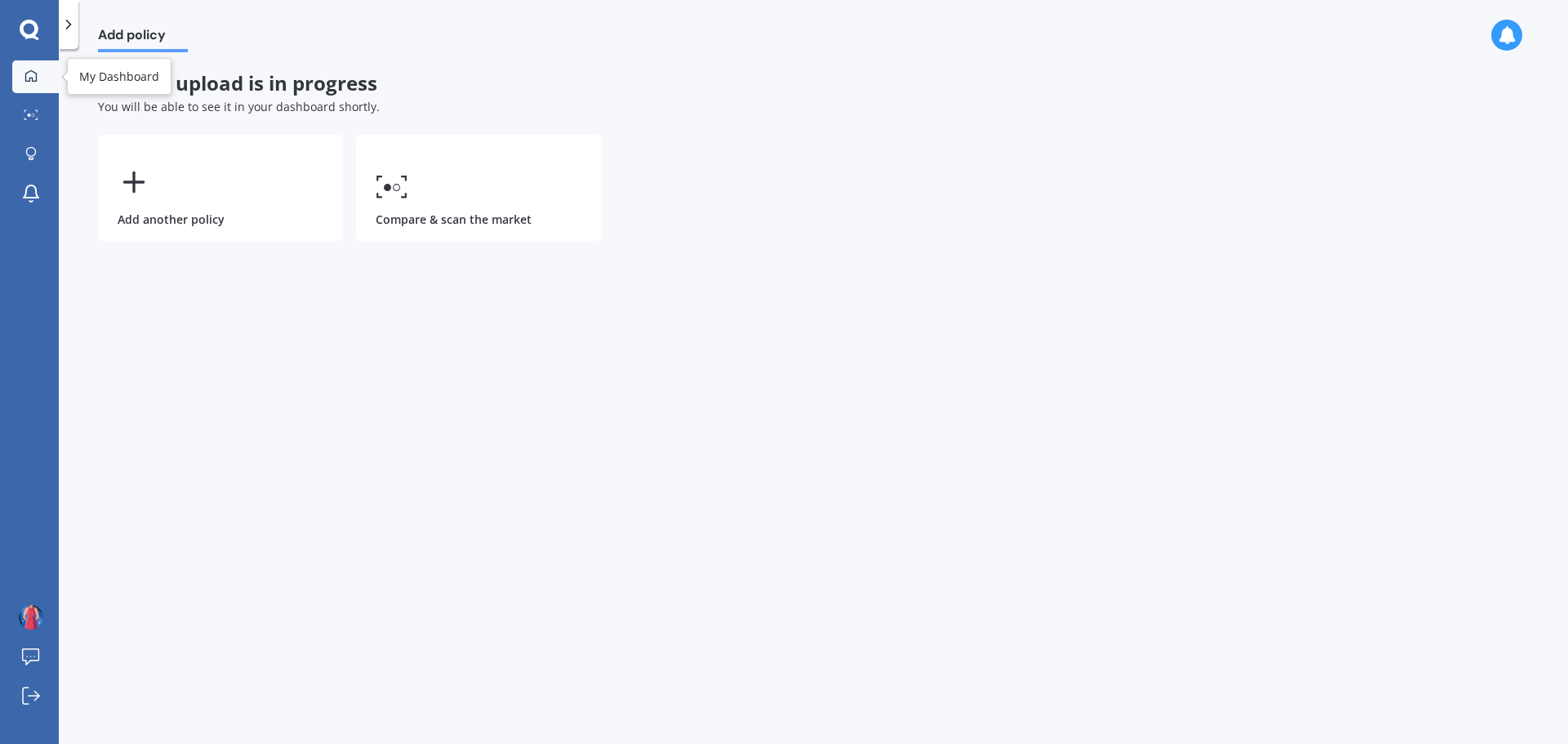
click at [22, 69] on div at bounding box center [31, 77] width 24 height 15
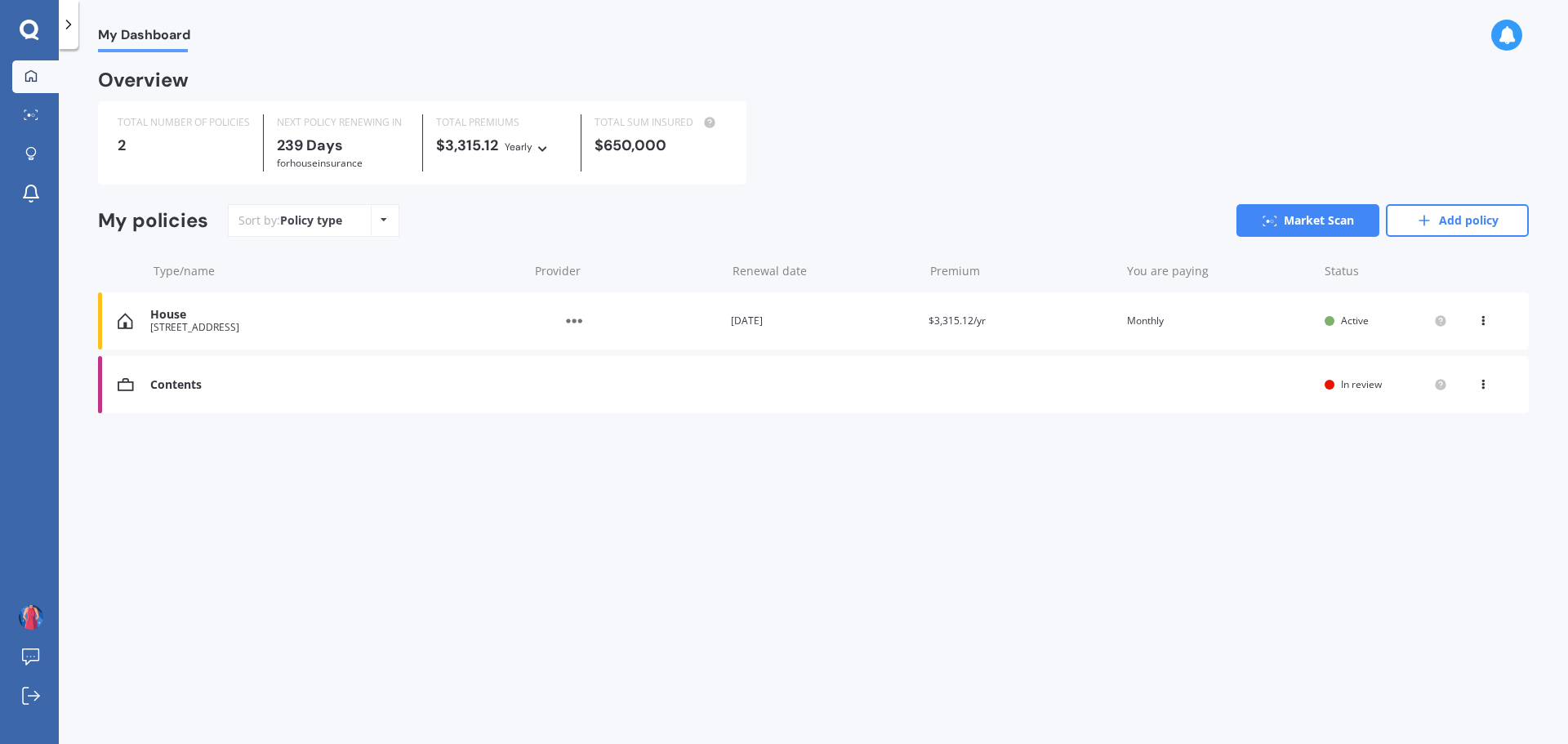
click at [408, 327] on div "[STREET_ADDRESS]" at bounding box center [335, 328] width 370 height 11
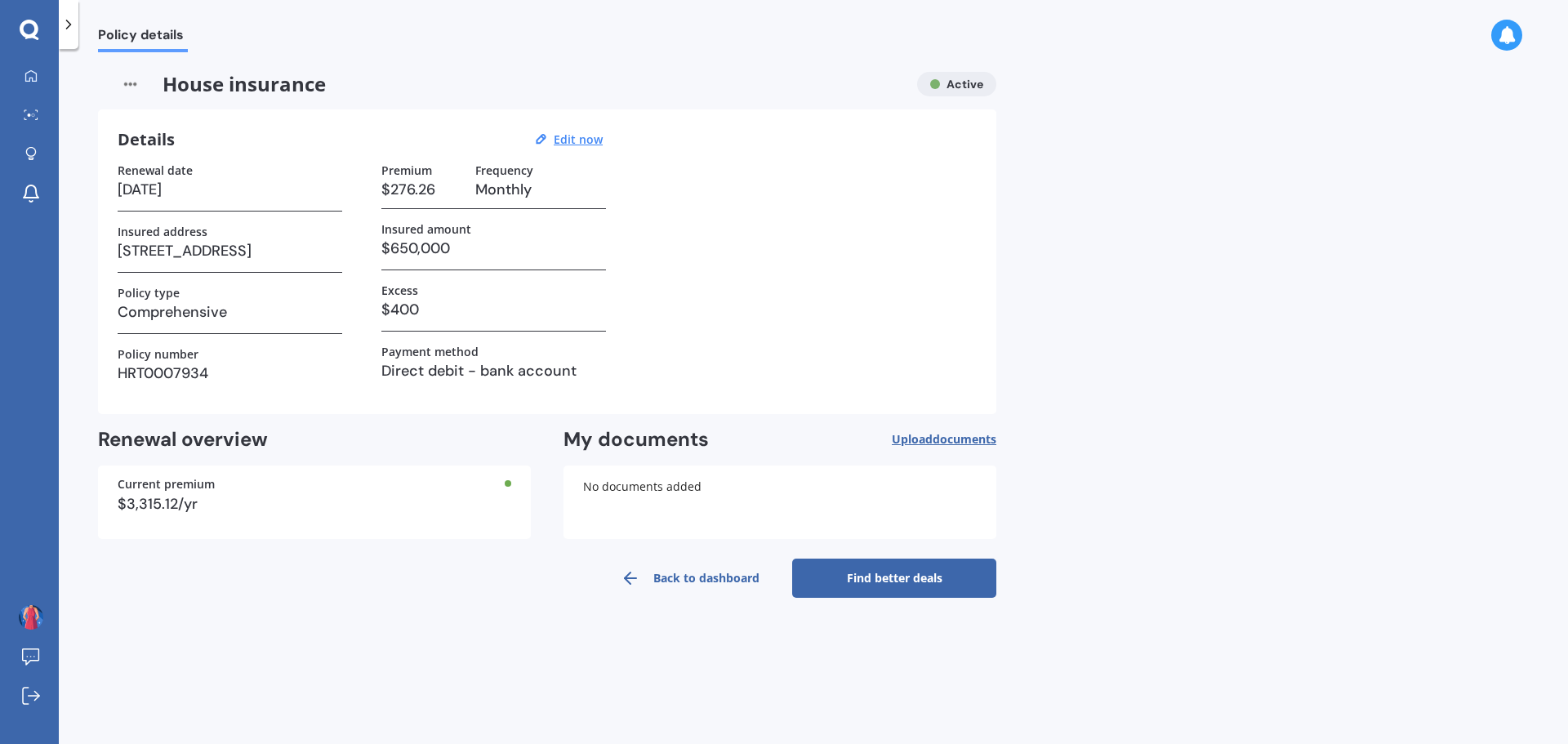
click at [934, 438] on span "documents" at bounding box center [965, 439] width 64 height 16
click at [954, 424] on div "House insurance Active Details Edit now Renewal date [DATE] Insured address [ST…" at bounding box center [547, 334] width 898 height 526
click at [946, 439] on span "documents" at bounding box center [965, 439] width 64 height 16
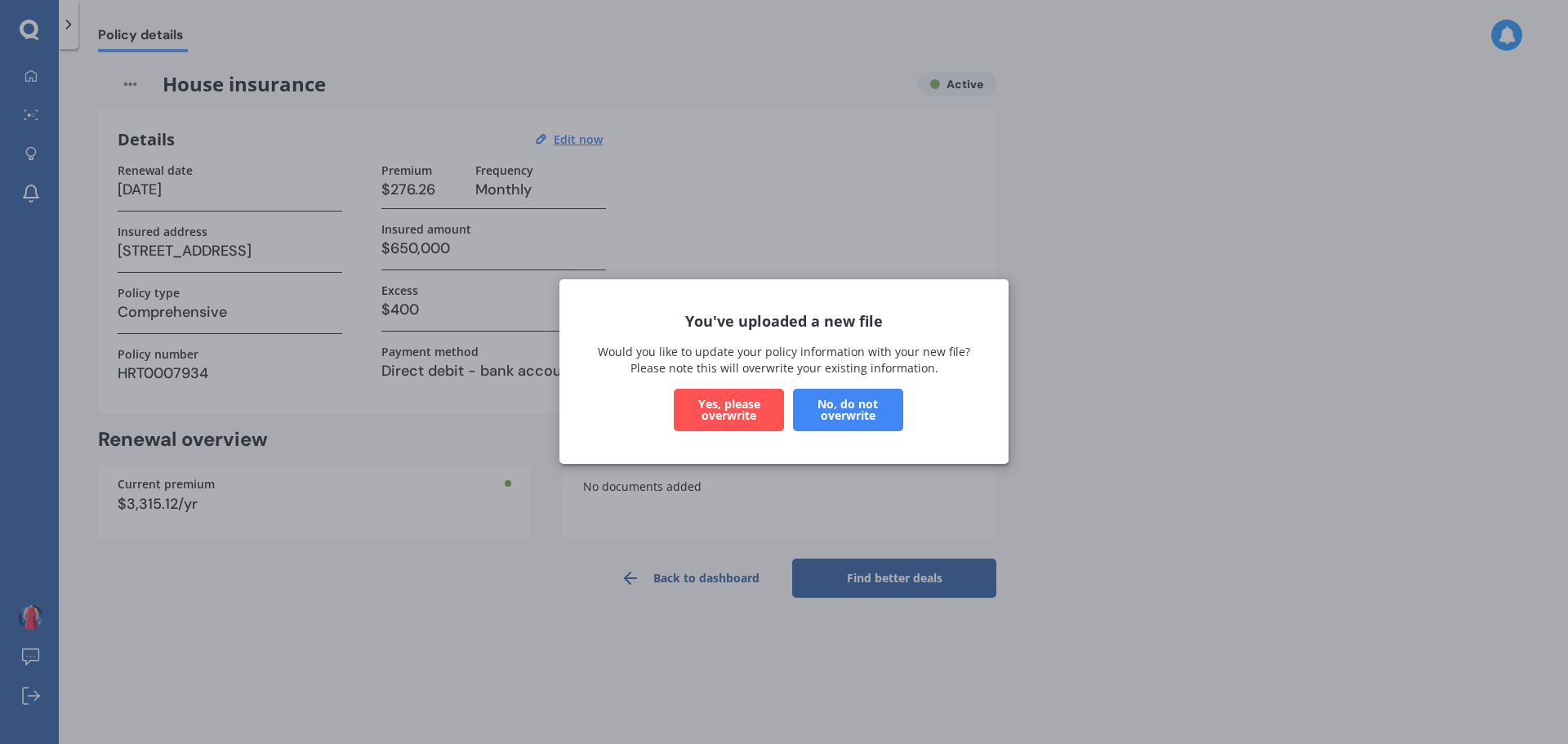
click at [739, 407] on button "Yes, please overwrite" at bounding box center [729, 410] width 110 height 42
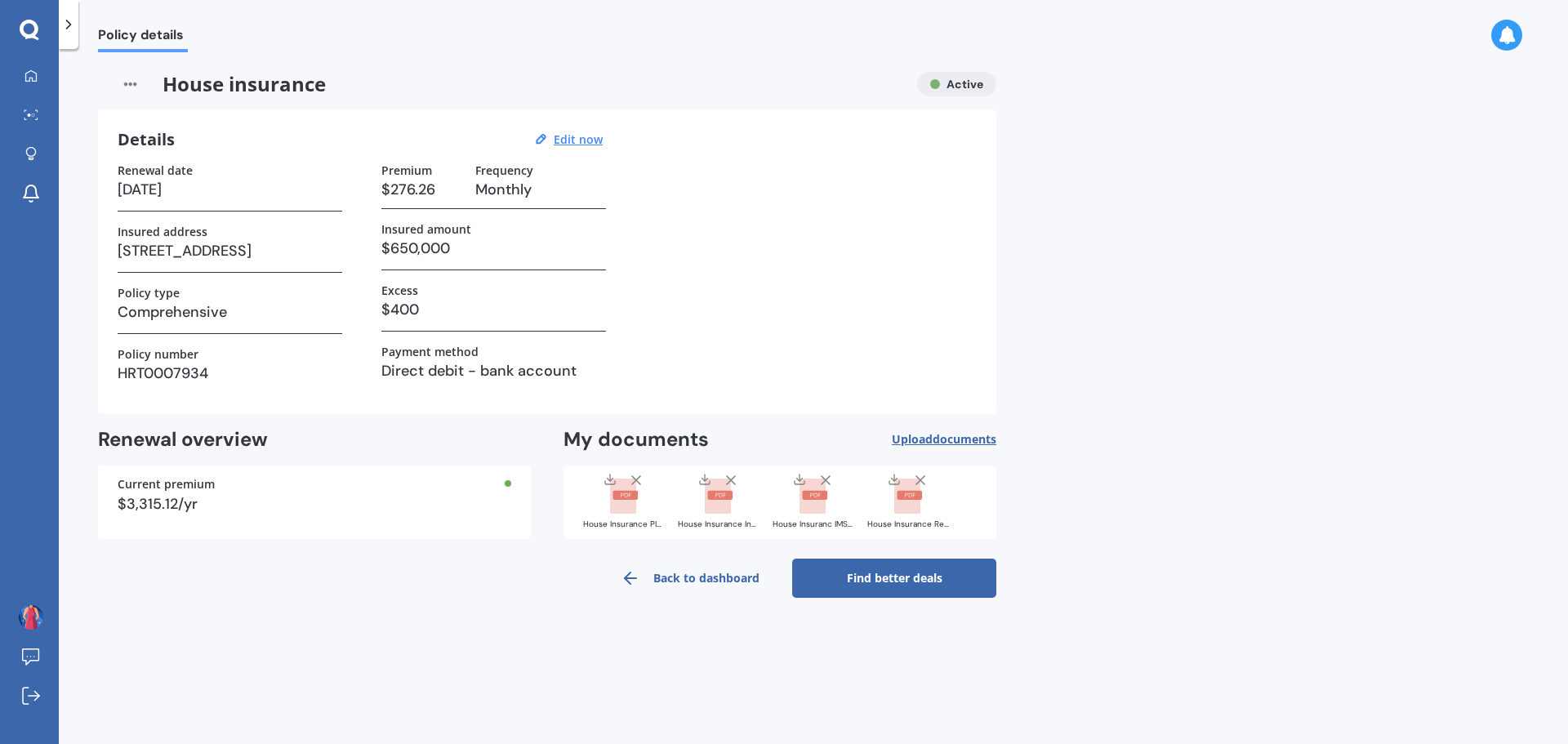
click at [918, 570] on link "Find better deals" at bounding box center [894, 578] width 205 height 39
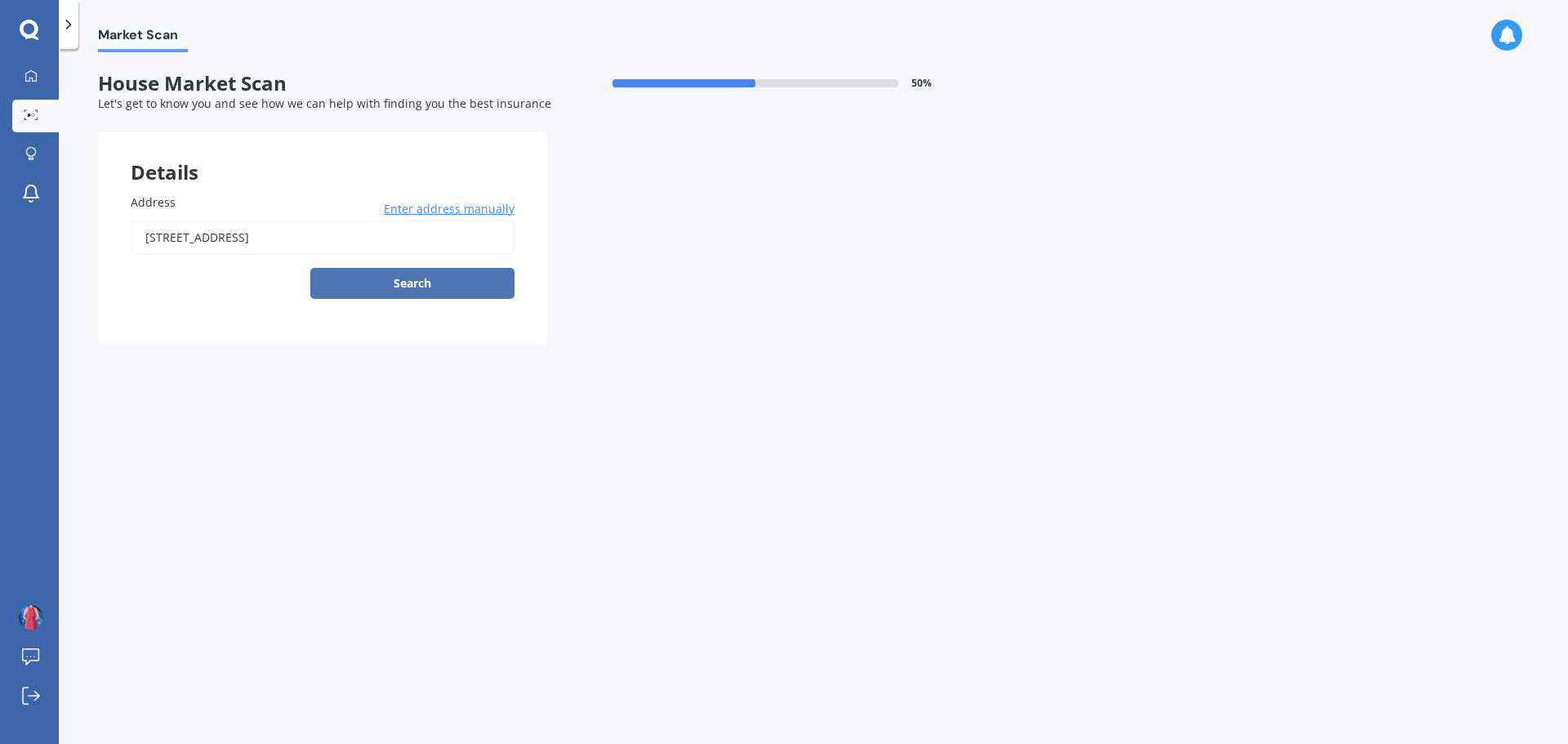
click at [417, 274] on button "Search" at bounding box center [412, 283] width 205 height 31
type input "[STREET_ADDRESS]"
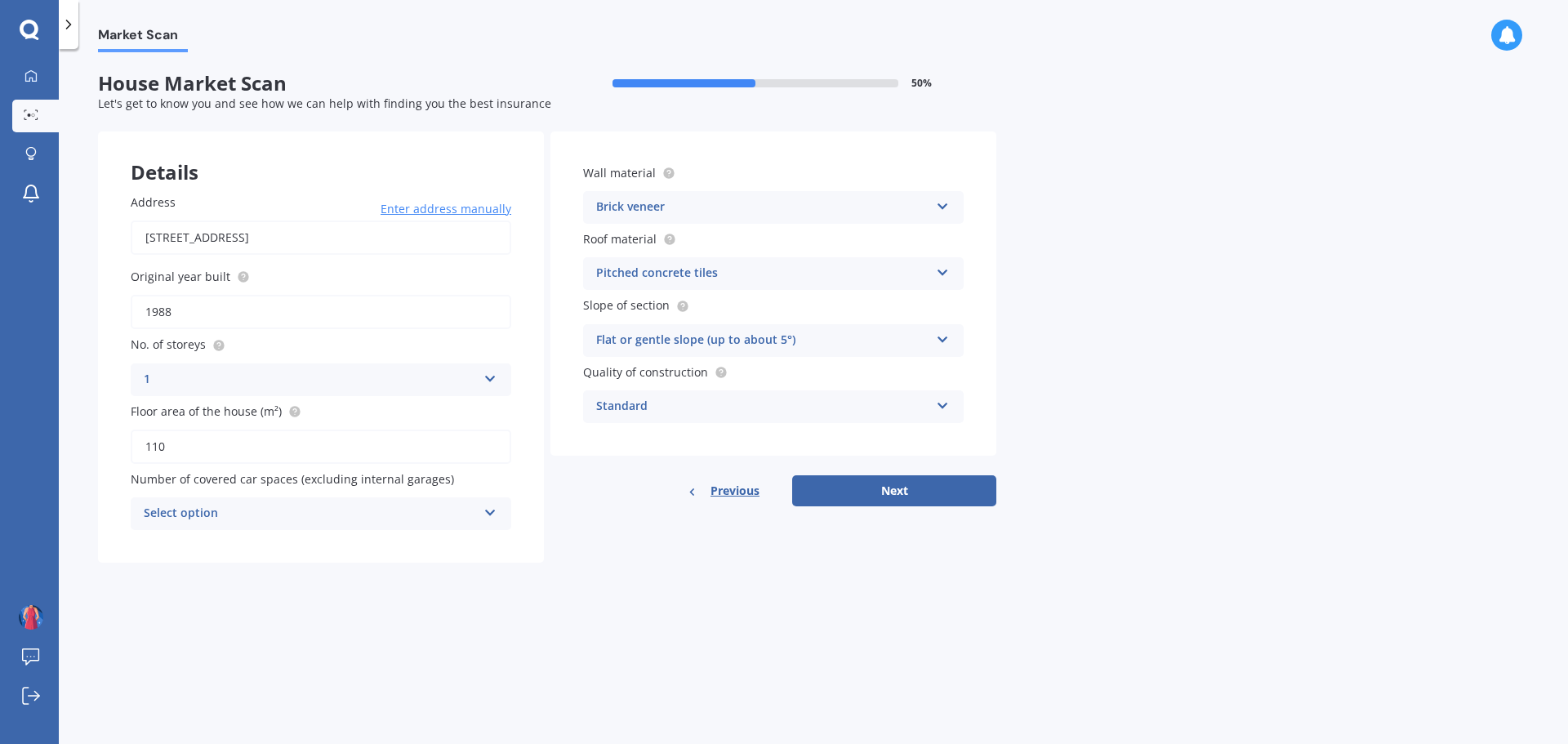
click at [715, 265] on div "Pitched concrete tiles" at bounding box center [762, 273] width 333 height 20
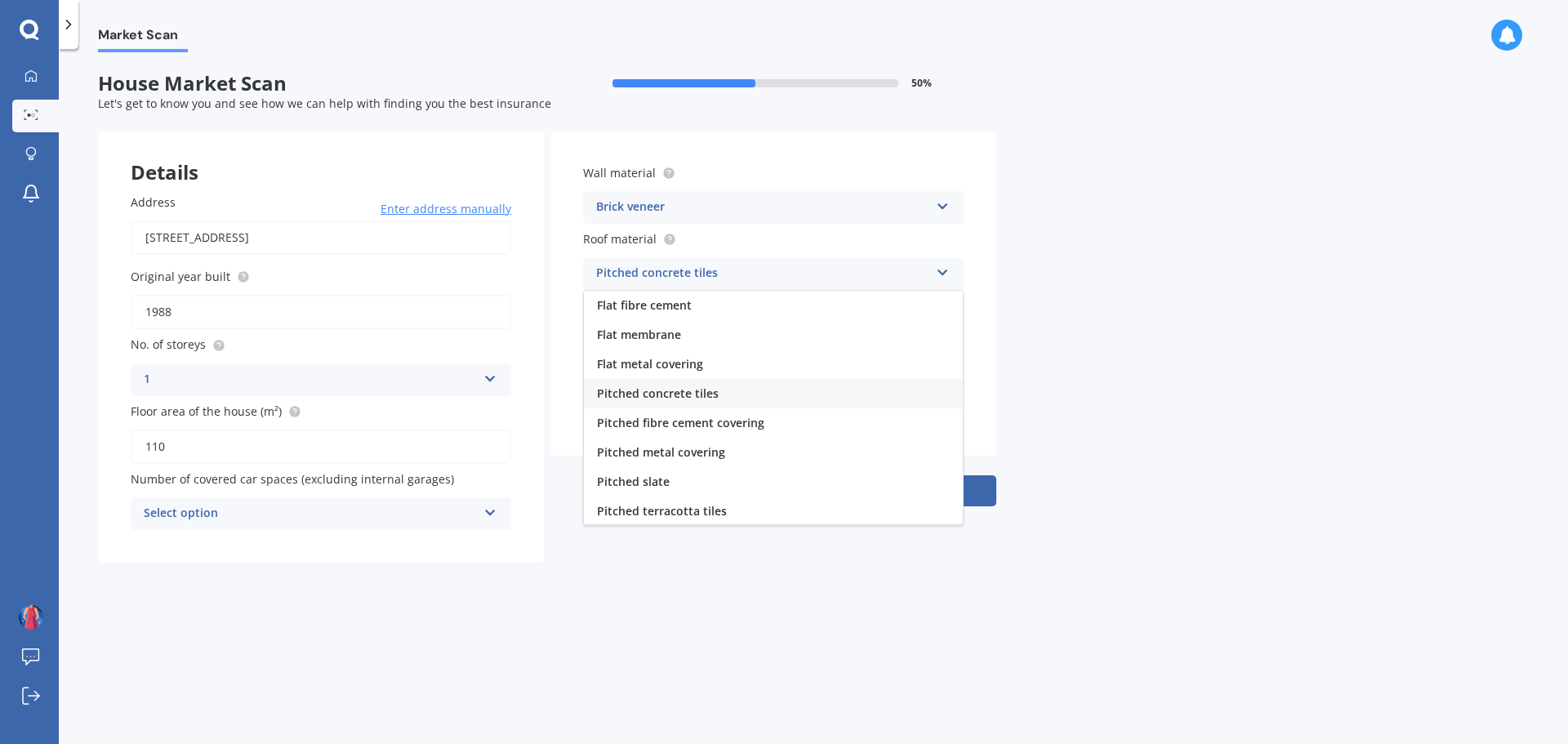
scroll to position [61, 0]
click at [709, 380] on div "Pitched metal covering" at bounding box center [773, 391] width 379 height 29
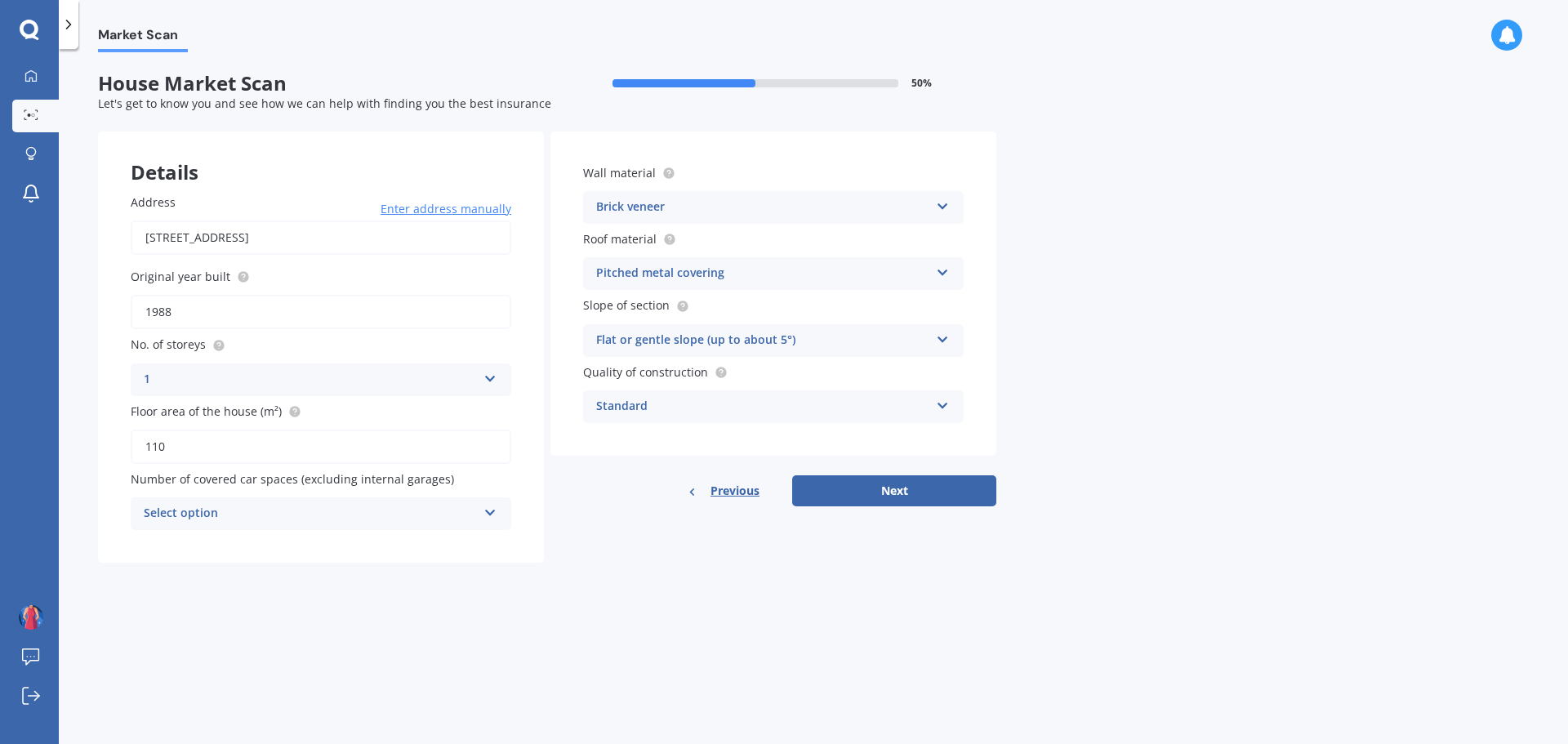
click at [873, 399] on div "Standard" at bounding box center [762, 406] width 333 height 20
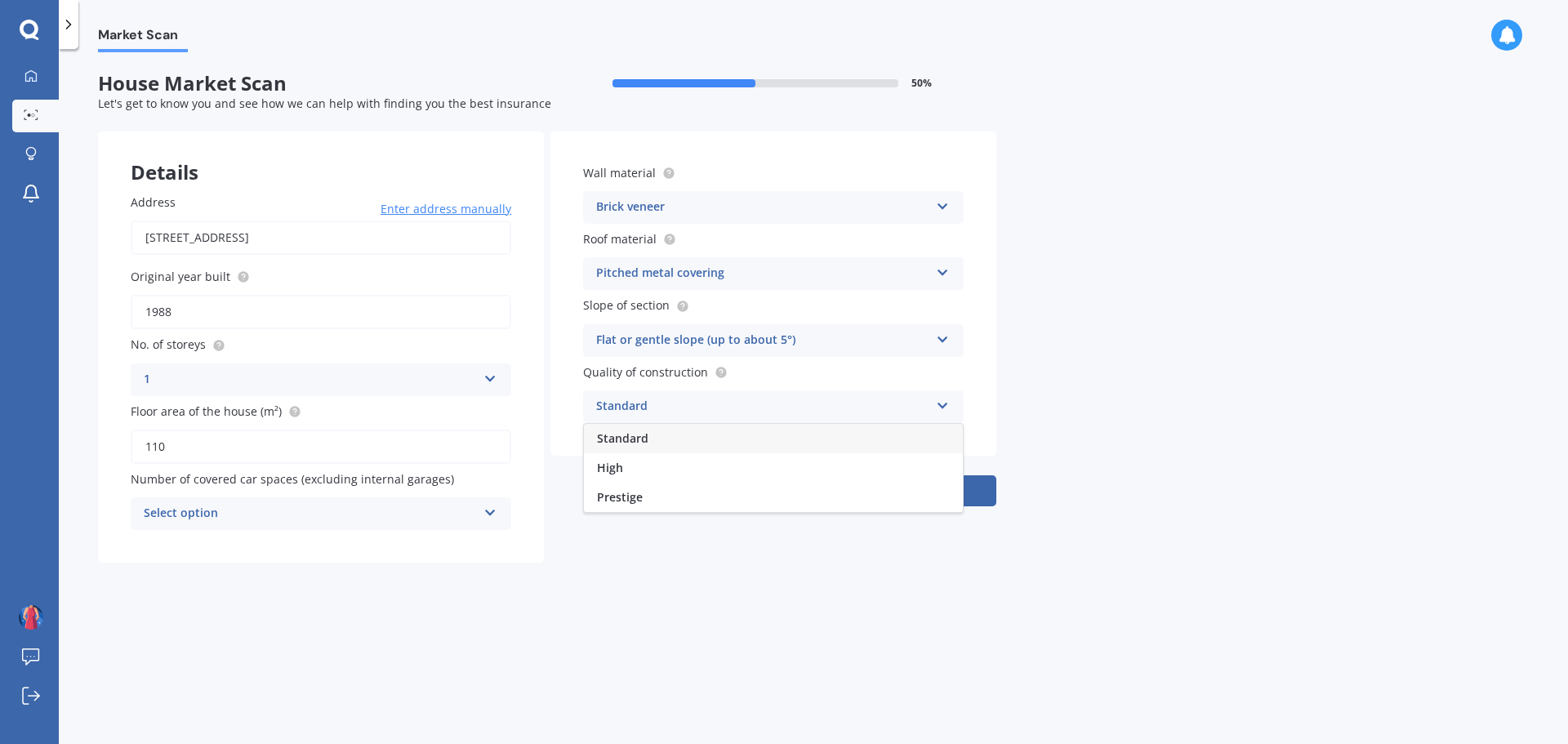
click at [635, 458] on div "High" at bounding box center [773, 467] width 379 height 29
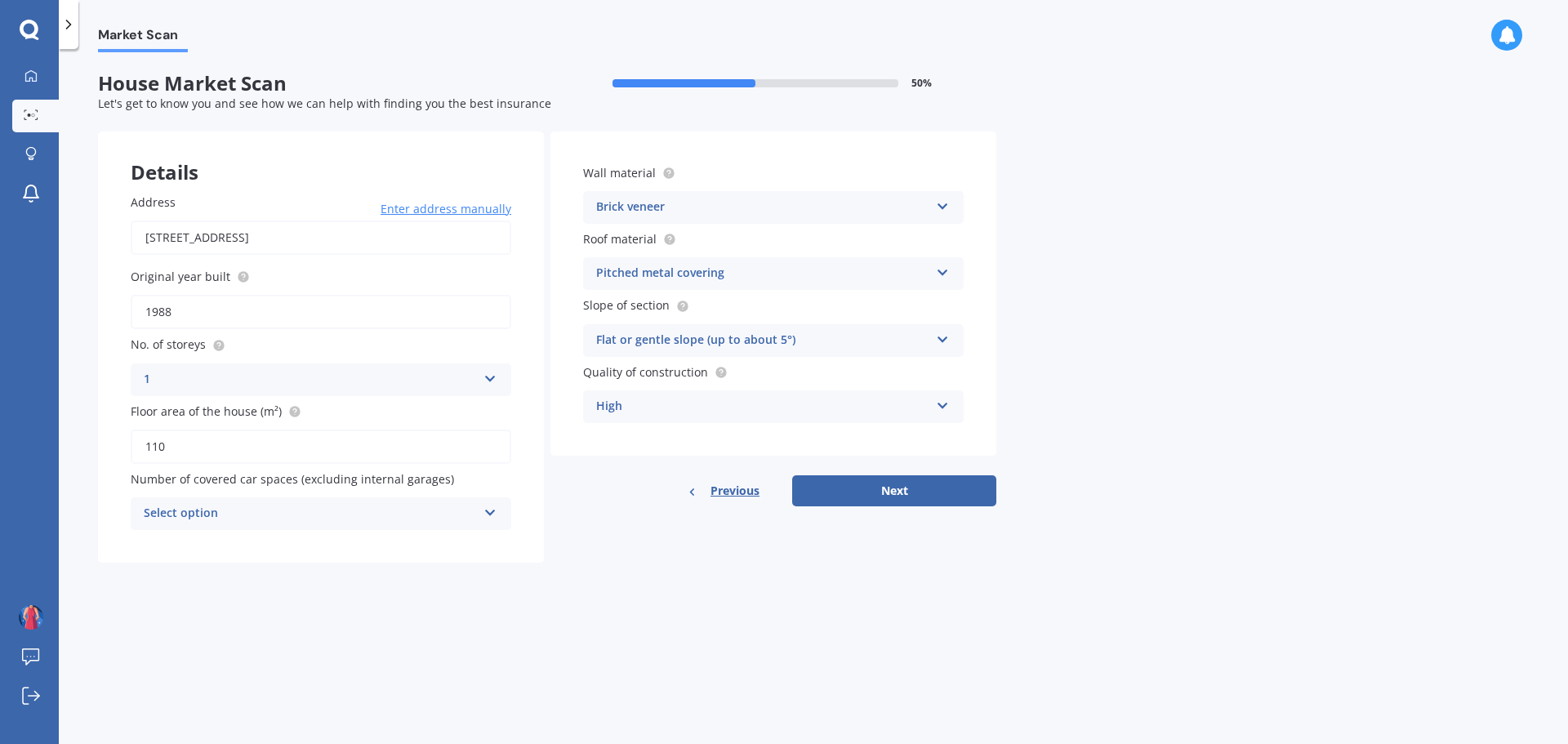
click at [432, 510] on div "Select option" at bounding box center [310, 513] width 333 height 20
click at [355, 545] on div "0" at bounding box center [321, 544] width 379 height 29
click at [890, 483] on button "Next" at bounding box center [894, 490] width 205 height 31
select select "21"
select select "07"
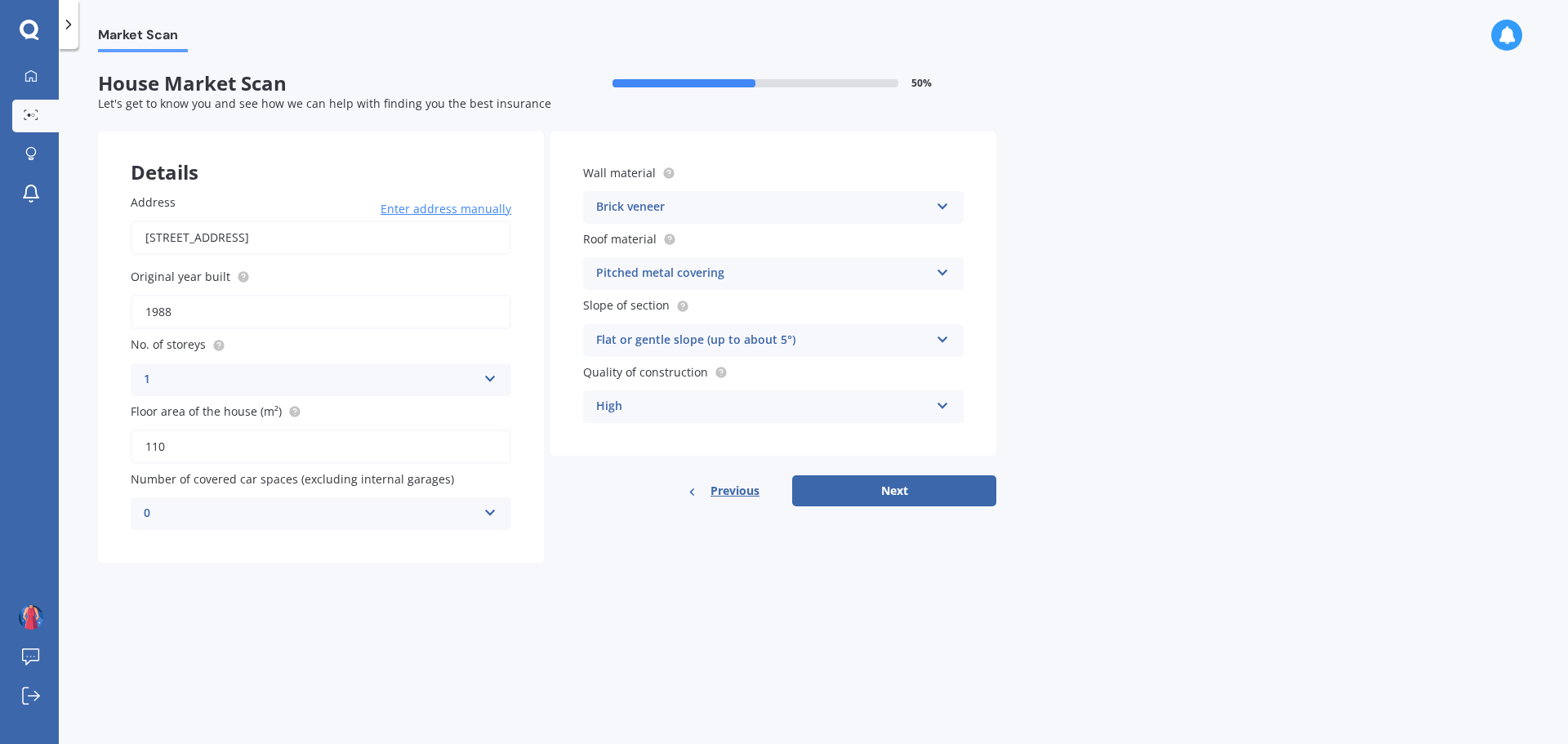
select select "1980"
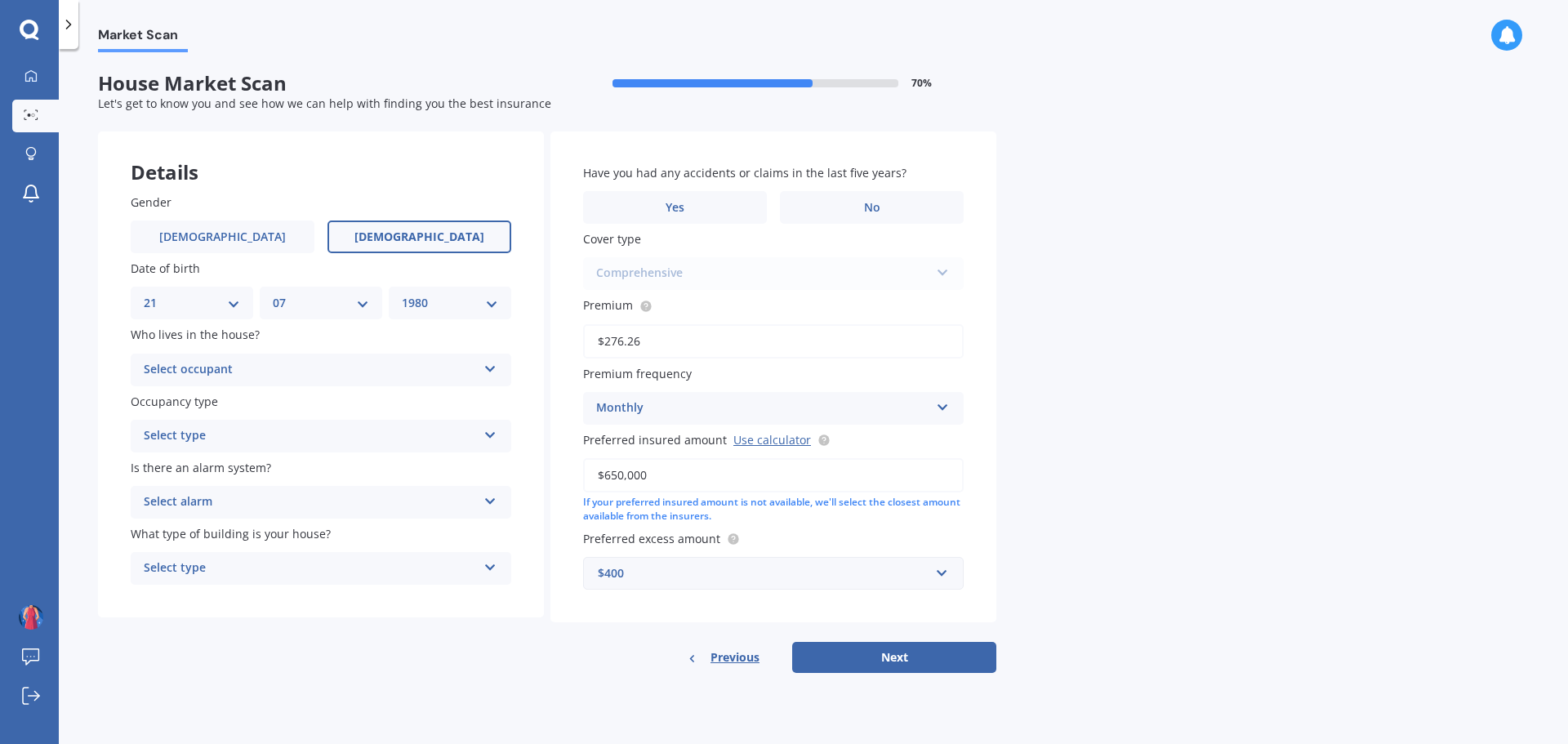
click at [382, 364] on div "Select occupant" at bounding box center [310, 370] width 333 height 20
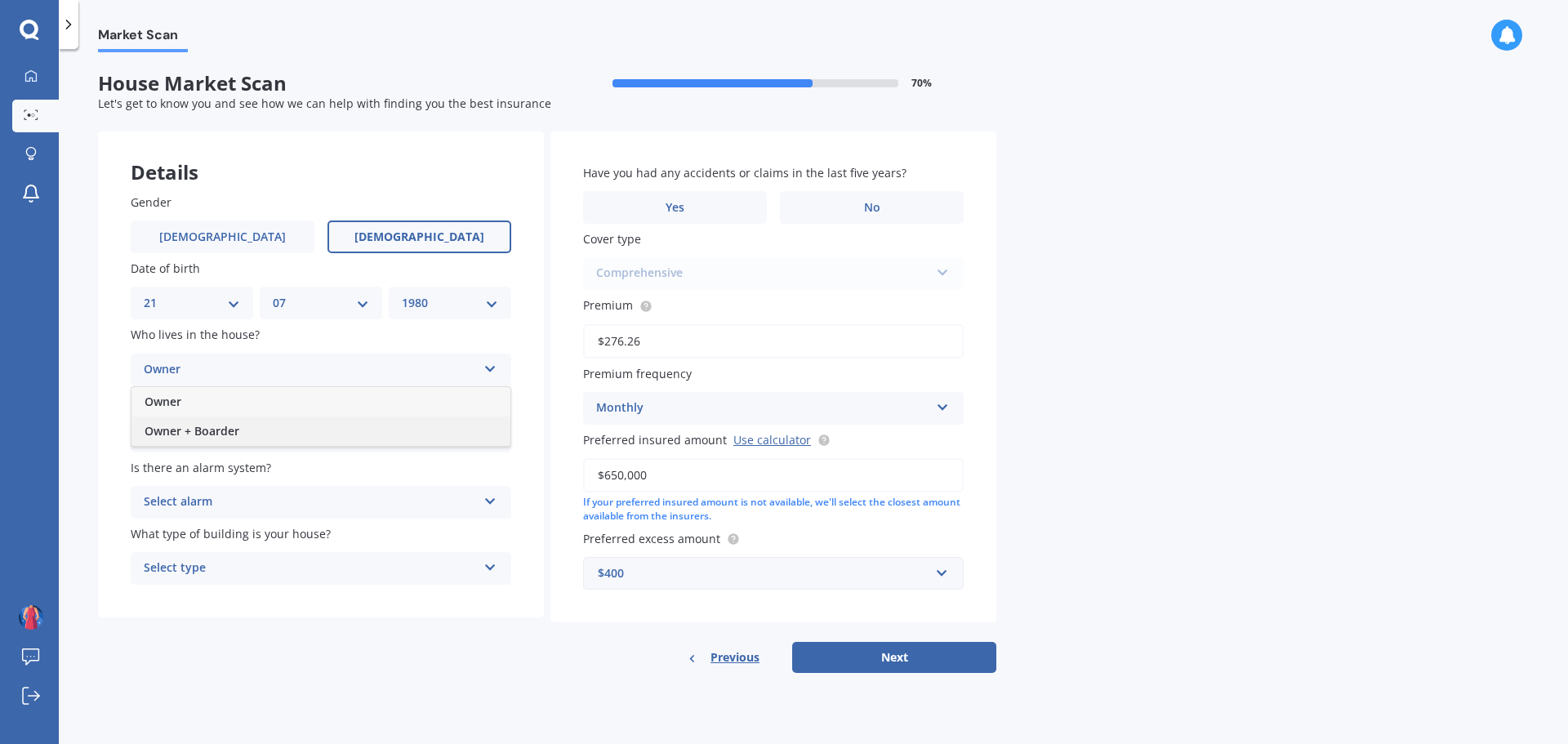
click at [309, 425] on div "Owner + Boarder" at bounding box center [321, 430] width 379 height 29
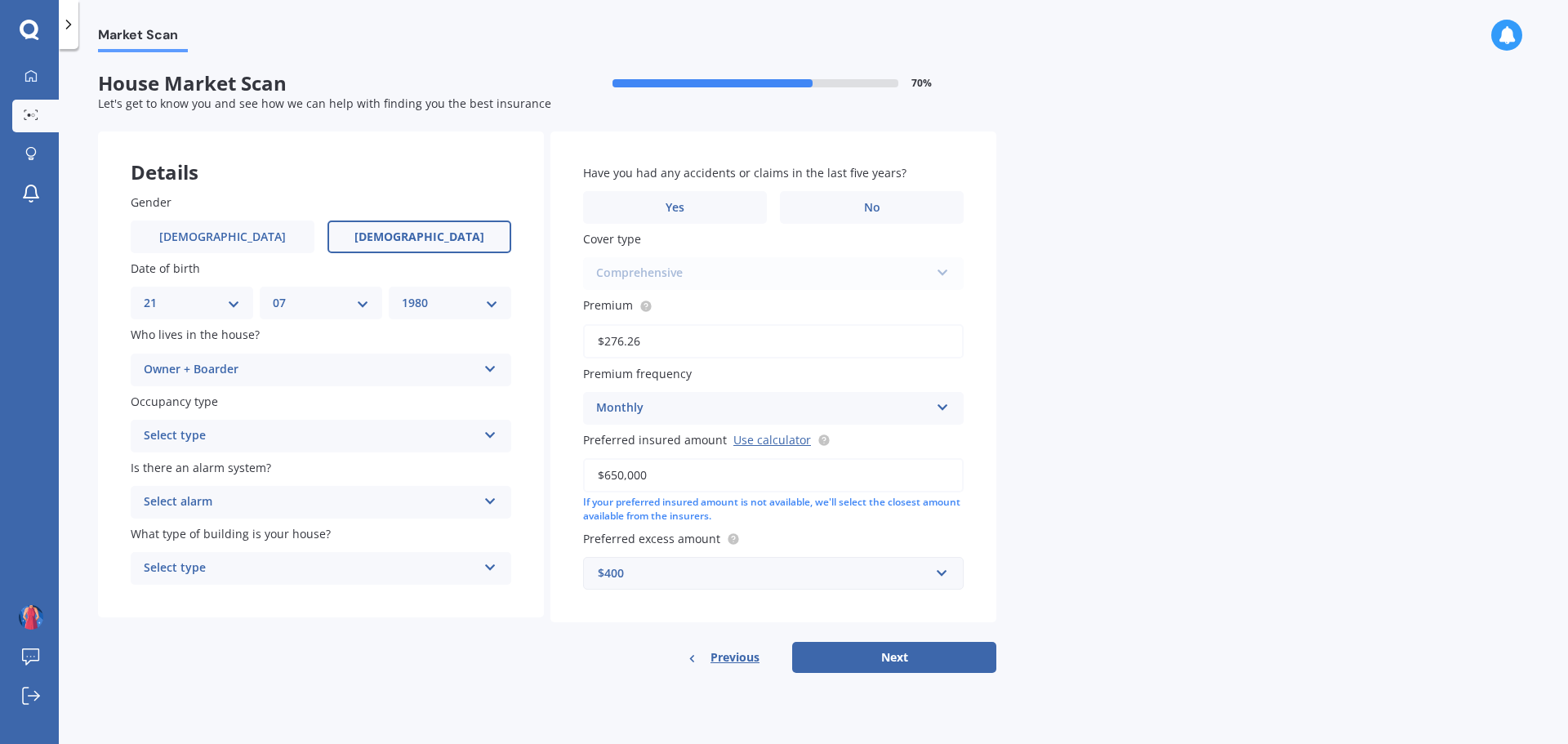
click at [326, 360] on div "Owner + Boarder" at bounding box center [310, 370] width 333 height 20
click at [288, 385] on div "Owner + Boarder Owner Owner + Boarder" at bounding box center [321, 370] width 381 height 33
click at [286, 370] on div "Owner + Boarder" at bounding box center [310, 370] width 333 height 20
click at [249, 391] on div "Owner" at bounding box center [321, 401] width 379 height 29
click at [252, 422] on div "Select type Permanent Holiday (without tenancy)" at bounding box center [321, 436] width 381 height 33
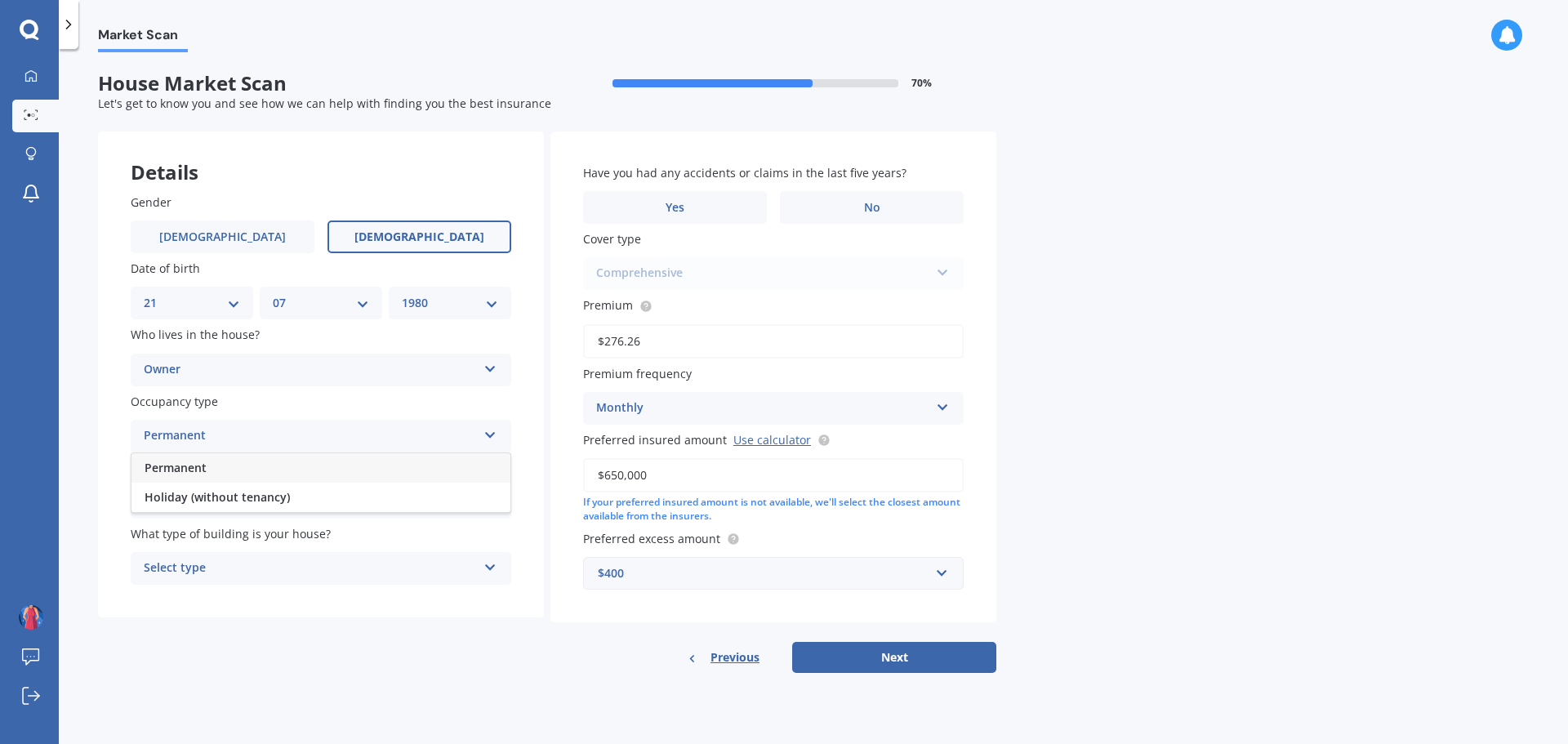
click at [216, 463] on div "Permanent" at bounding box center [321, 467] width 379 height 29
click at [212, 500] on div "Select alarm" at bounding box center [310, 501] width 333 height 20
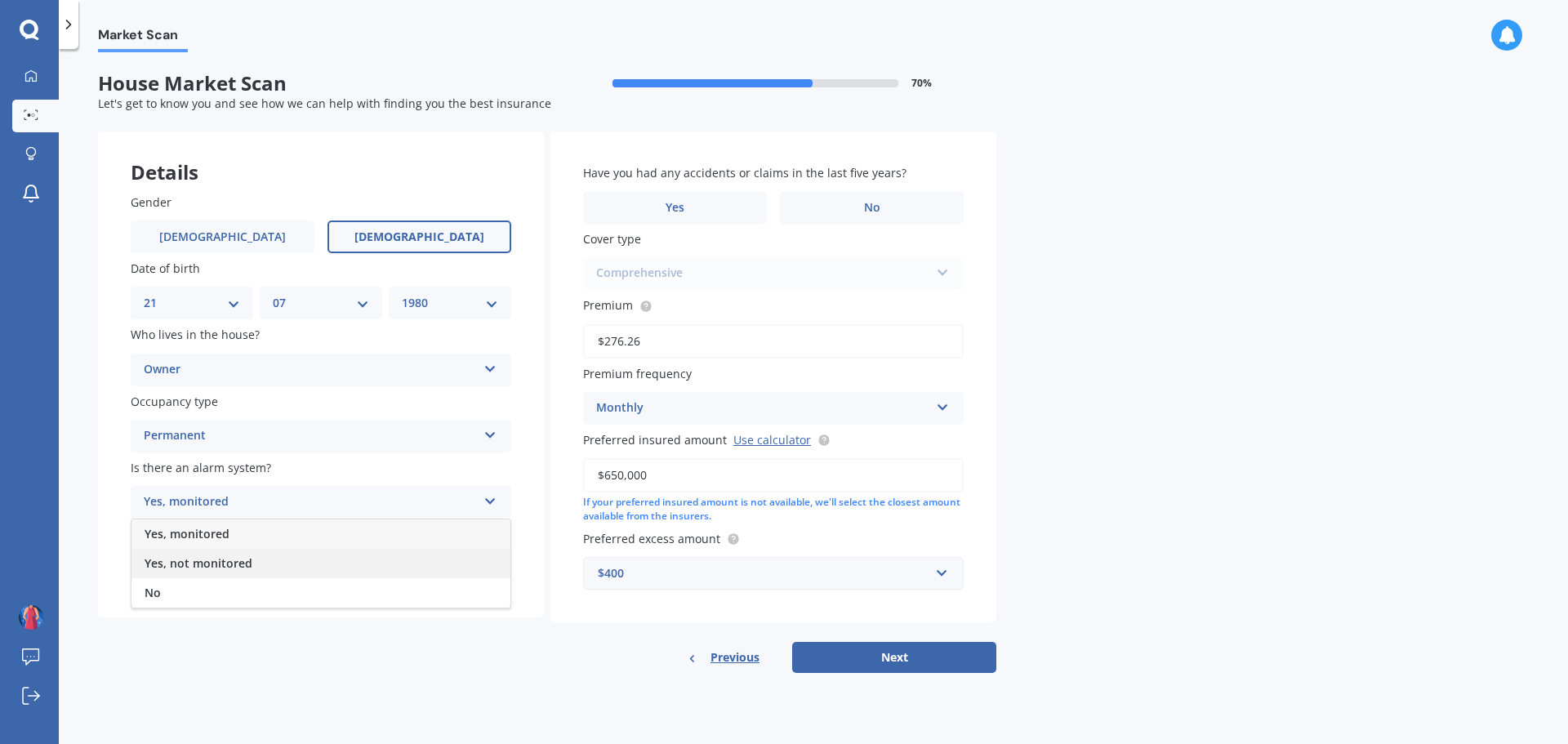
click at [192, 554] on div "Yes, not monitored" at bounding box center [321, 563] width 379 height 29
click at [237, 564] on div "Select type" at bounding box center [310, 568] width 333 height 20
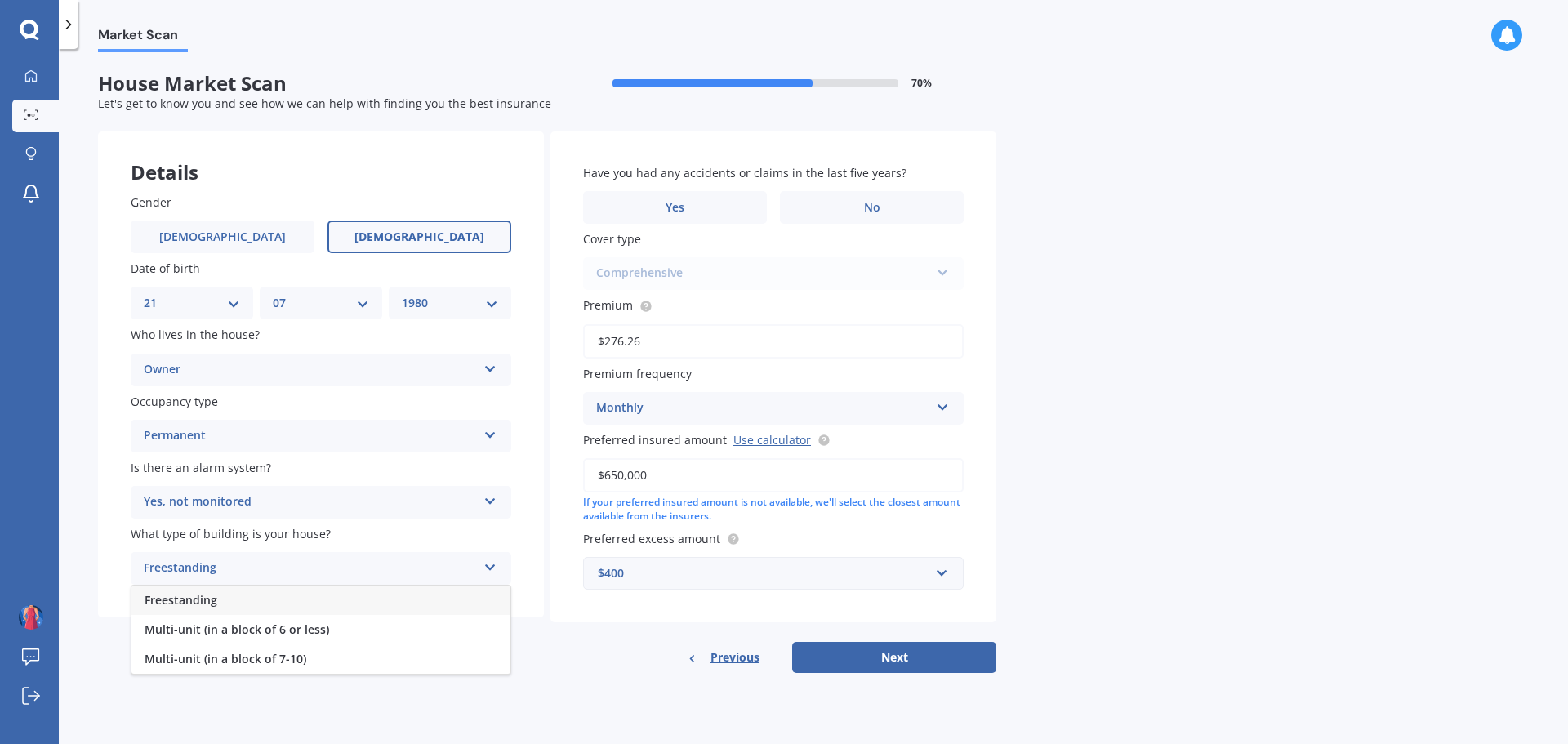
click at [224, 598] on div "Freestanding" at bounding box center [321, 599] width 379 height 29
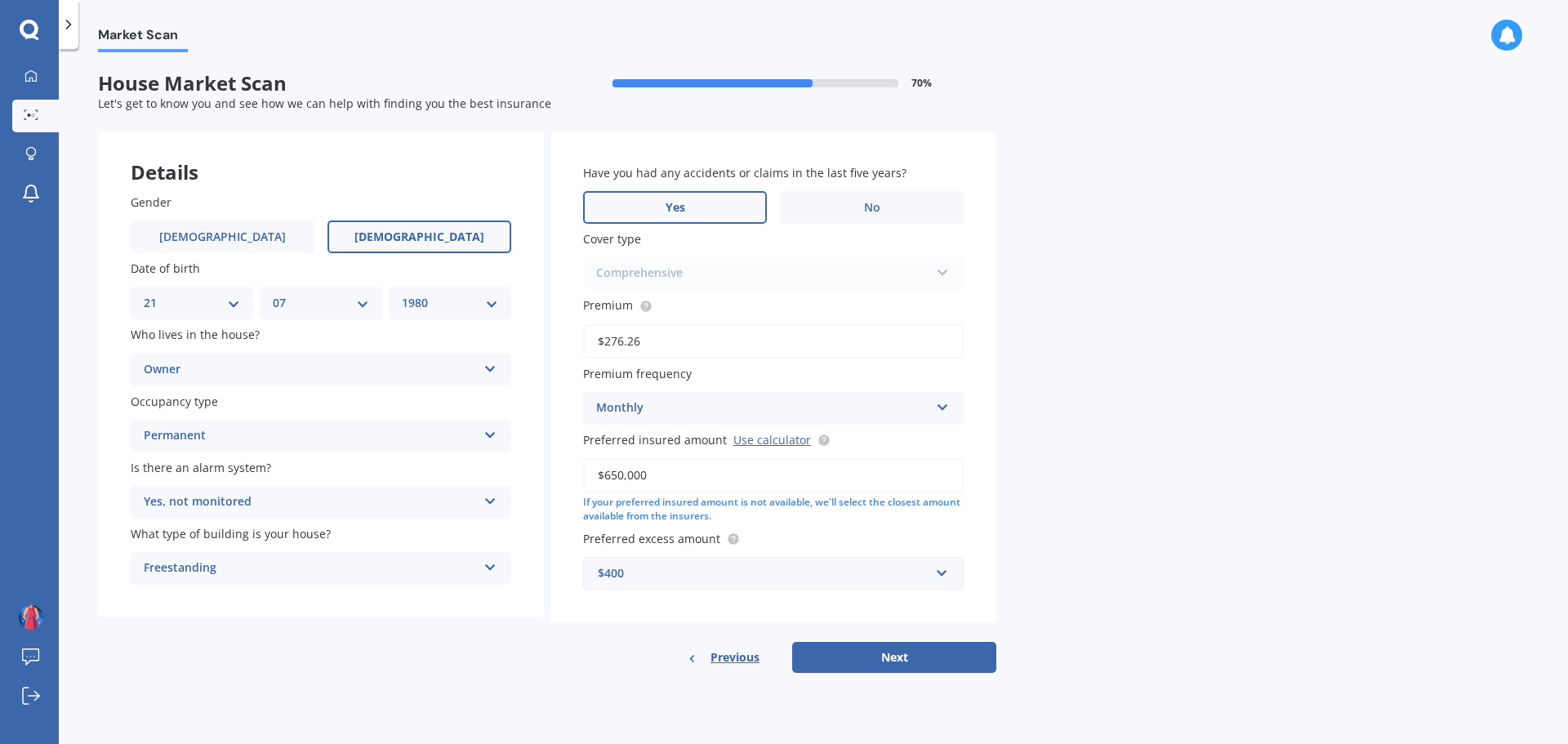
click at [726, 202] on label "Yes" at bounding box center [674, 207] width 184 height 33
click at [0, 0] on input "Yes" at bounding box center [0, 0] width 0 height 0
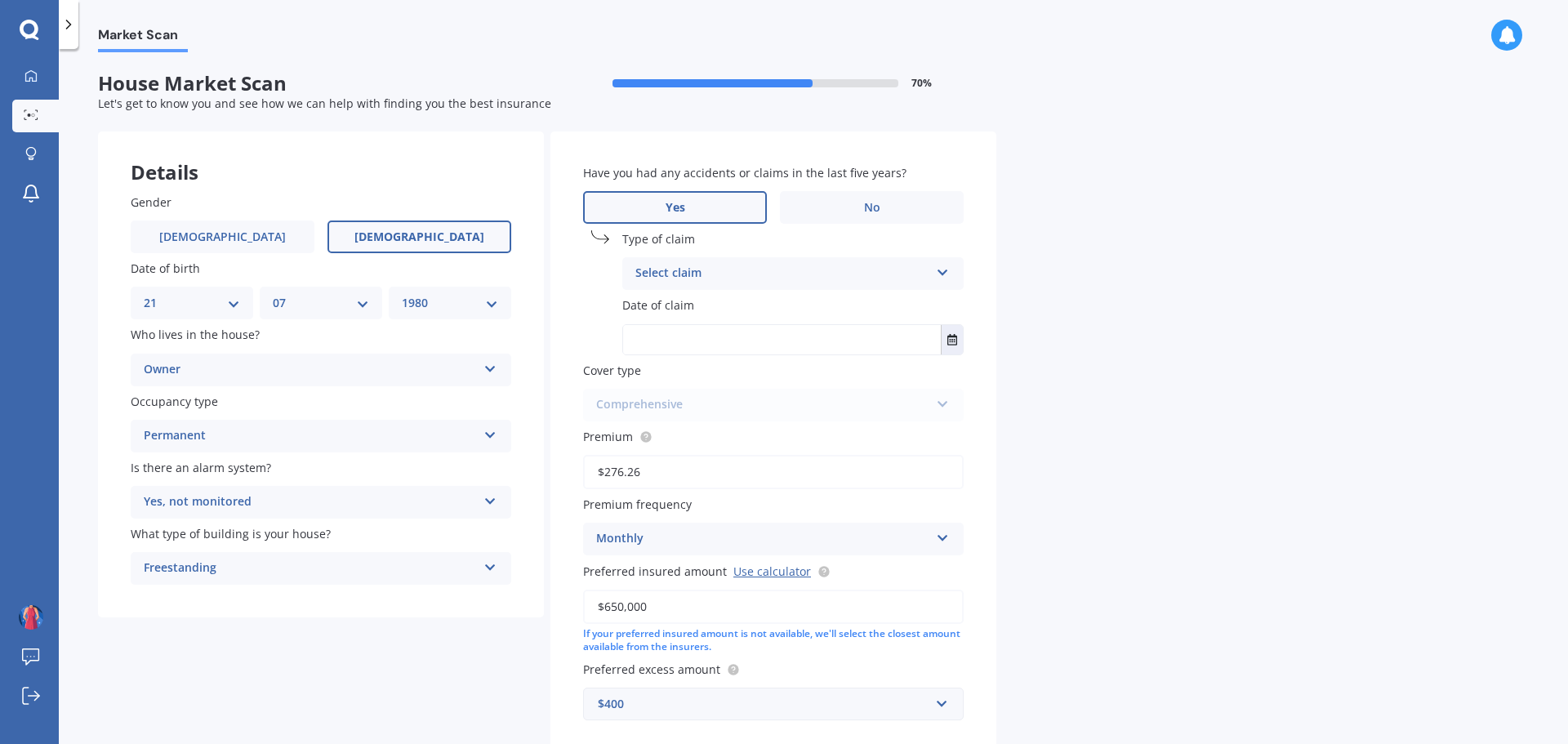
click at [783, 265] on div "Select claim" at bounding box center [782, 273] width 294 height 20
click at [742, 303] on div "Accidental damage" at bounding box center [793, 304] width 340 height 29
click at [768, 267] on div "Accidental damage" at bounding box center [782, 273] width 294 height 20
click at [775, 257] on div "Type of claim Accidental damage Accidental damage Broken glass Burglary or thef…" at bounding box center [773, 260] width 381 height 60
click at [748, 338] on input "text" at bounding box center [782, 339] width 318 height 29
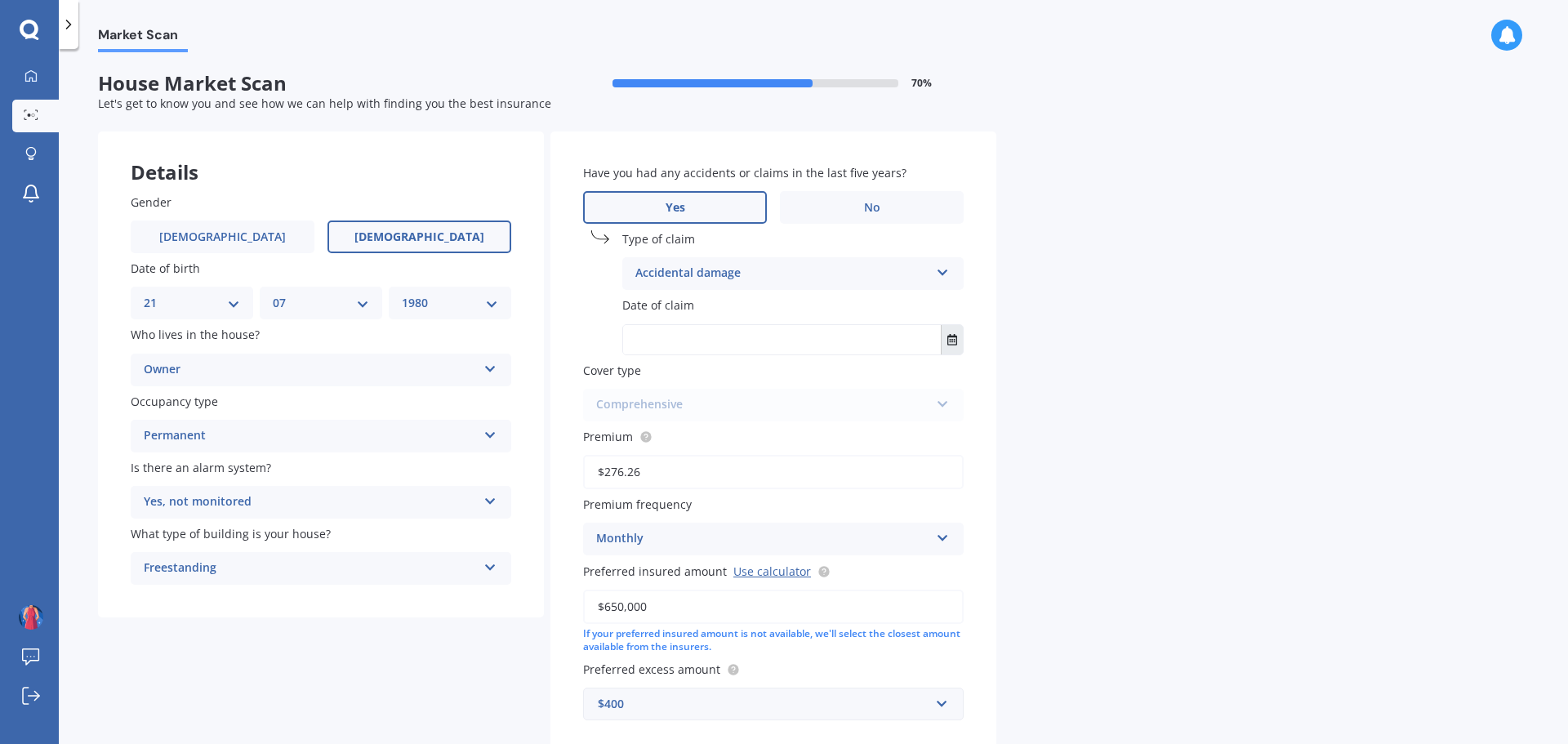
click at [954, 340] on icon "Select date" at bounding box center [952, 340] width 9 height 11
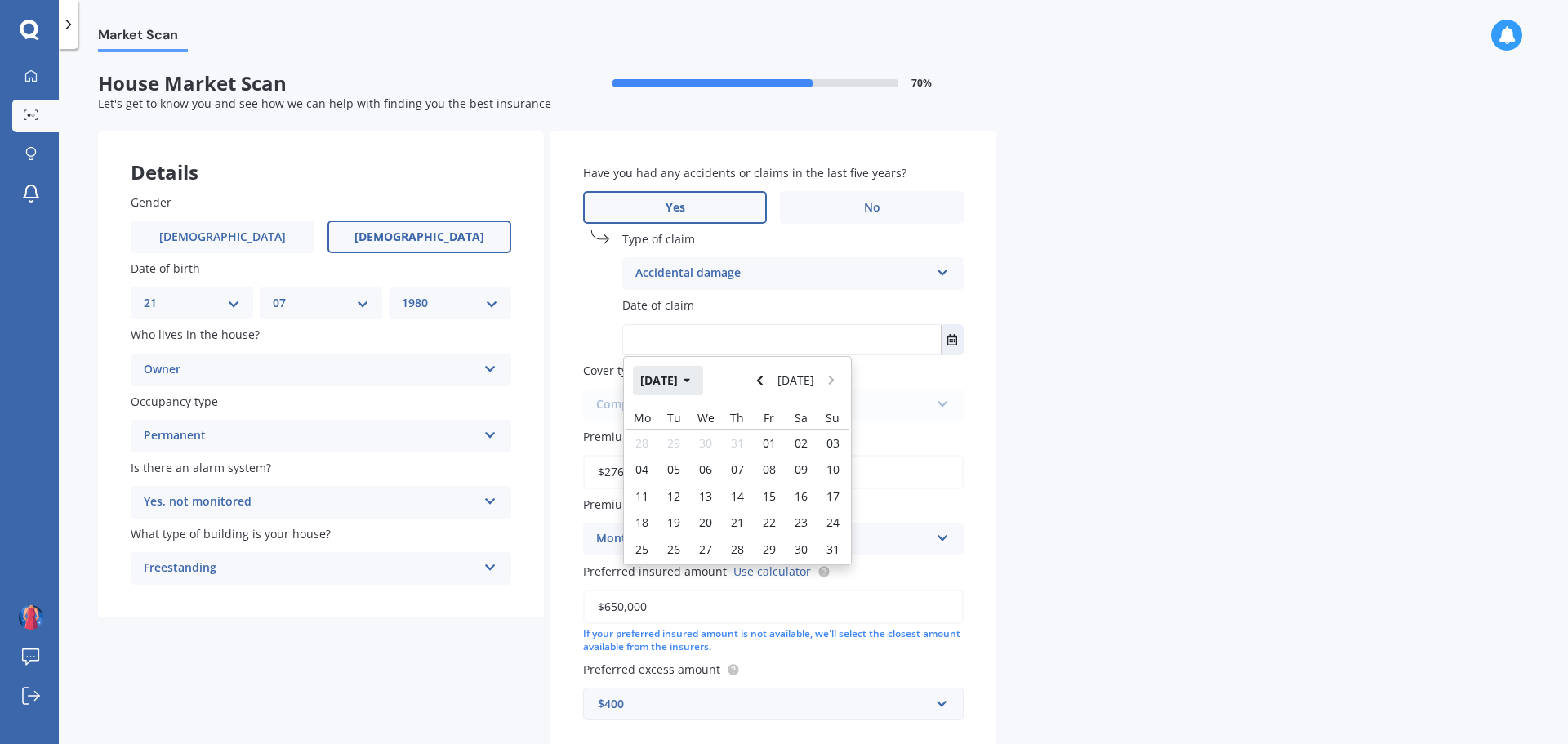
click at [689, 376] on button "[DATE]" at bounding box center [668, 380] width 70 height 29
click at [682, 387] on button "2025" at bounding box center [662, 380] width 59 height 29
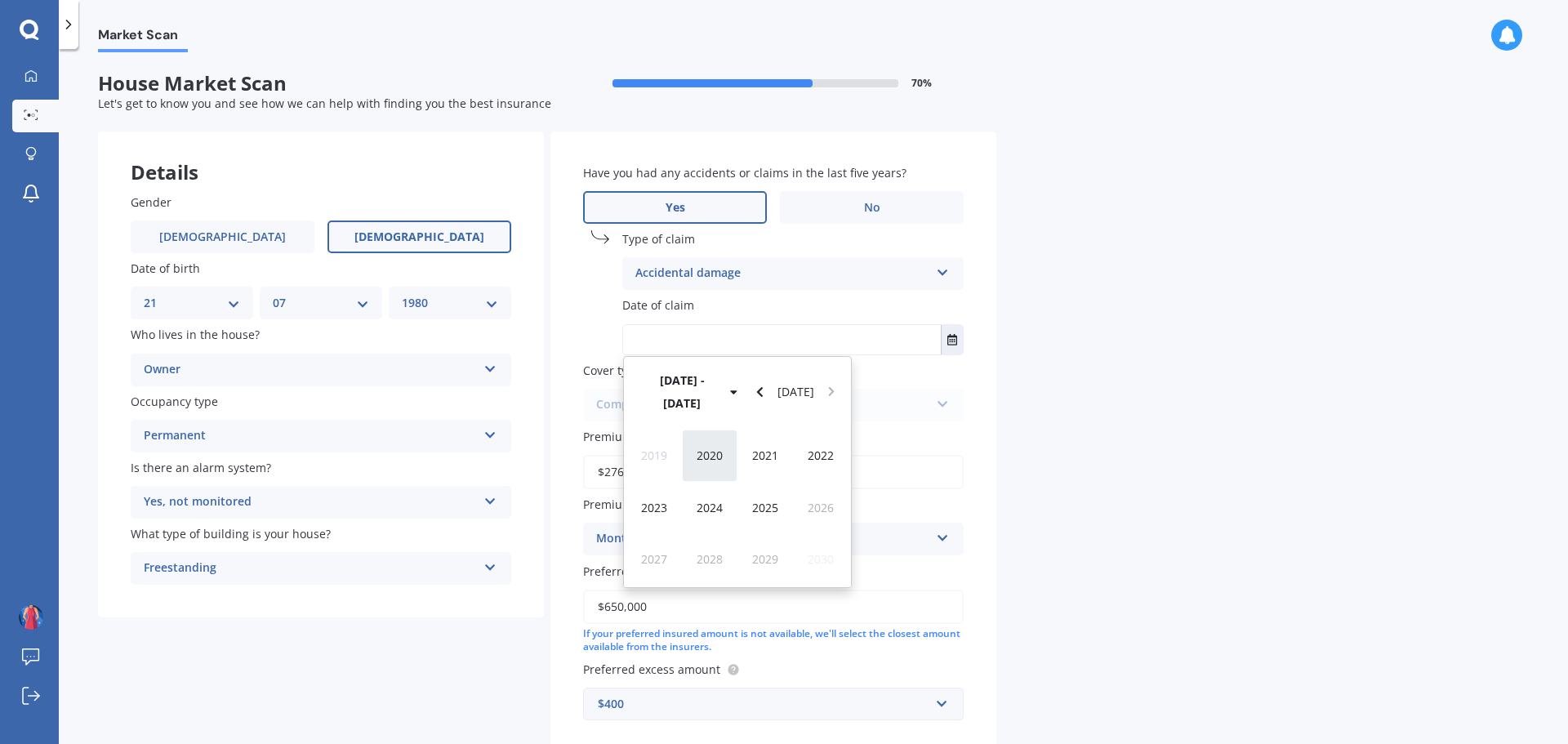
click at [707, 447] on span "2020" at bounding box center [710, 455] width 26 height 16
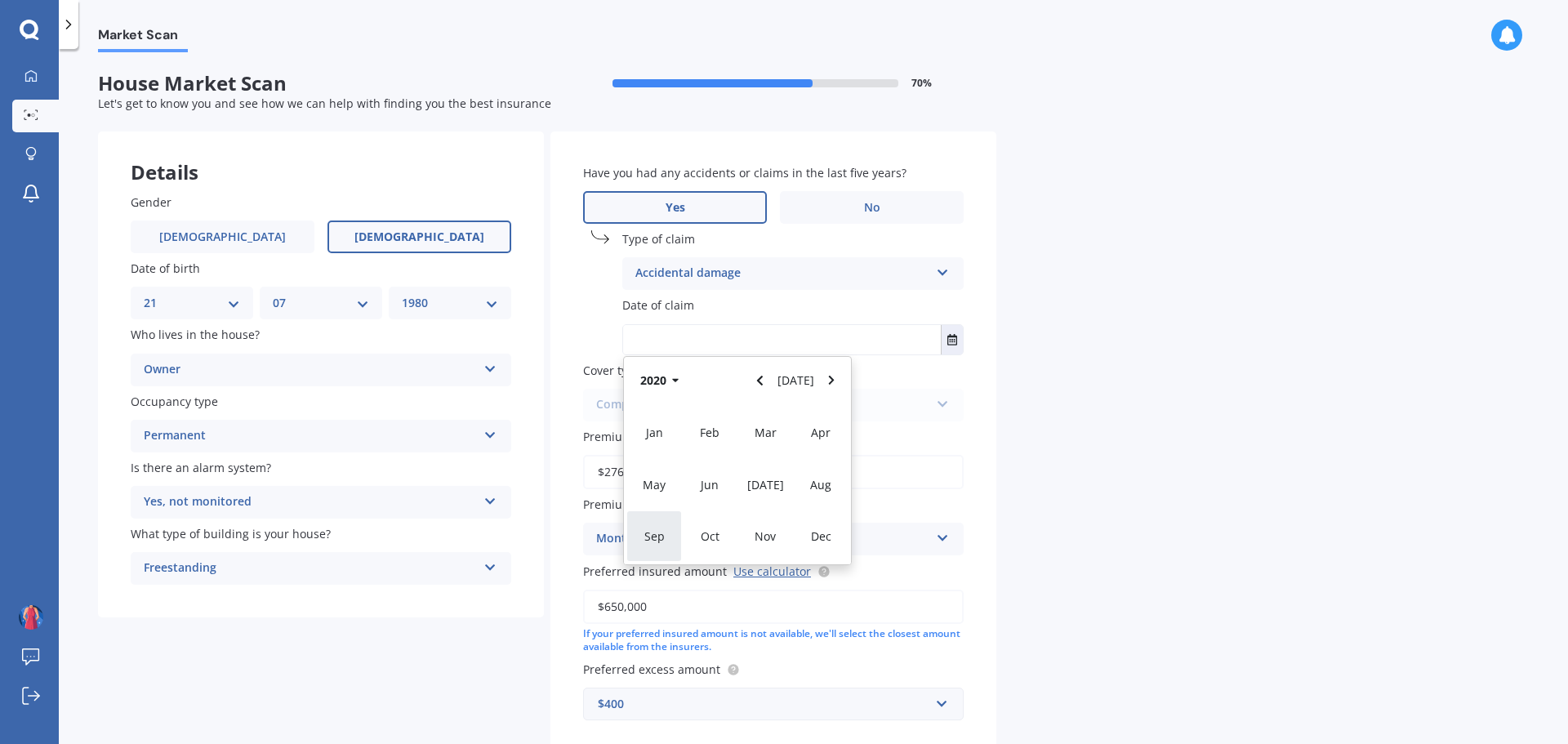
click at [664, 524] on div "Sep" at bounding box center [654, 536] width 55 height 51
click at [674, 540] on div "29" at bounding box center [674, 549] width 32 height 26
type input "[DATE]"
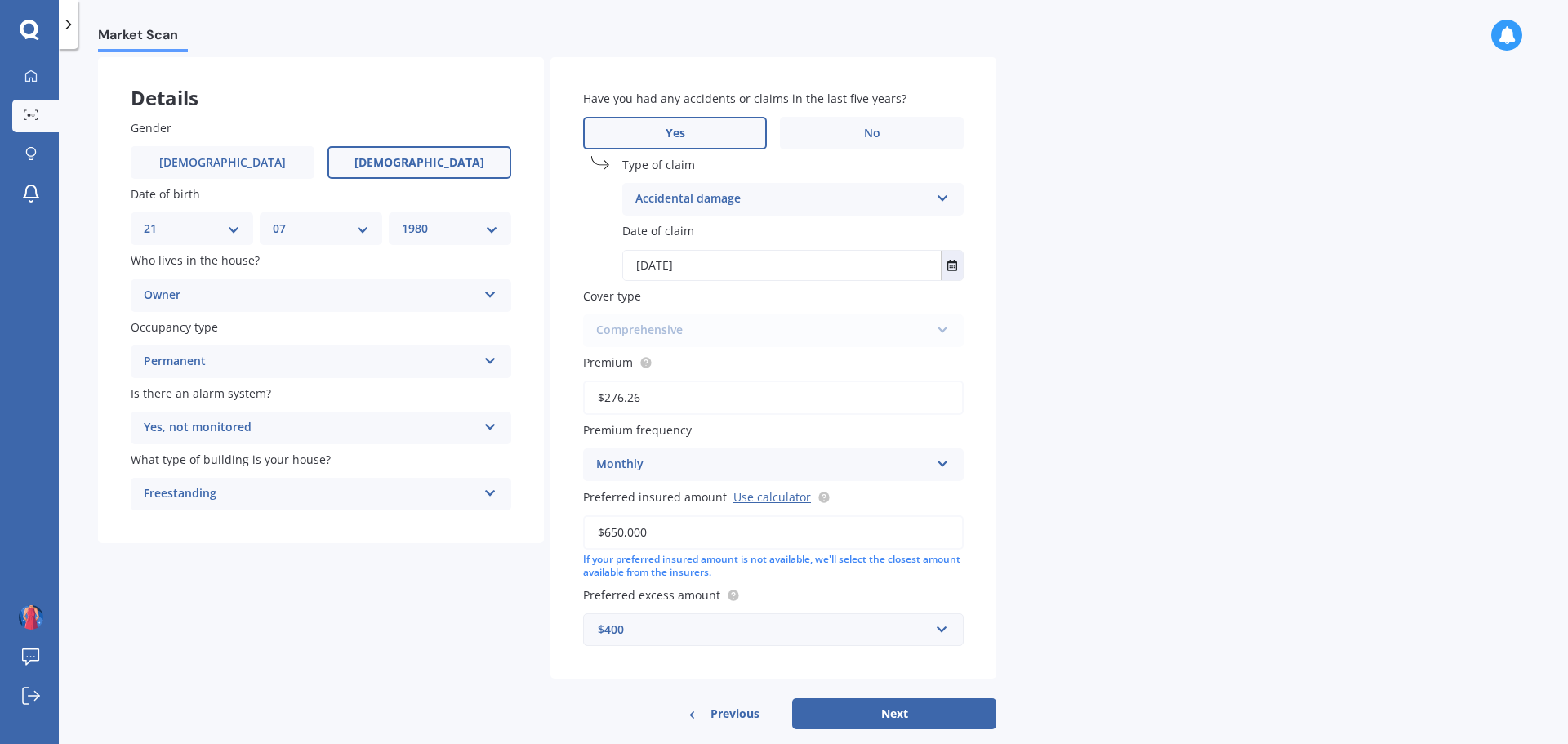
scroll to position [102, 0]
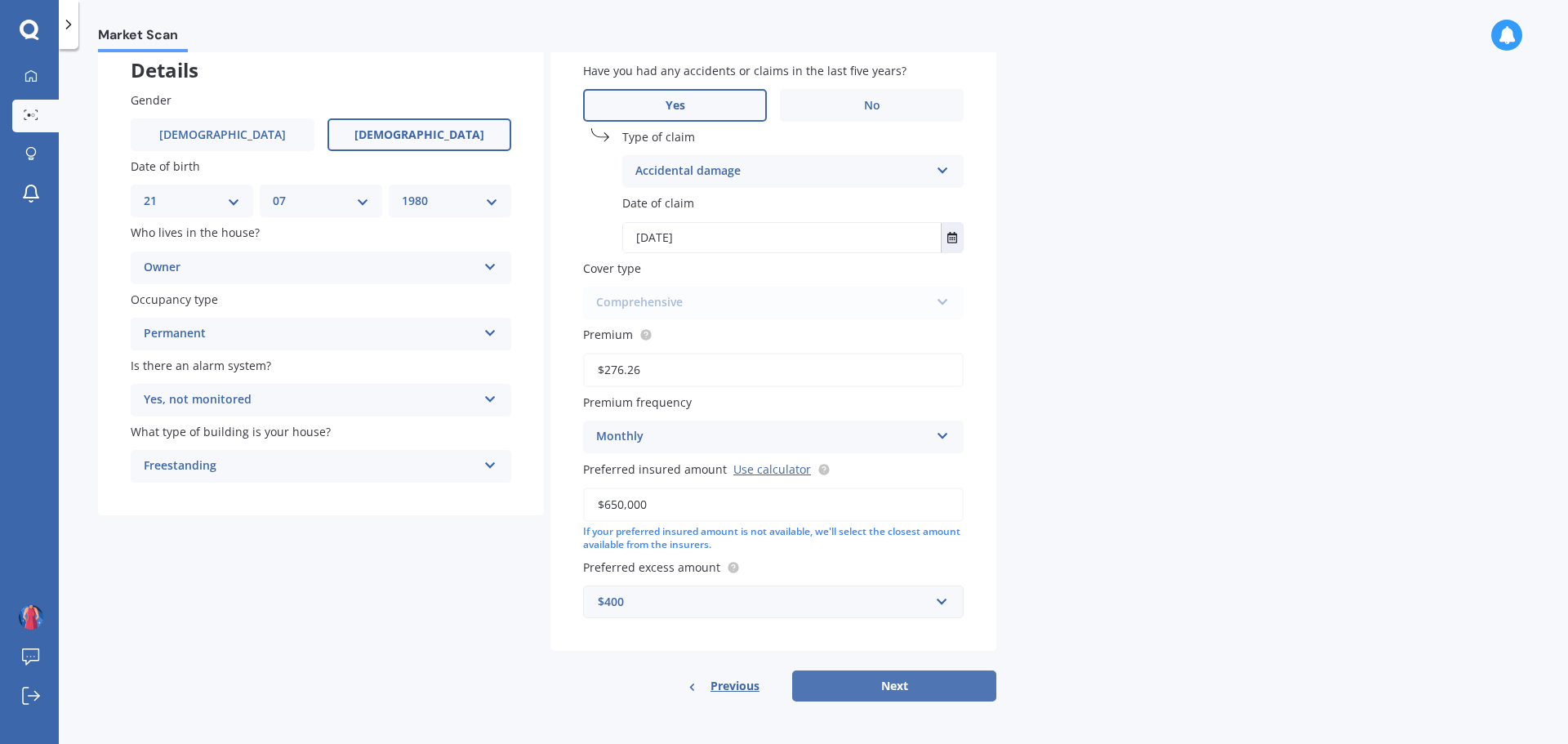
click at [917, 678] on button "Next" at bounding box center [894, 685] width 205 height 31
select select "21"
select select "07"
select select "1980"
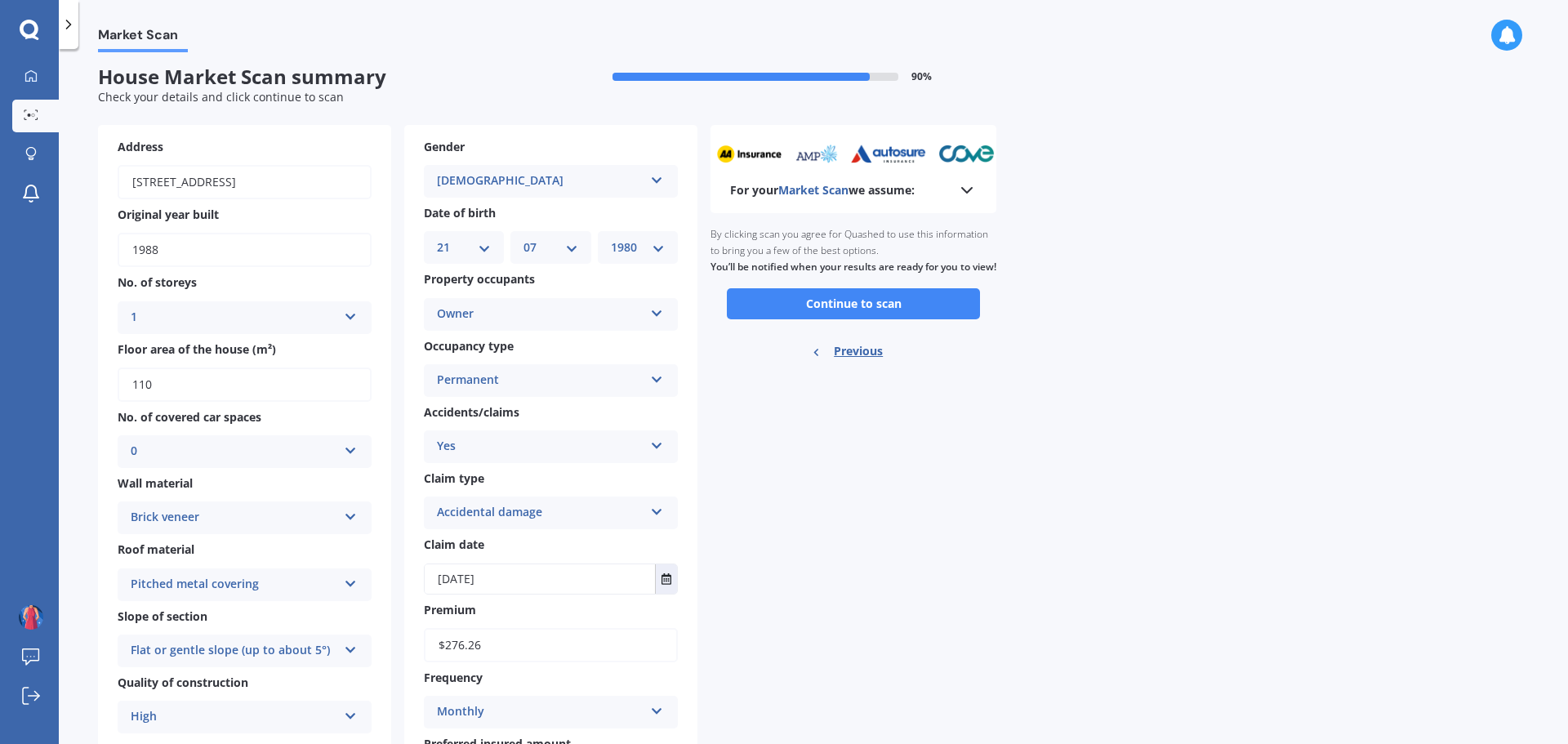
scroll to position [0, 0]
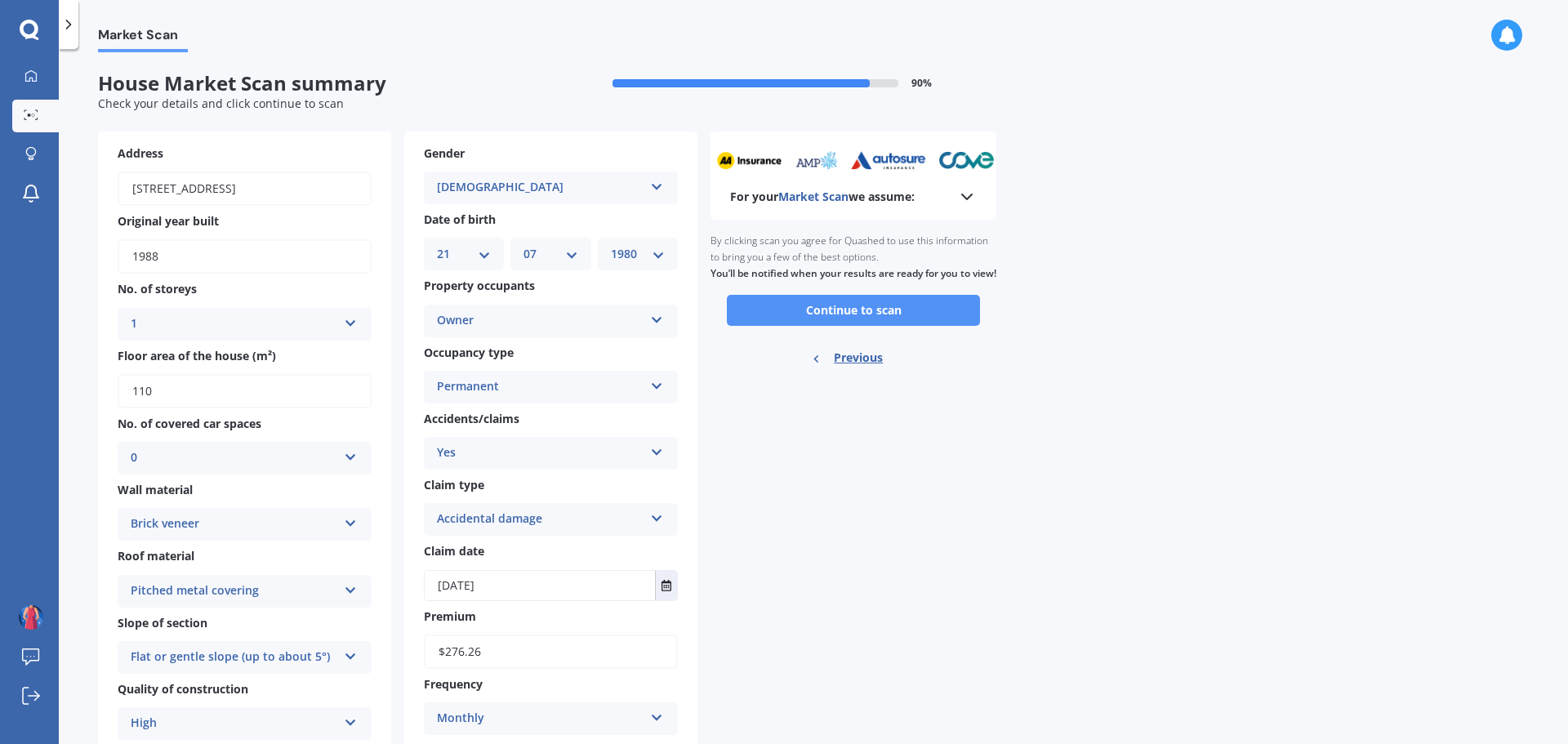
click at [888, 326] on button "Continue to scan" at bounding box center [853, 310] width 253 height 31
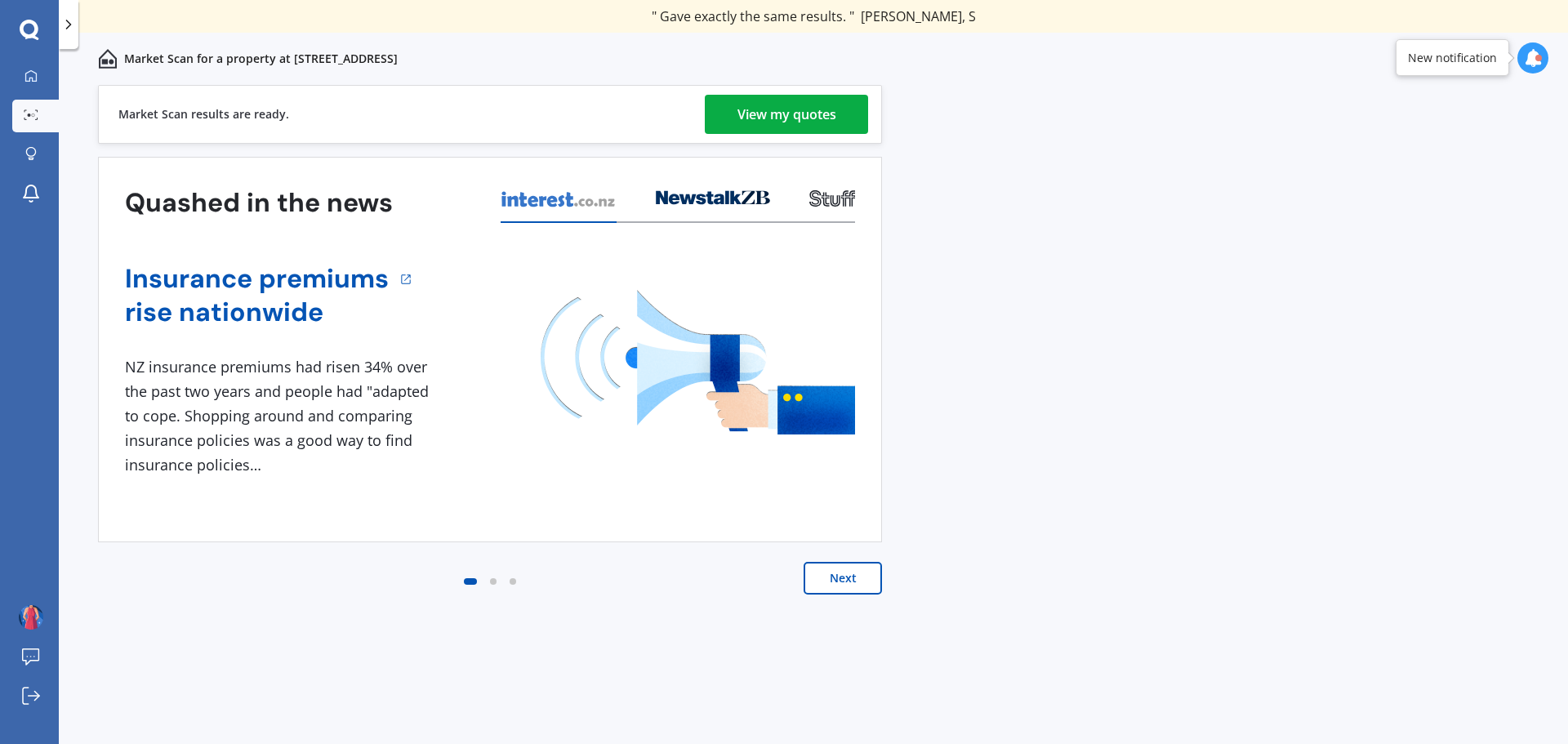
click at [798, 112] on div "View my quotes" at bounding box center [787, 114] width 99 height 39
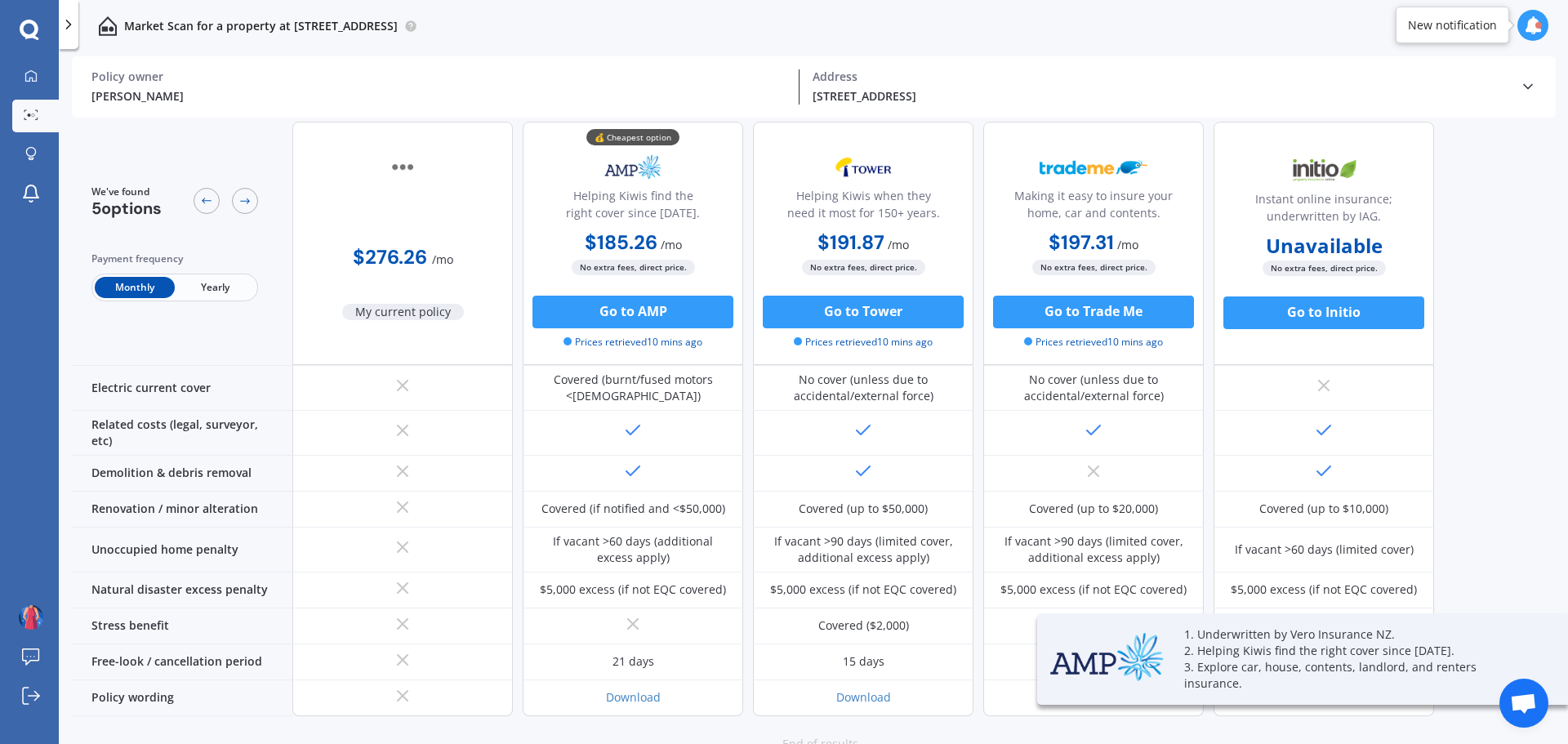
scroll to position [681, 0]
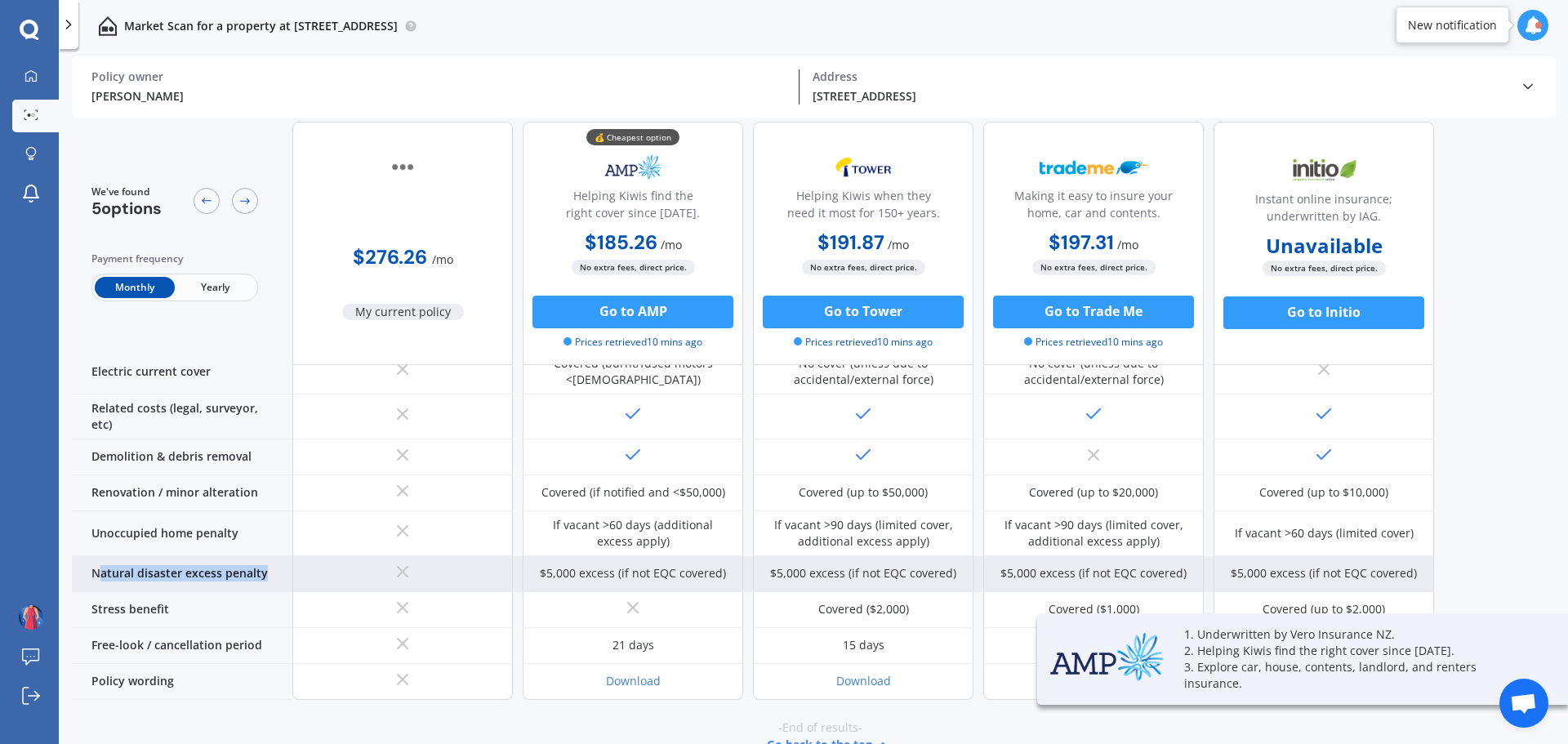
drag, startPoint x: 96, startPoint y: 546, endPoint x: 266, endPoint y: 542, distance: 170.0
click at [266, 556] on div "Natural disaster excess penalty" at bounding box center [182, 574] width 220 height 35
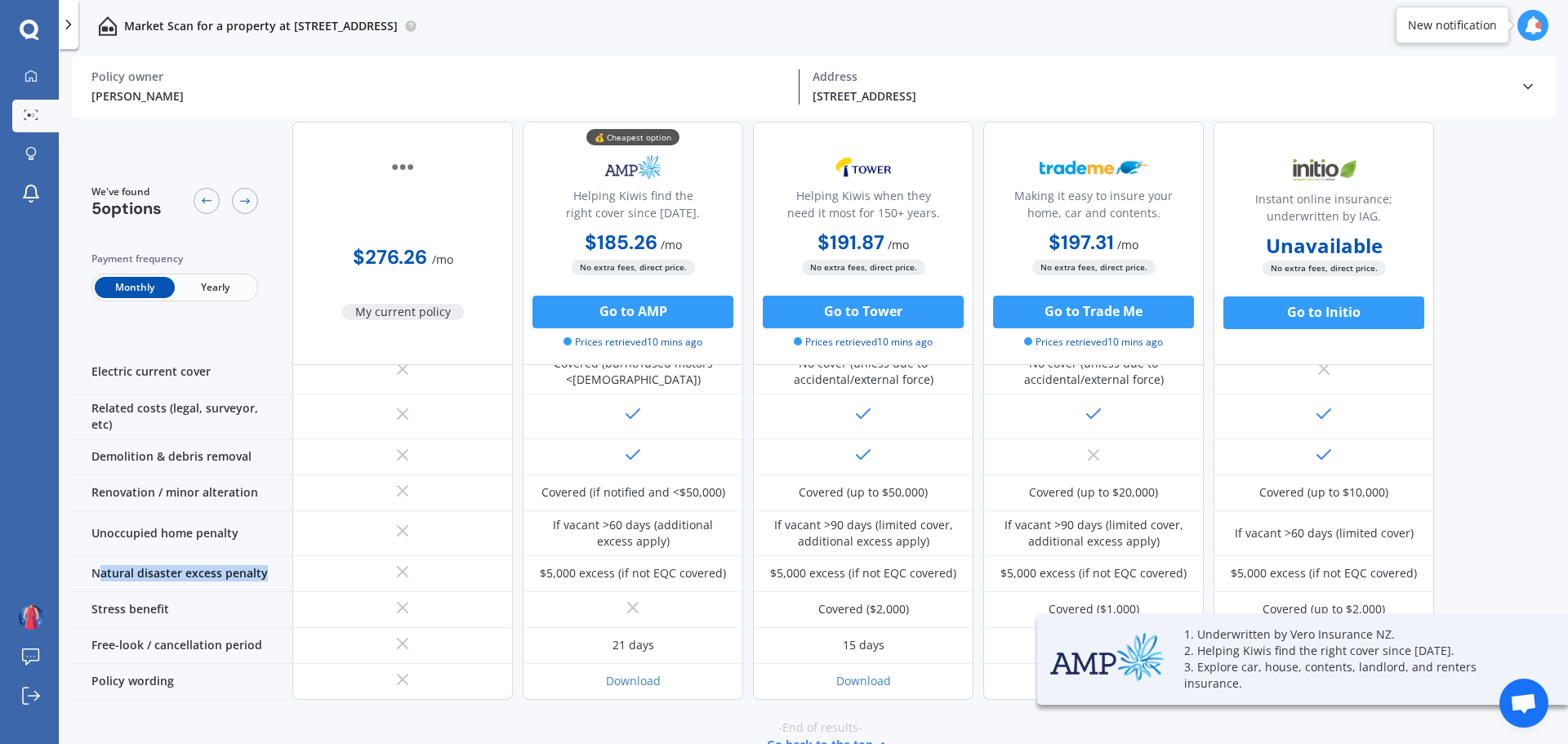
copy div "atural disaster excess penalty"
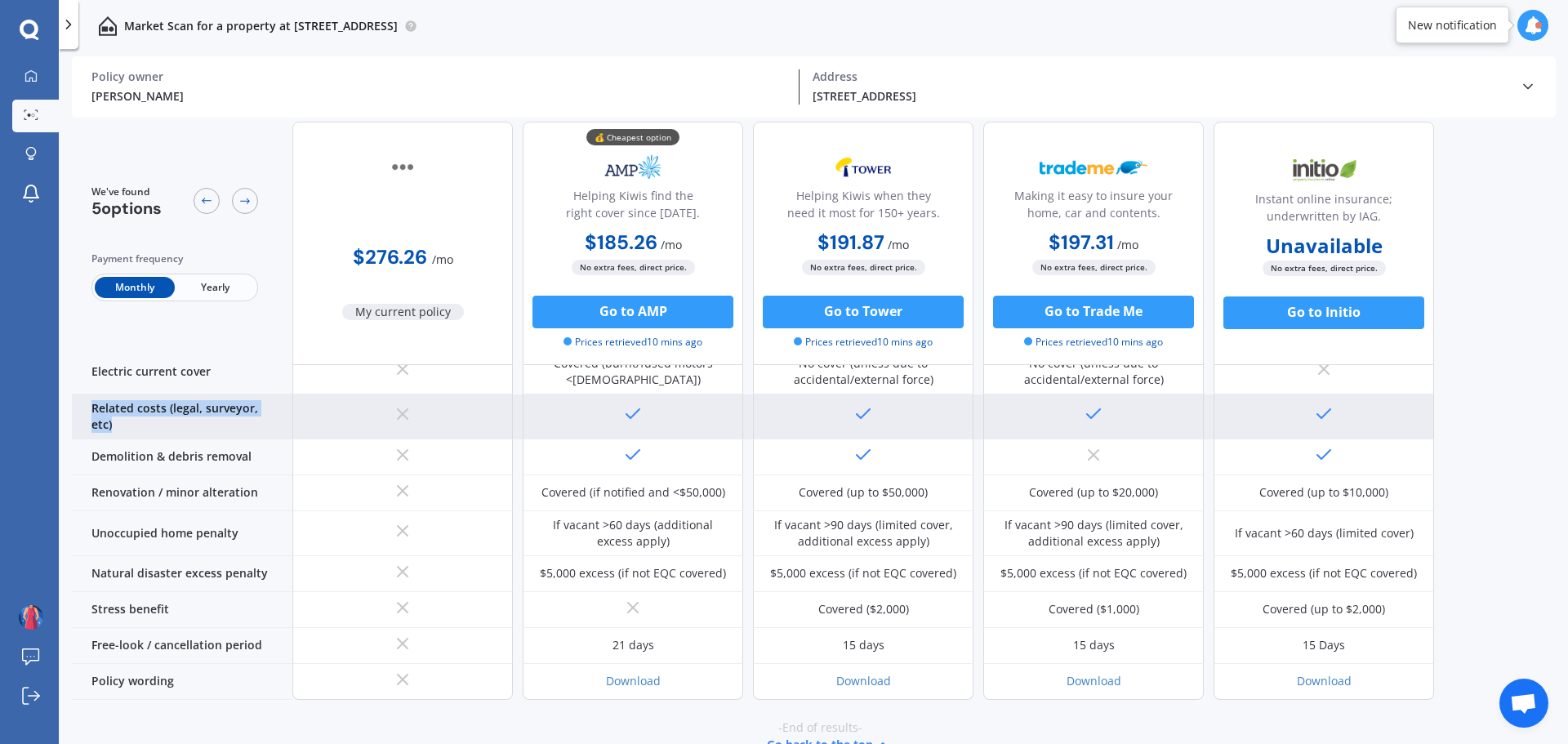
drag, startPoint x: 92, startPoint y: 390, endPoint x: 290, endPoint y: 394, distance: 198.0
click at [290, 394] on div "Related costs (legal, surveyor, etc)" at bounding box center [182, 416] width 220 height 45
copy div "Related costs (legal, surveyor, etc)"
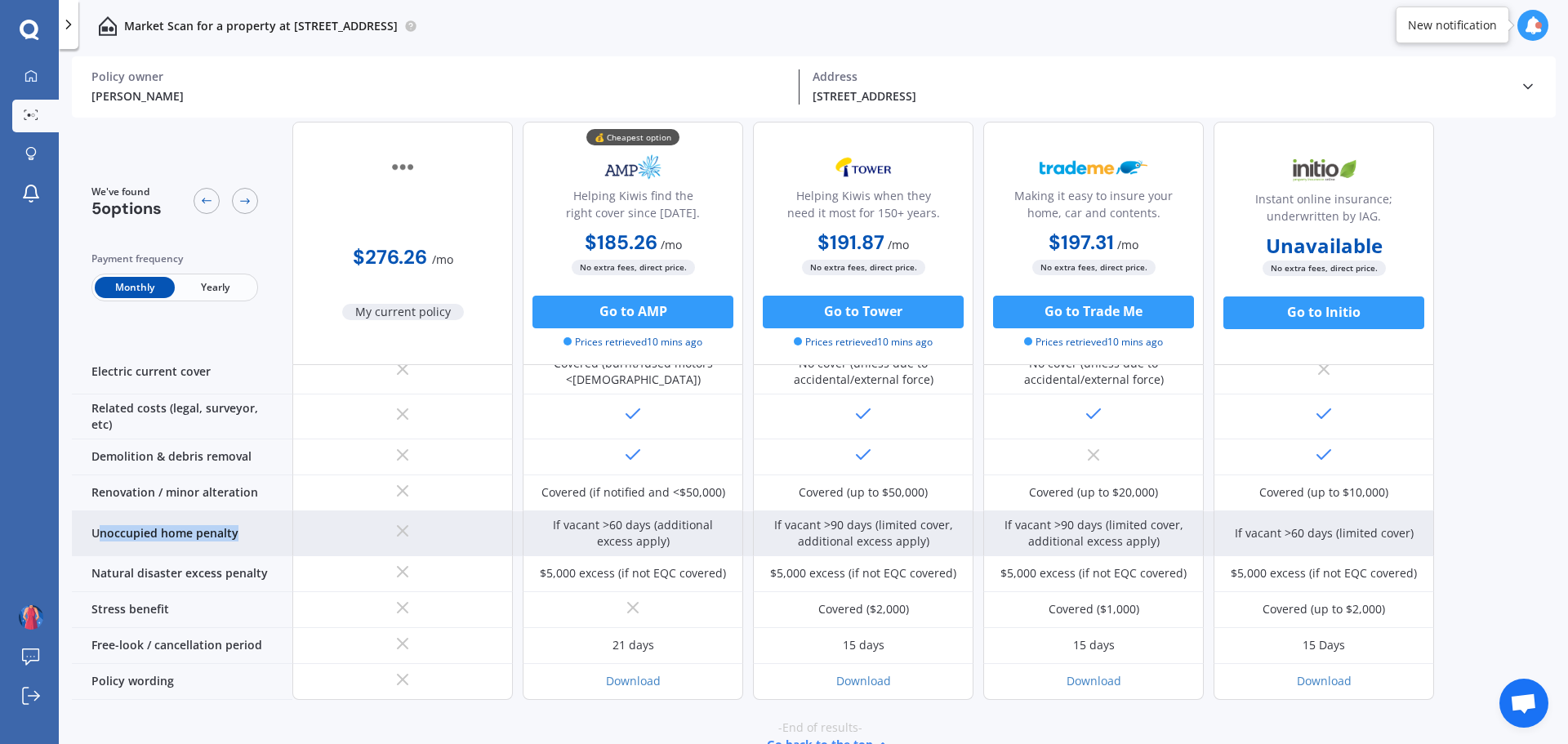
drag, startPoint x: 96, startPoint y: 507, endPoint x: 238, endPoint y: 498, distance: 142.3
click at [238, 511] on div "Unoccupied home penalty" at bounding box center [182, 533] width 220 height 45
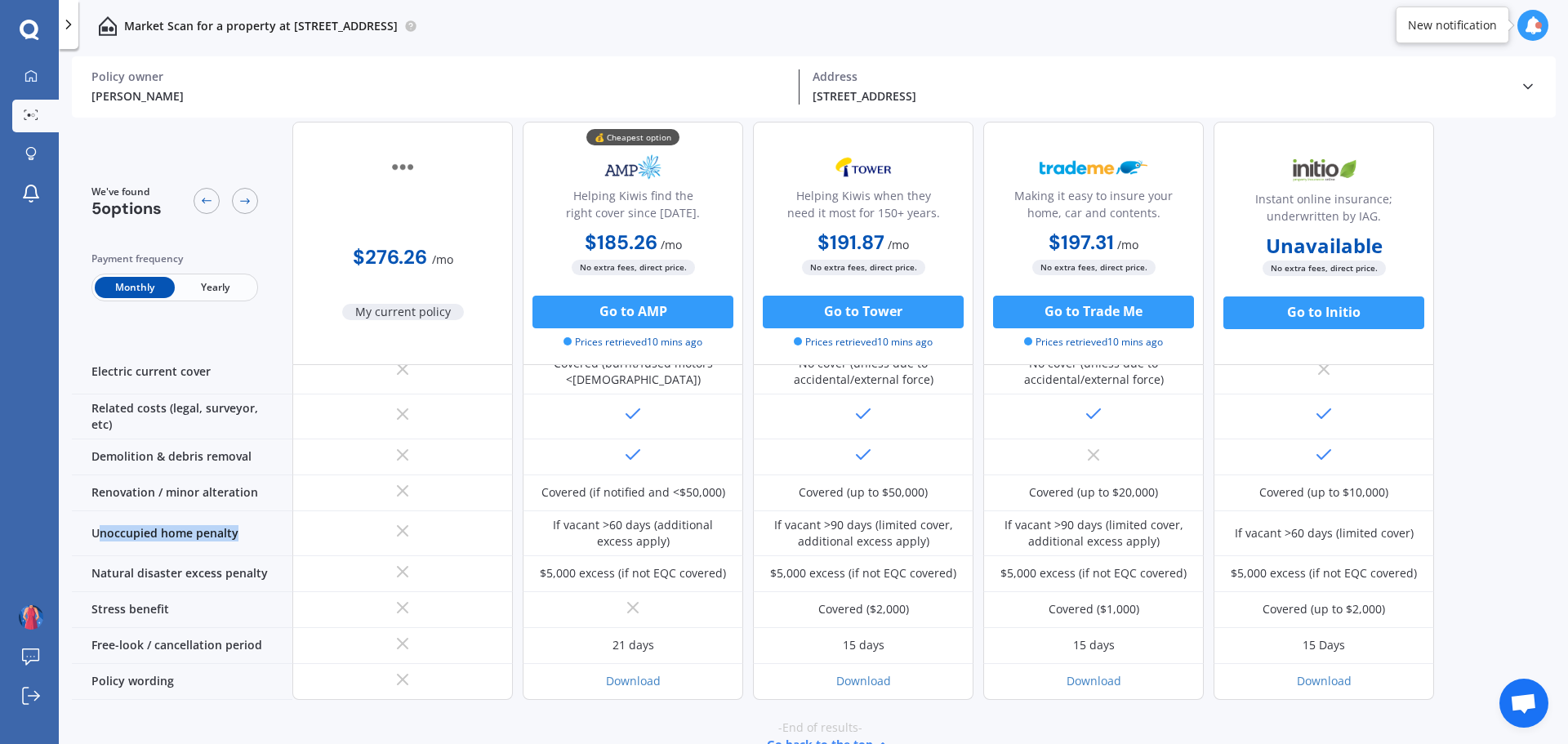
copy div "noccupied home penalty"
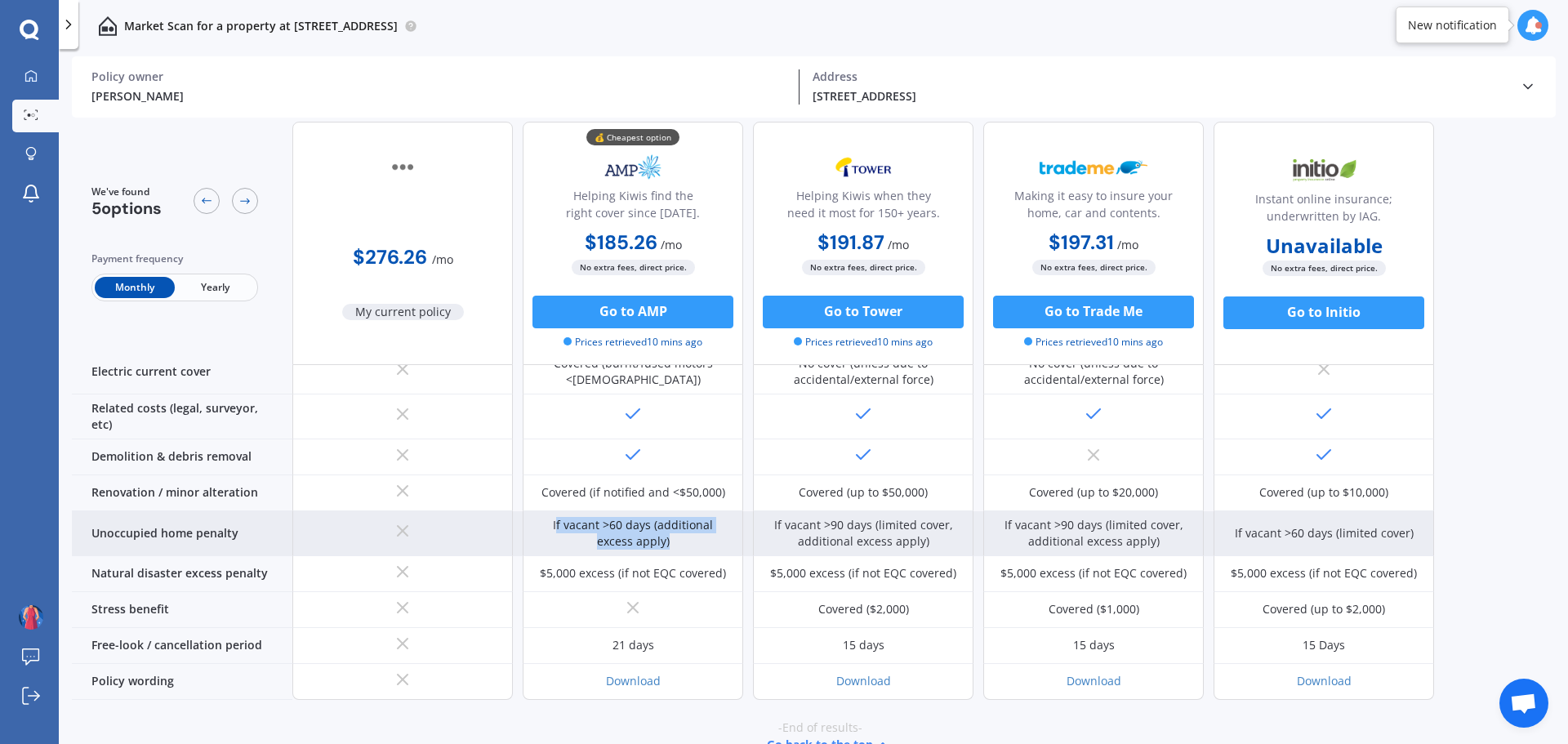
drag, startPoint x: 641, startPoint y: 507, endPoint x: 682, endPoint y: 524, distance: 44.4
click at [682, 524] on div "If vacant >60 days (additional excess apply)" at bounding box center [633, 533] width 220 height 45
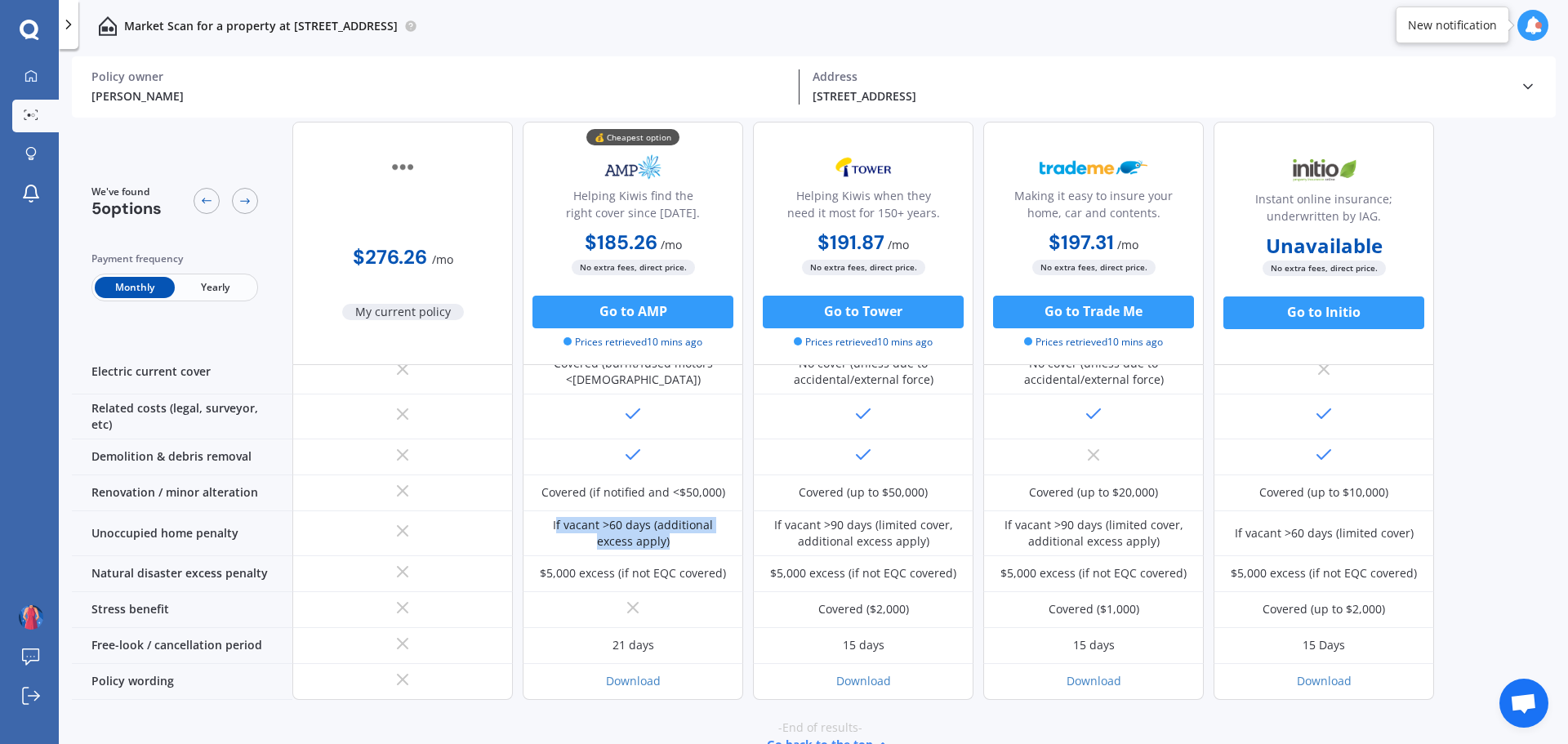
copy div "f vacant >60 days (additional excess apply)"
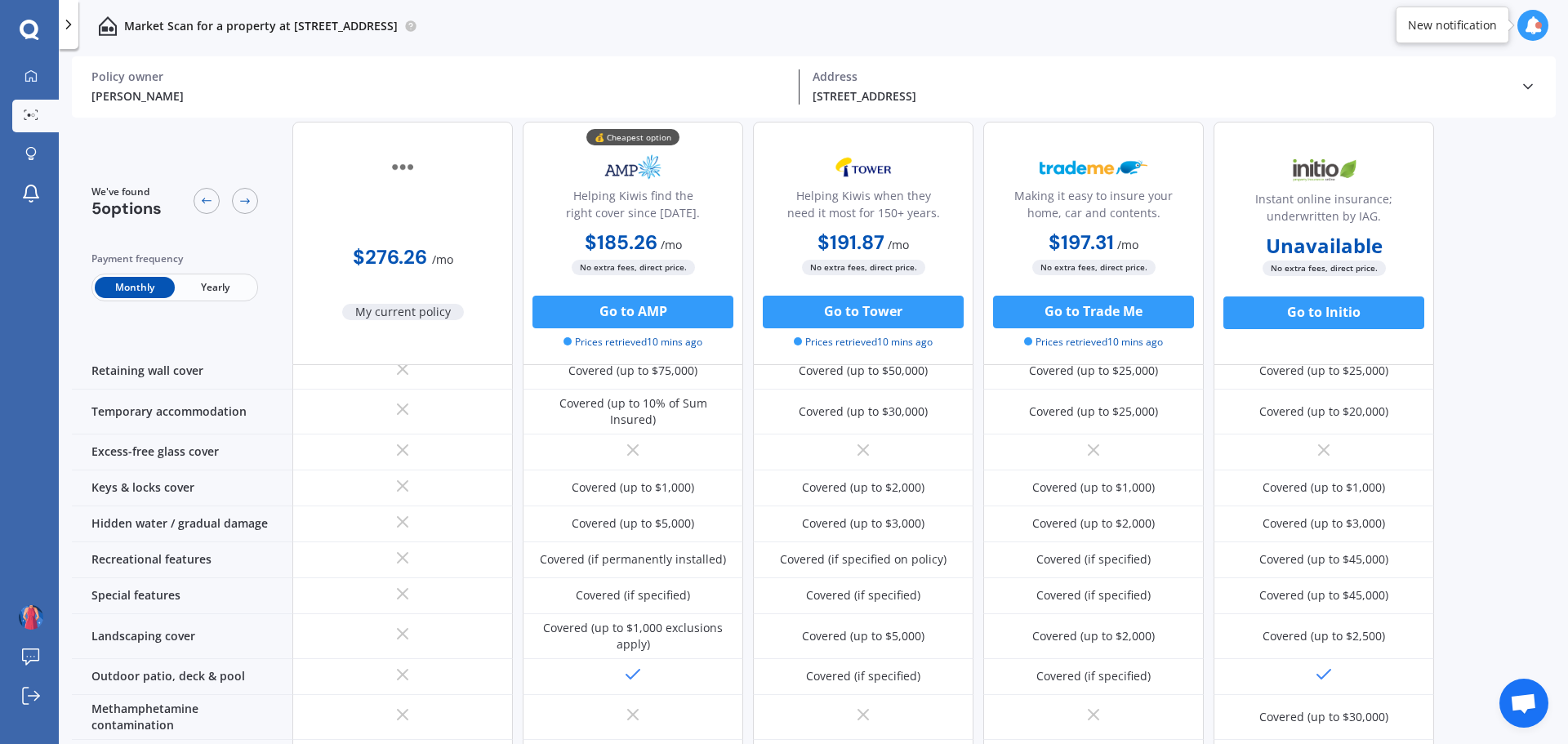
scroll to position [0, 0]
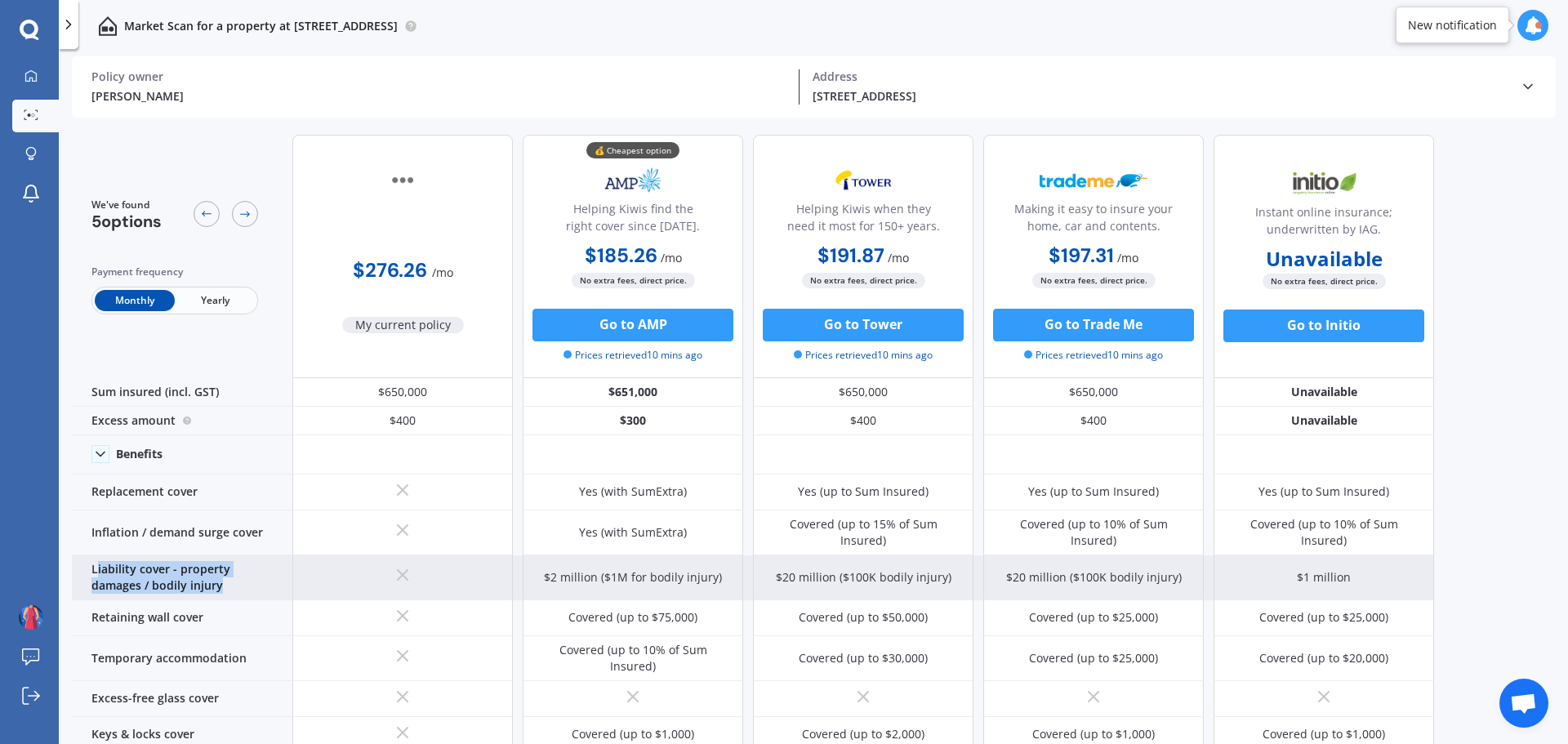
drag, startPoint x: 94, startPoint y: 559, endPoint x: 174, endPoint y: 582, distance: 83.2
click at [174, 582] on div "Liability cover - property damages / bodily injury" at bounding box center [182, 578] width 220 height 45
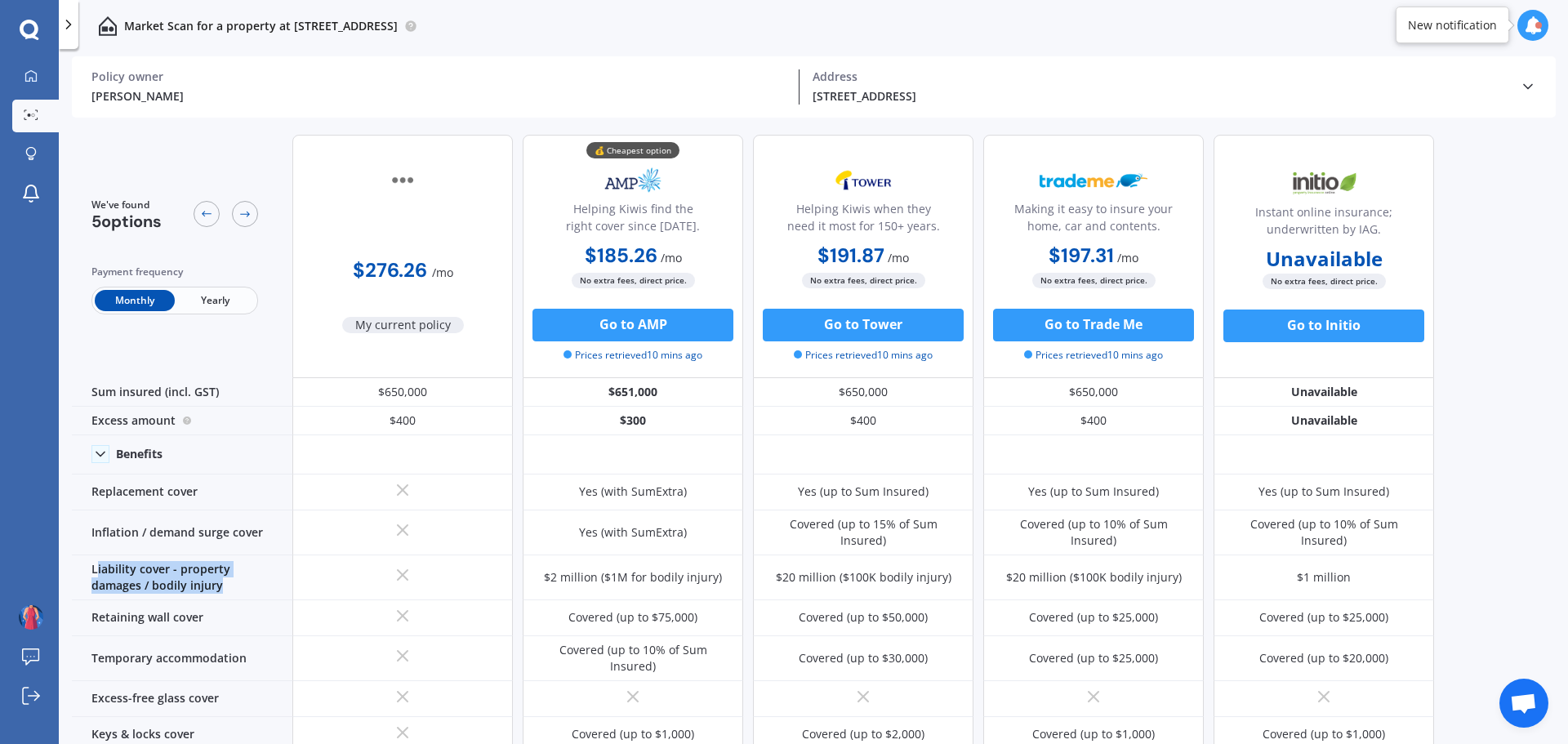
copy div "iability cover - property damages / bodily injury"
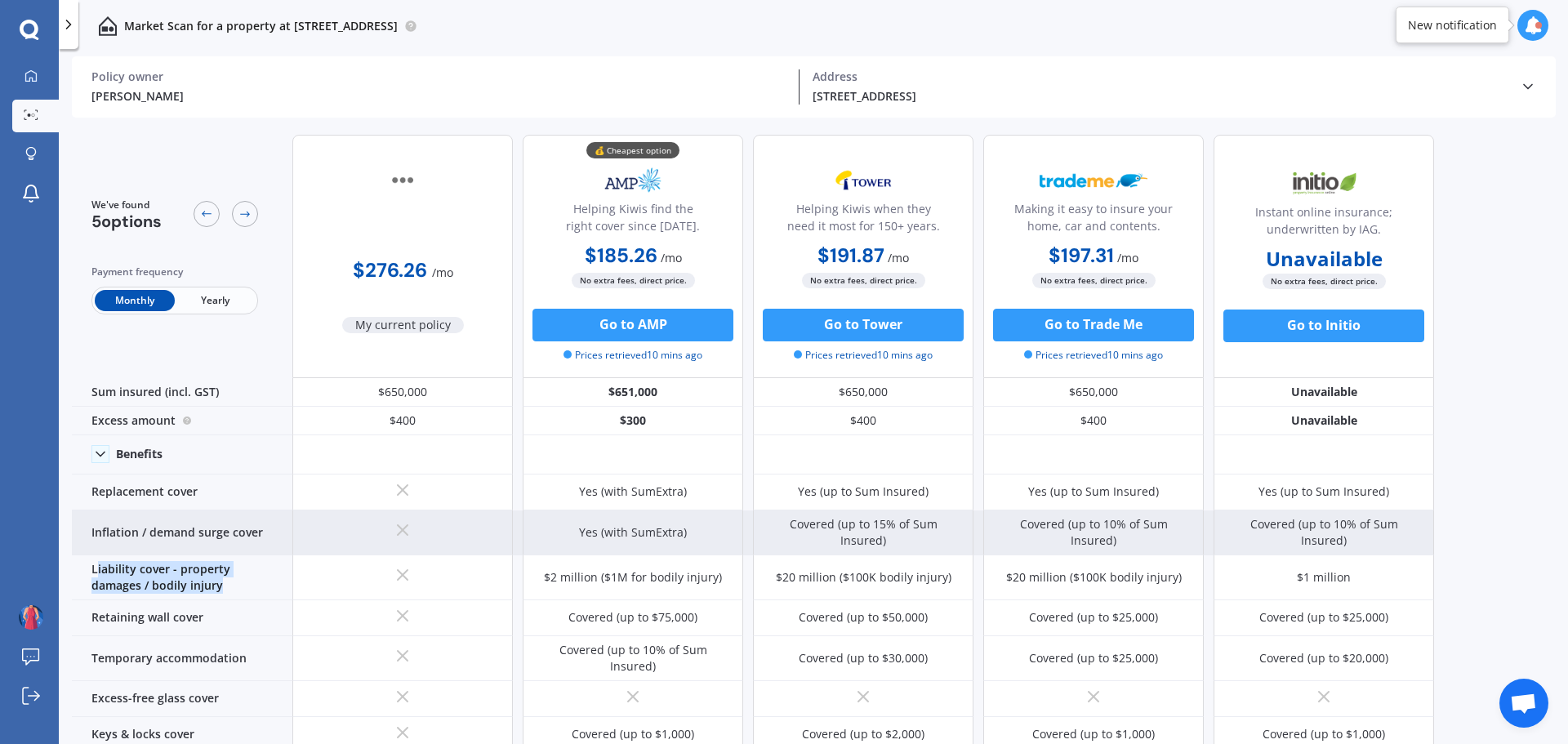
scroll to position [435, 0]
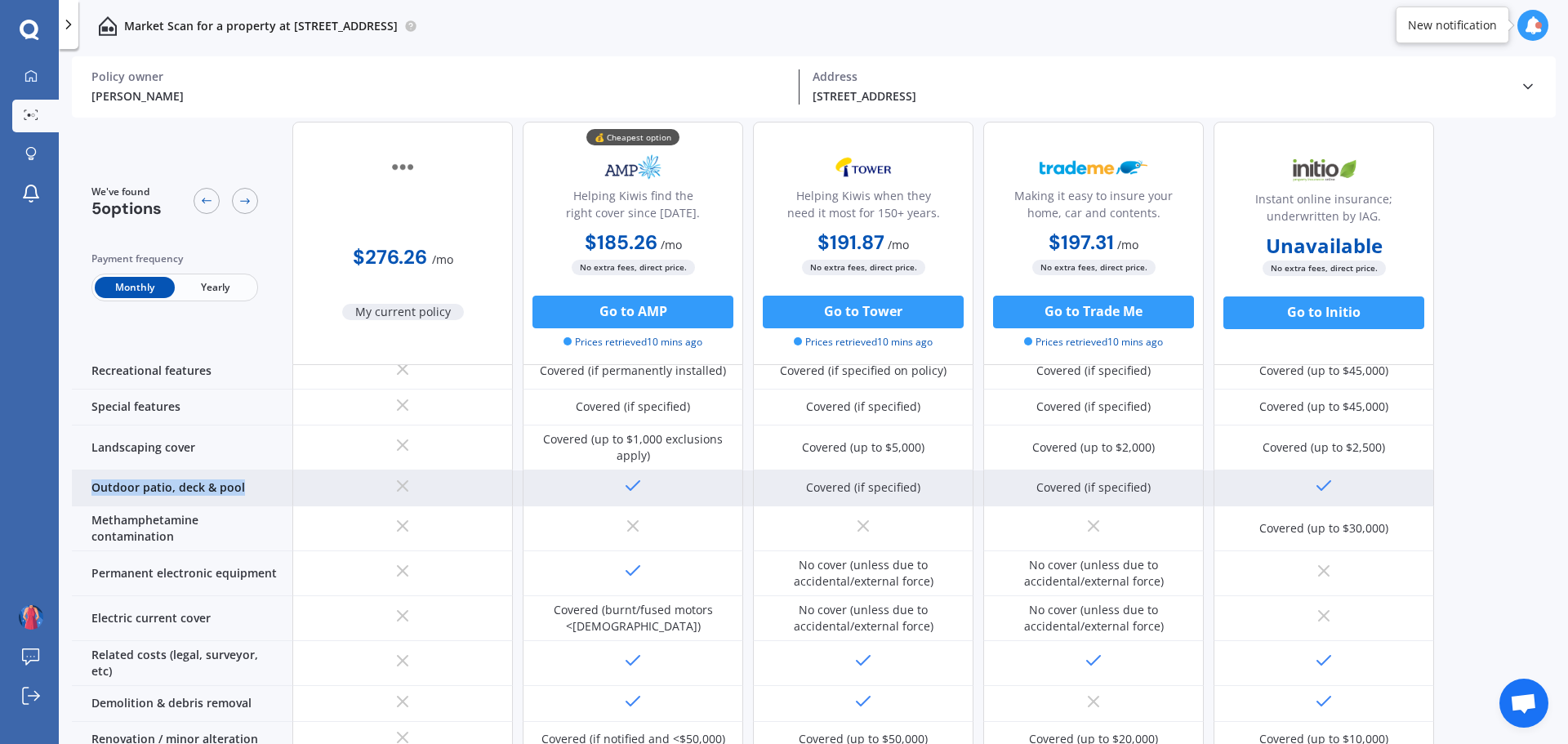
drag, startPoint x: 135, startPoint y: 470, endPoint x: 246, endPoint y: 470, distance: 111.0
click at [246, 470] on div "Outdoor patio, deck & pool" at bounding box center [182, 488] width 220 height 35
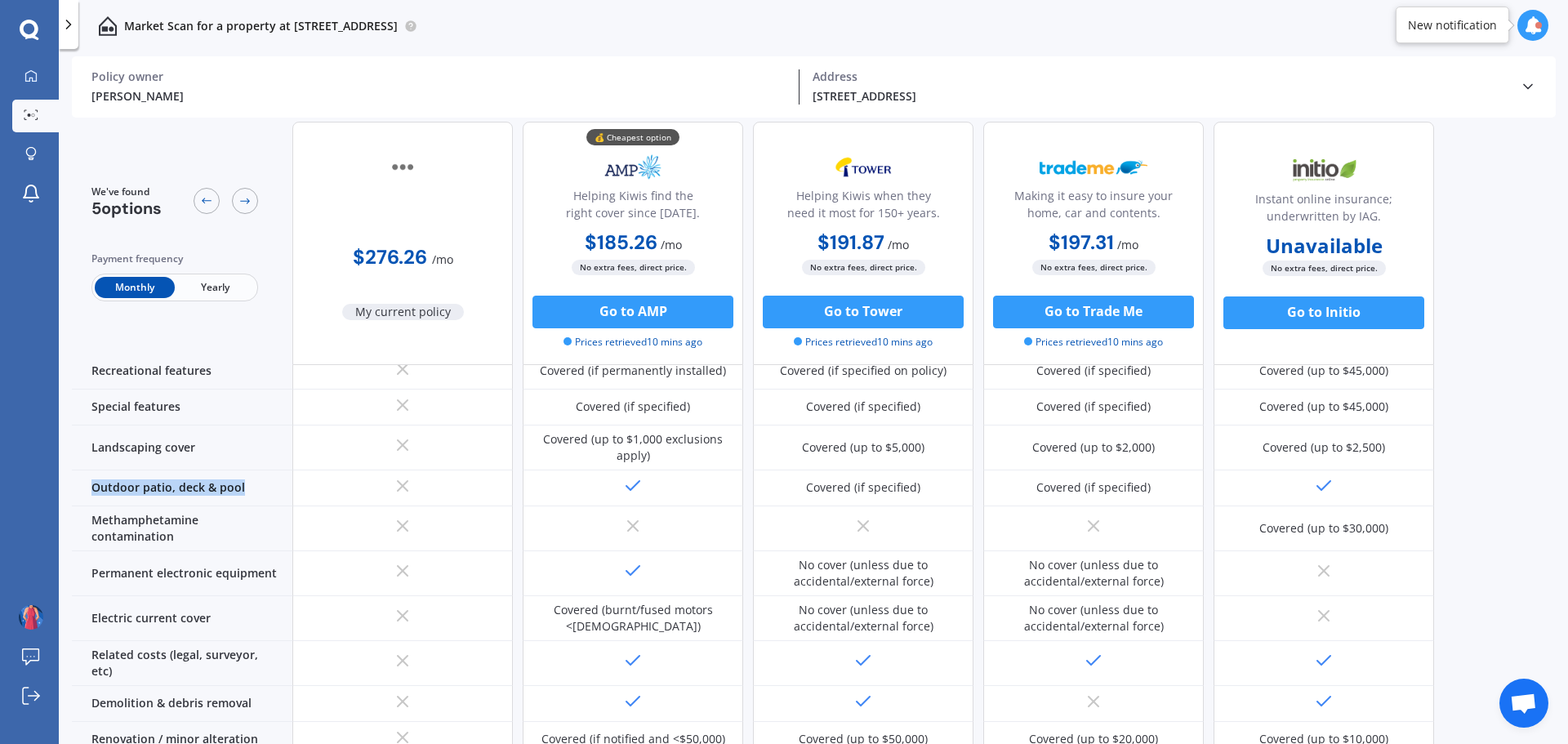
copy div "Outdoor patio, deck & pool"
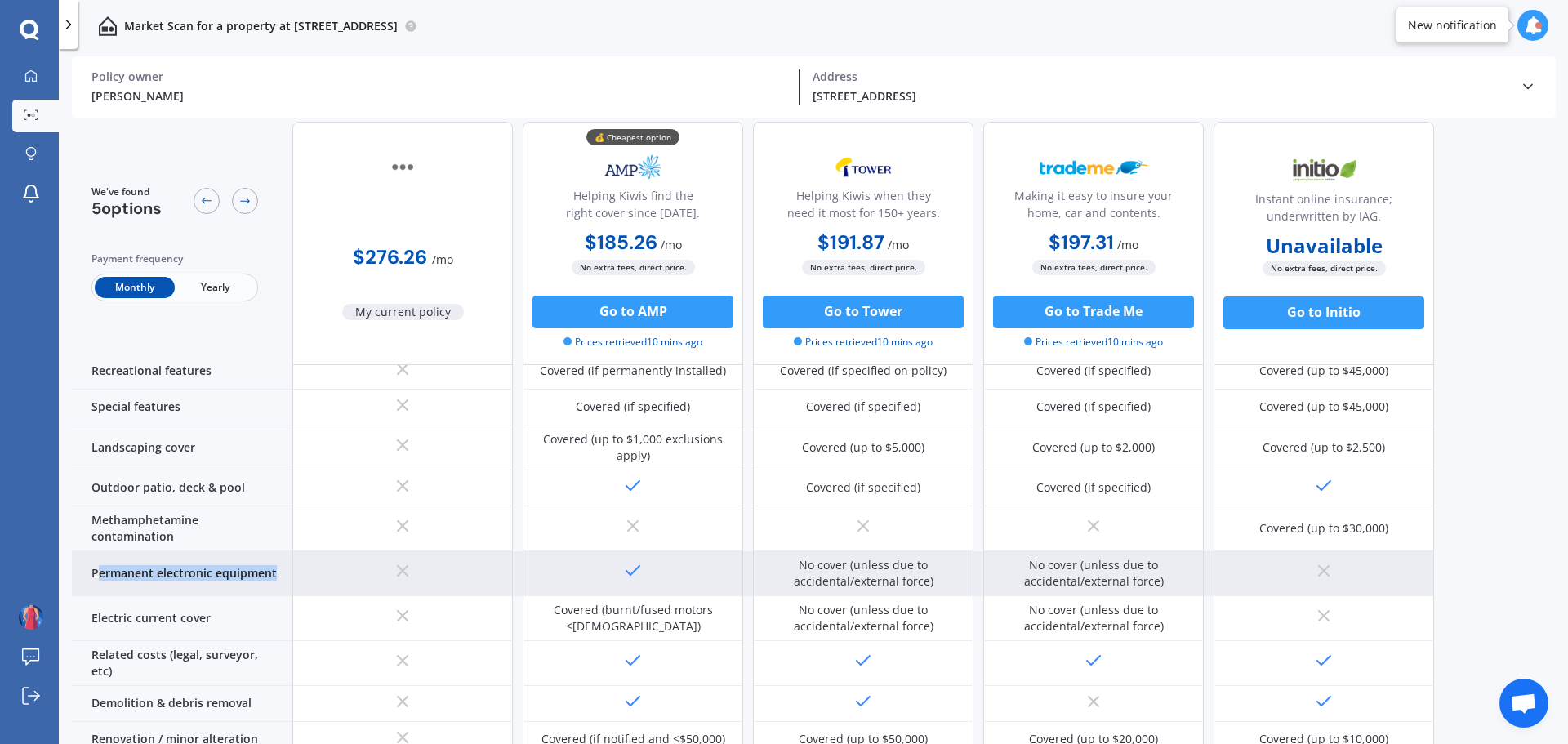
drag, startPoint x: 95, startPoint y: 547, endPoint x: 278, endPoint y: 554, distance: 183.1
click at [278, 554] on div "Permanent electronic equipment" at bounding box center [182, 573] width 220 height 45
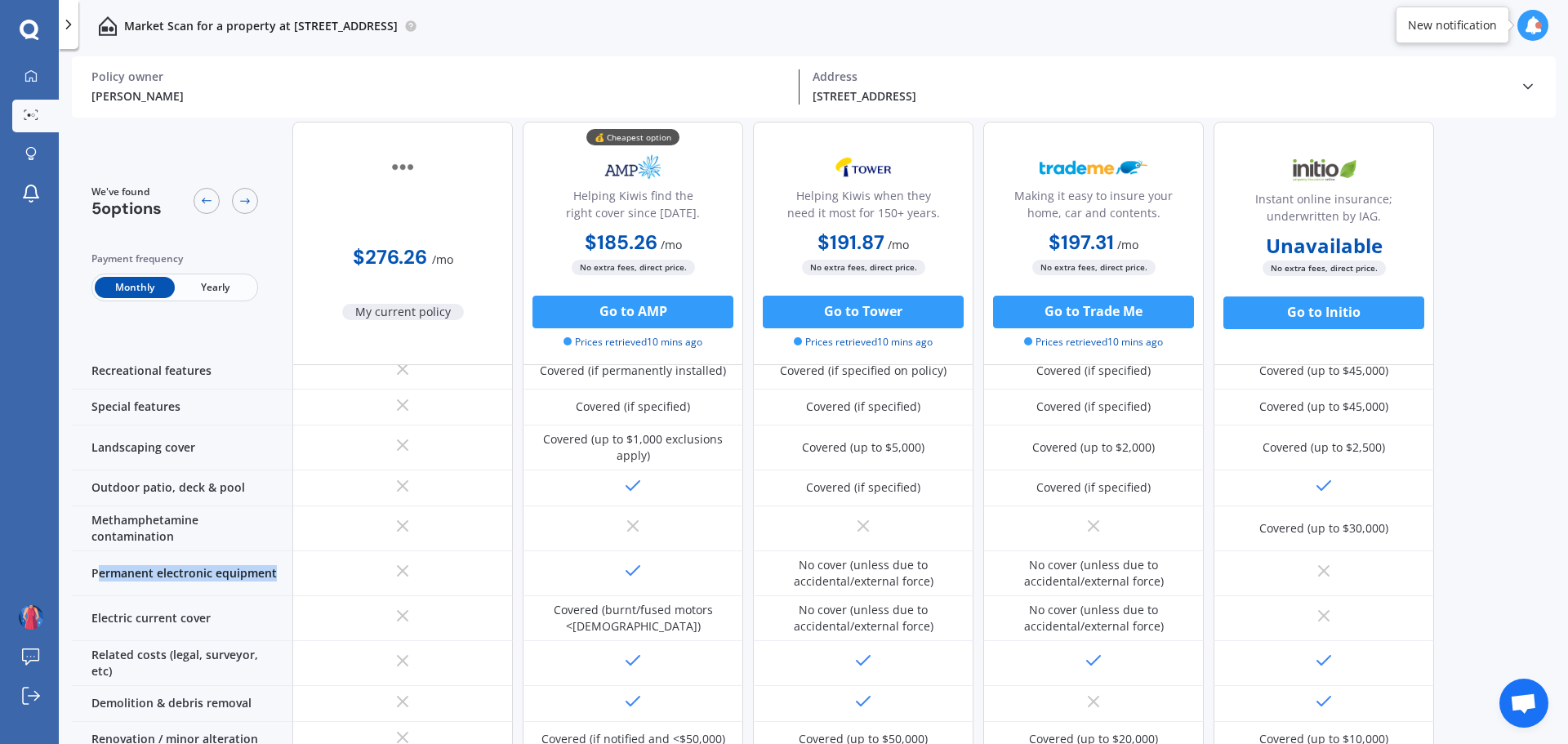
copy div "ermanent electronic equipment"
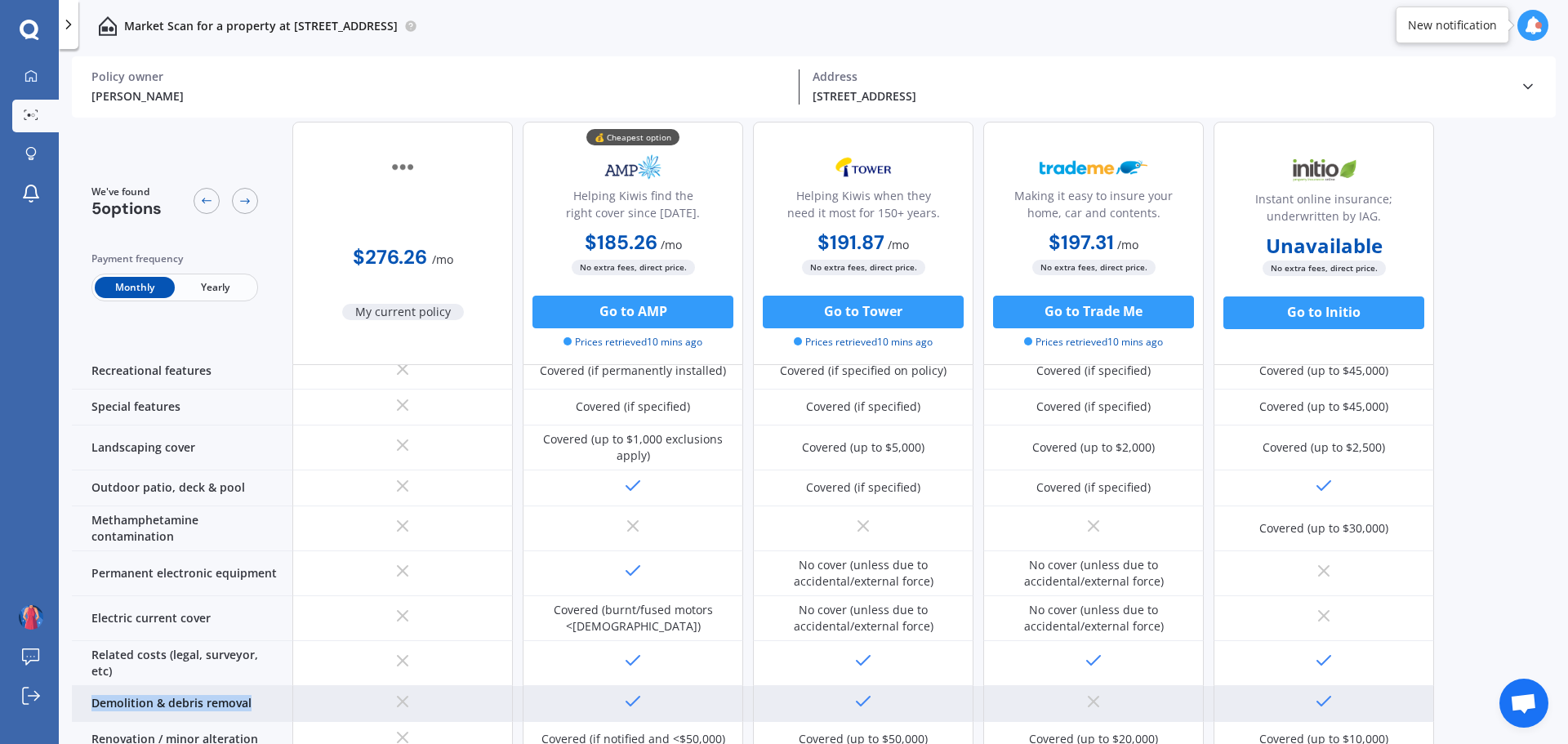
drag, startPoint x: 93, startPoint y: 673, endPoint x: 268, endPoint y: 676, distance: 175.0
click at [268, 686] on div "Demolition & debris removal" at bounding box center [182, 704] width 220 height 35
copy div "Demolition & debris removal"
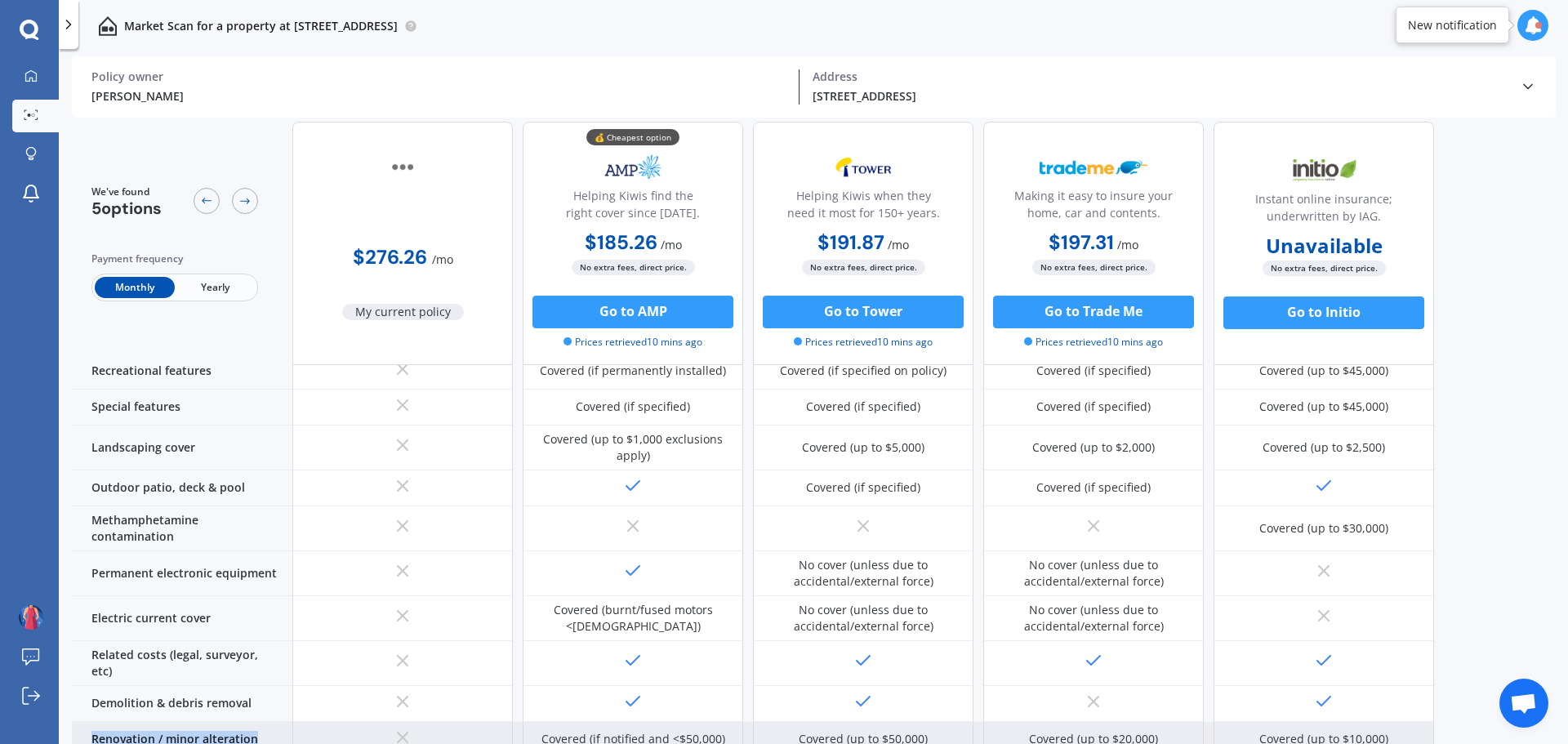
drag, startPoint x: 97, startPoint y: 712, endPoint x: 261, endPoint y: 712, distance: 164.0
click at [261, 722] on div "Renovation / minor alteration" at bounding box center [182, 739] width 220 height 35
copy div "Renovation / minor alteration"
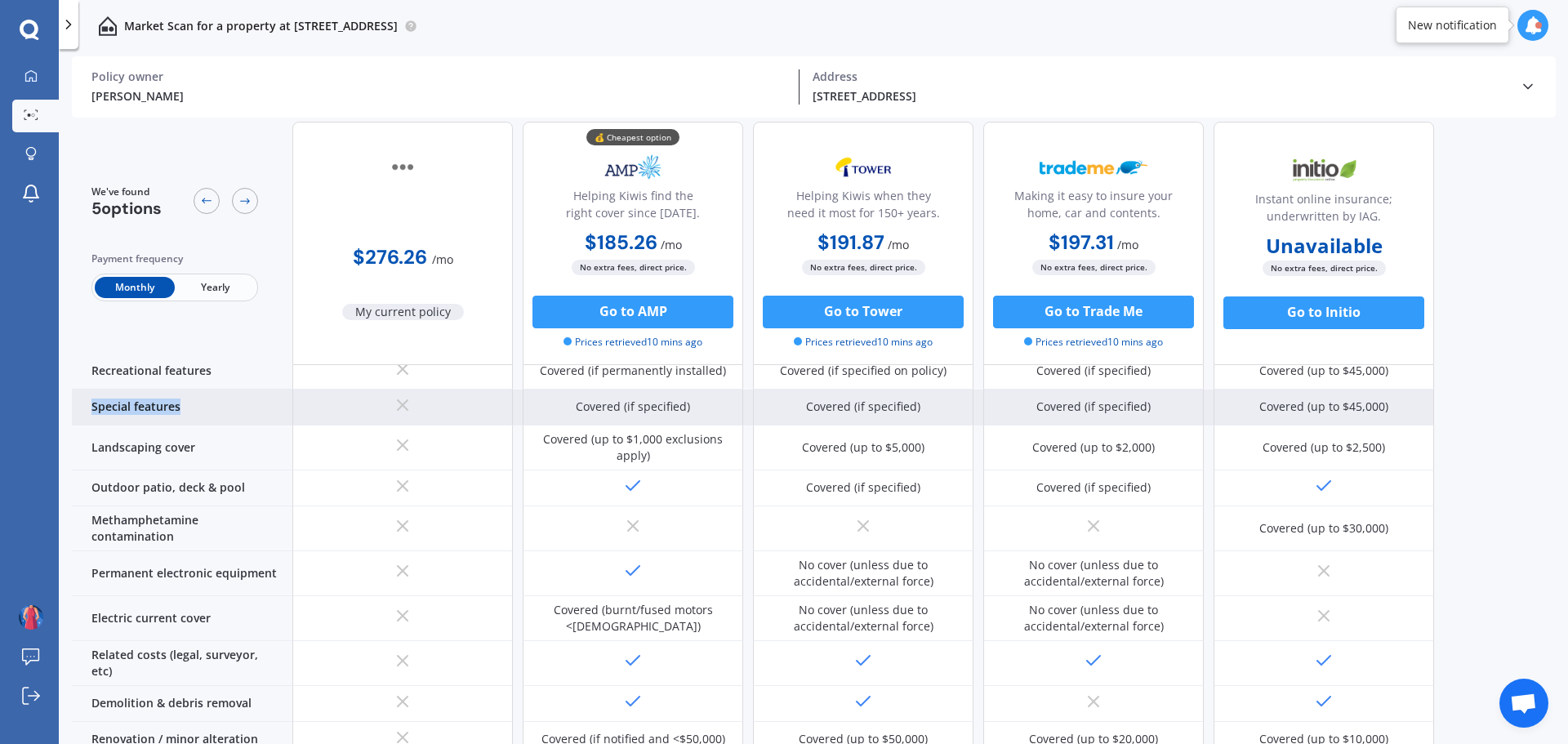
drag, startPoint x: 94, startPoint y: 390, endPoint x: 199, endPoint y: 388, distance: 105.0
click at [199, 389] on div "Special features" at bounding box center [182, 407] width 220 height 35
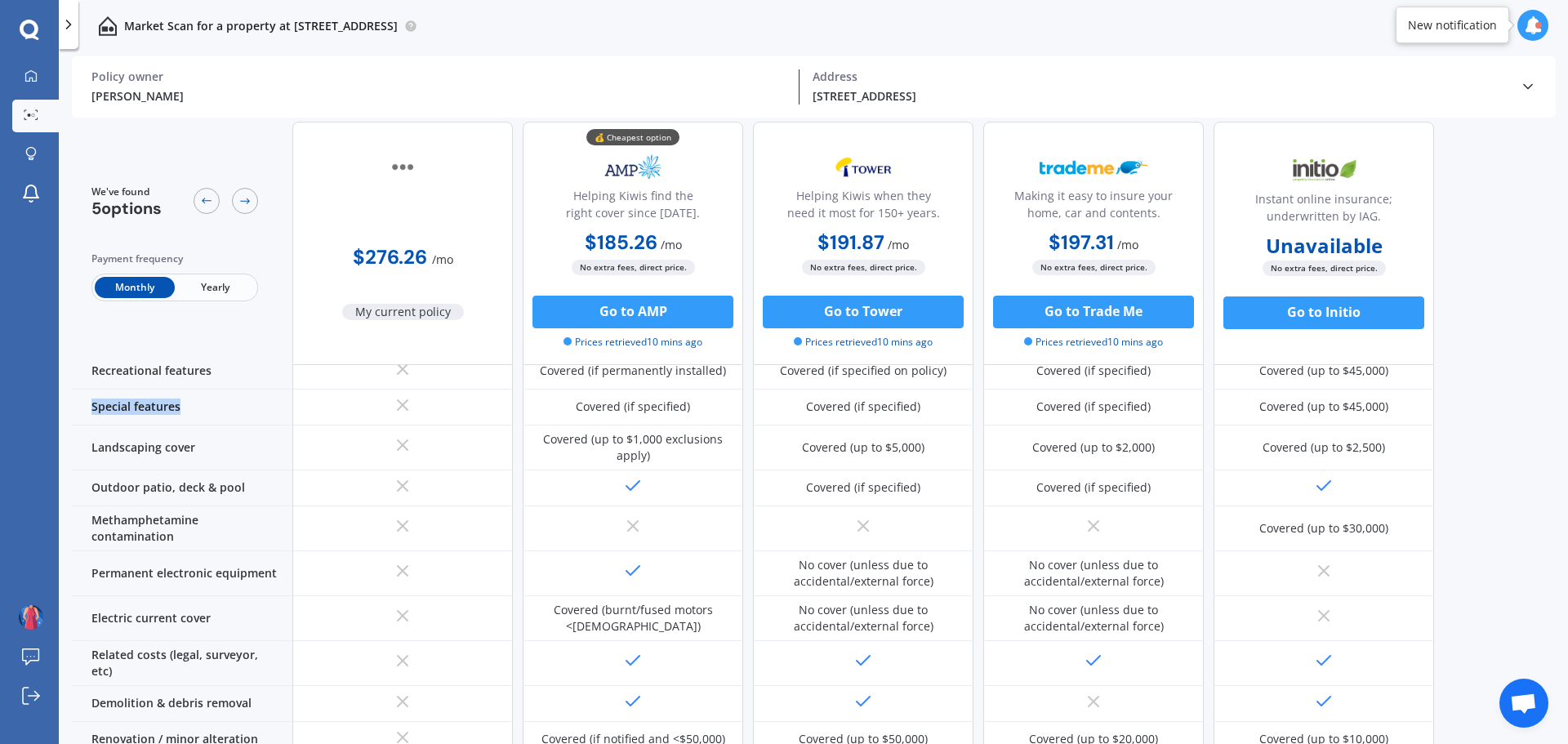
copy div "Special features"
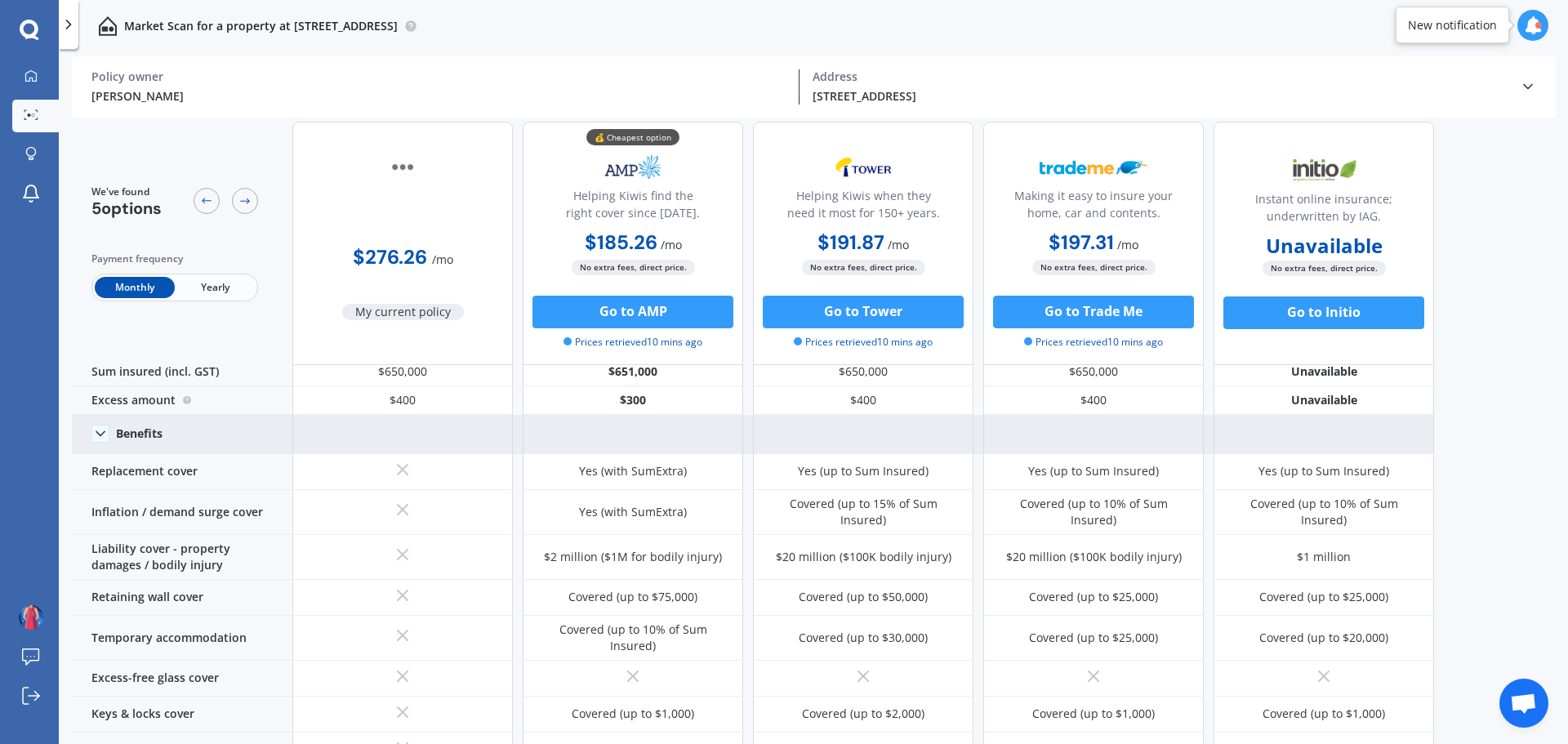
scroll to position [0, 0]
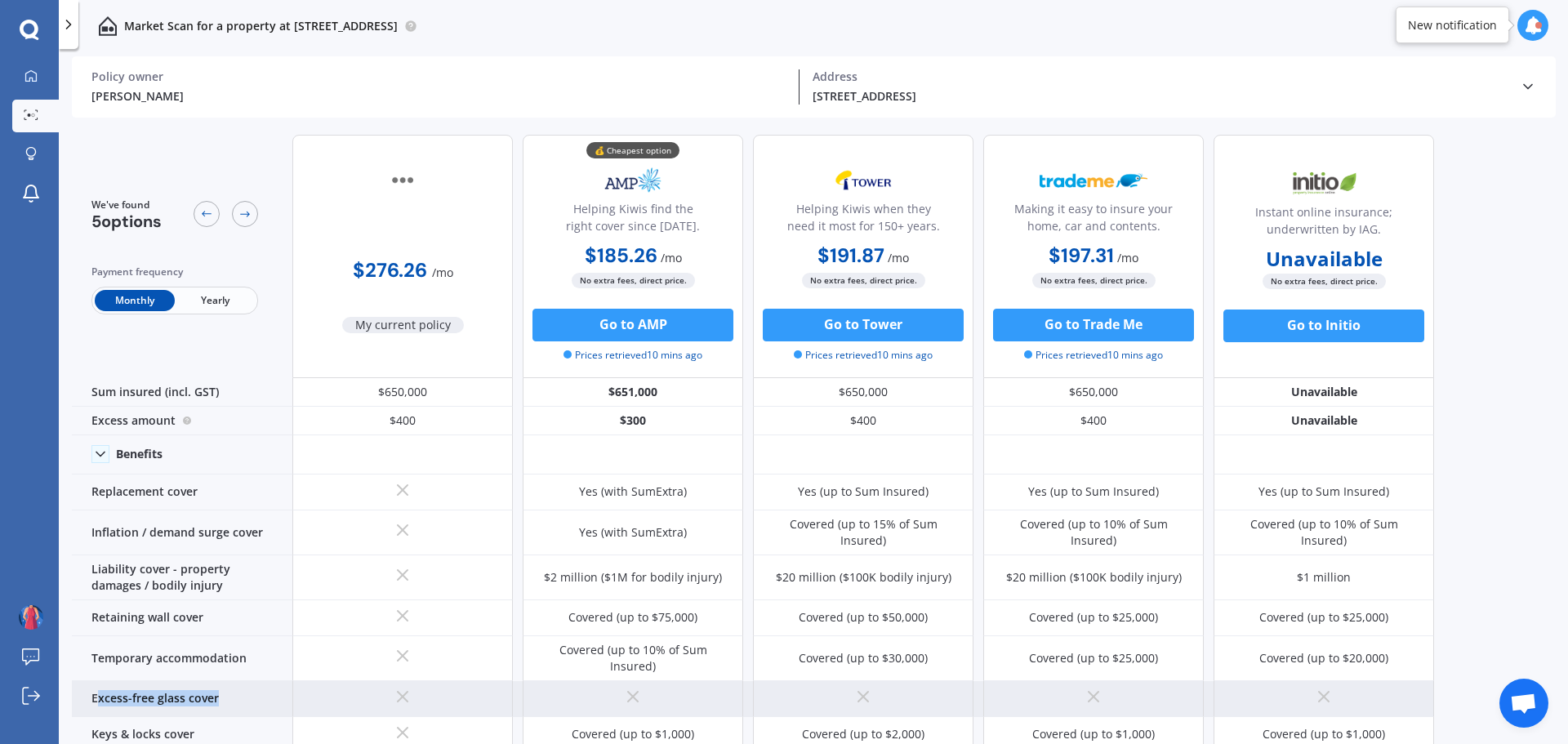
drag, startPoint x: 95, startPoint y: 676, endPoint x: 242, endPoint y: 680, distance: 147.1
click at [242, 681] on div "Excess-free glass cover" at bounding box center [182, 698] width 220 height 35
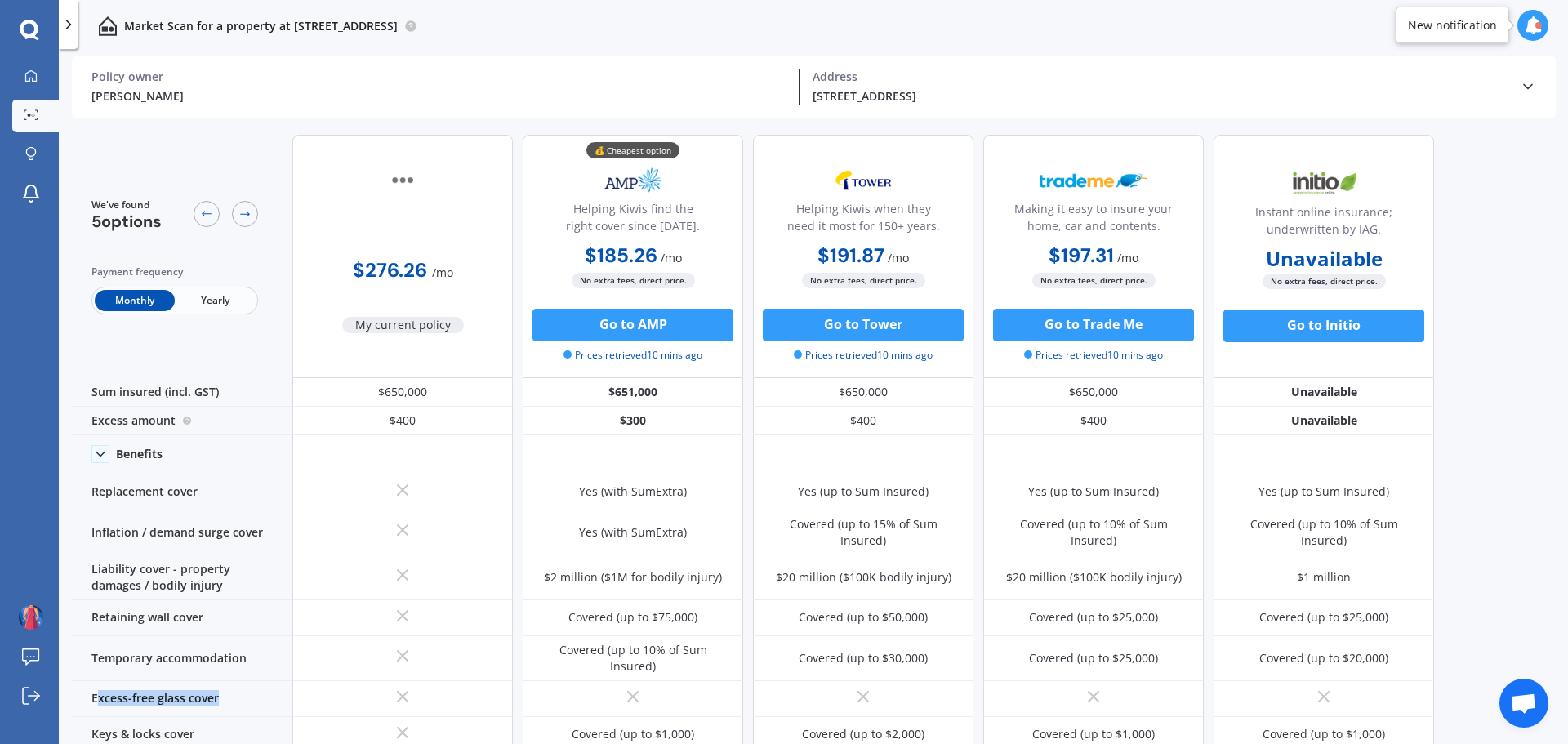
click at [1533, 30] on icon at bounding box center [1533, 24] width 18 height 18
click at [819, 32] on div "Market Scan for a property at [STREET_ADDRESS]" at bounding box center [813, 26] width 1509 height 52
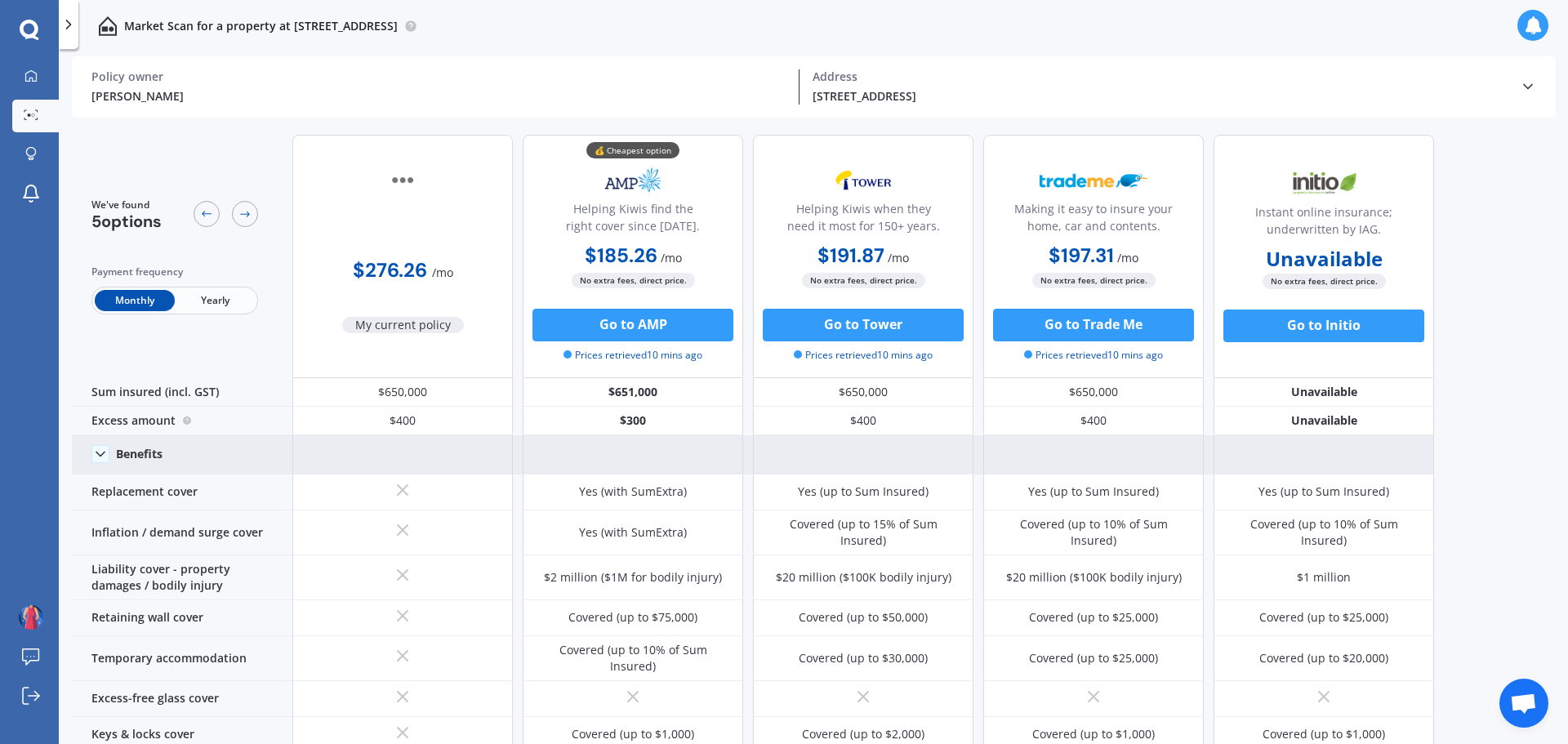
click at [100, 447] on icon at bounding box center [100, 454] width 16 height 16
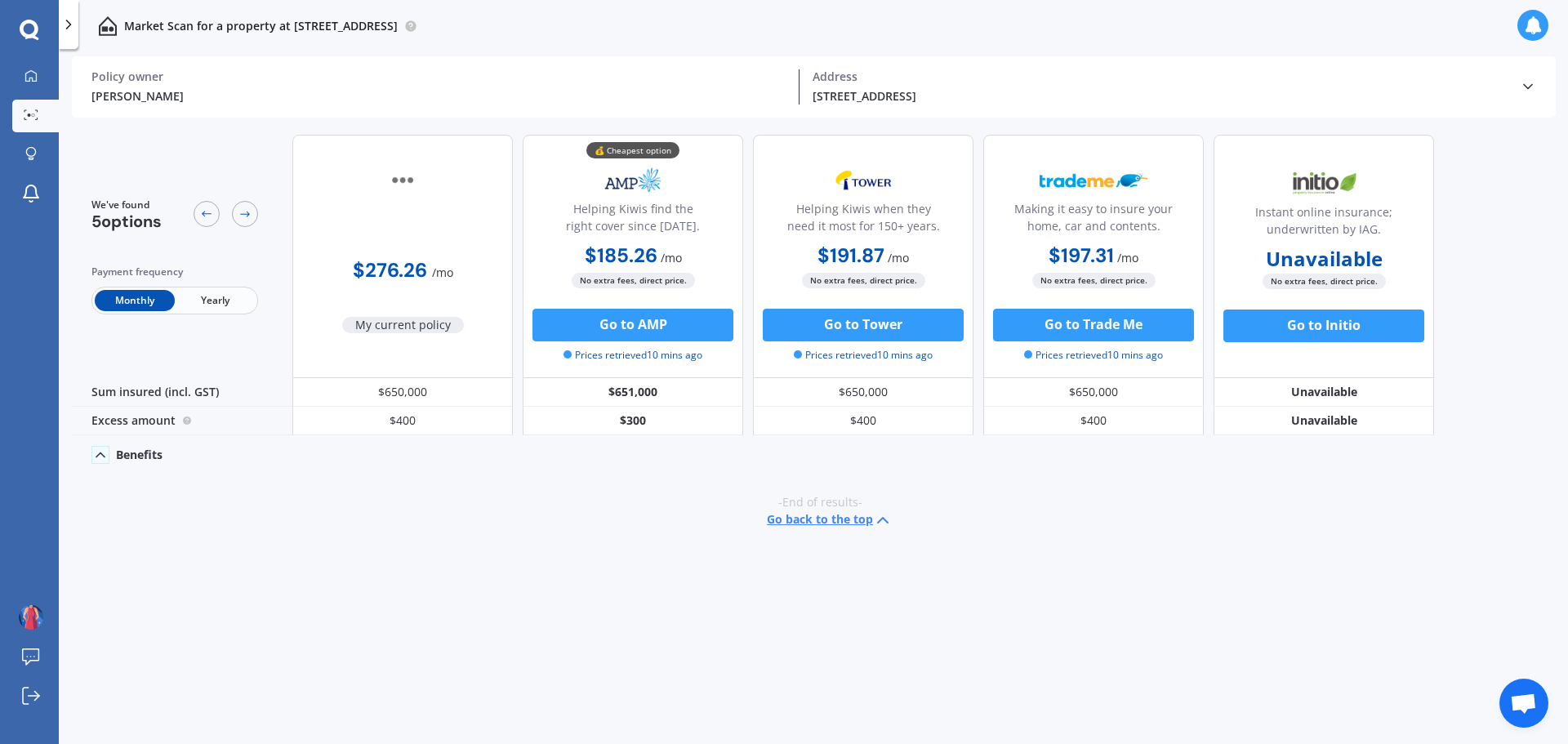
click at [100, 447] on icon at bounding box center [100, 454] width 16 height 16
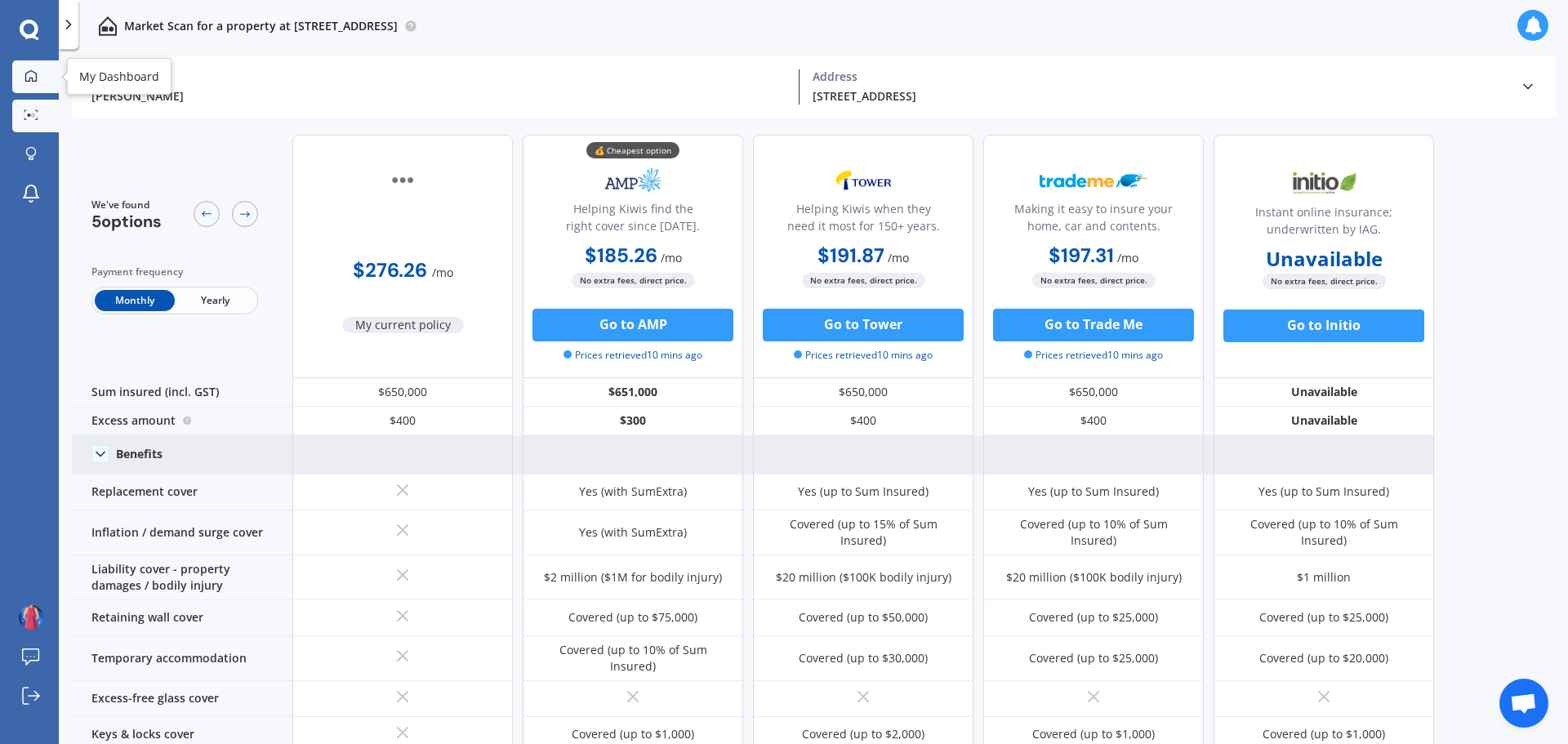
click at [32, 77] on icon at bounding box center [31, 75] width 11 height 11
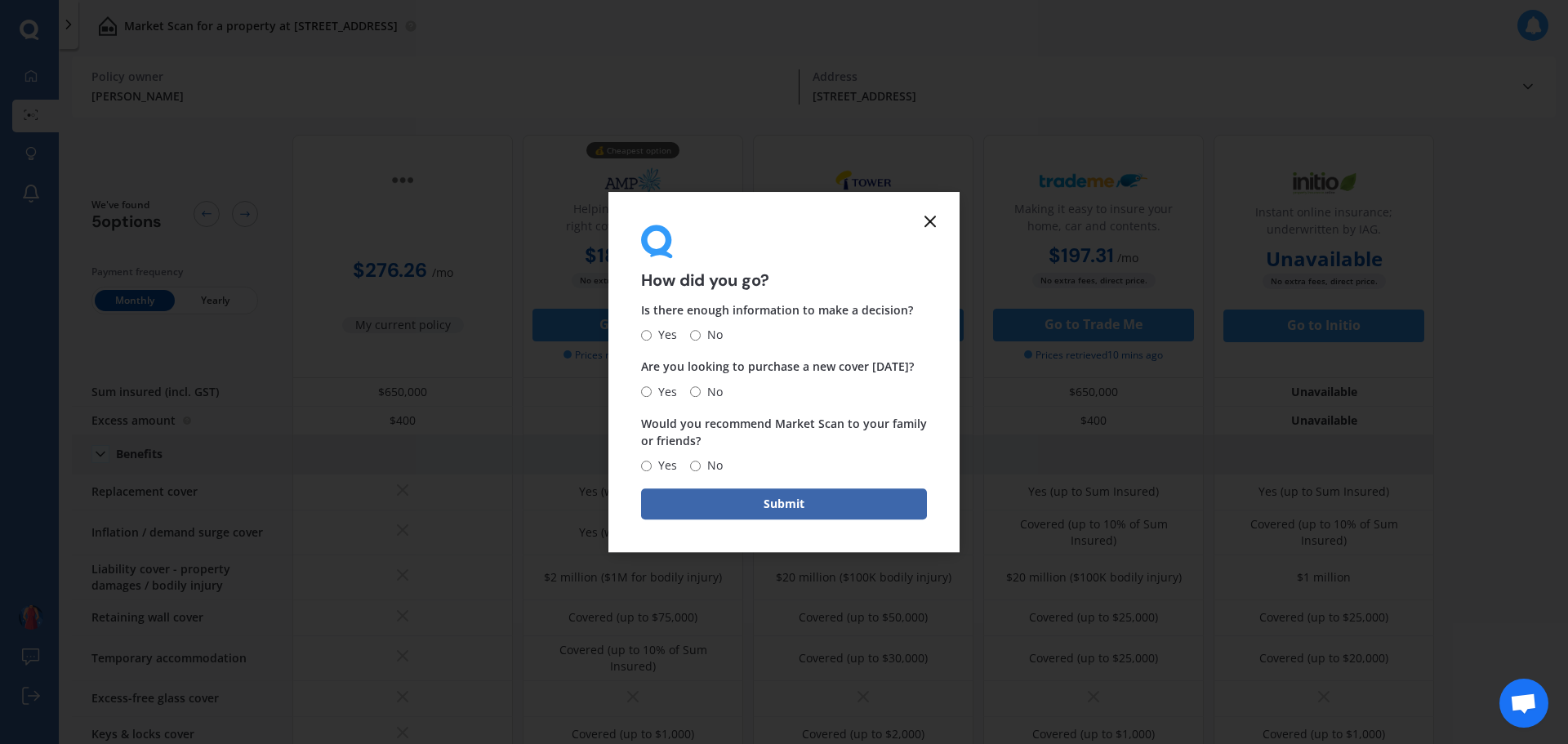
click at [925, 215] on icon at bounding box center [930, 221] width 20 height 20
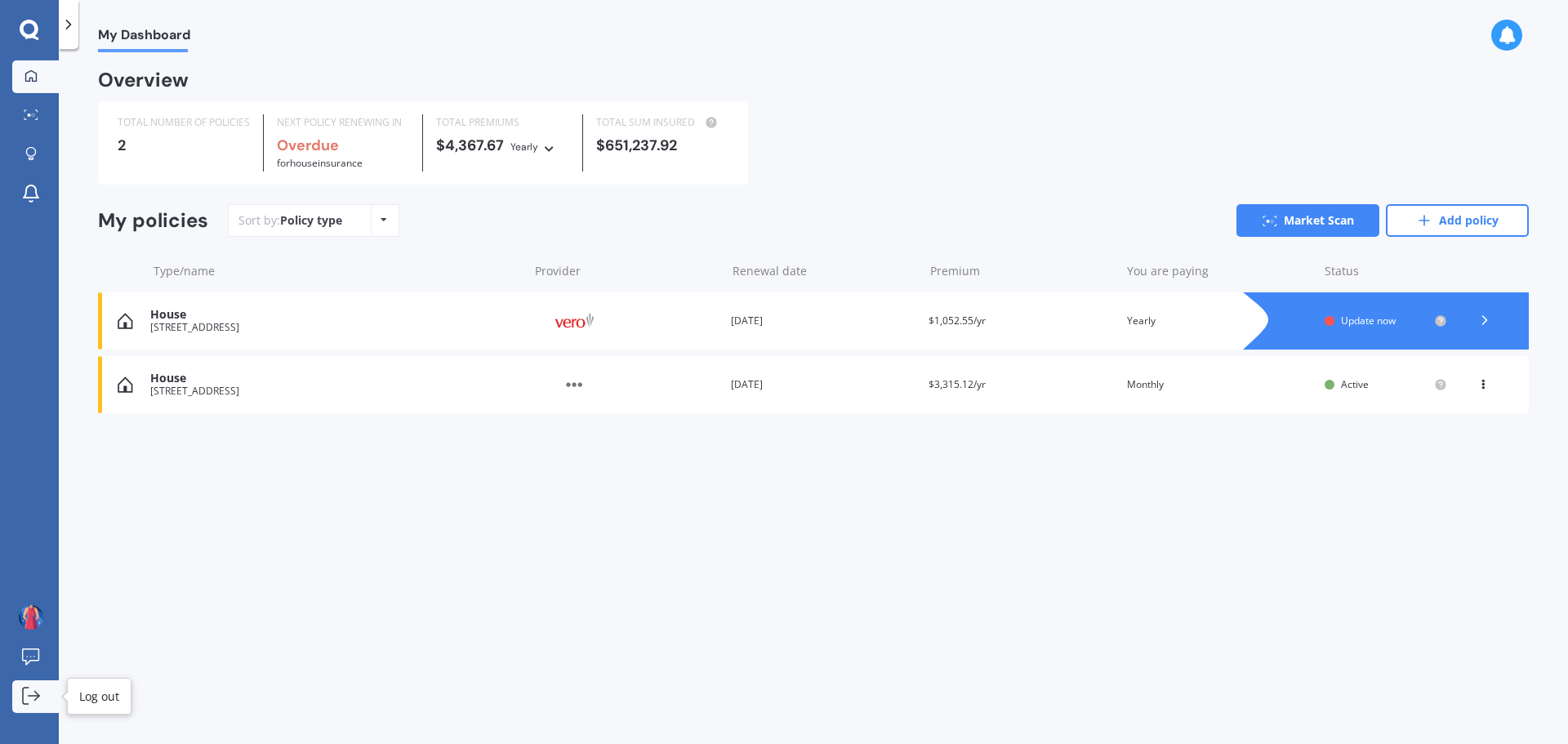
click at [35, 695] on icon at bounding box center [34, 695] width 10 height 0
